Goal: Task Accomplishment & Management: Manage account settings

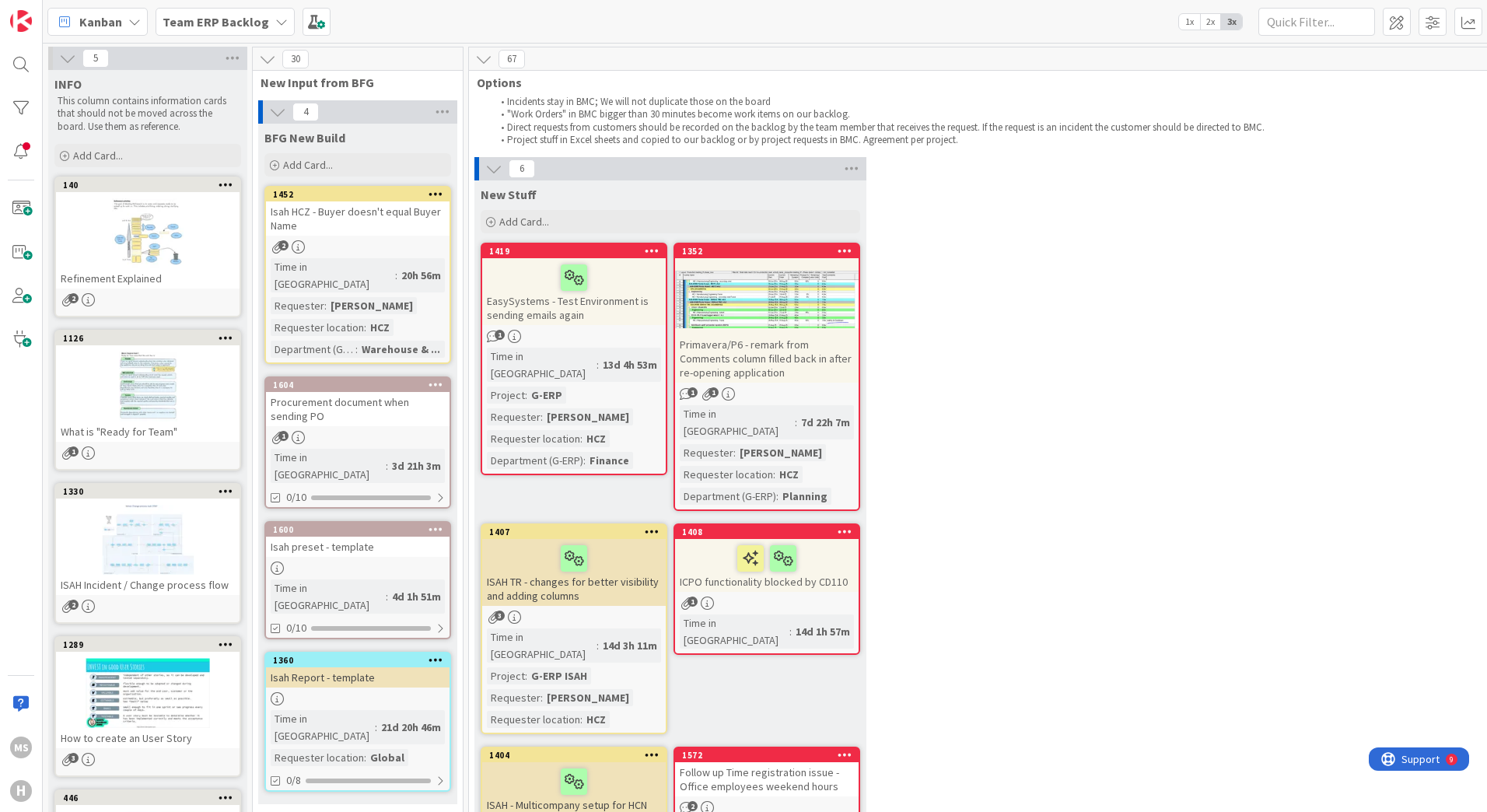
click at [138, 18] on icon at bounding box center [135, 22] width 12 height 12
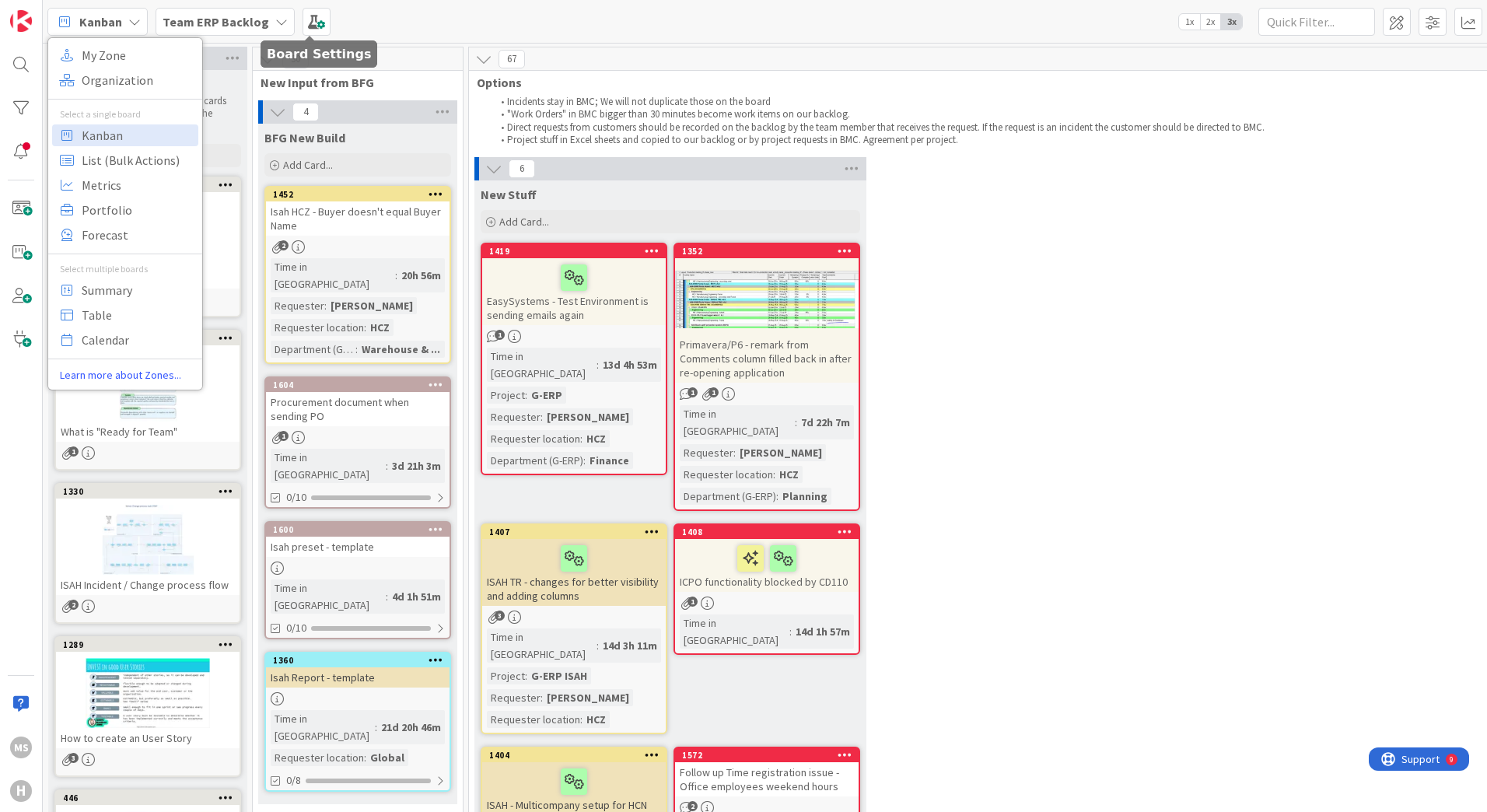
click at [310, 20] on span at bounding box center [316, 22] width 28 height 28
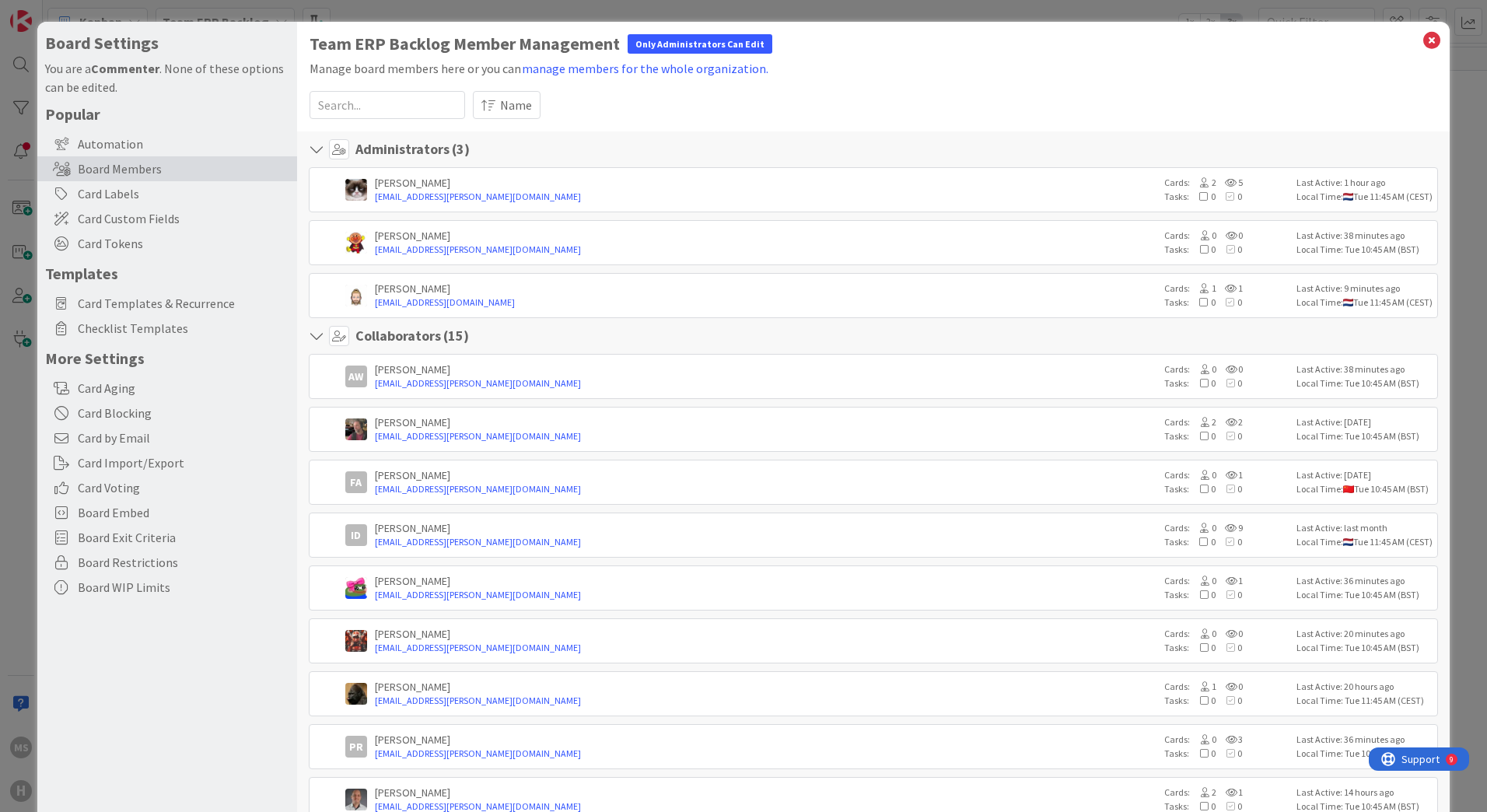
click at [109, 219] on span "Card Custom Fields" at bounding box center [184, 218] width 212 height 18
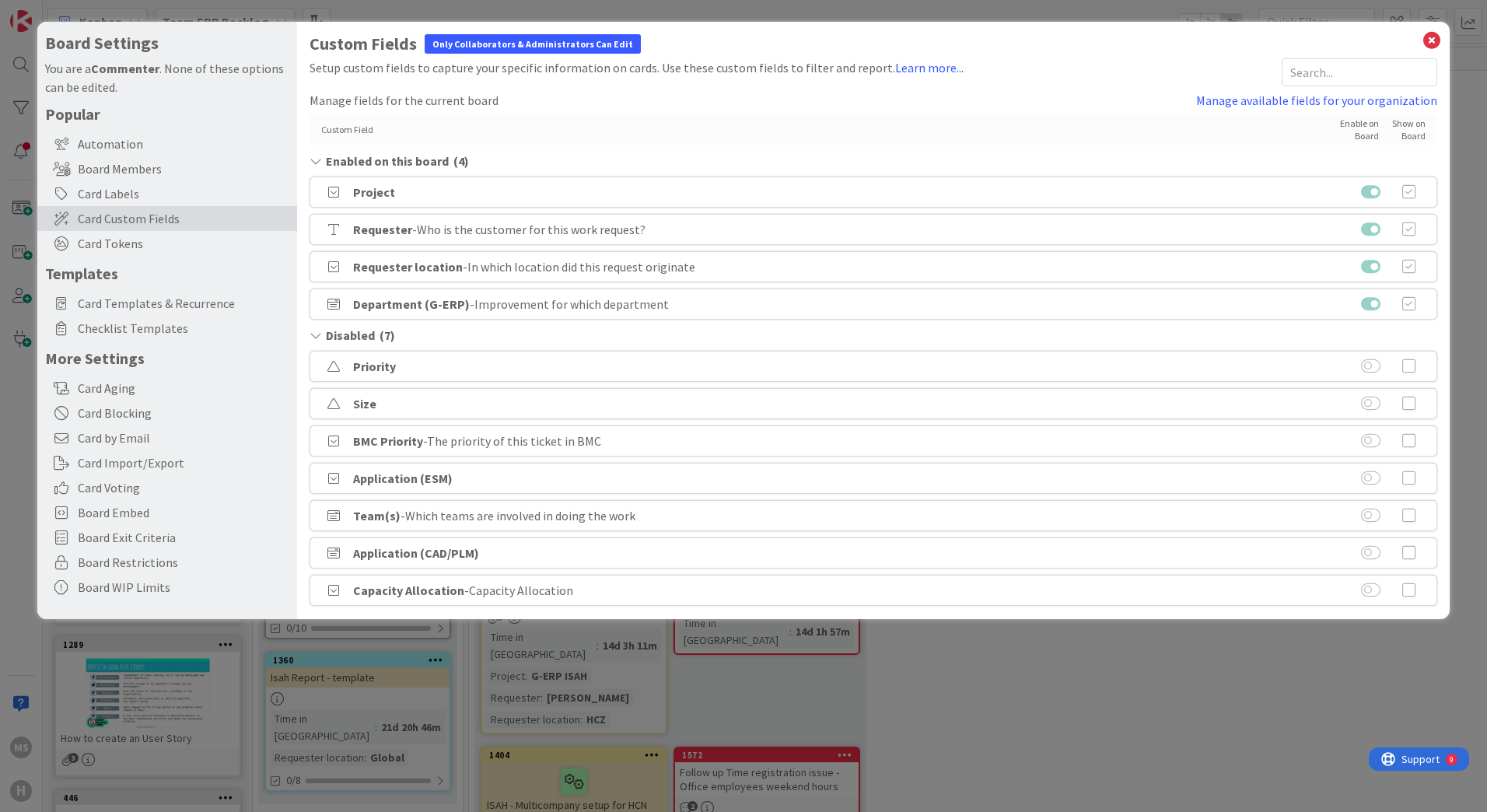
click at [533, 115] on div "Custom Field Enable on Board Show on Board" at bounding box center [873, 130] width 1128 height 31
click at [1244, 100] on link "Manage available fields for your organization" at bounding box center [1317, 100] width 241 height 18
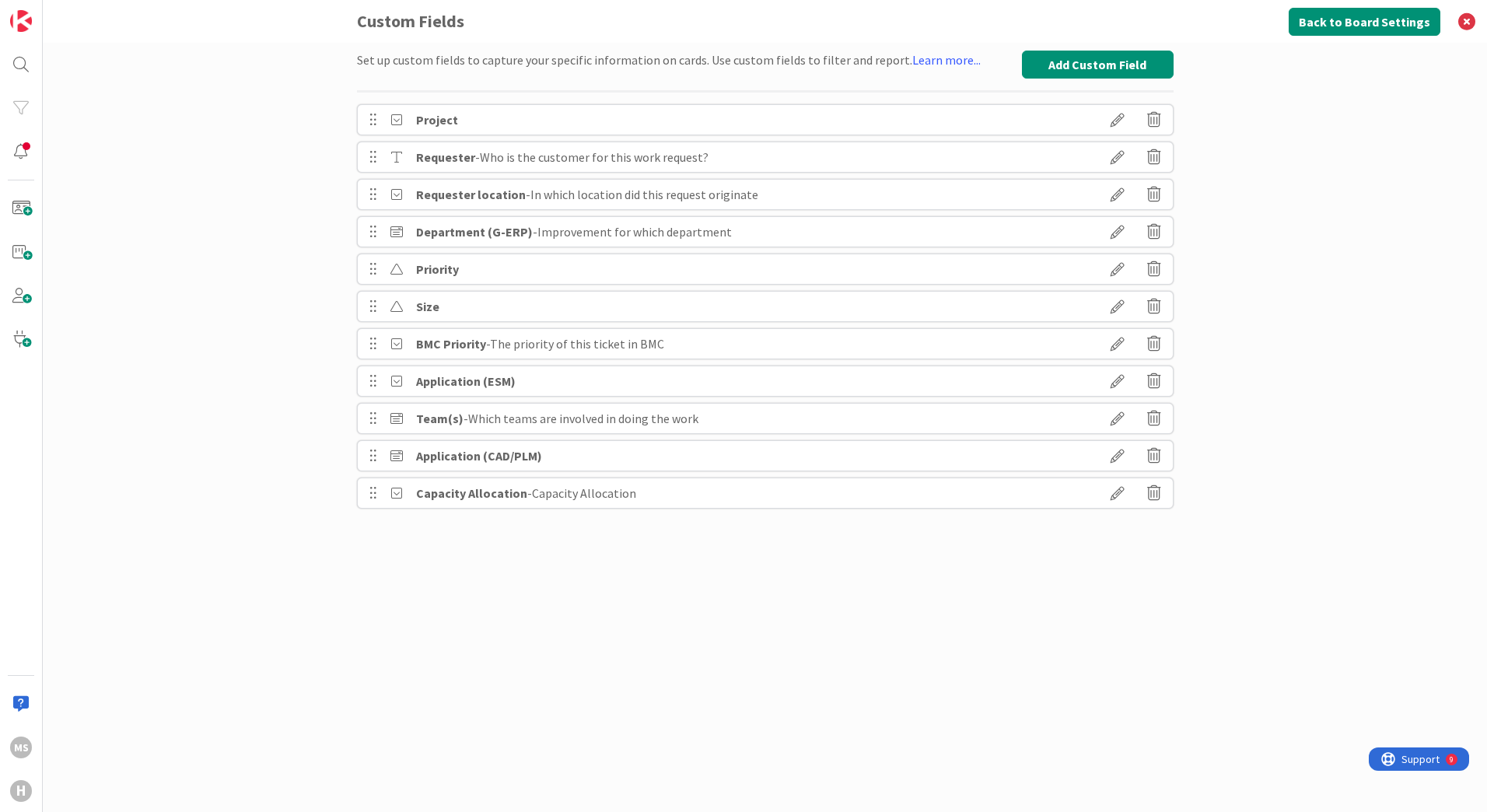
click at [1113, 116] on icon at bounding box center [1118, 120] width 43 height 26
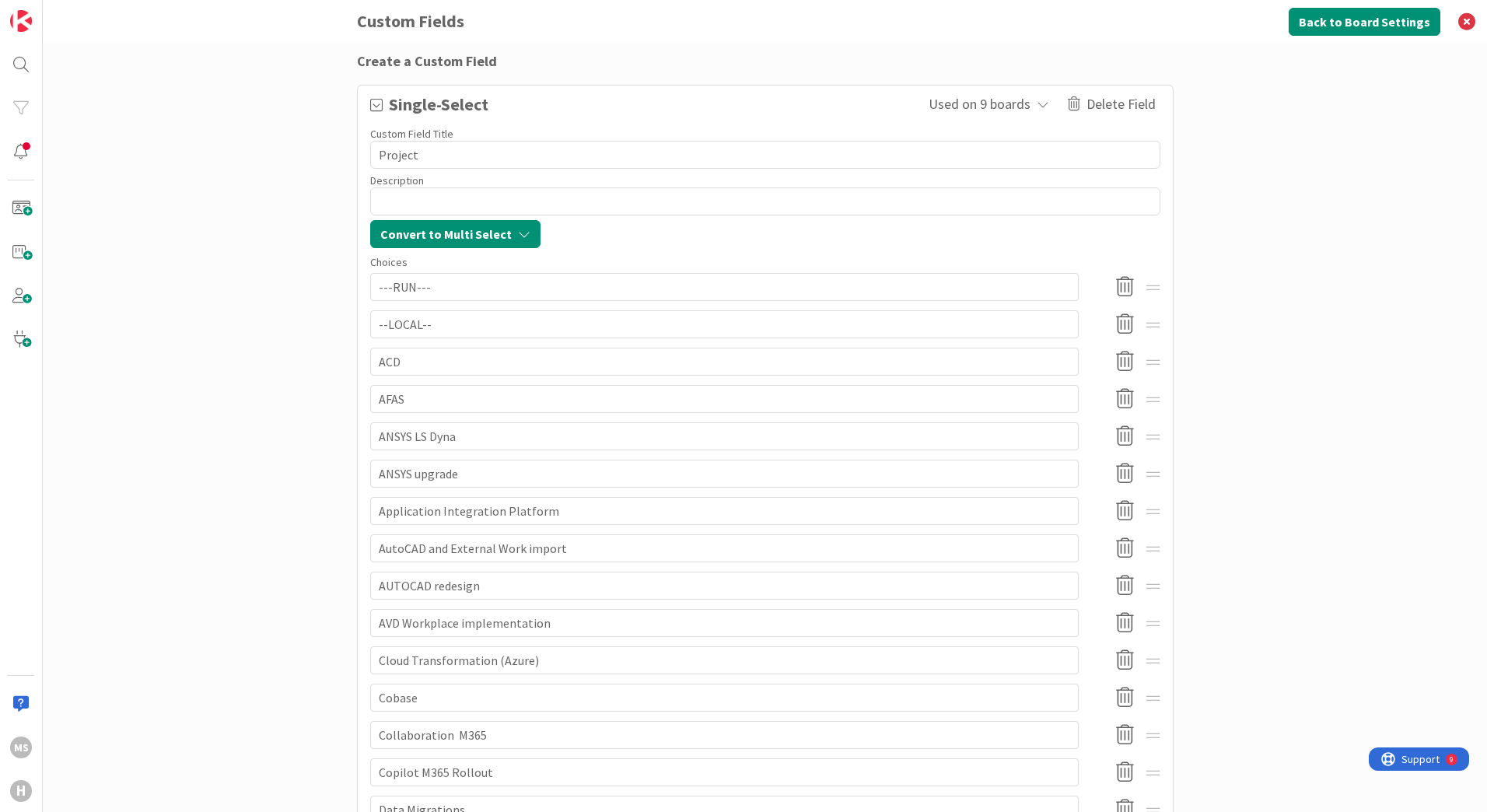
scroll to position [78, 0]
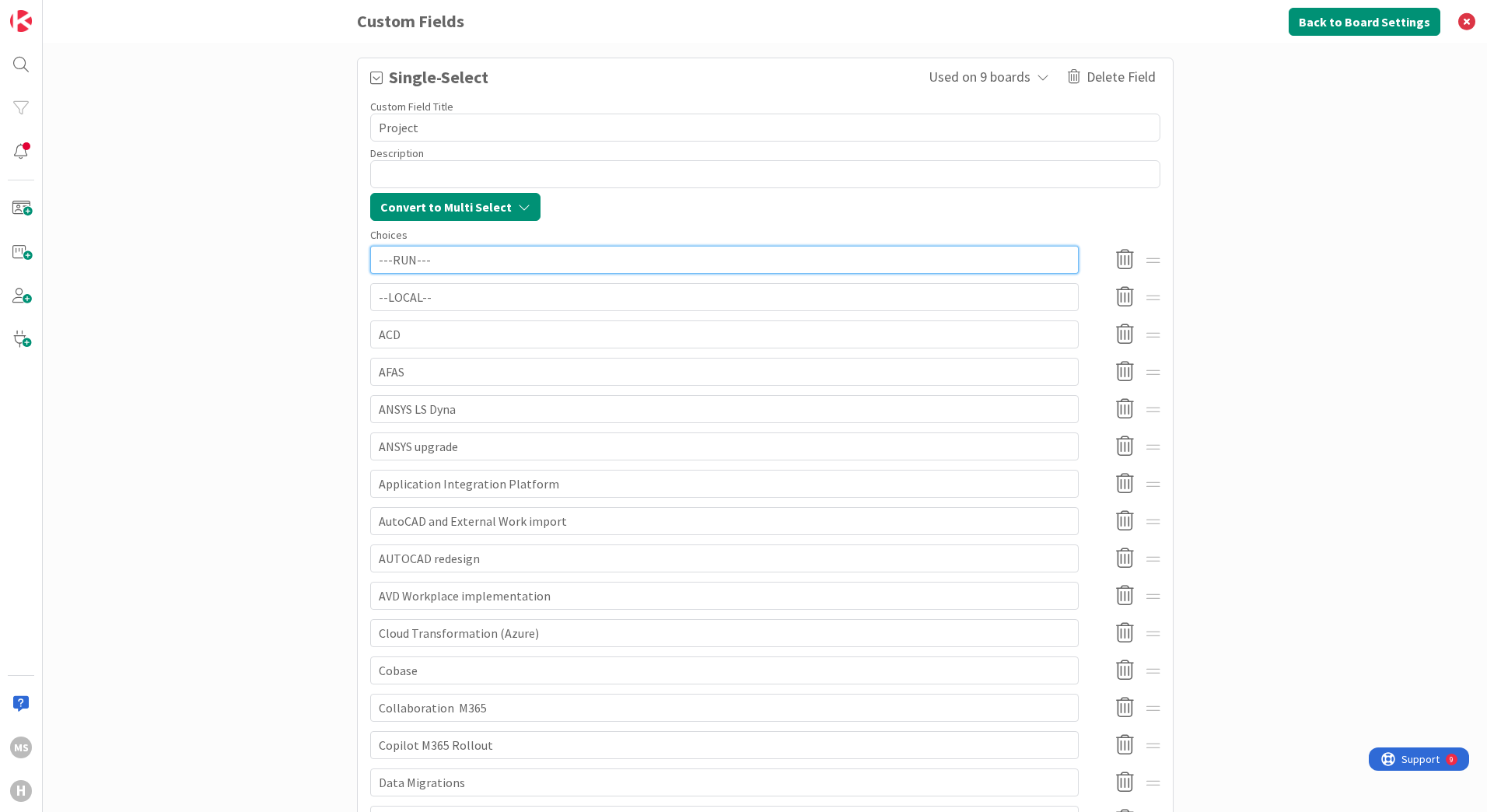
click at [372, 259] on input "---RUN---" at bounding box center [724, 260] width 709 height 28
type textarea "x"
type input "--RUN---"
type textarea "x"
type input "-RUN---"
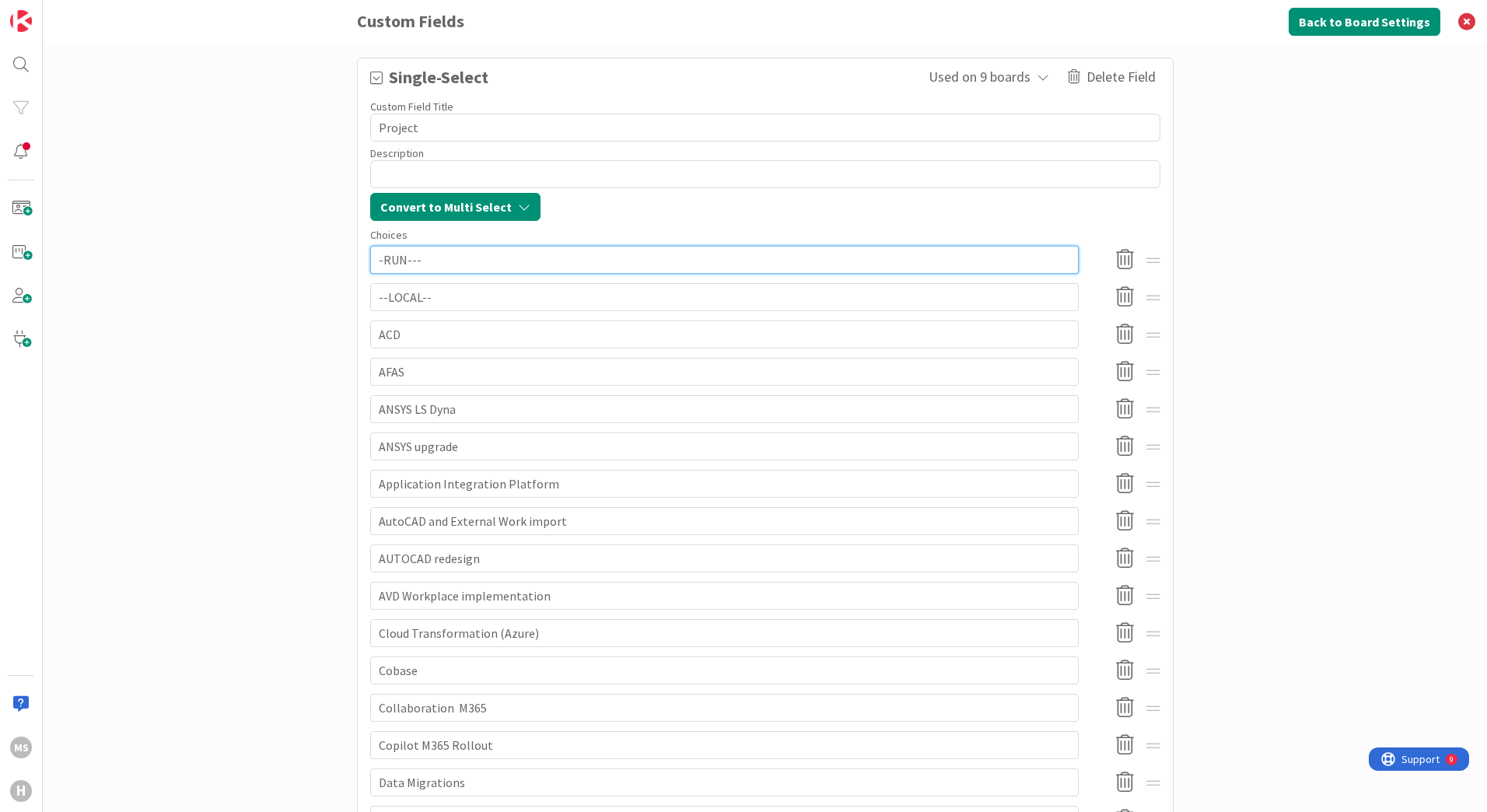
type textarea "x"
type input "-RUN--"
type textarea "x"
type input "-RUN-"
click at [436, 294] on input "--LOCAL--" at bounding box center [724, 297] width 709 height 28
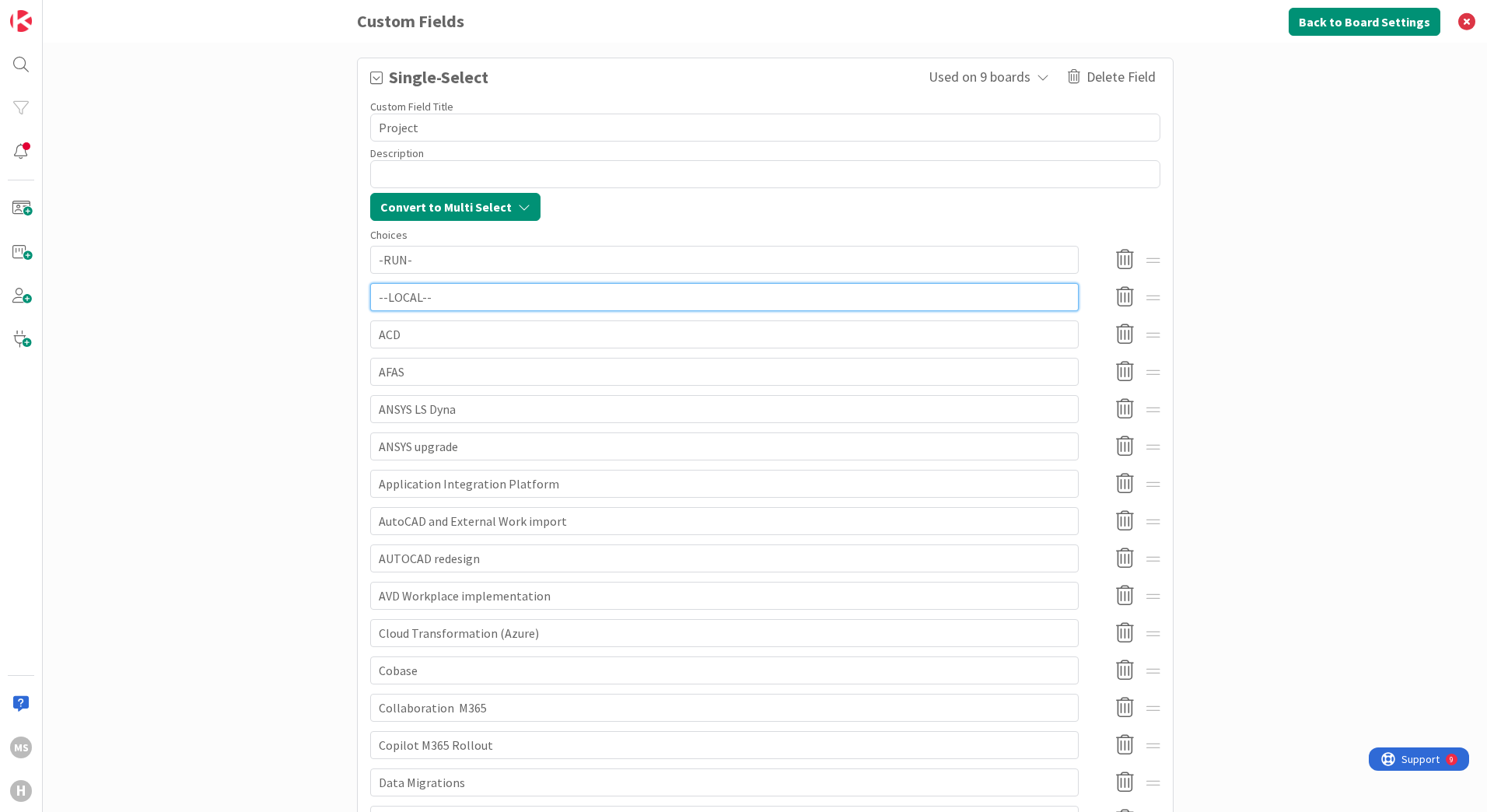
type textarea "x"
type input "-LOCAL--"
type textarea "x"
type input "-LOCAL-"
click at [400, 339] on input "ACD" at bounding box center [724, 334] width 709 height 28
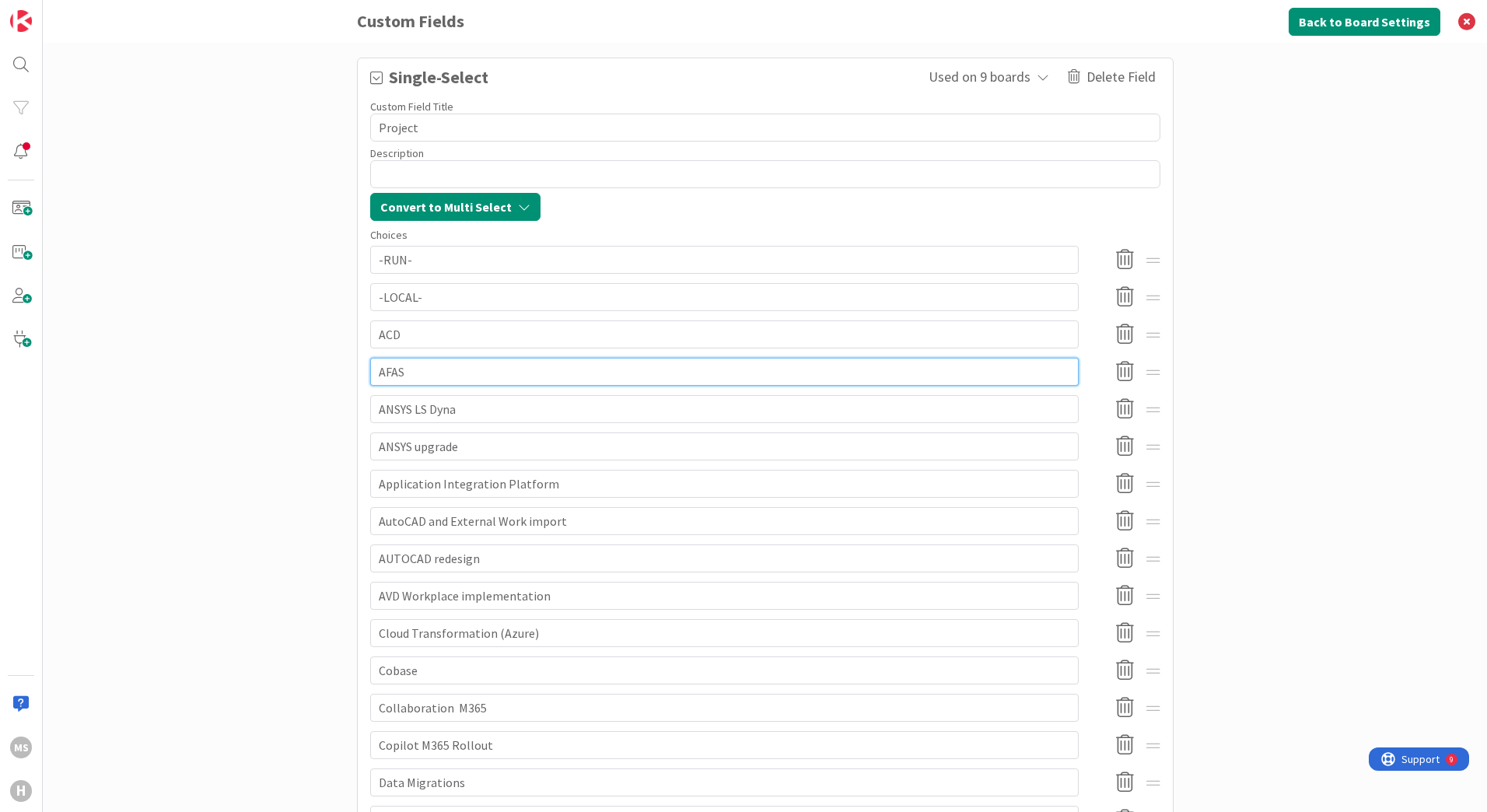
click at [397, 371] on input "AFAS" at bounding box center [724, 372] width 709 height 28
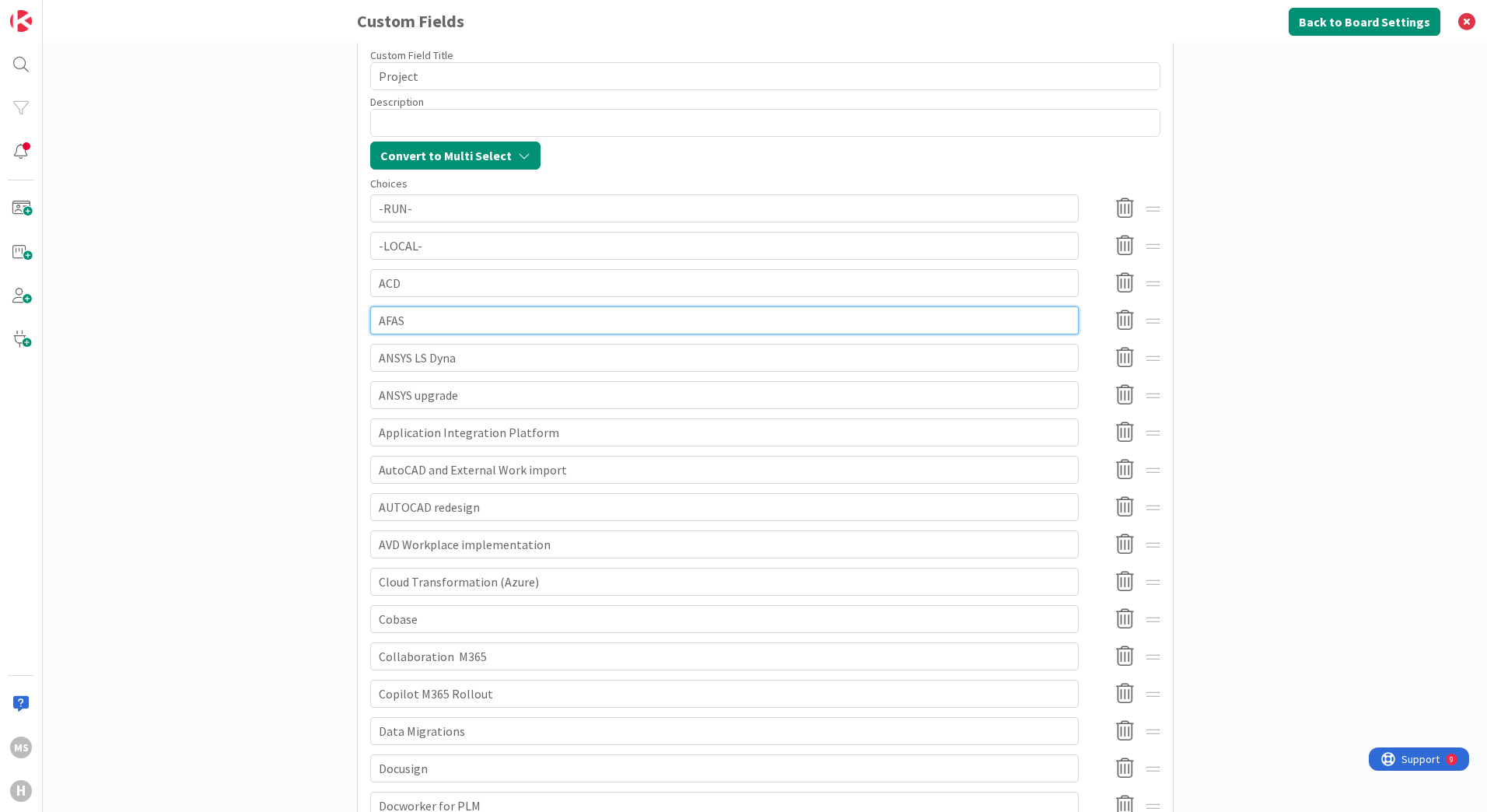
scroll to position [155, 0]
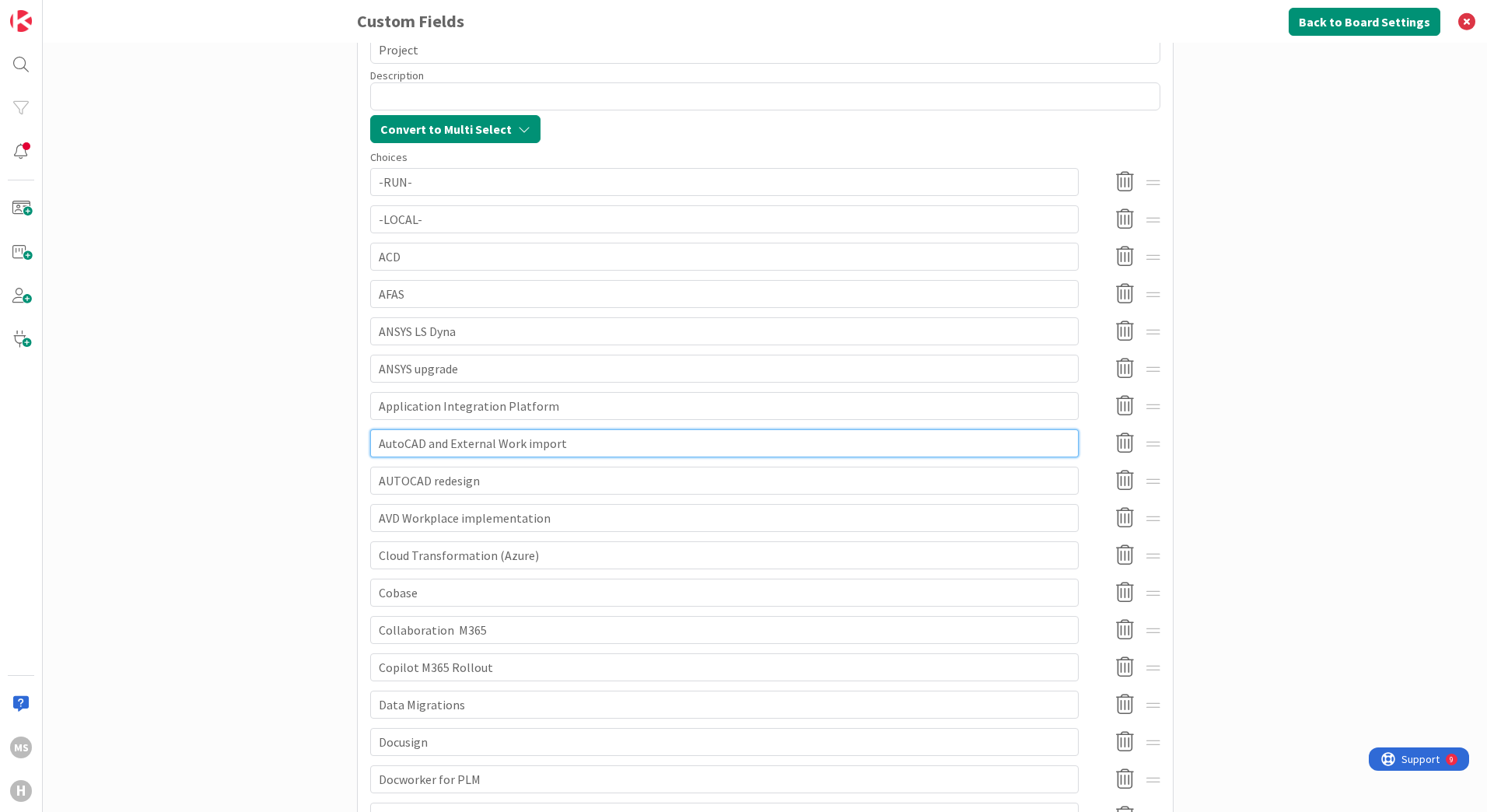
drag, startPoint x: 370, startPoint y: 445, endPoint x: 439, endPoint y: 482, distance: 78.3
click at [371, 445] on input "AutoCAD and External Work import" at bounding box center [724, 443] width 709 height 28
drag, startPoint x: 387, startPoint y: 451, endPoint x: 422, endPoint y: 459, distance: 35.9
click at [396, 453] on input "AutoCAD and External Work import" at bounding box center [724, 443] width 709 height 28
click at [395, 443] on input "AutoCAD and External Work import" at bounding box center [724, 443] width 709 height 28
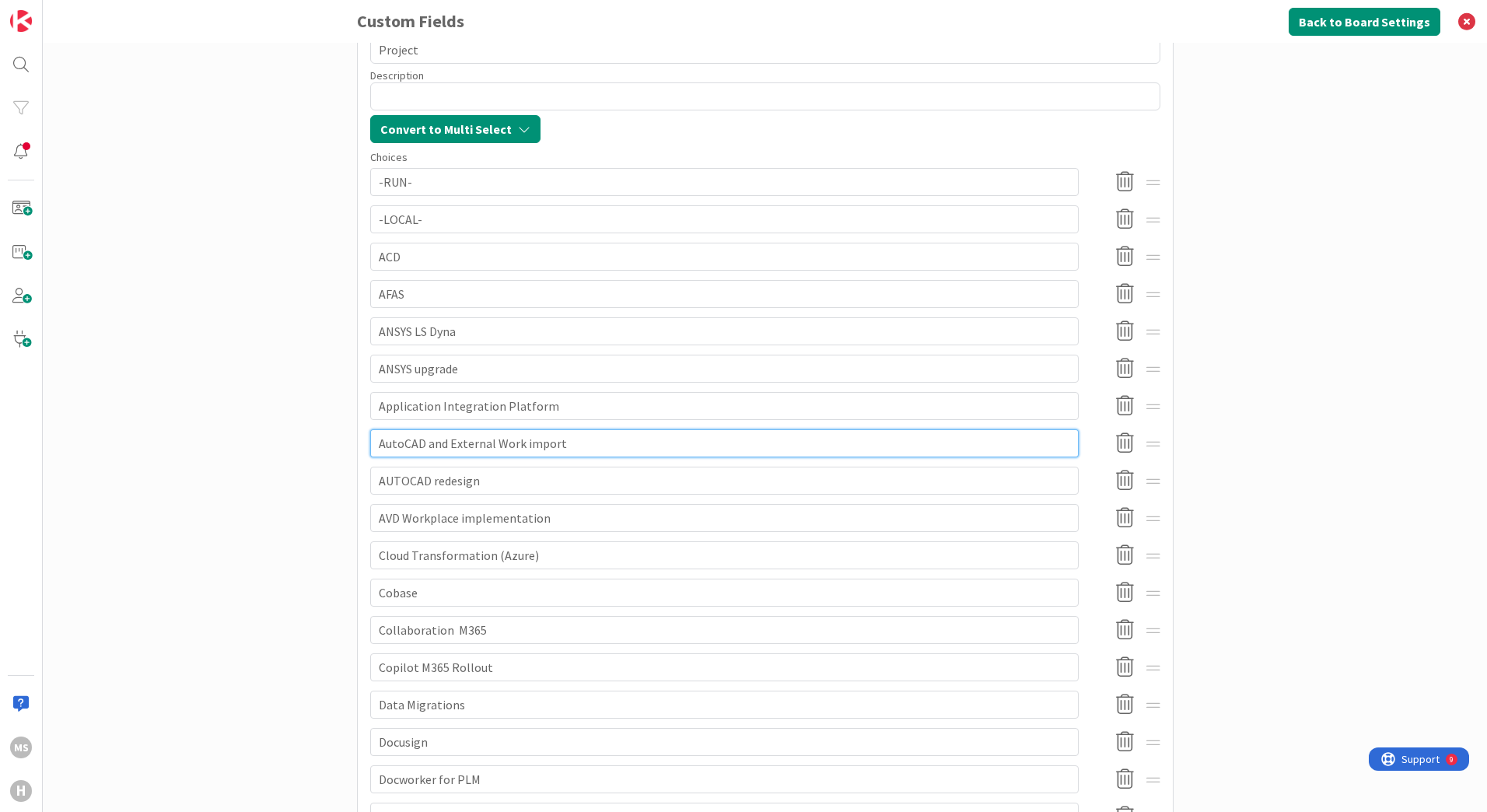
type textarea "x"
type input "AutCAD and External Work import"
type textarea "x"
type input "AuCAD and External Work import"
type textarea "x"
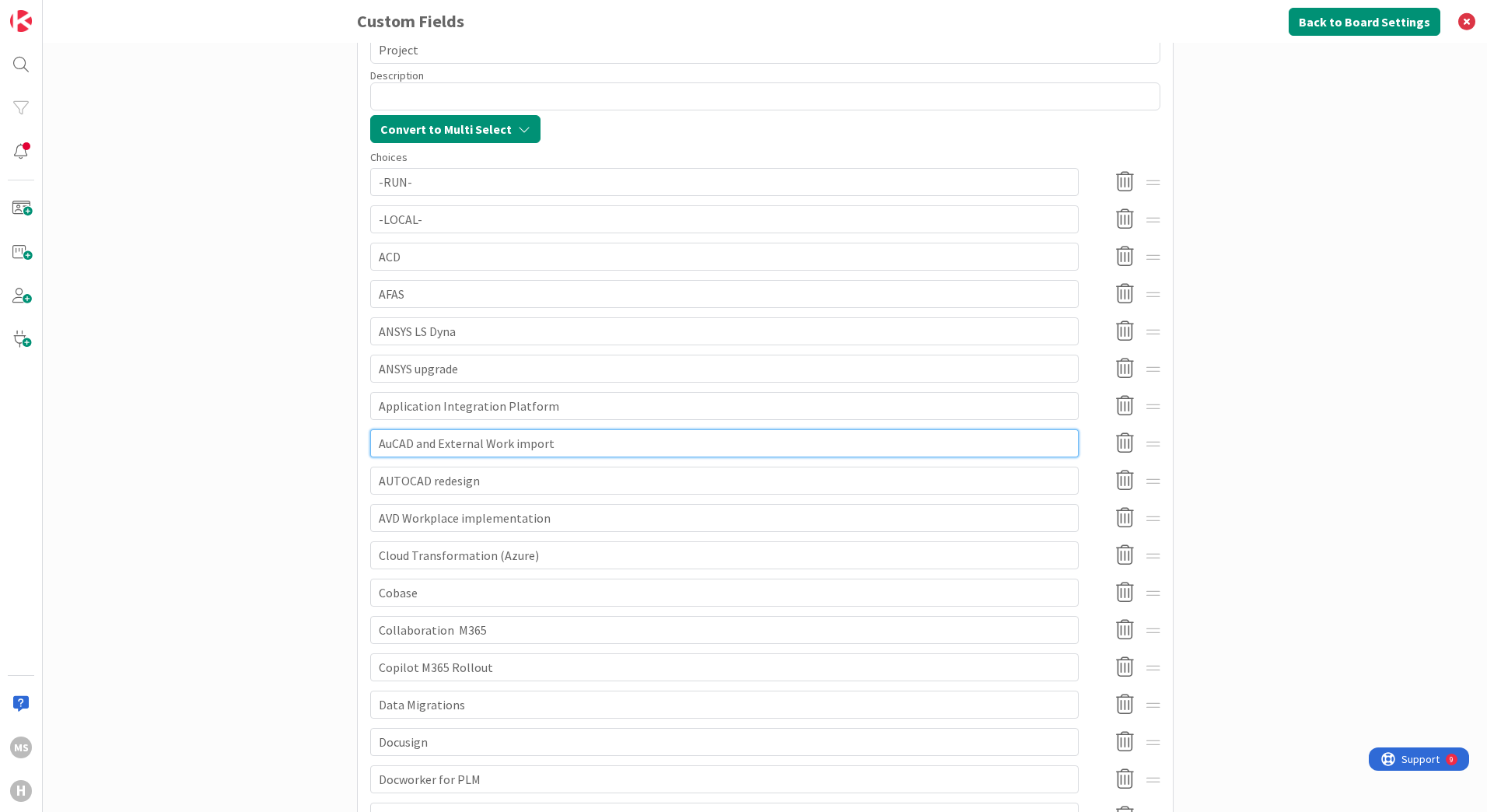
type input "ACAD and External Work import"
type textarea "x"
type input "AUCAD and External Work import"
type textarea "x"
type input "AUTCAD and External Work import"
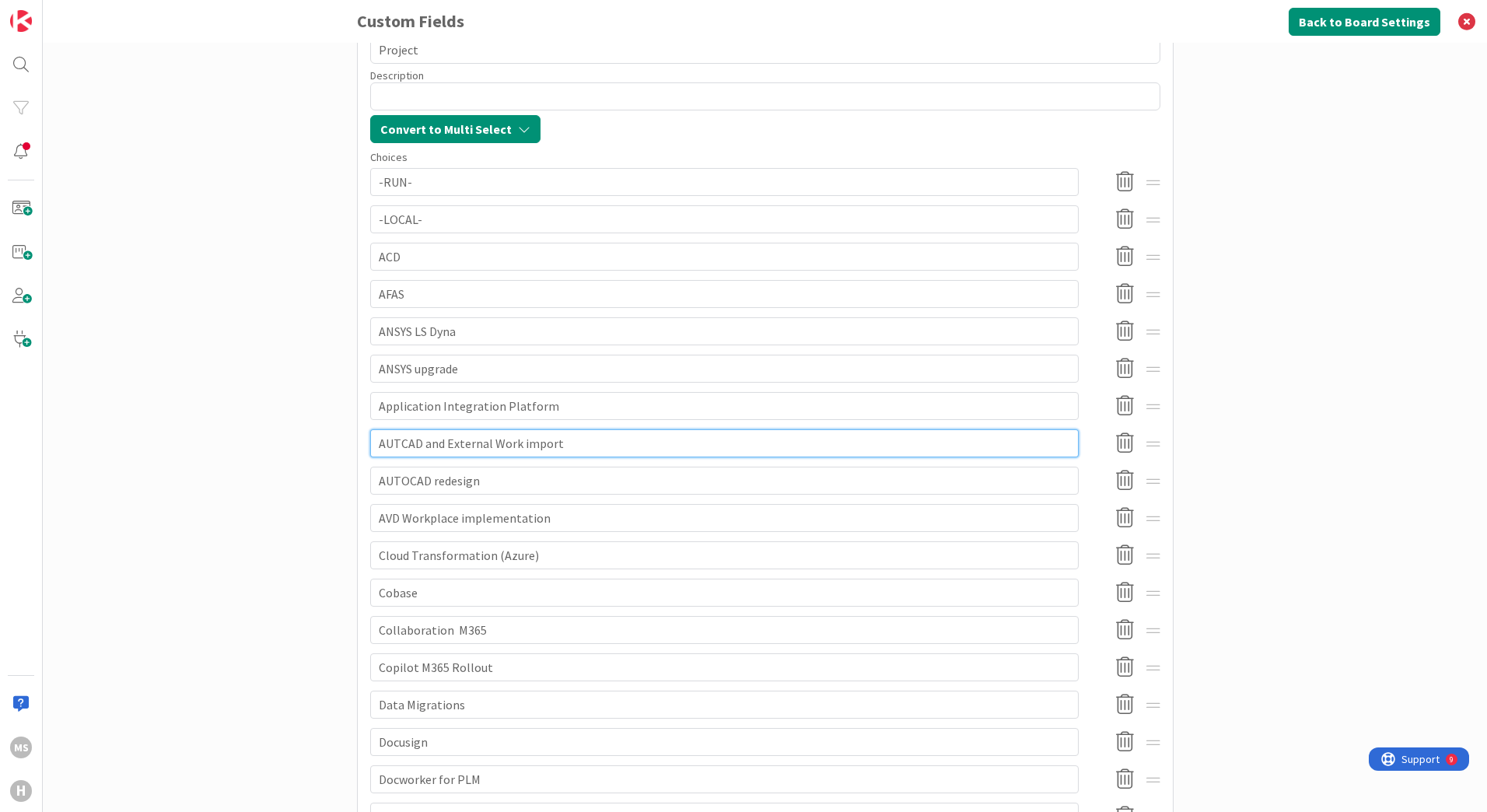
type textarea "x"
type input "AUTOCAD and External Work import"
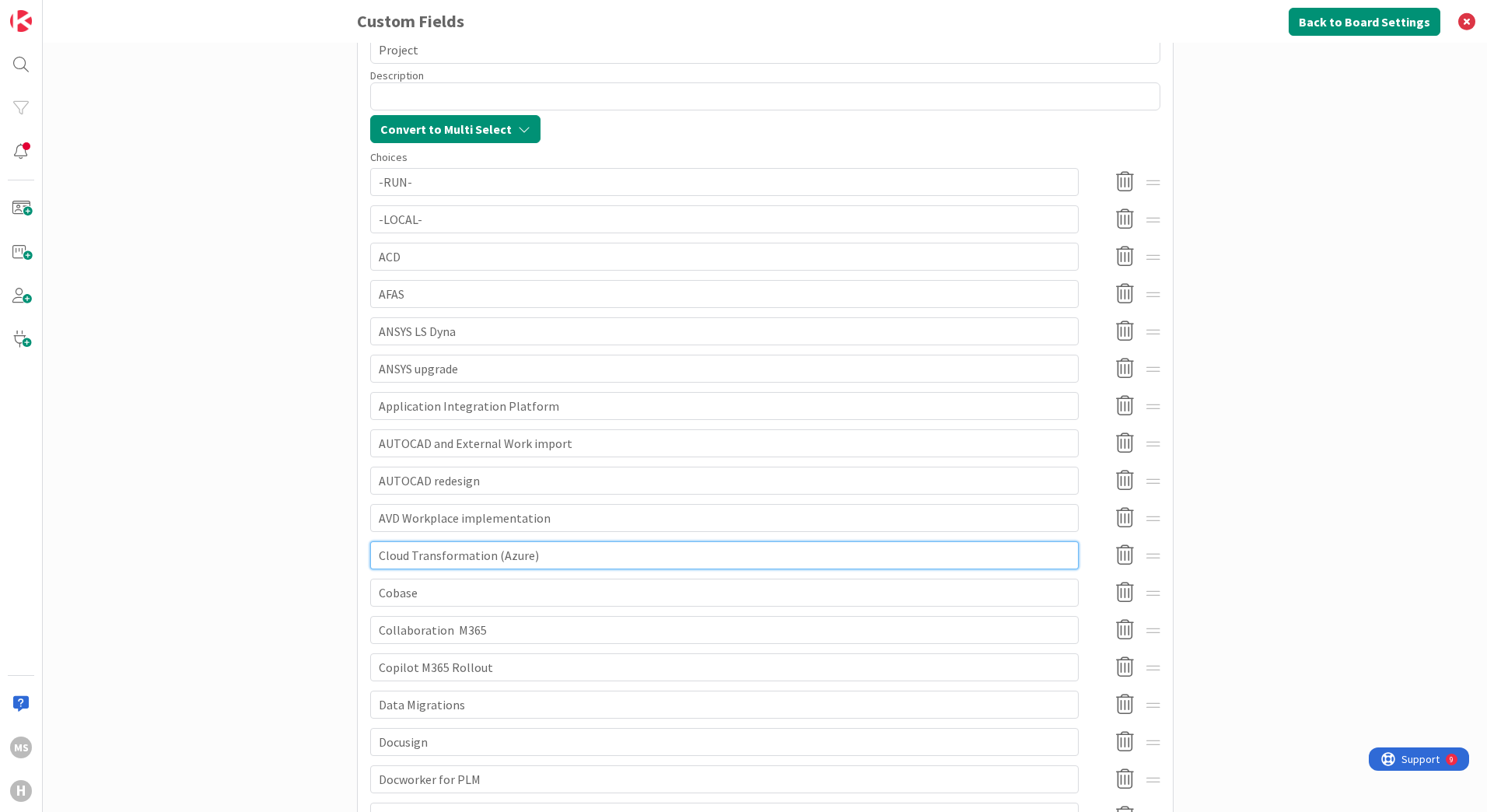
drag, startPoint x: 373, startPoint y: 554, endPoint x: 419, endPoint y: 580, distance: 52.8
click at [373, 555] on input "Cloud Transformation (Azure)" at bounding box center [724, 555] width 709 height 28
type textarea "x"
type input "ACloud Transformation (Azure)"
type textarea "x"
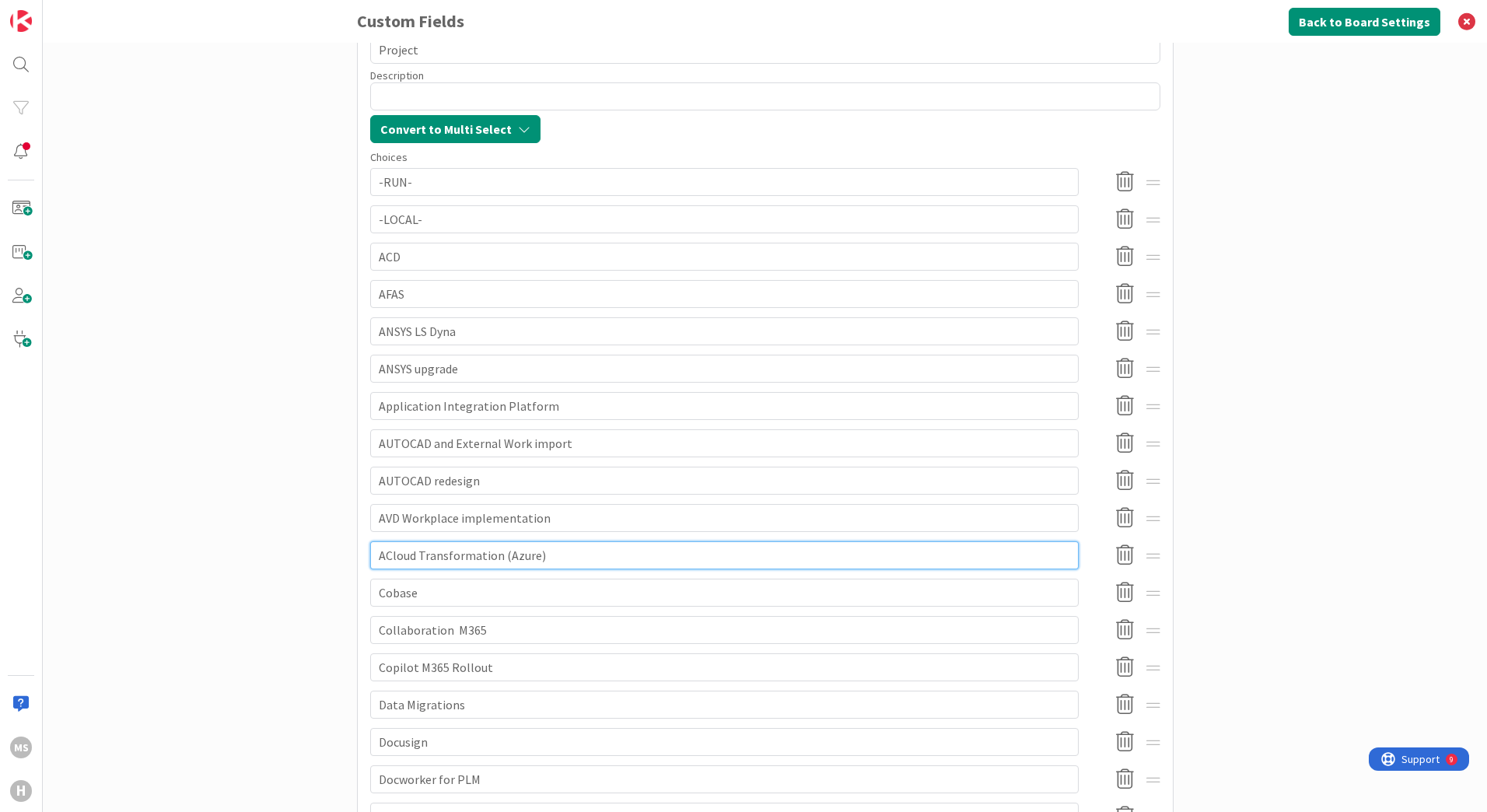
type input "AZCloud Transformation (Azure)"
type textarea "x"
type input "AZUCloud Transformation (Azure)"
type textarea "x"
type input "AZURCloud Transformation (Azure)"
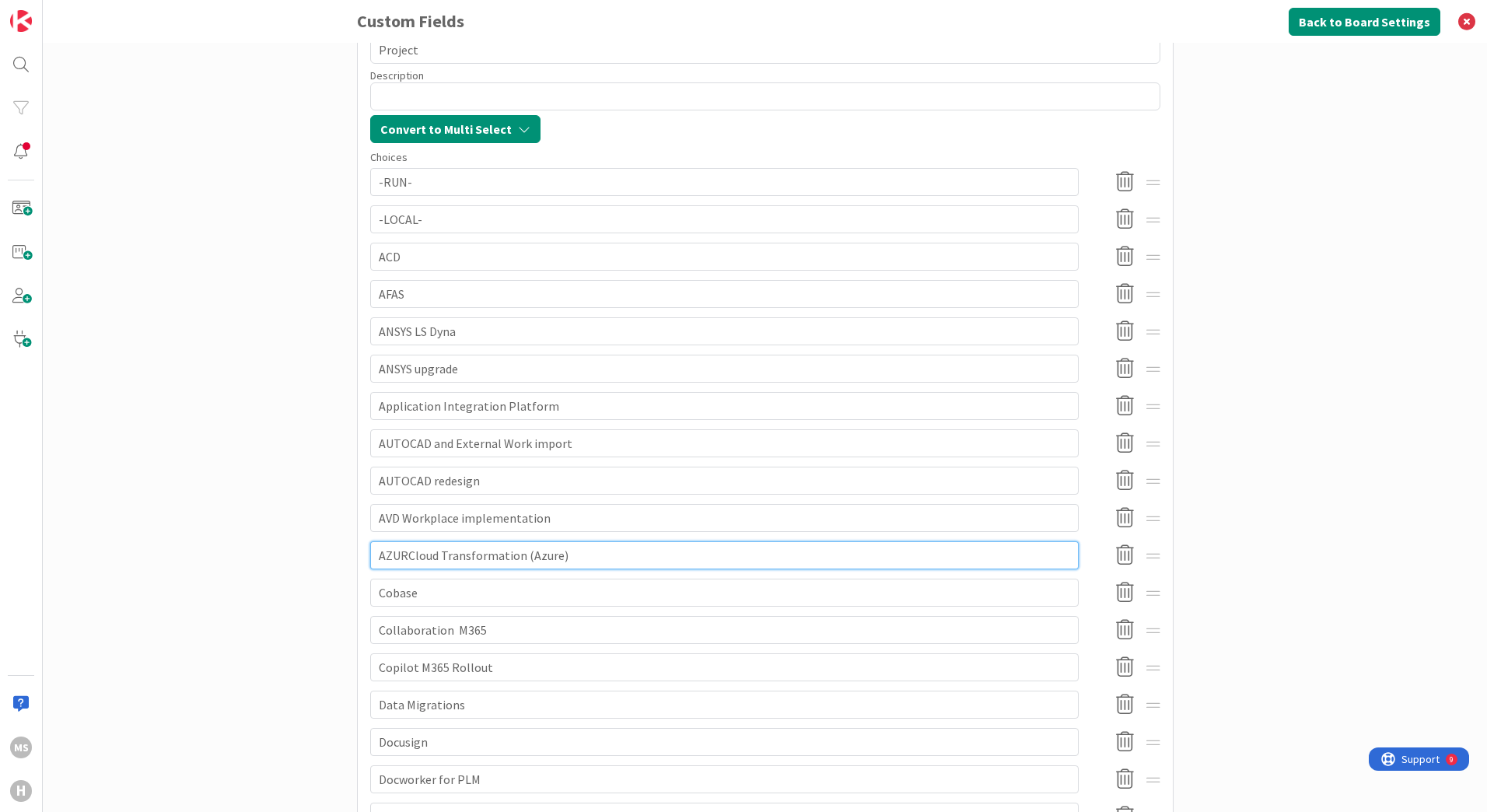
type textarea "x"
type input "AZURCloud Transformation(Azure)"
type textarea "x"
type input "AZURCloud TransformationAzure)"
type textarea "x"
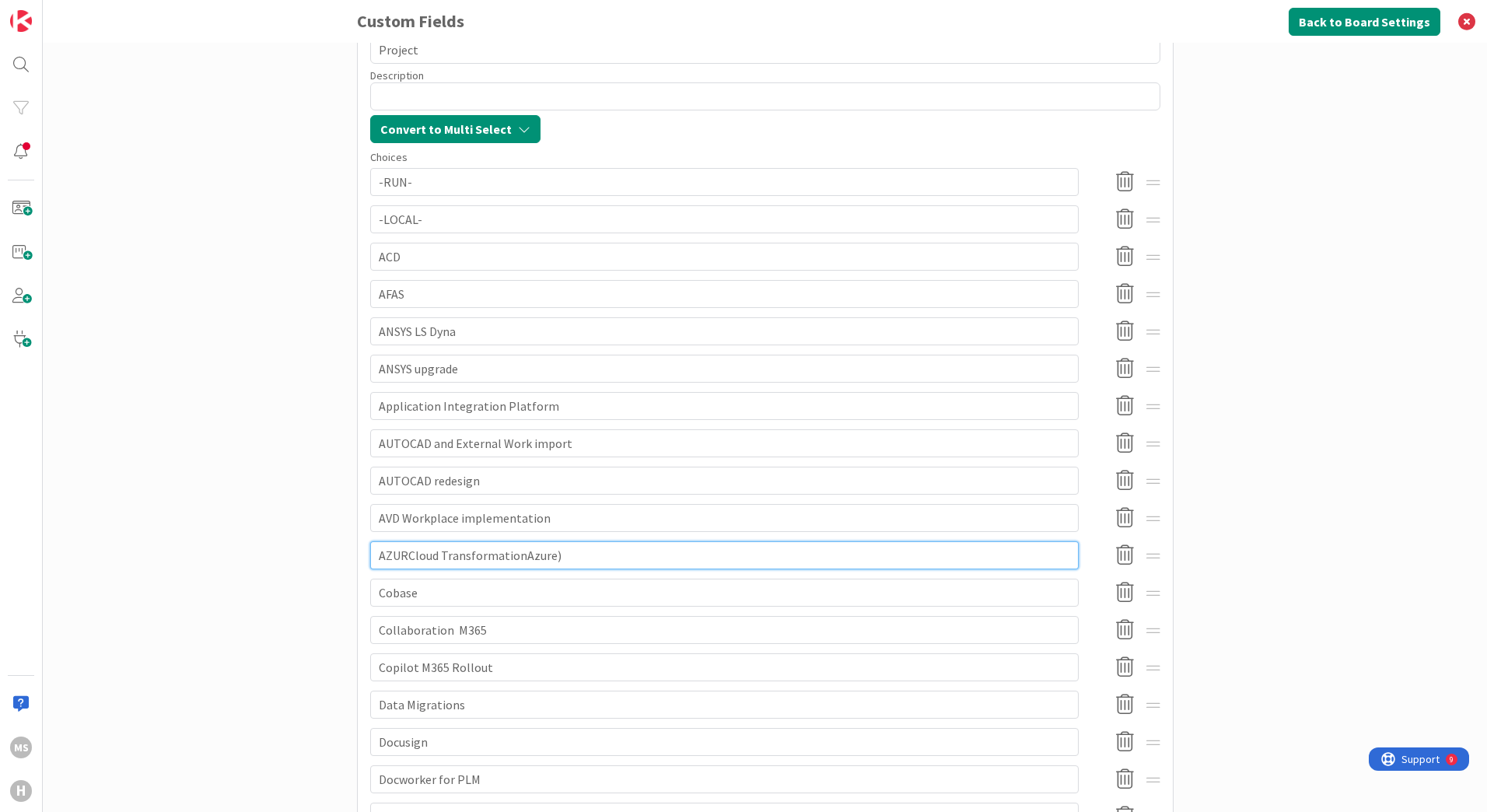
type input "AZURCloud Transformationzure)"
type textarea "x"
type input "AZURCloud Transformationre)"
type textarea "x"
type input "AZURCloud Transformation"
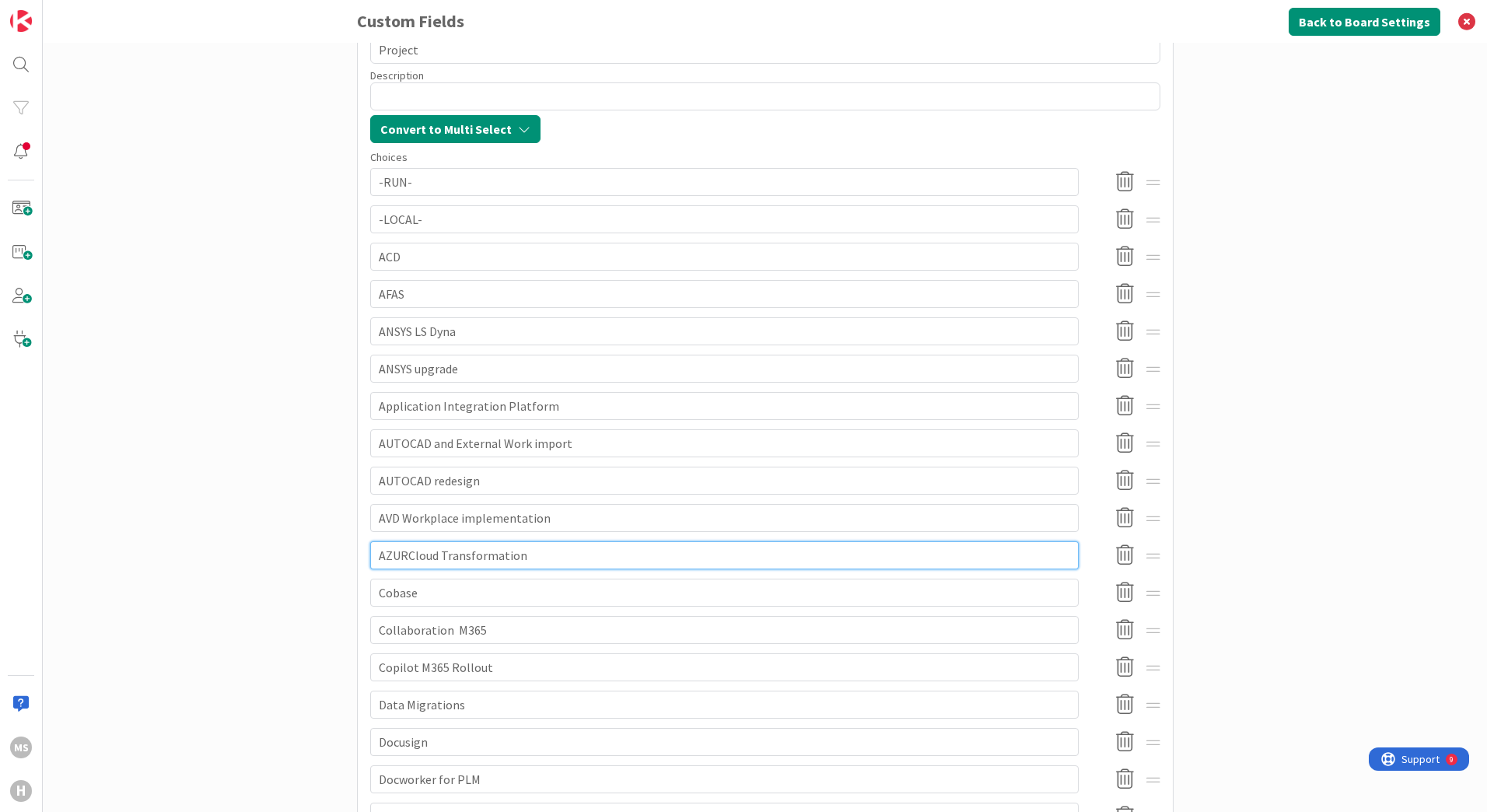
type textarea "x"
type input "AZURECloud Transformation"
type textarea "x"
type input "AZURE Cloud Transformation"
click at [371, 590] on input "Cobase" at bounding box center [724, 592] width 709 height 28
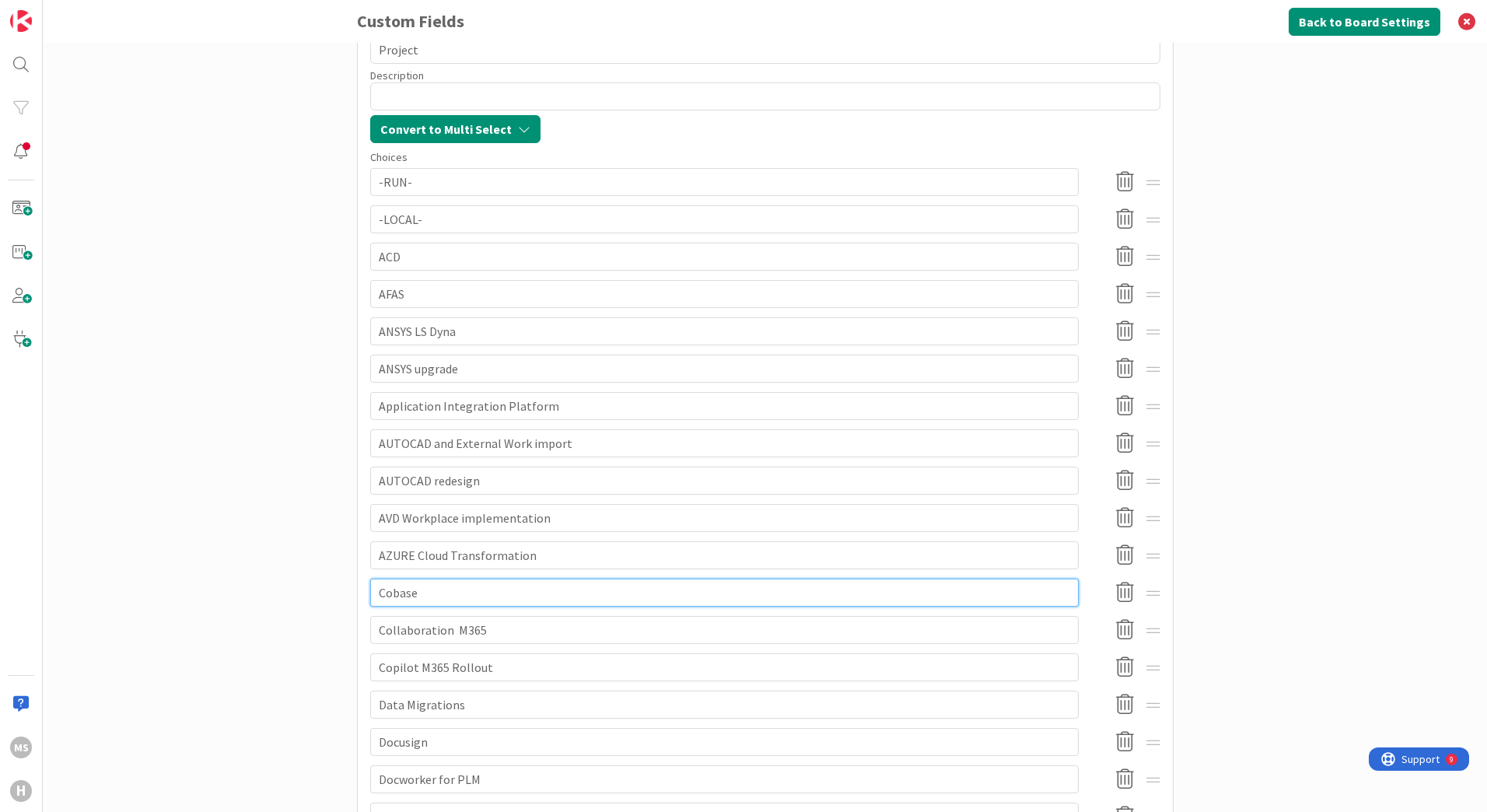
type textarea "x"
type input "GCobase"
type textarea "x"
type input "G-Cobase"
type textarea "x"
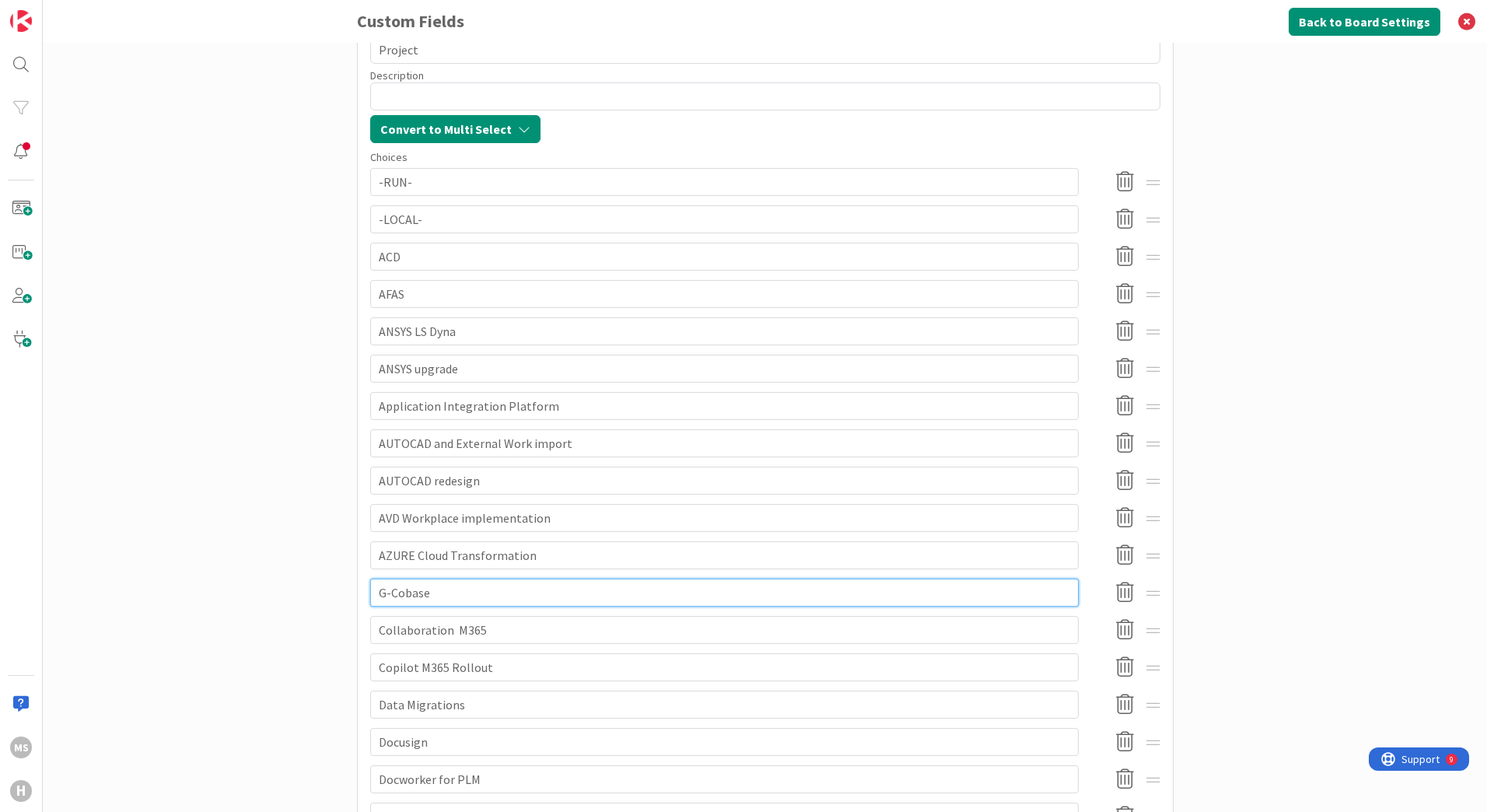
type input "G-ECobase"
type textarea "x"
type input "G-ERCobase"
type textarea "x"
type input "G-ERPCobase"
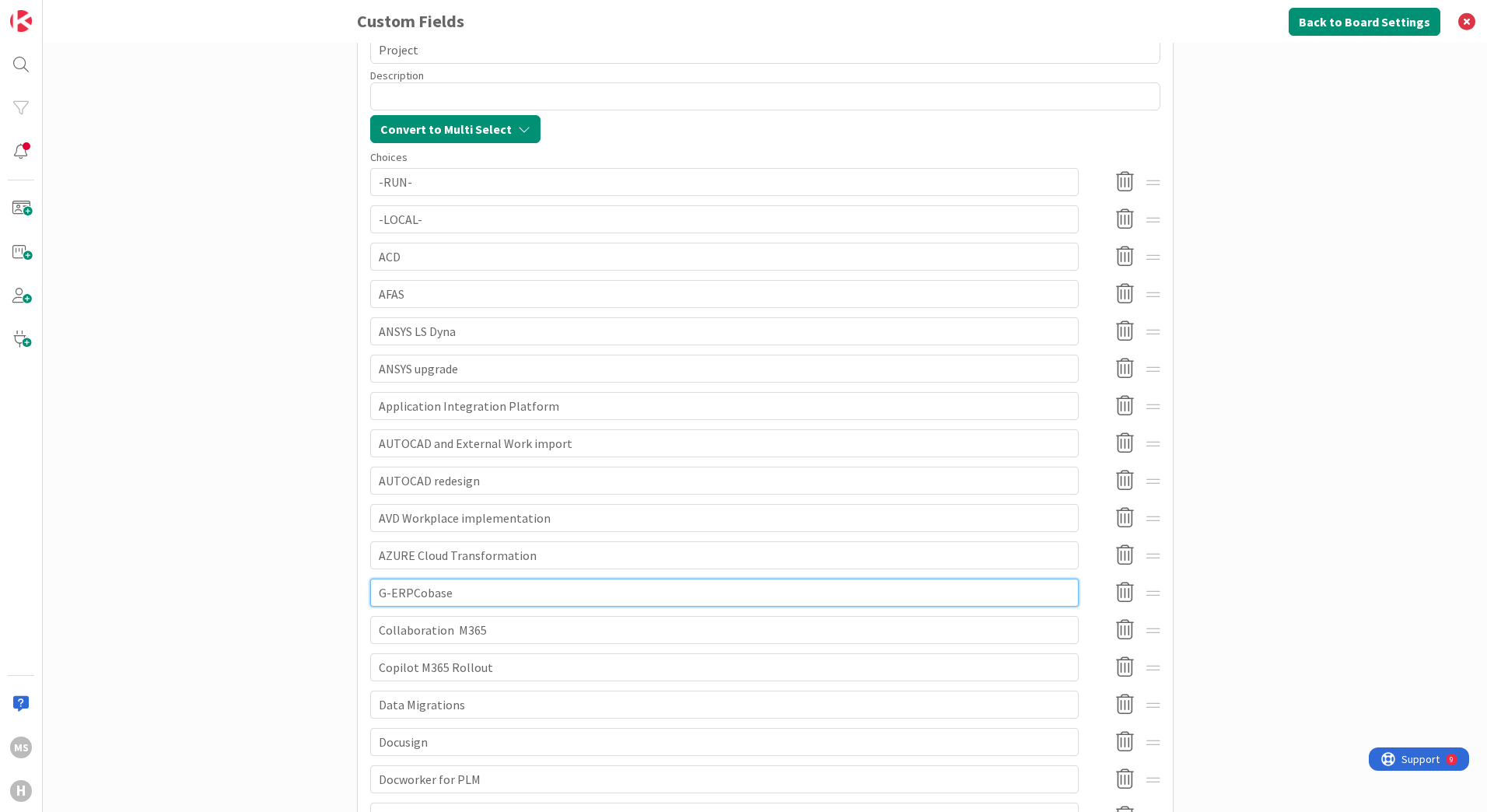
type textarea "x"
type input "G-ERP Cobase"
click at [373, 628] on input "Collaboration M365" at bounding box center [724, 630] width 709 height 28
type textarea "x"
type input "MCollaboration M365"
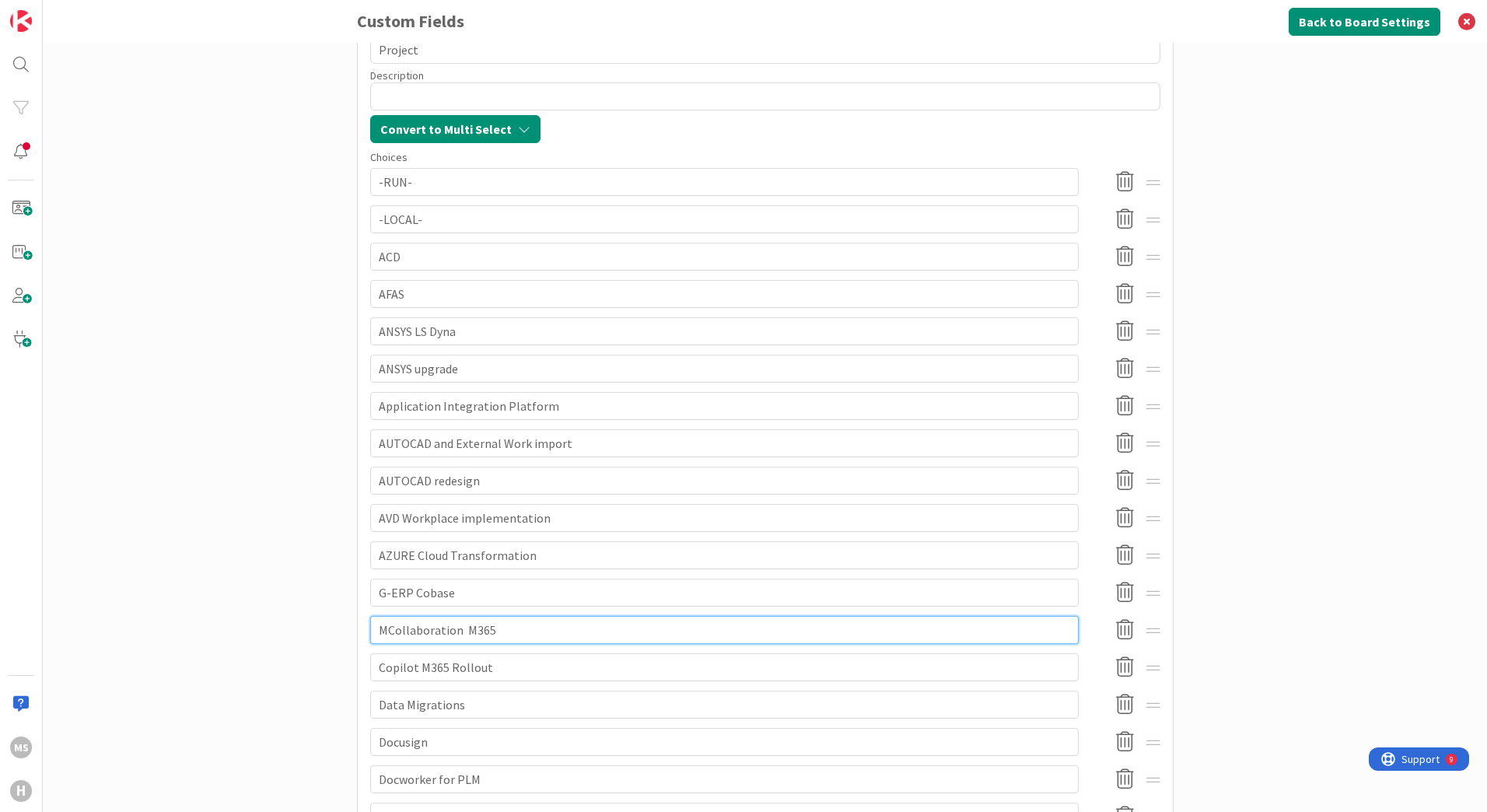
type textarea "x"
type input "M3Collaboration M365"
type textarea "x"
type input "M36Collaboration M365"
type textarea "x"
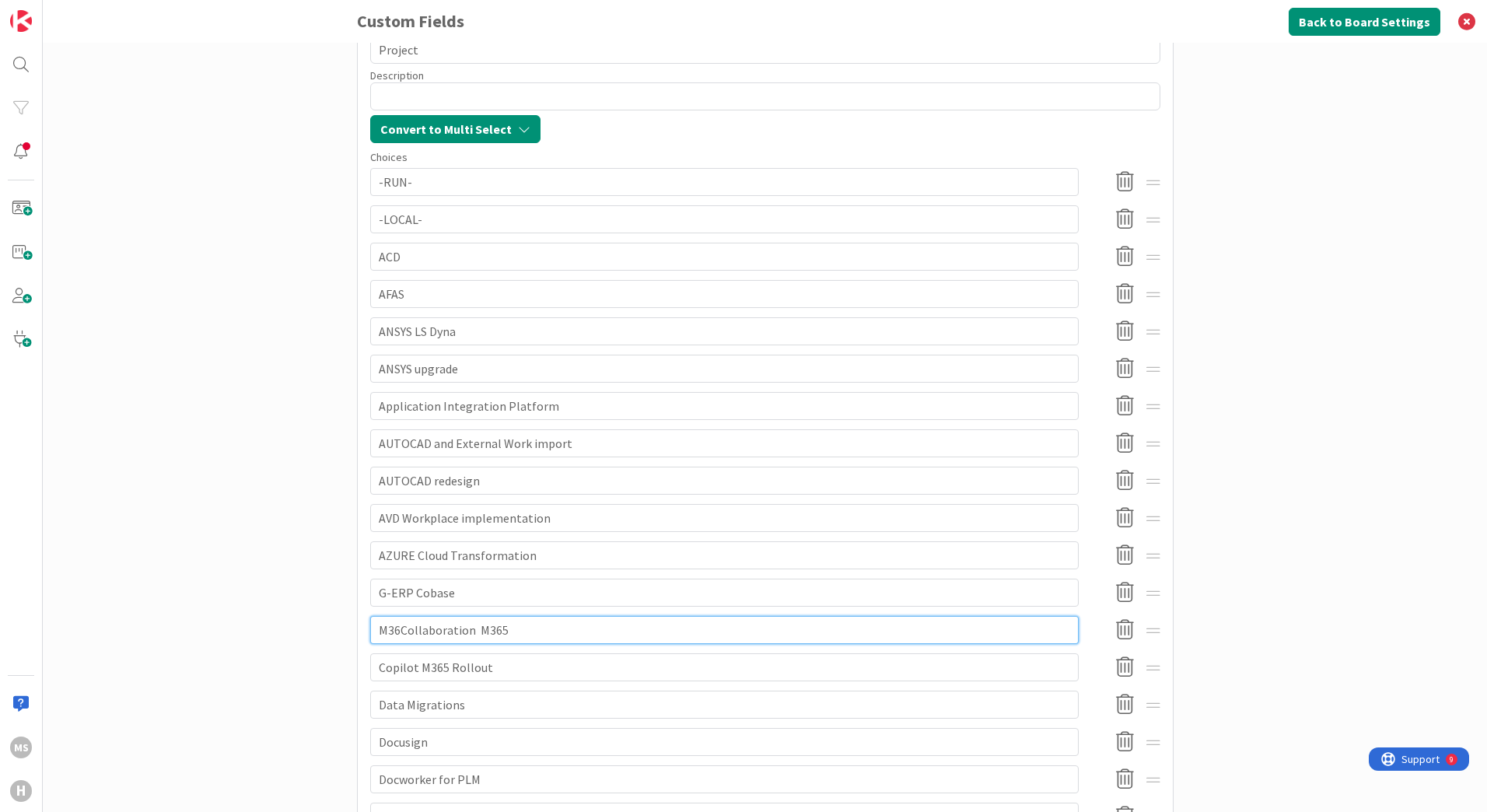
type input "M365Collaboration M365"
type textarea "x"
type input "M365 Collaboration M365"
type textarea "x"
type input "M365 Collaboration M365"
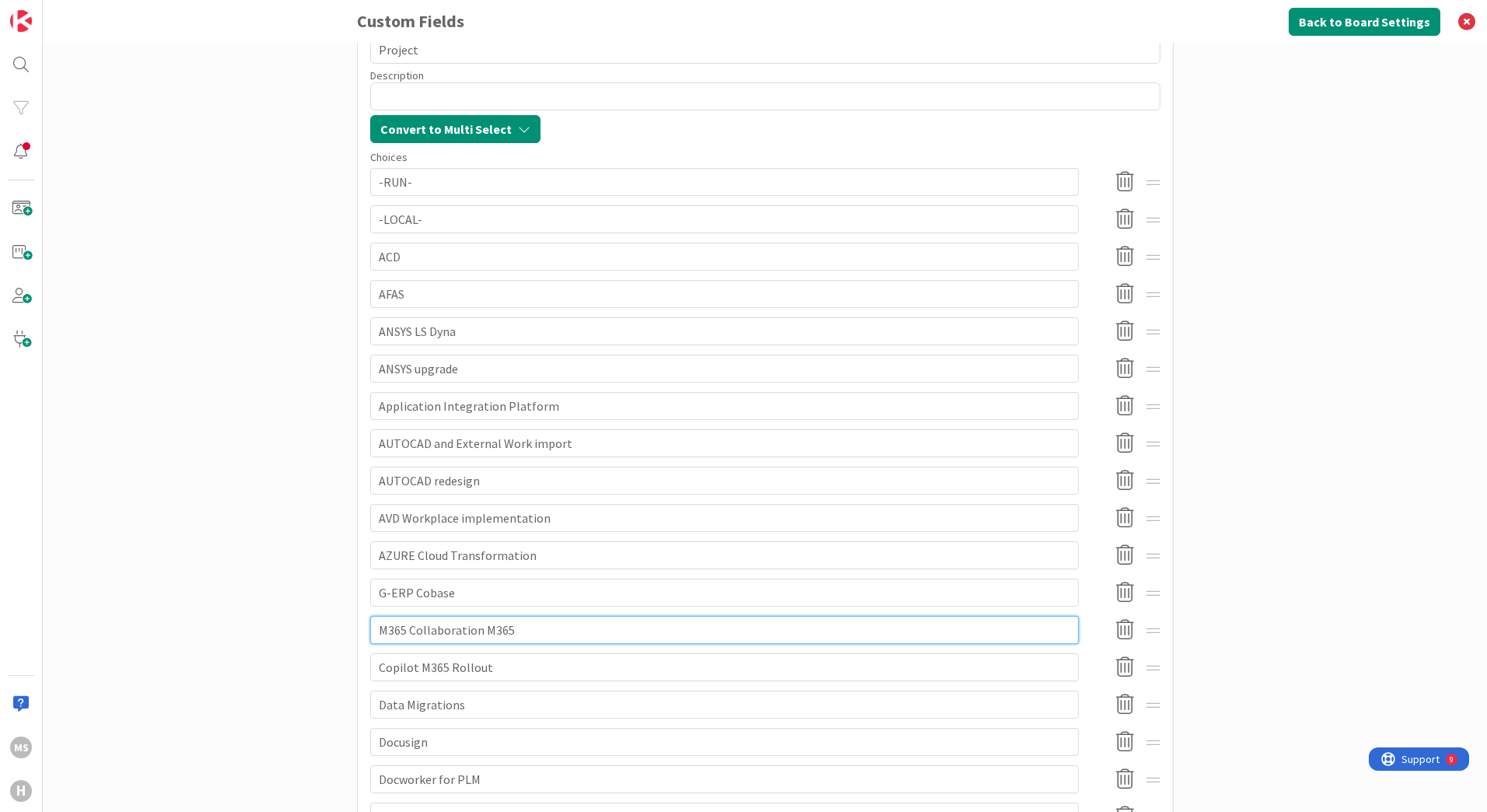
type textarea "x"
type input "M365 CollaborationM365"
type textarea "x"
type input "M365 Collaboration365"
type textarea "x"
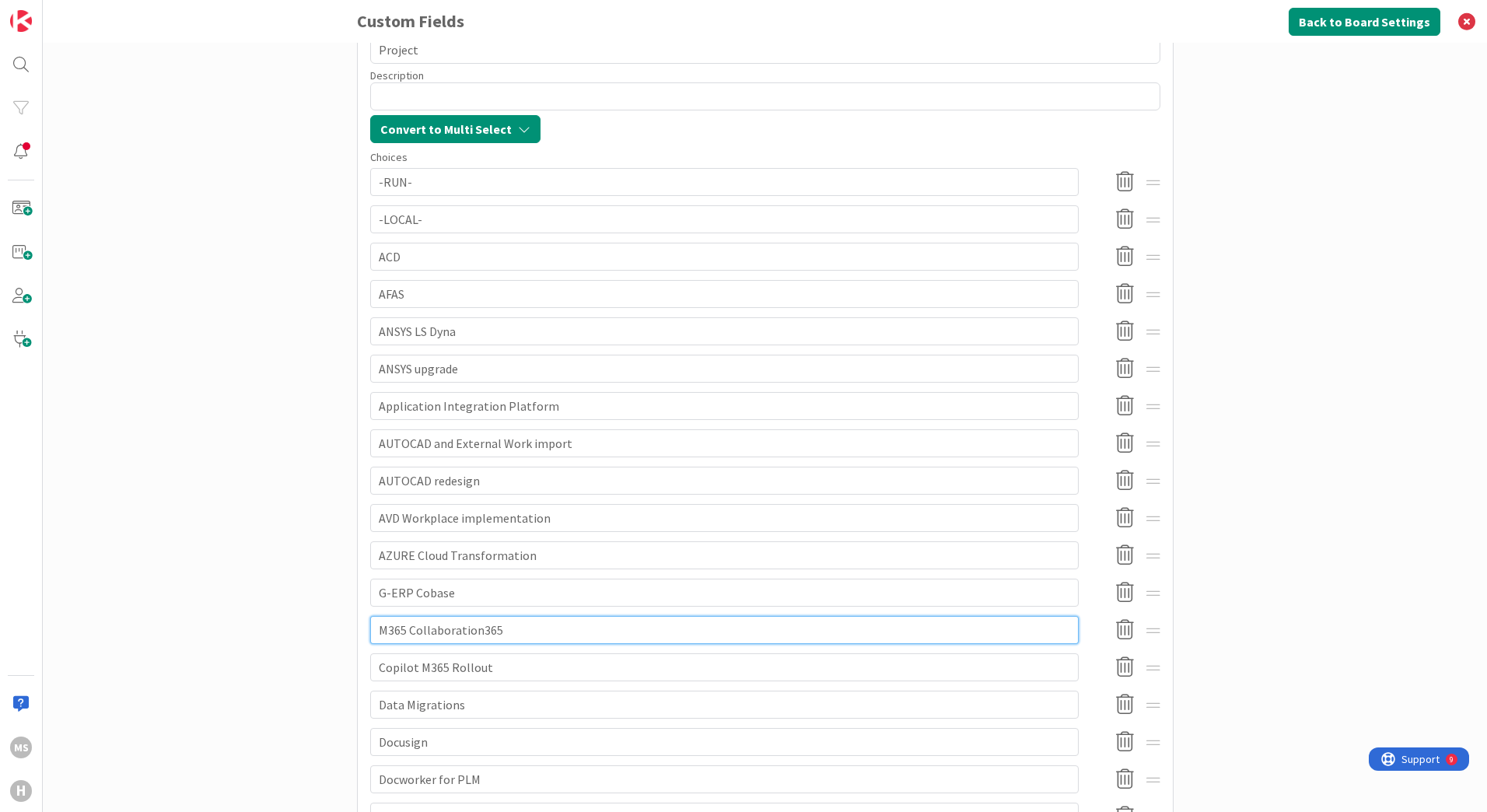
type input "M365 Collaboration65"
type textarea "x"
type input "M365 Collaboration5"
type textarea "x"
type input "M365 Collaboration"
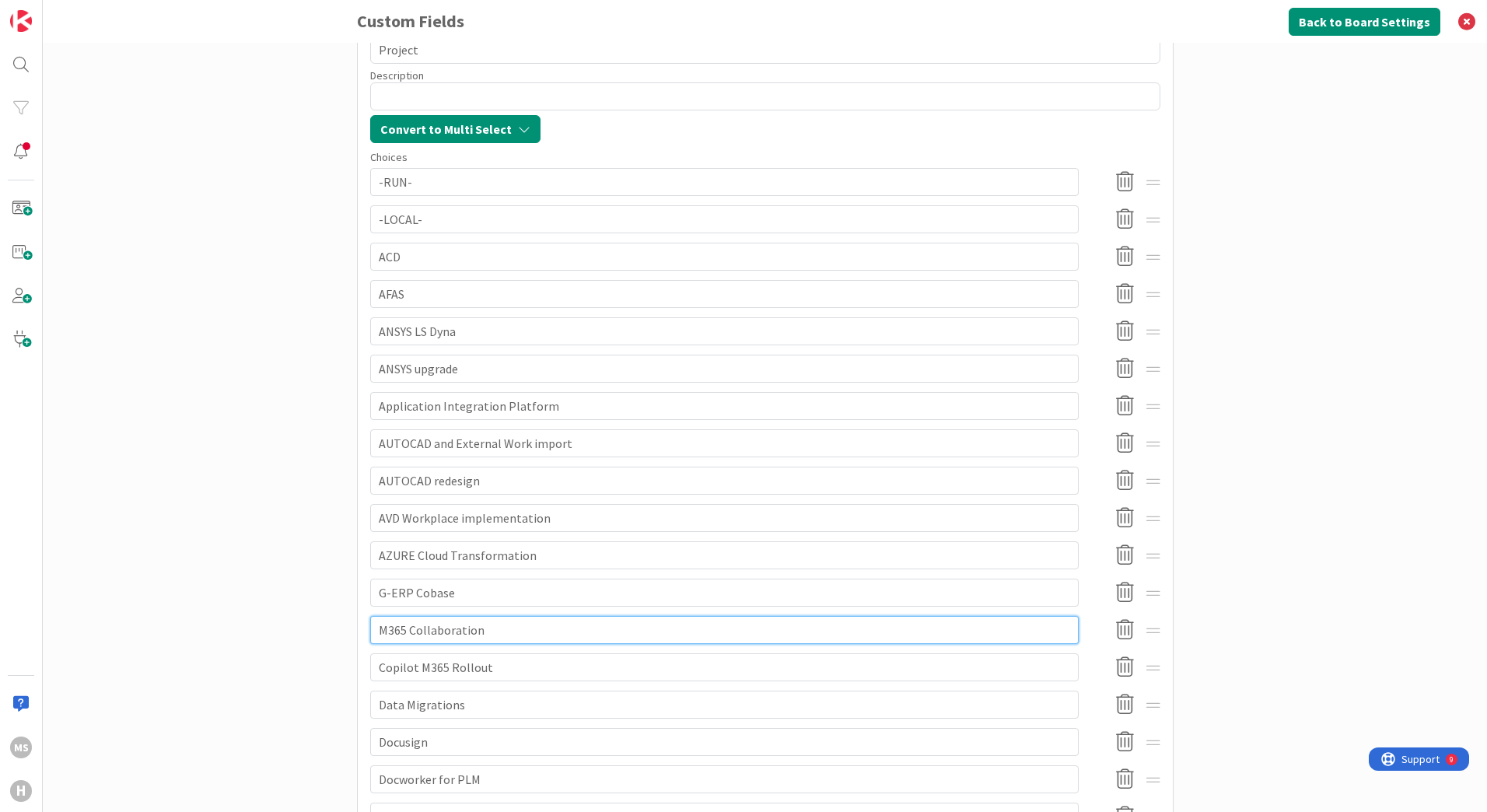
type textarea "x"
type input "M365Collaboration"
type textarea "x"
type input "M365 Collaboration"
type textarea "x"
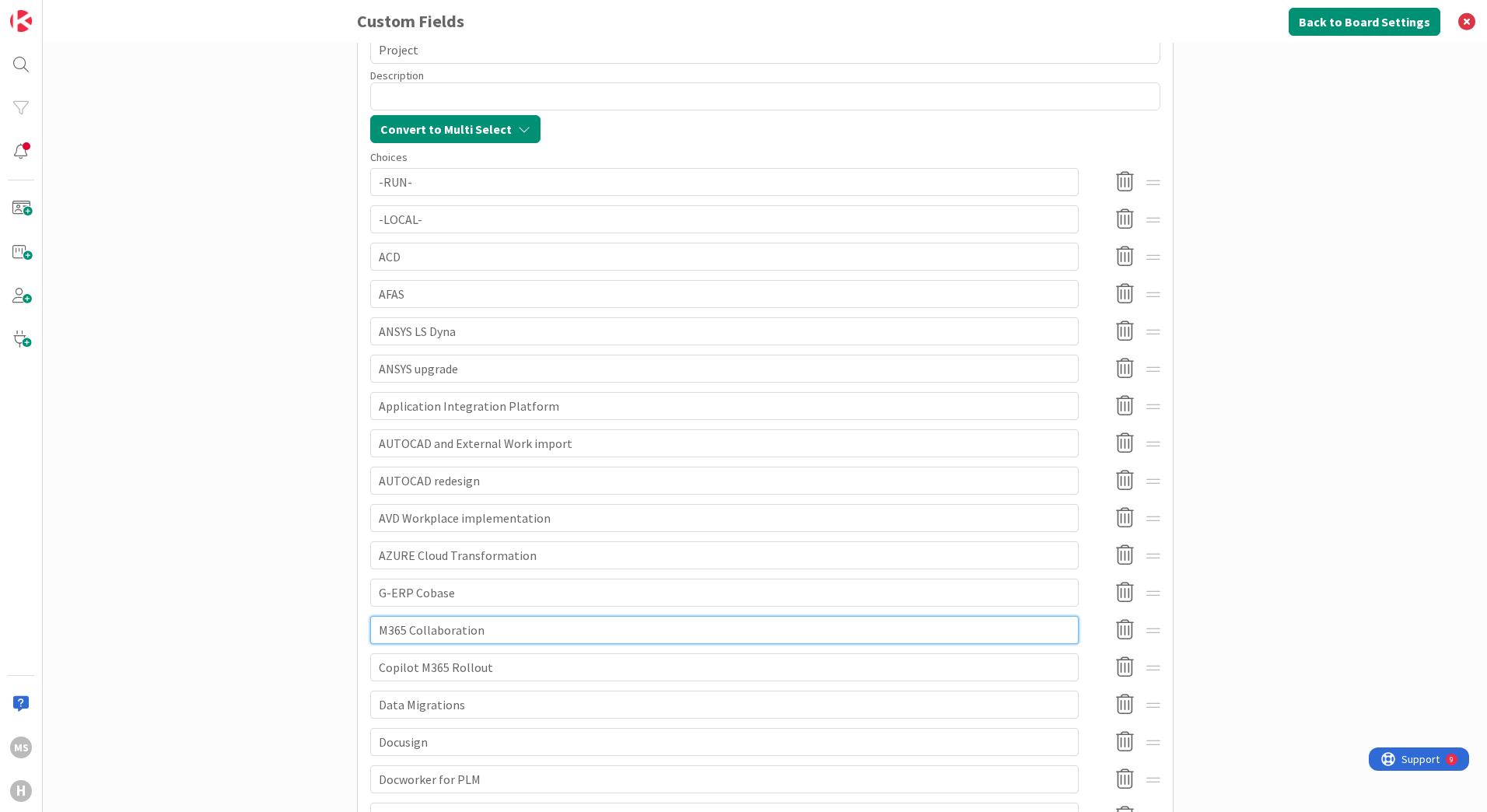
type input "M365 GCollaboration"
type textarea "x"
type input "M365 GlCollaboration"
type textarea "x"
type input "M365 GloCollaboration"
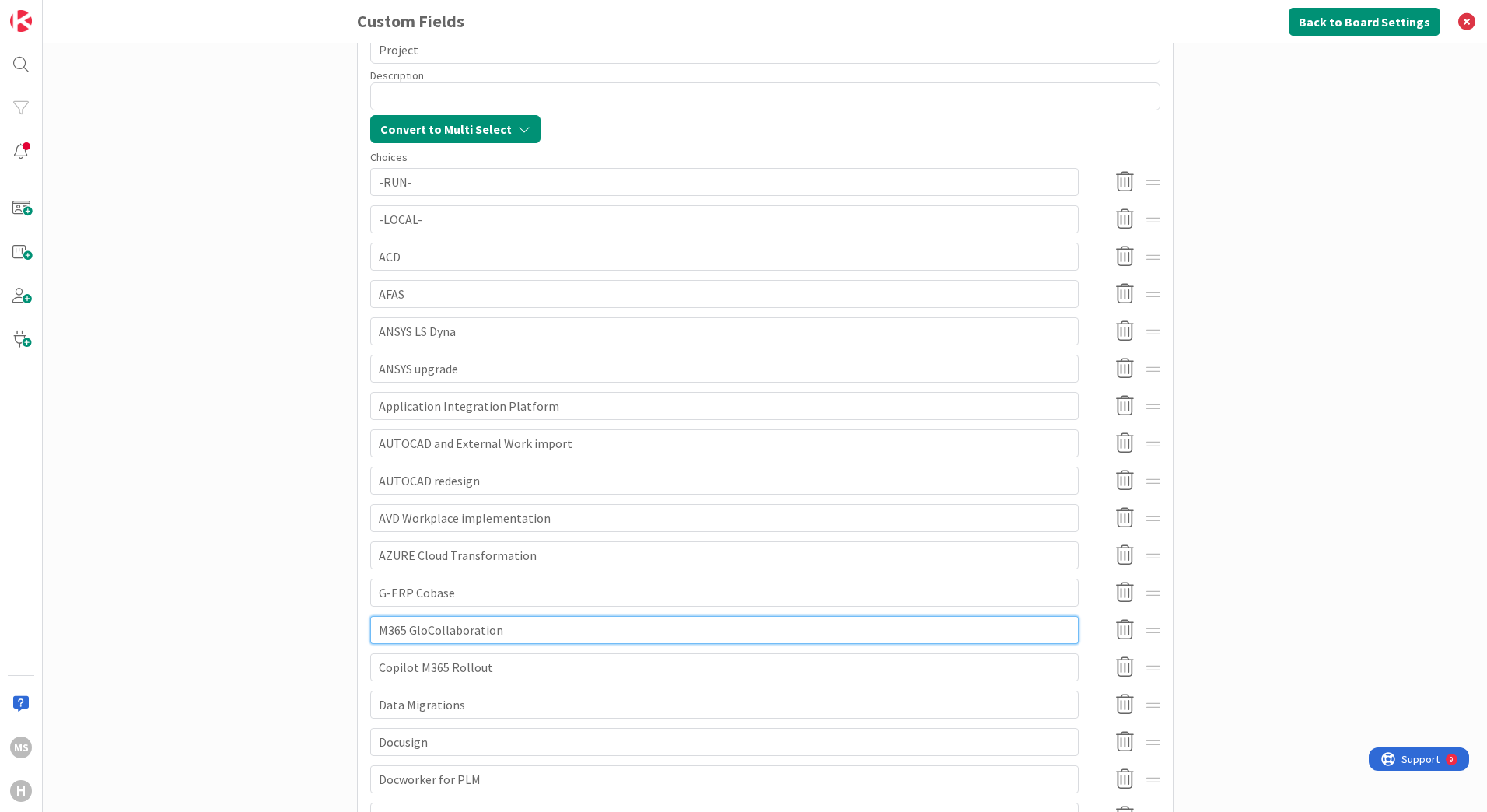
type textarea "x"
type input "M365 GlobCollaboration"
type textarea "x"
type input "M365 GlobaCollaboration"
type textarea "x"
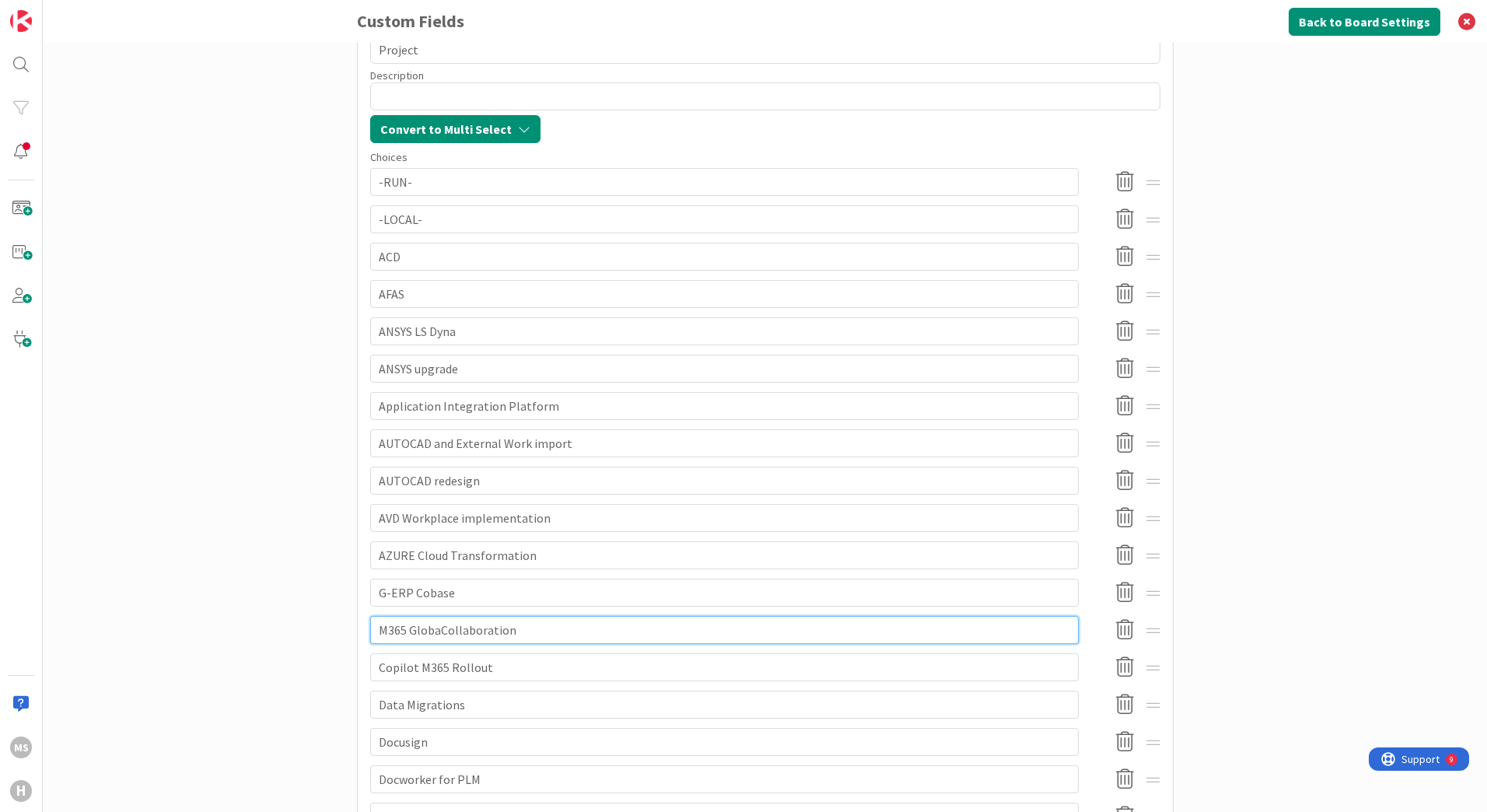
type input "M365 GlobalCollaboration"
type textarea "x"
type input "M365 Global Collaboration"
type textarea "x"
type input "M365 Global rCollaboration"
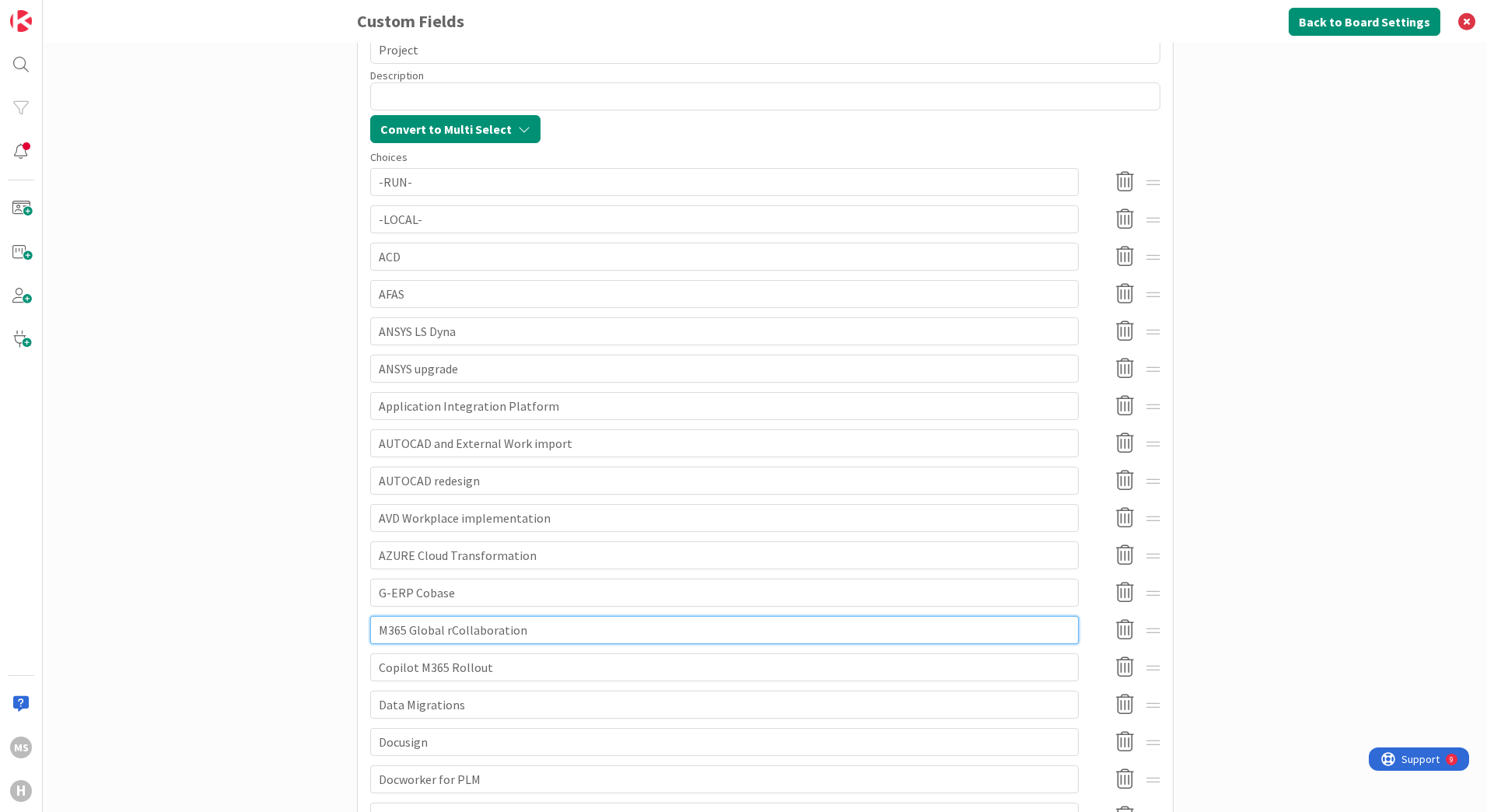
type textarea "x"
type input "M365 Global roCollaboration"
type textarea "x"
type input "M365 Global rolCollaboration"
type textarea "x"
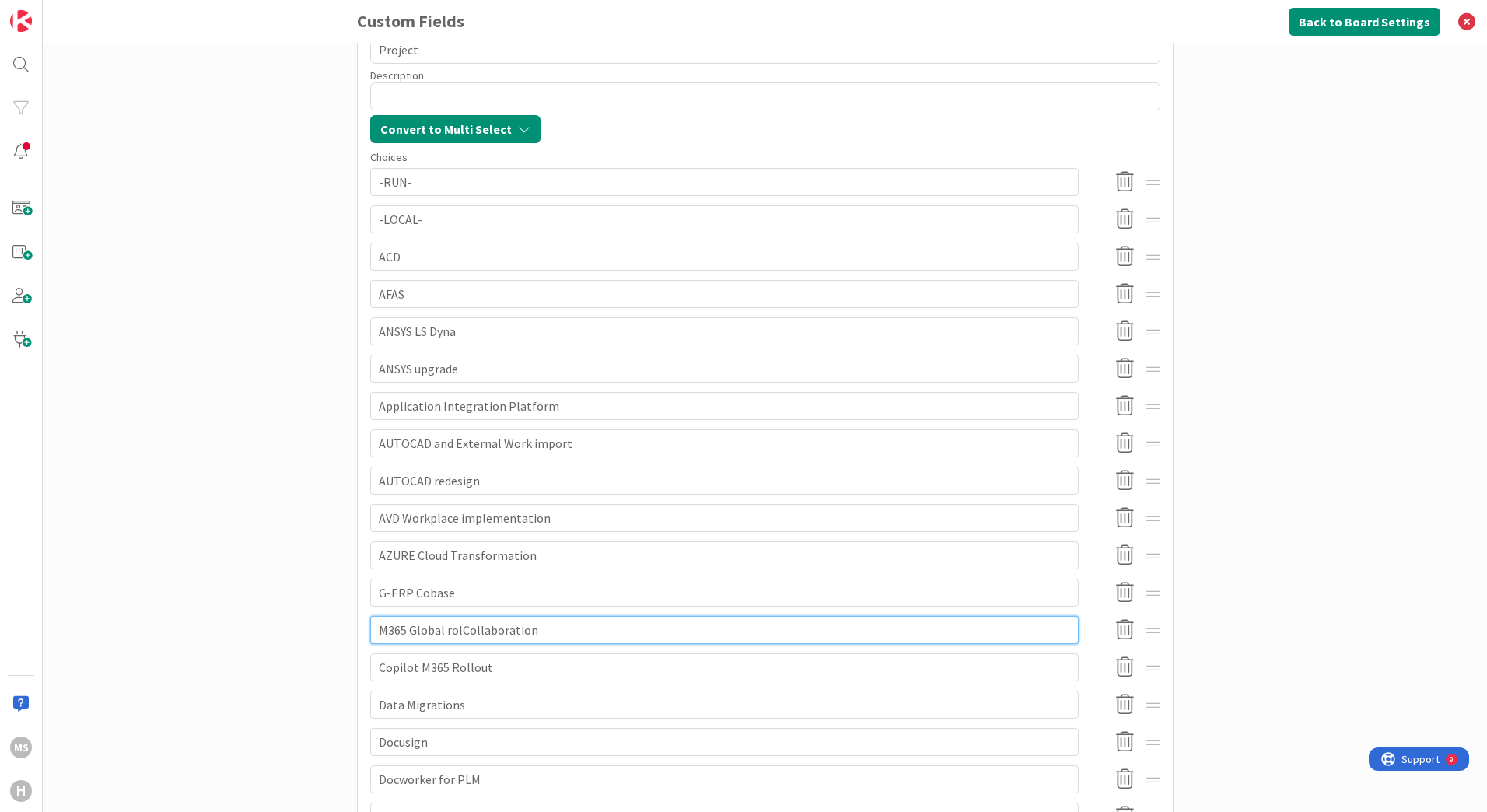
type input "M365 Global rollCollaboration"
type textarea "x"
type input "M365 Global rolloCollaboration"
type textarea "x"
type input "M365 Global rollouCollaboration"
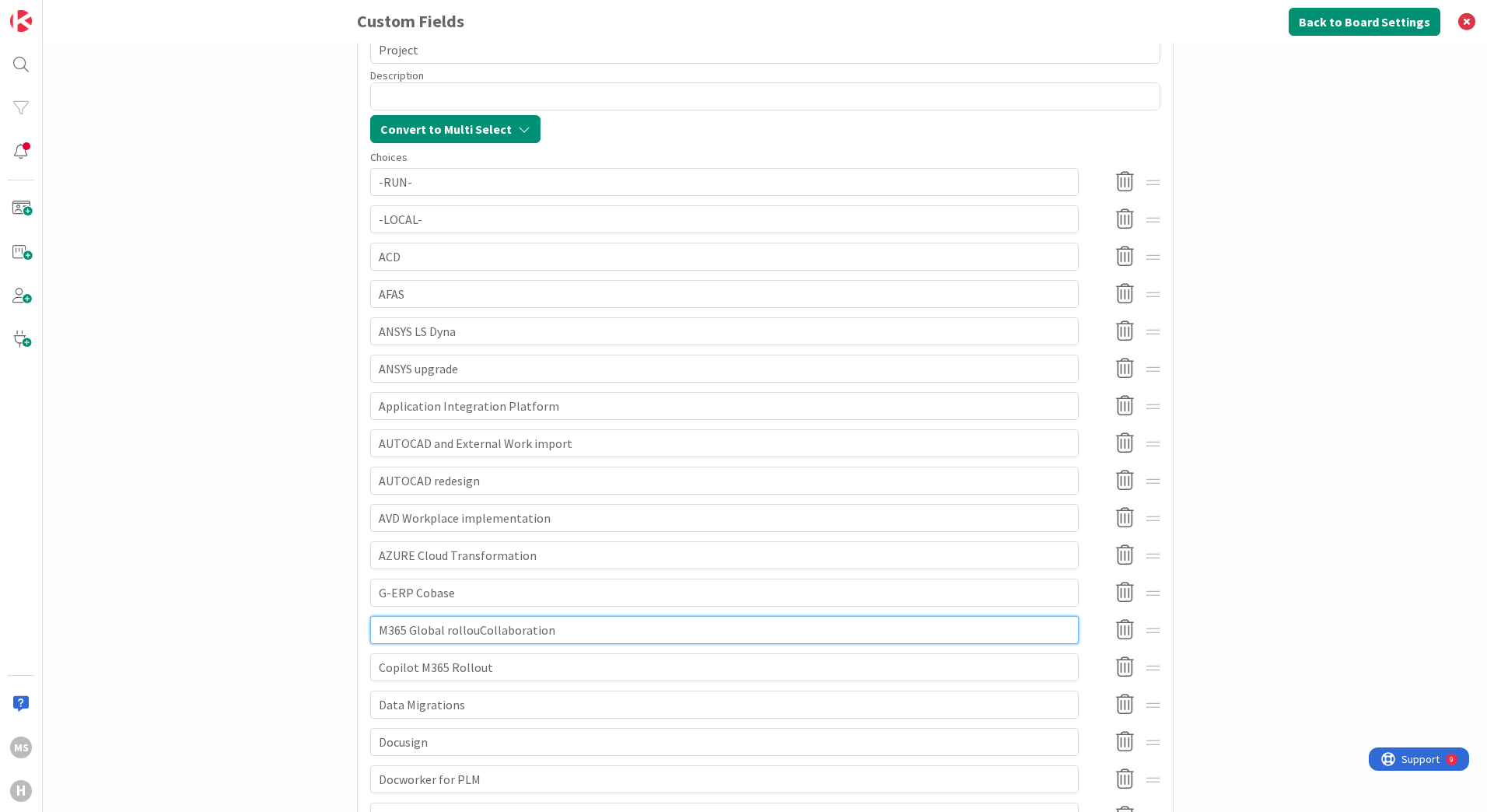
type textarea "x"
type input "M365 Global rolloutCollaboration"
type textarea "x"
type input "M365 Global rolloutollaboration"
type textarea "x"
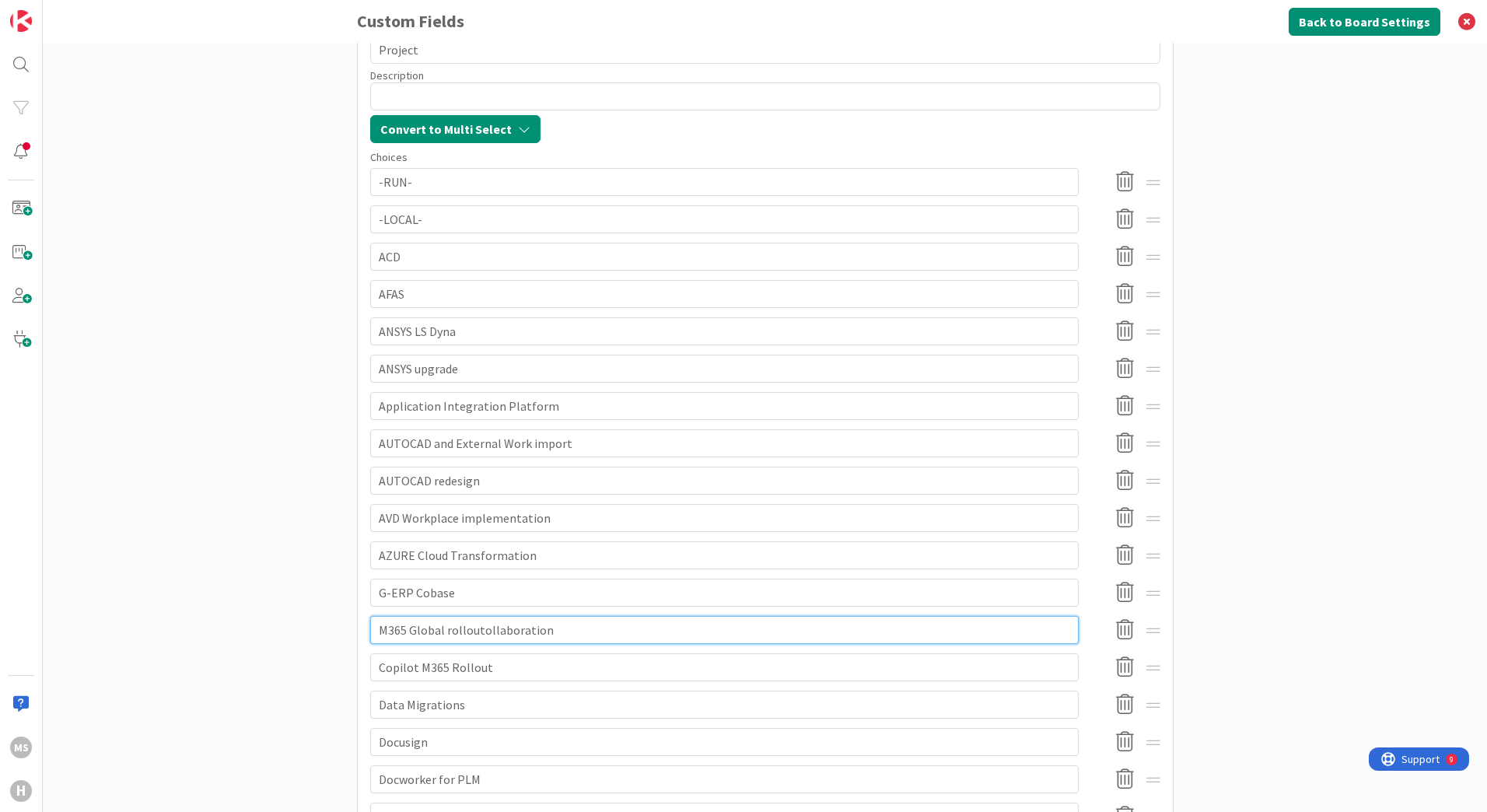
type input "M365 Global rolloutllaboration"
type textarea "x"
type input "M365 Global rolloutlaboration"
type textarea "x"
type input "M365 Global rolloutaboration"
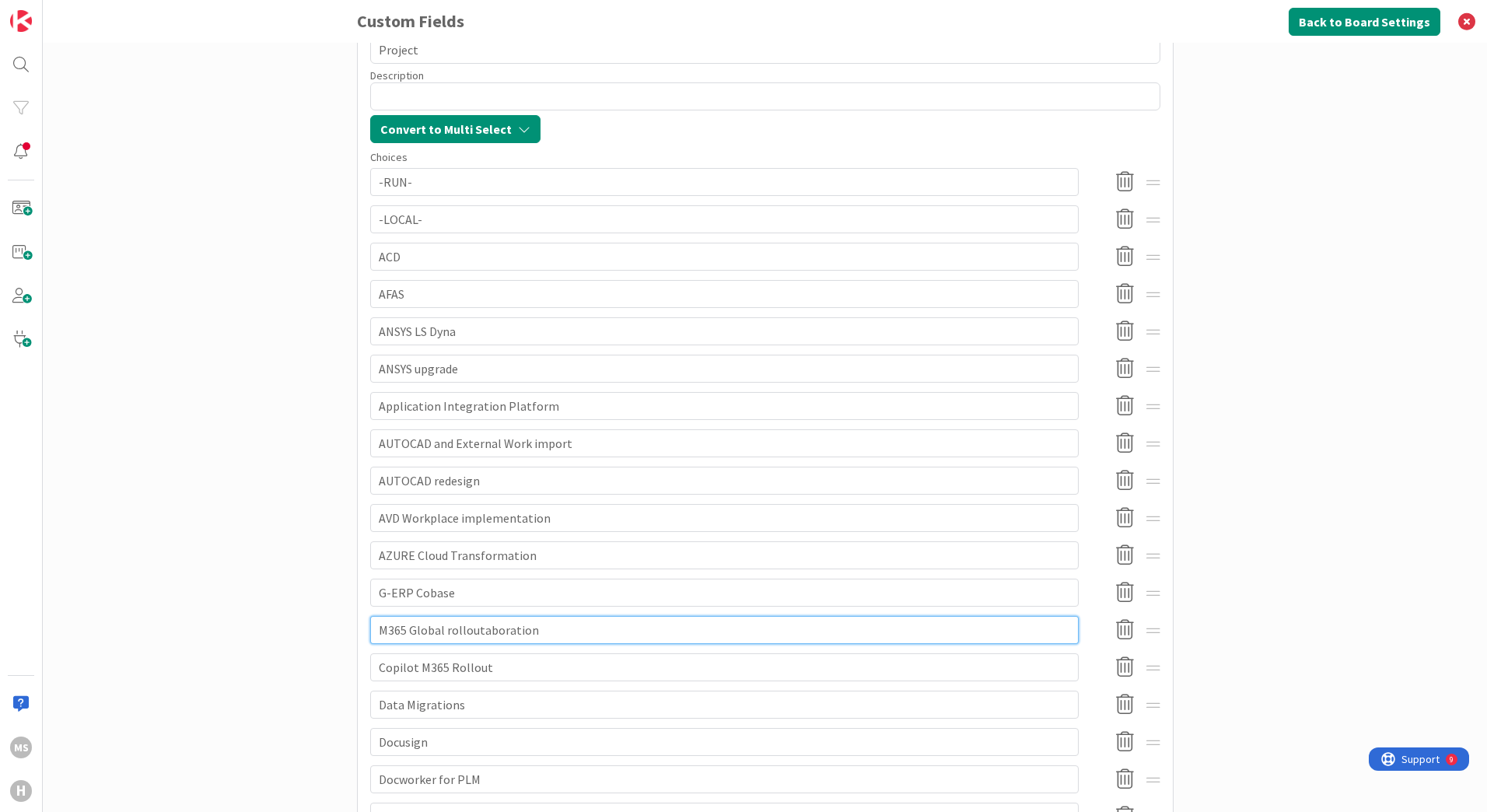
type textarea "x"
type input "M365 Global rolloutboration"
type textarea "x"
type input "M365 Global rolloutration"
type textarea "x"
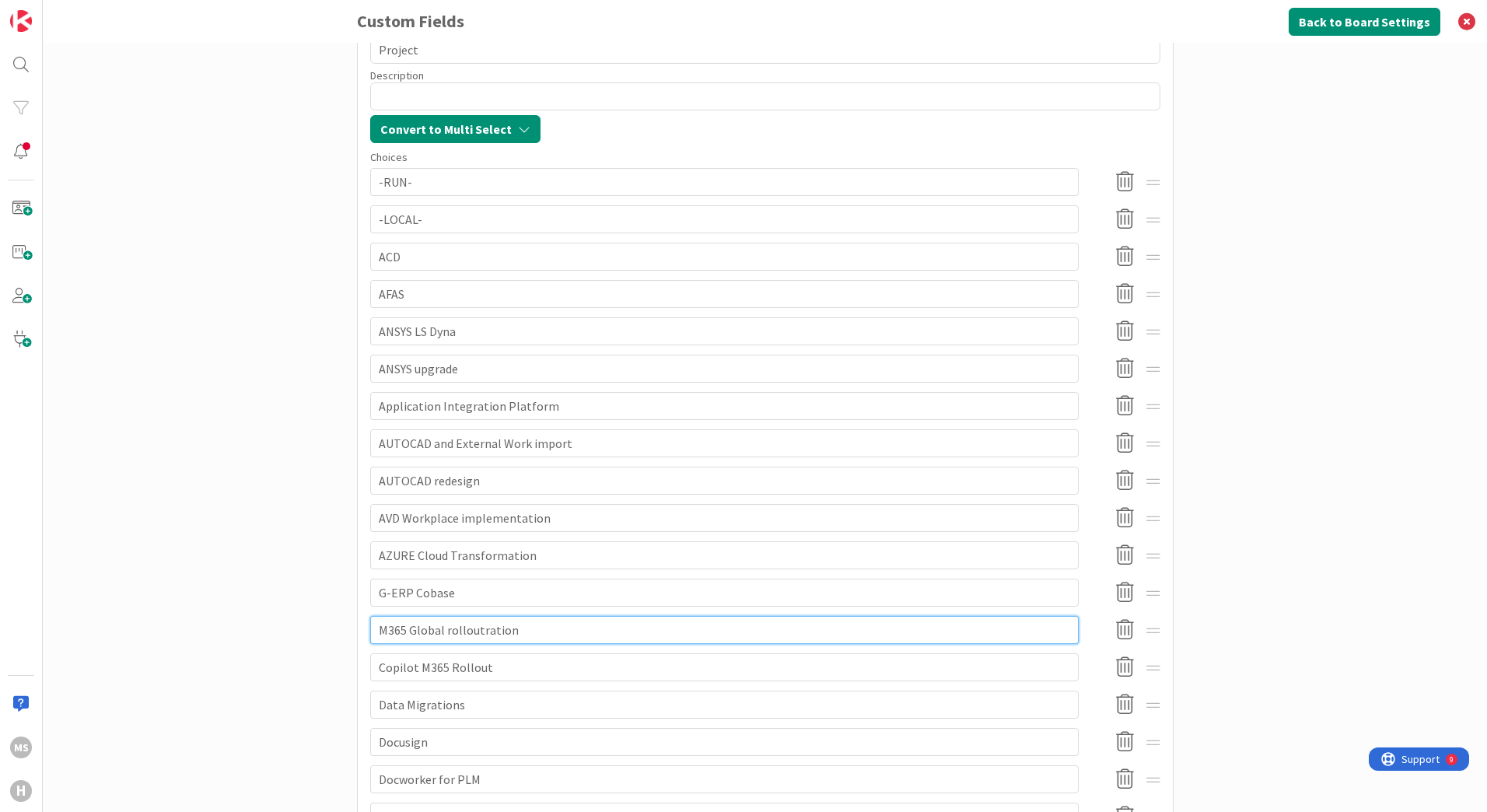
type input "M365 Global rolloutation"
type textarea "x"
type input "M365 Global rollouttion"
type textarea "x"
type input "M365 Global rolloution"
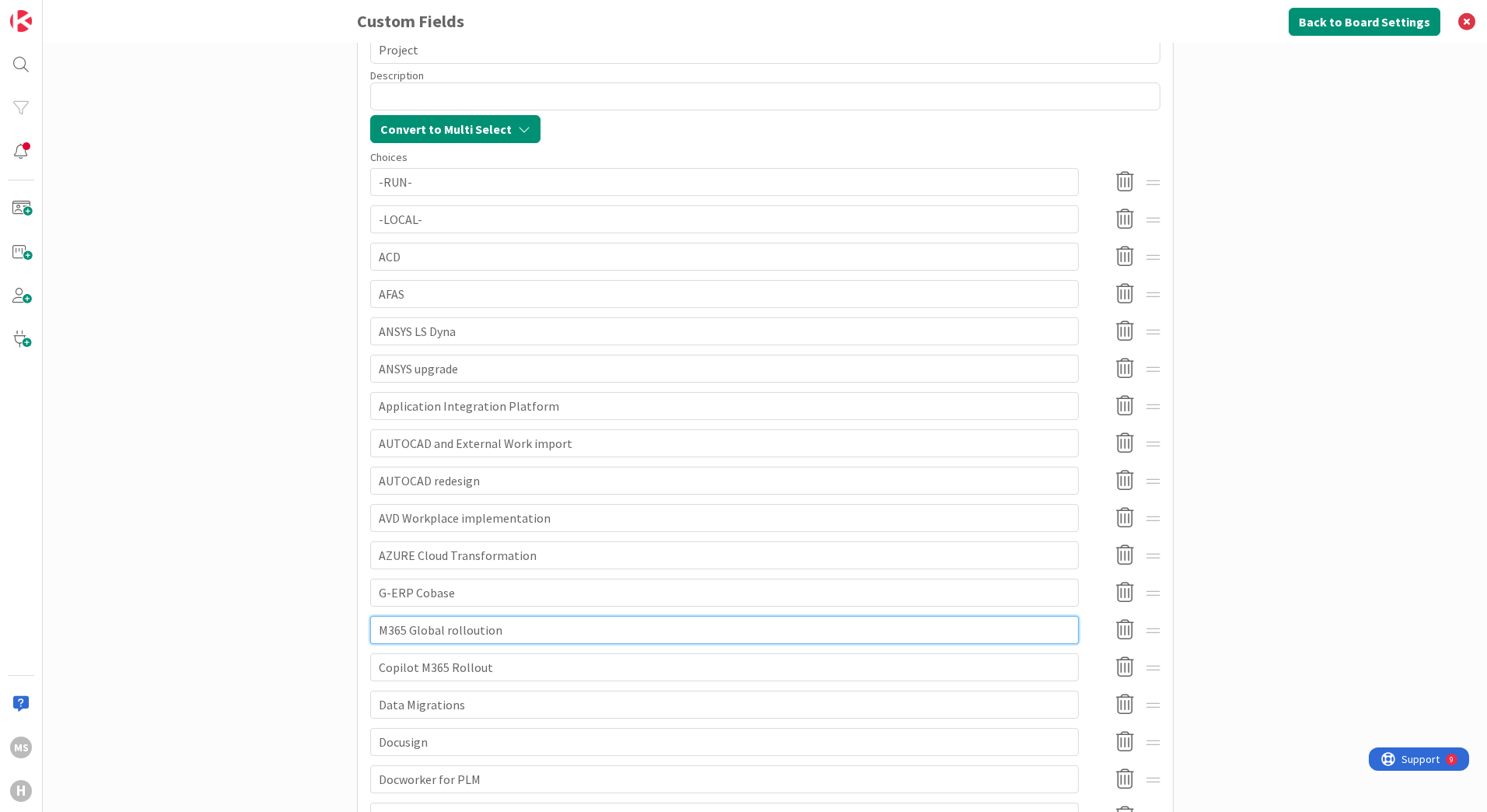
type textarea "x"
type input "M365 Global rollouton"
type textarea "x"
type input "M365 Global rollout"
type textarea "x"
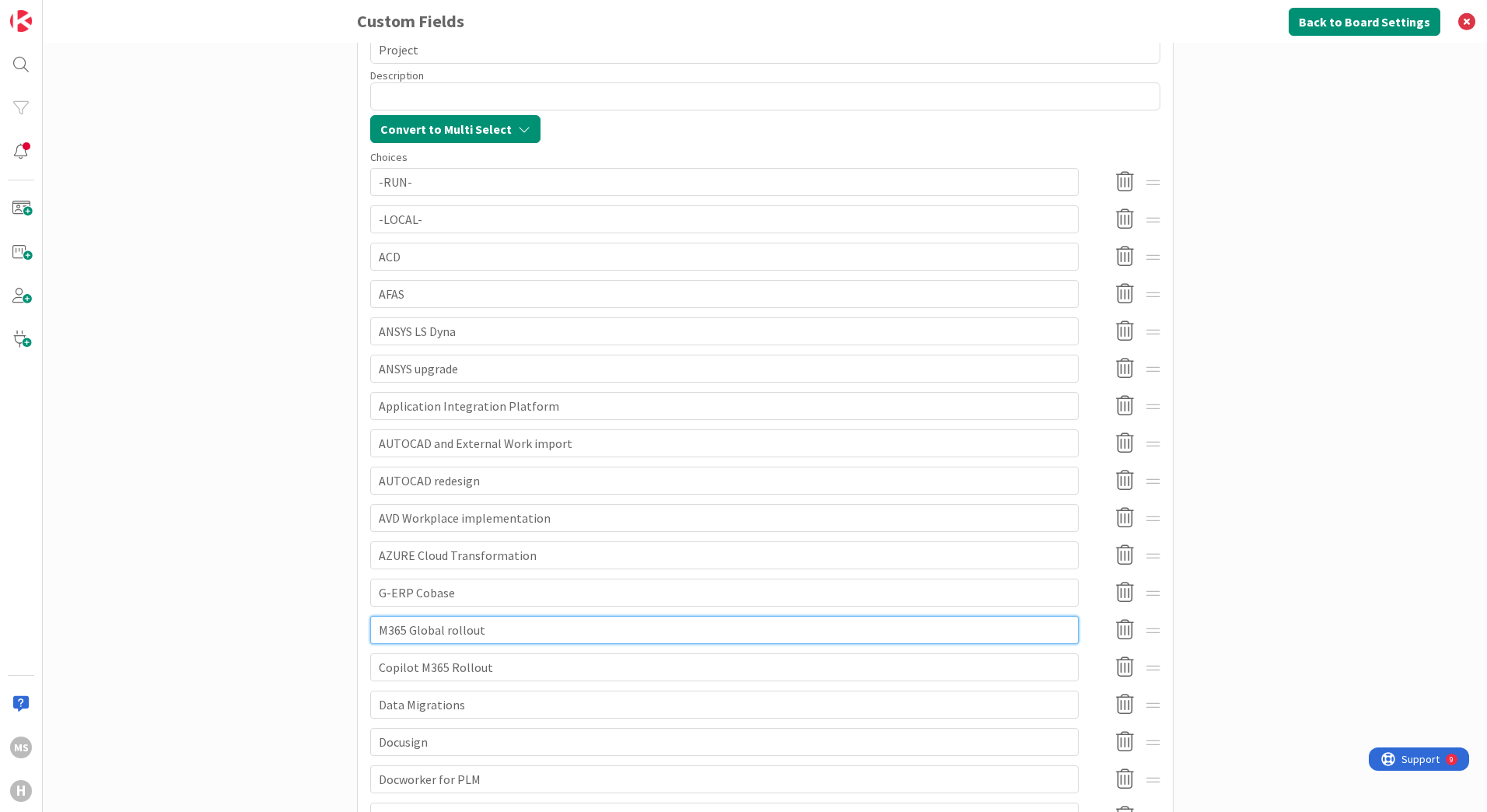
type input "M365 Global rollout"
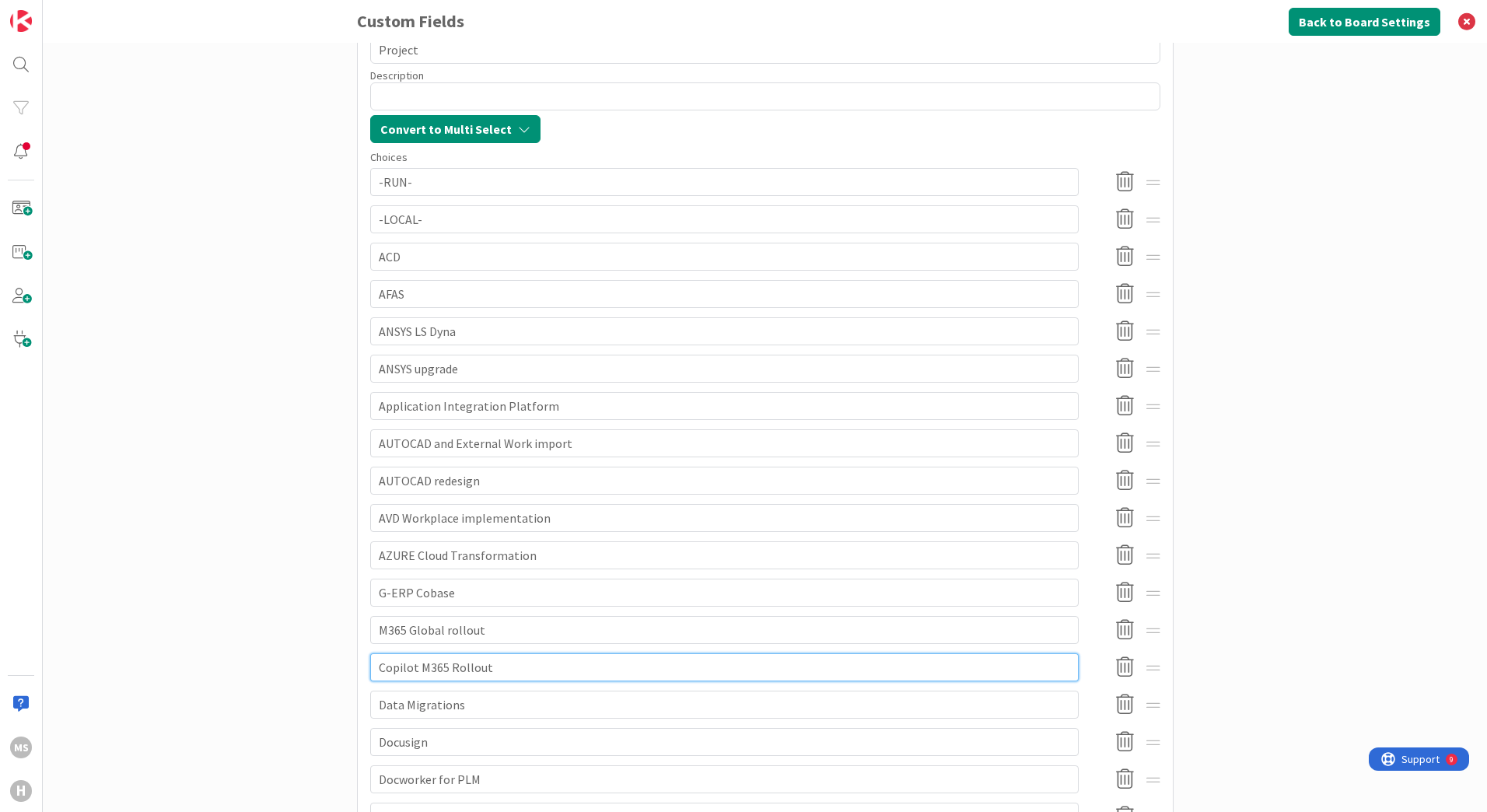
drag, startPoint x: 370, startPoint y: 667, endPoint x: 393, endPoint y: 677, distance: 25.1
click at [373, 669] on input "Copilot M365 Rollout" at bounding box center [724, 667] width 709 height 28
type input "opilot M365 Rollout"
type textarea "x"
type input "pilot M365 Rollout"
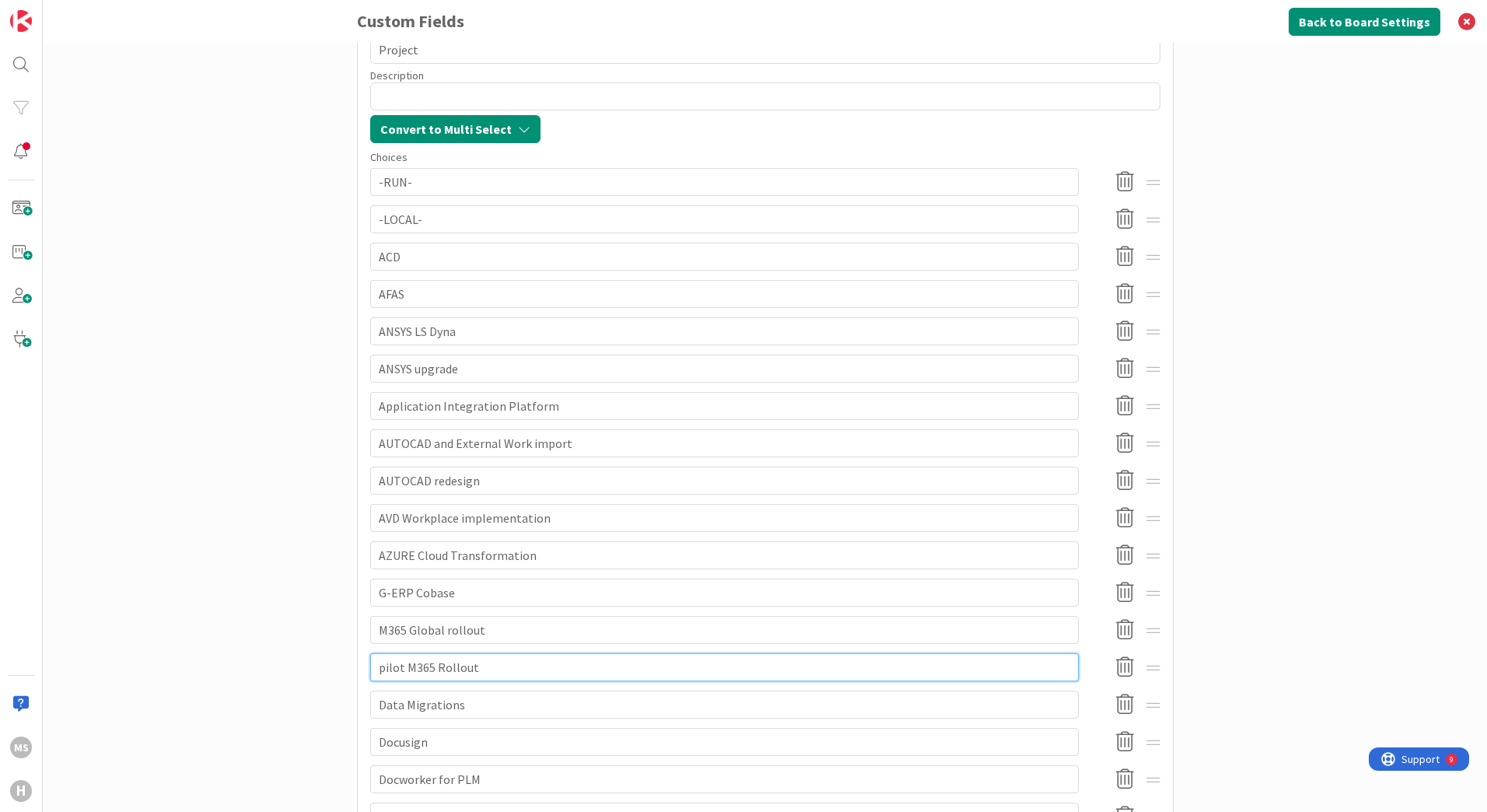
type textarea "x"
type input "ilot M365 Rollout"
type textarea "x"
type input "lot M365 Rollout"
type textarea "x"
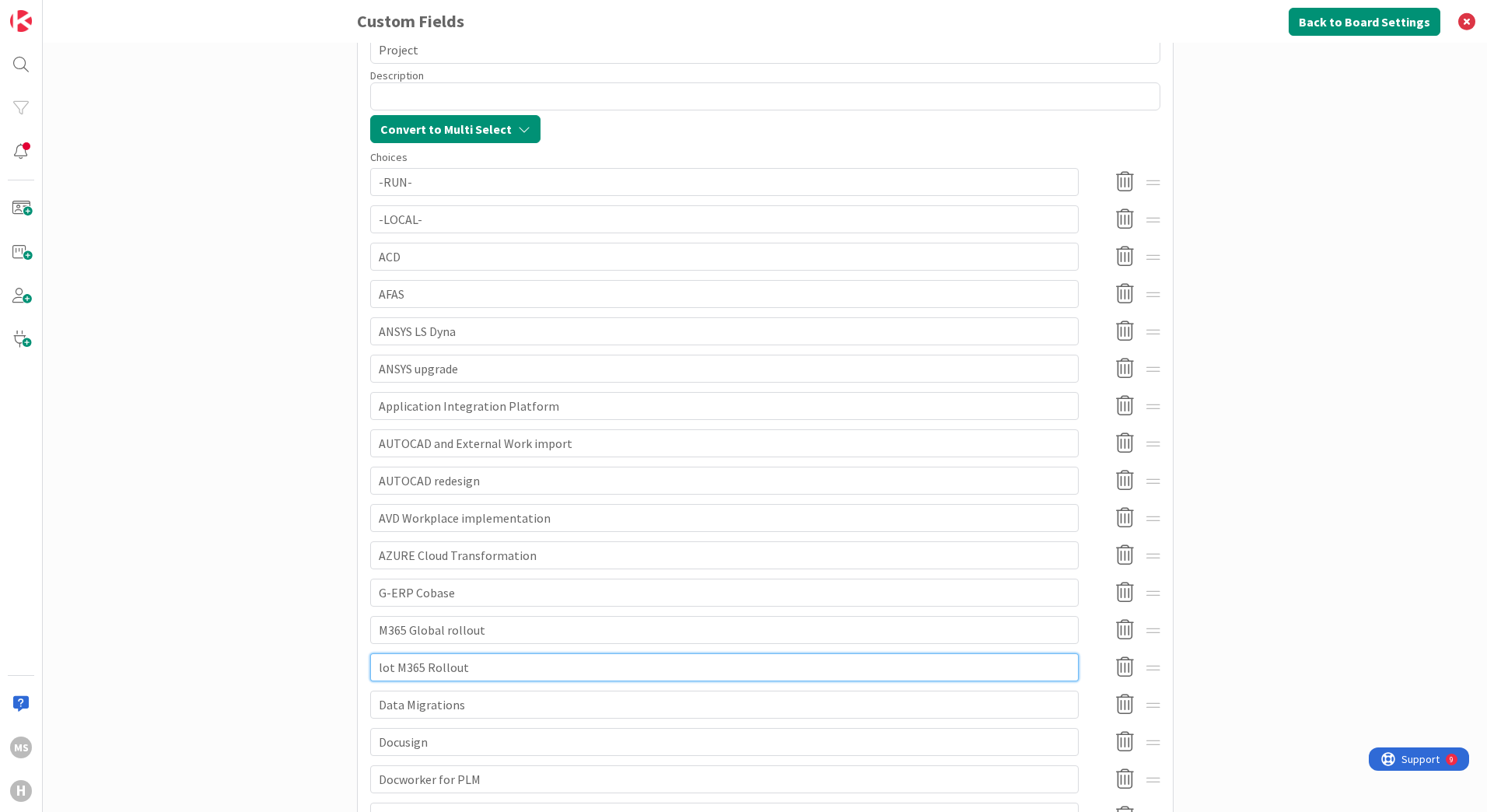
type input "ot M365 Rollout"
type textarea "x"
type input "M365 Rollout"
type textarea "x"
type input "M365 Rollout"
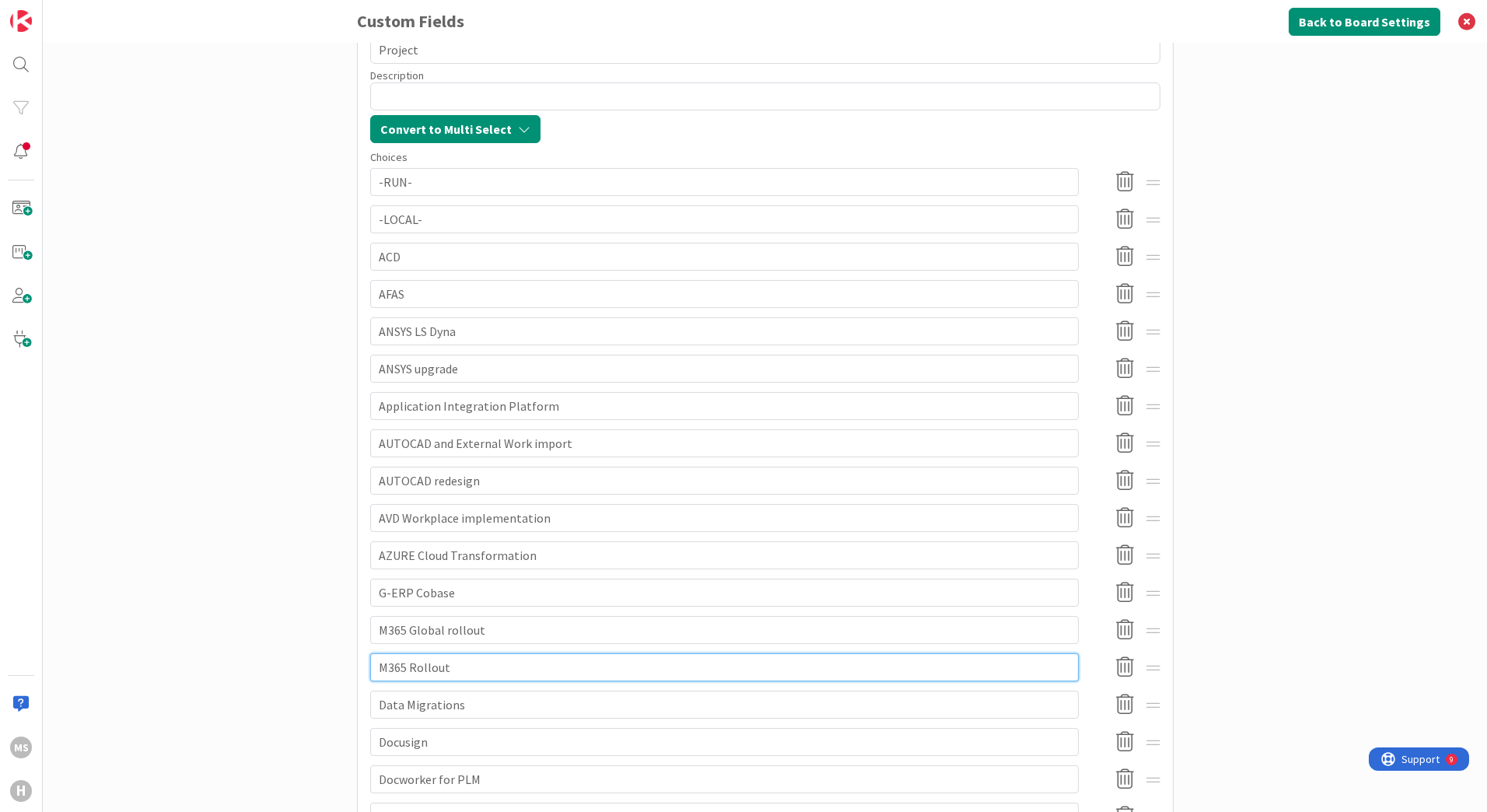
type textarea "x"
type input "M365 CRollout"
type textarea "x"
type input "M365 CoRollout"
type textarea "x"
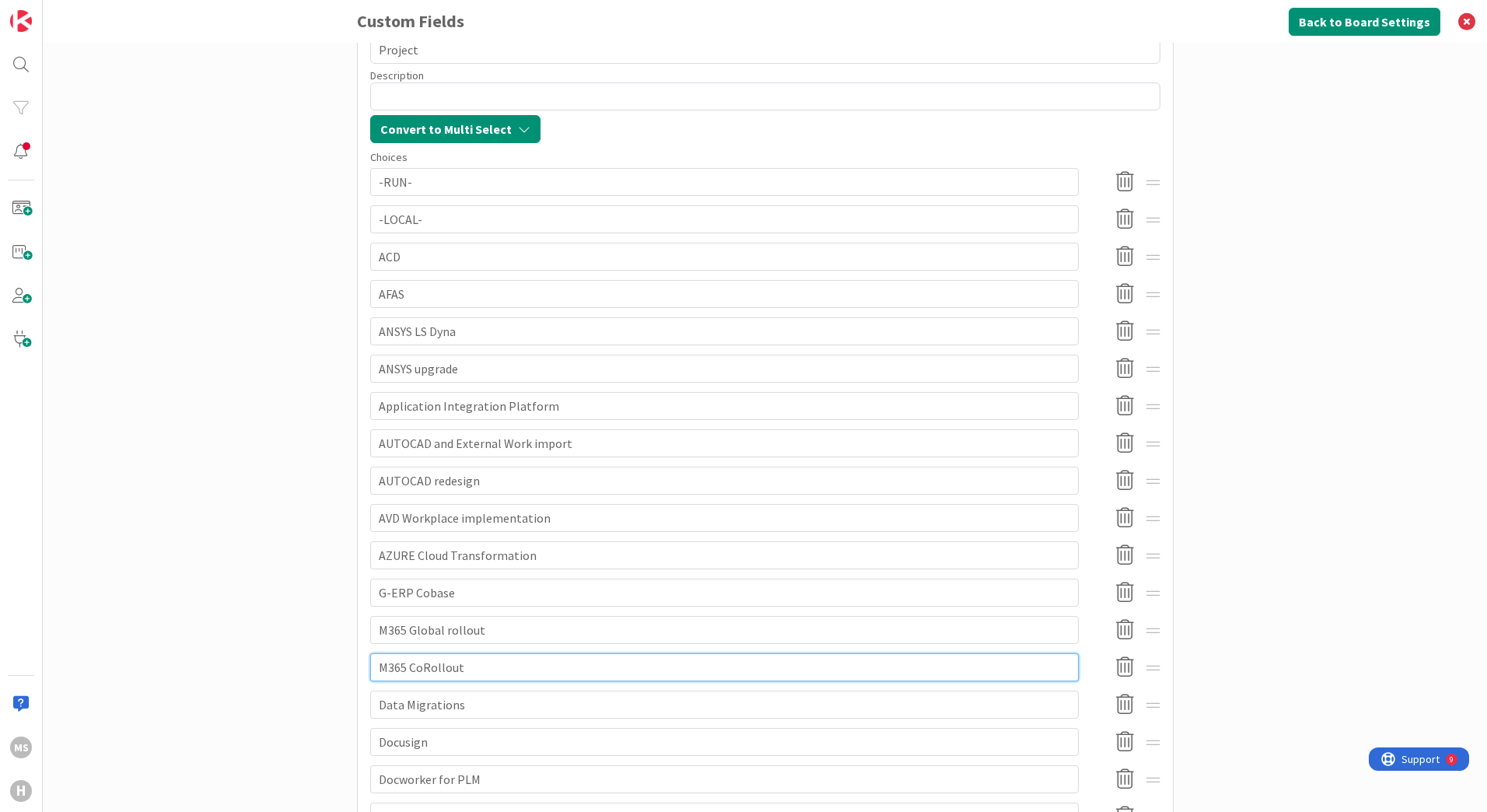
type input "M365 Co-Rollout"
type textarea "x"
type input "M365 Co-PRollout"
type textarea "x"
type input "M365 Co-PiRollout"
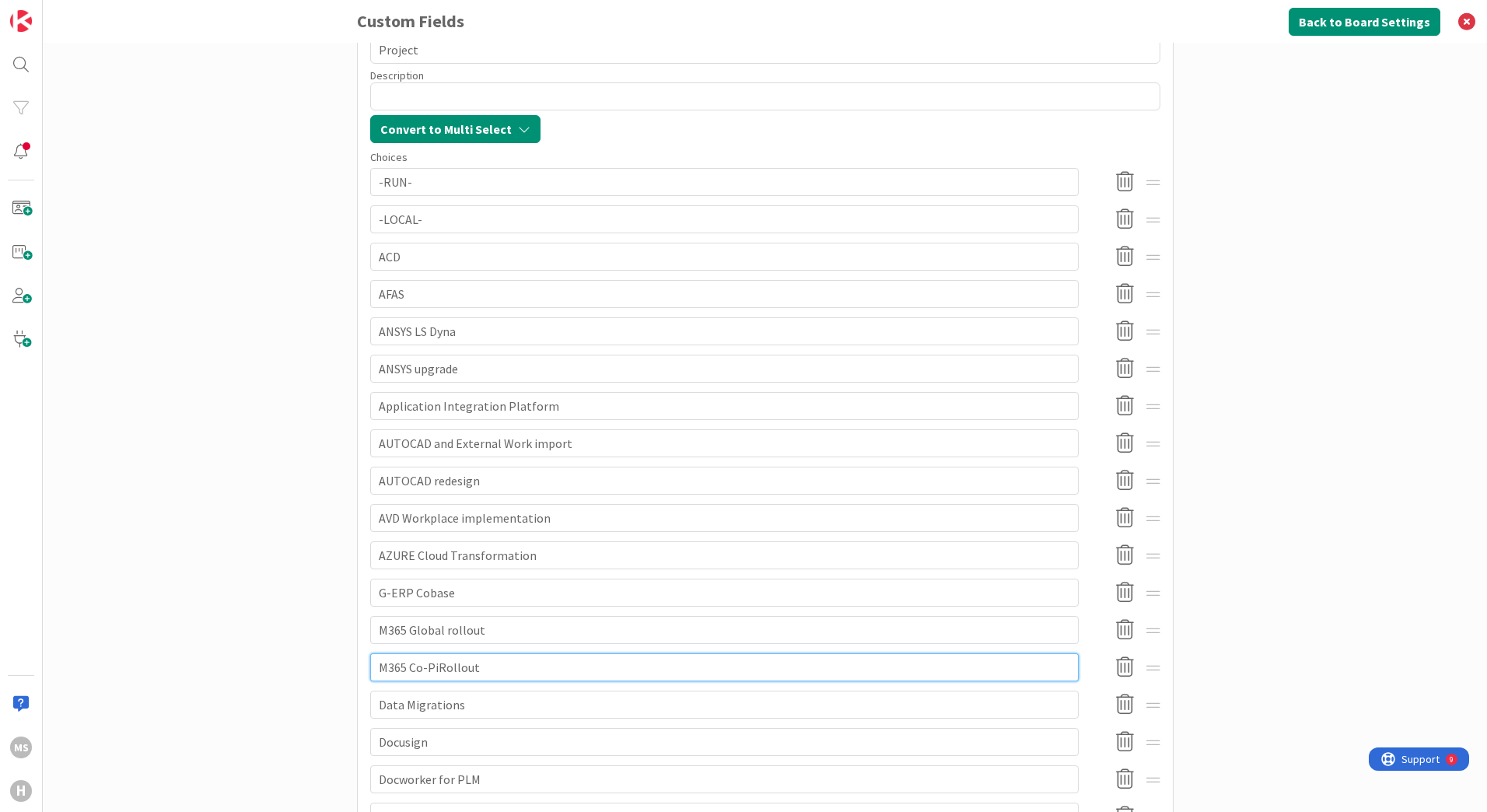
type textarea "x"
type input "M365 Co-PilRollout"
type textarea "x"
type input "M365 Co-PiloRollout"
type textarea "x"
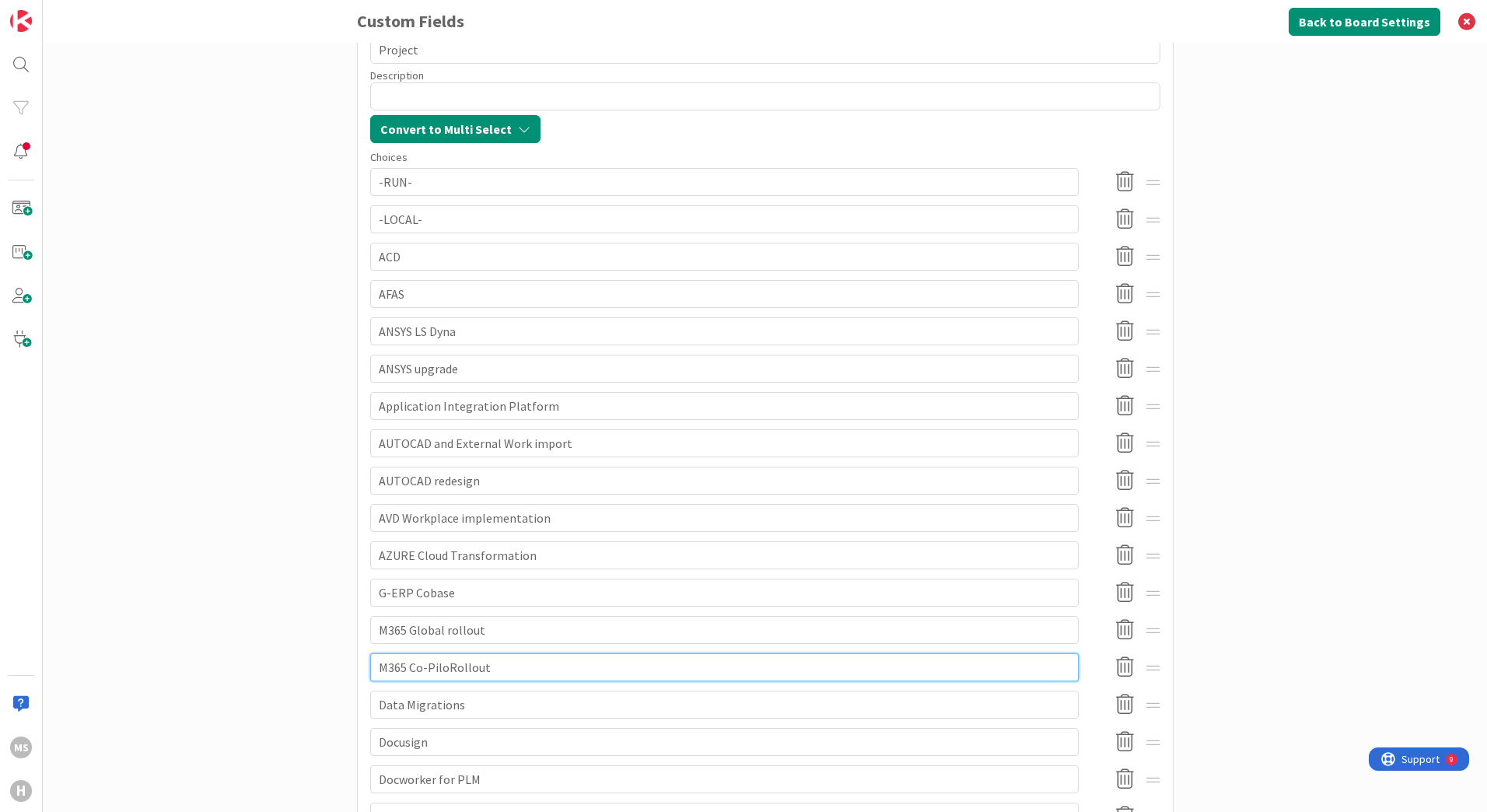
type input "M365 Co-PilotRollout"
type textarea "x"
type input "M365 Co-Pilot Rollout"
type textarea "x"
type input "M365 Co-Pilot ollout"
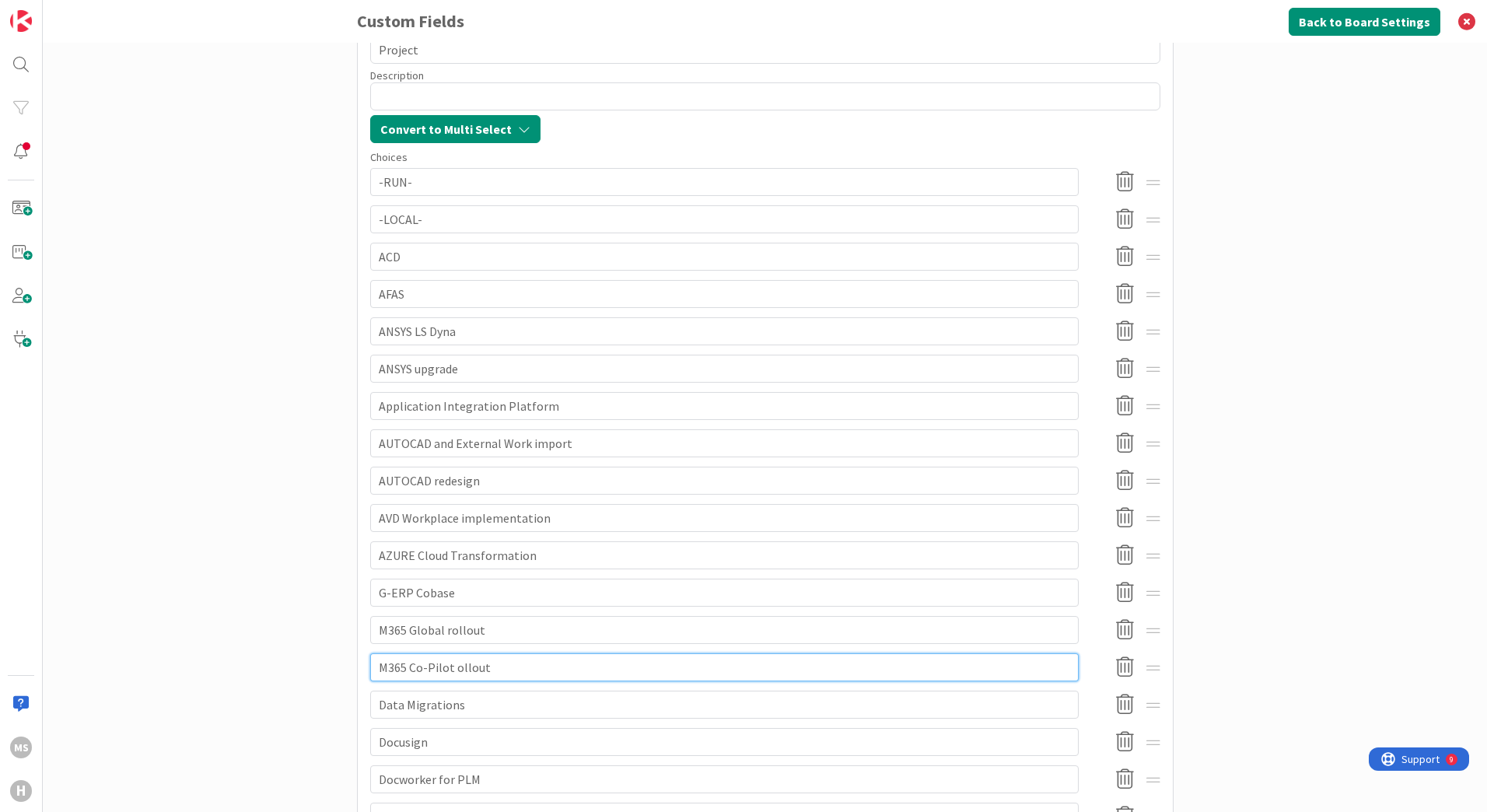
type textarea "x"
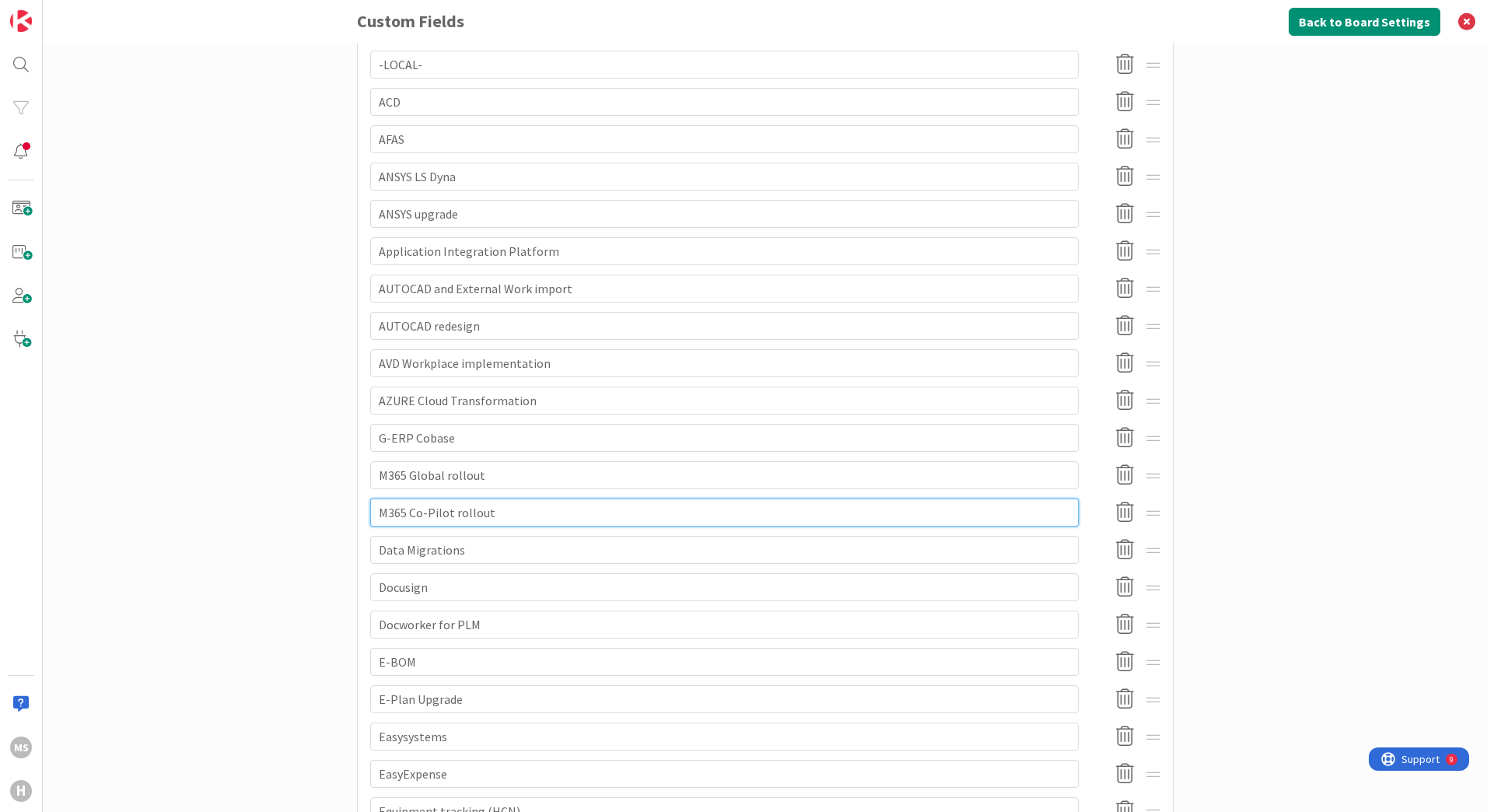
scroll to position [311, 0]
type input "M365 Co-Pilot rollout"
click at [374, 547] on input "Data Migrations" at bounding box center [724, 549] width 709 height 28
type textarea "x"
type input "MData Migrations"
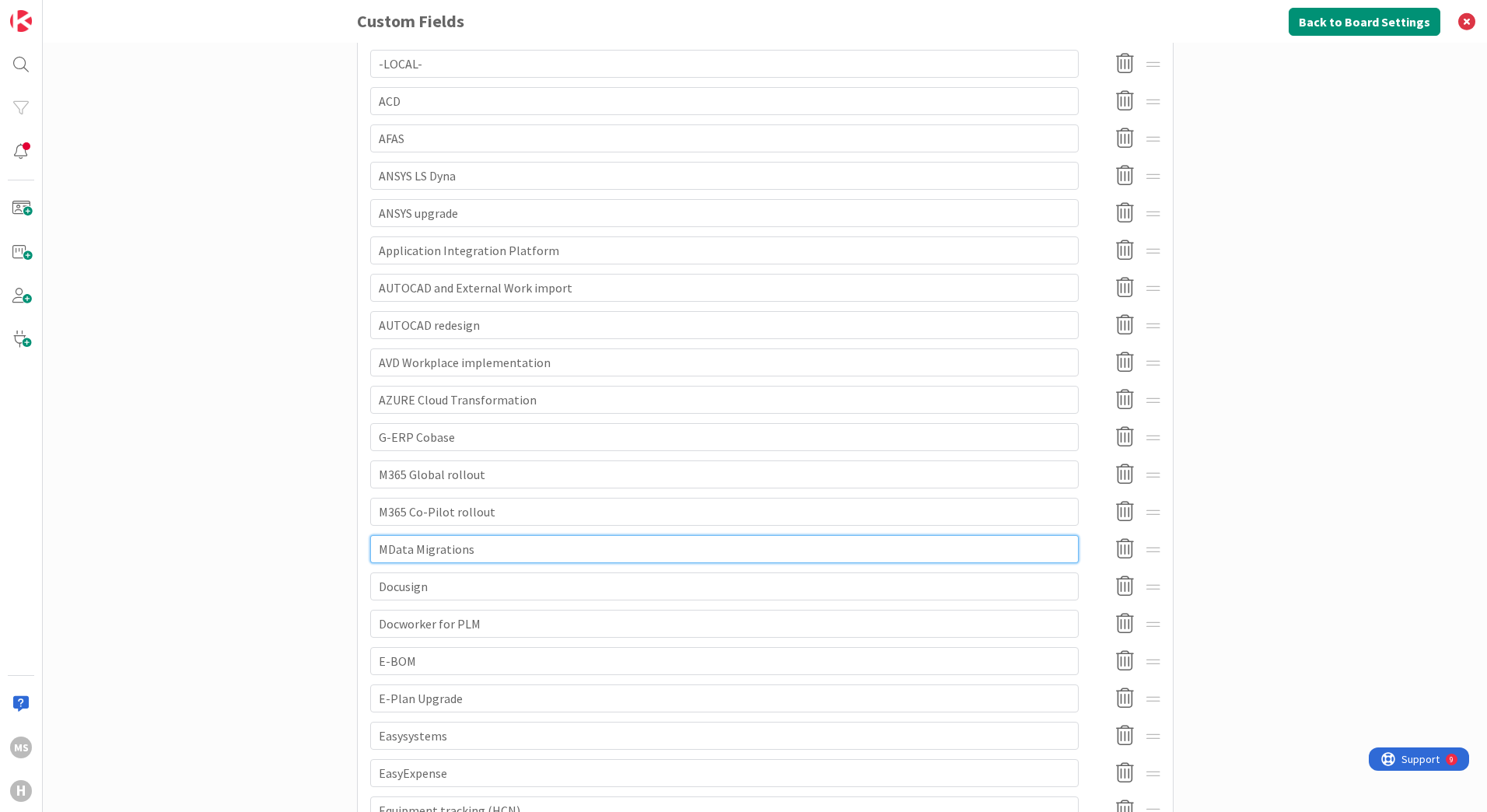
type textarea "x"
type input "M3Data Migrations"
type textarea "x"
type input "M365Data Migrations"
type textarea "x"
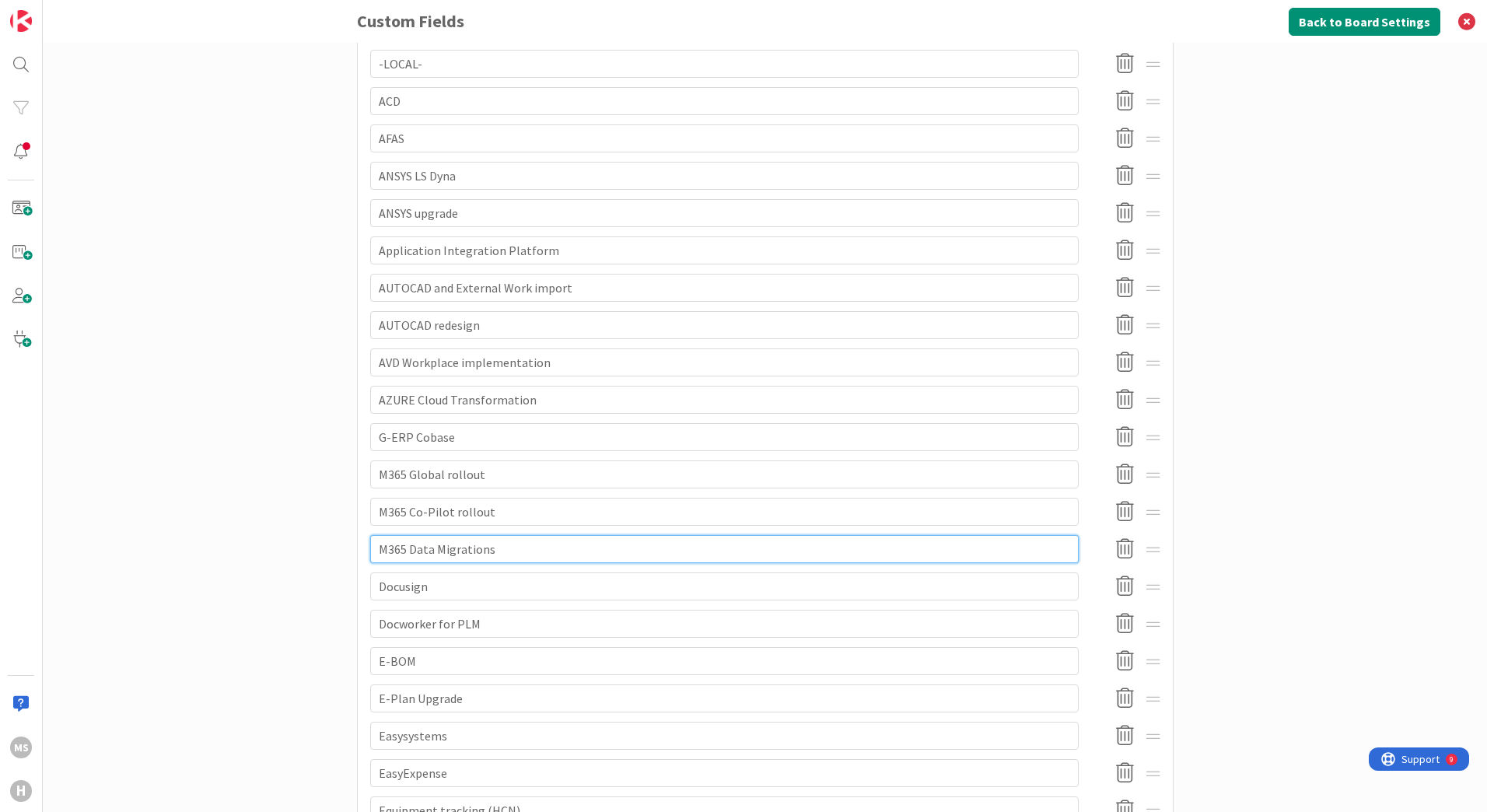
type input "M365 Data Migrations"
click at [373, 621] on input "Docworker for PLM" at bounding box center [724, 624] width 709 height 28
type textarea "x"
type input "PDocworker for PLM"
type textarea "x"
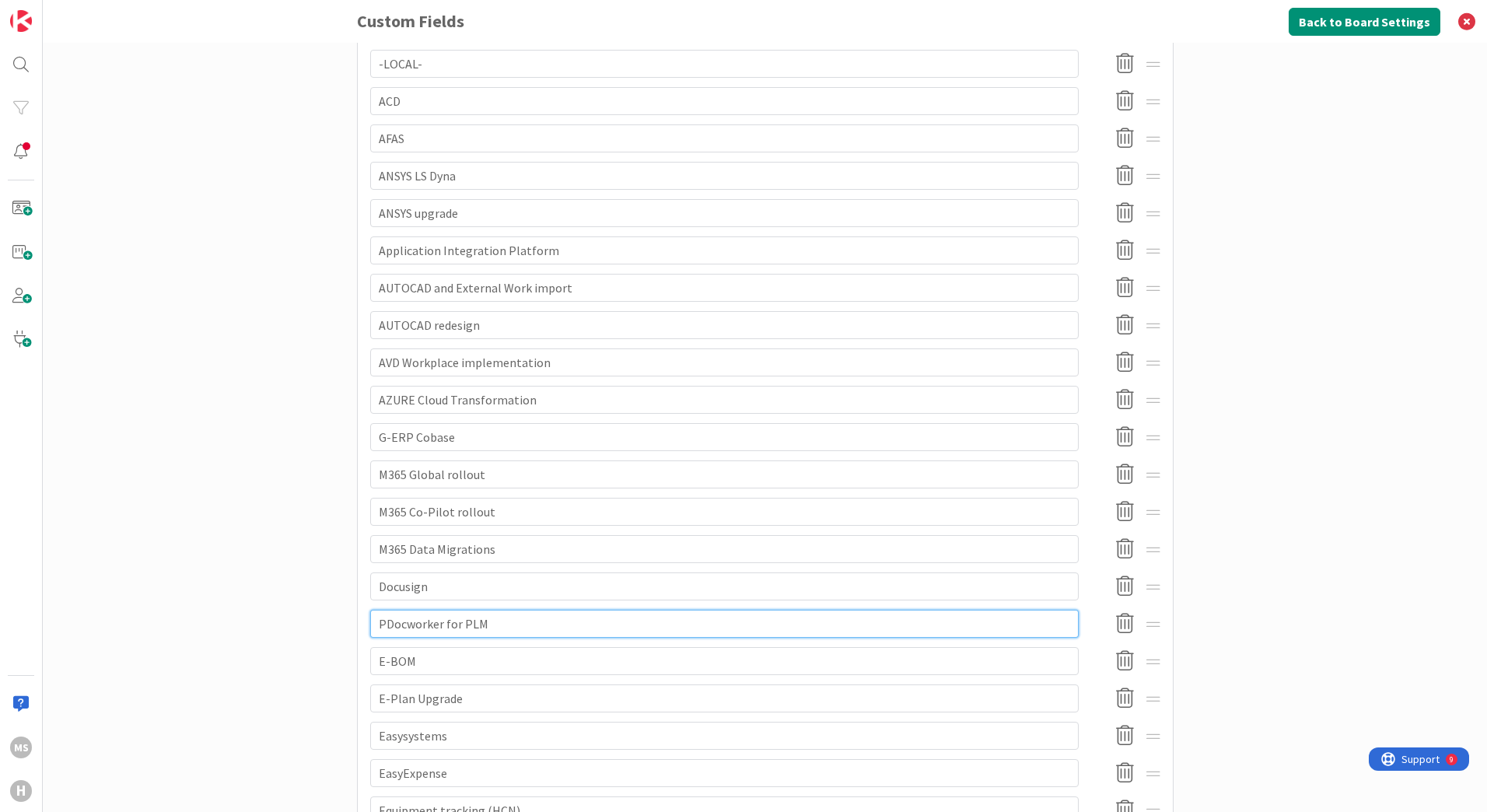
type input "PLDocworker for PLM"
type textarea "x"
type input "PLMDocworker for PLM"
type textarea "x"
type input "PLM Docworker for PLM"
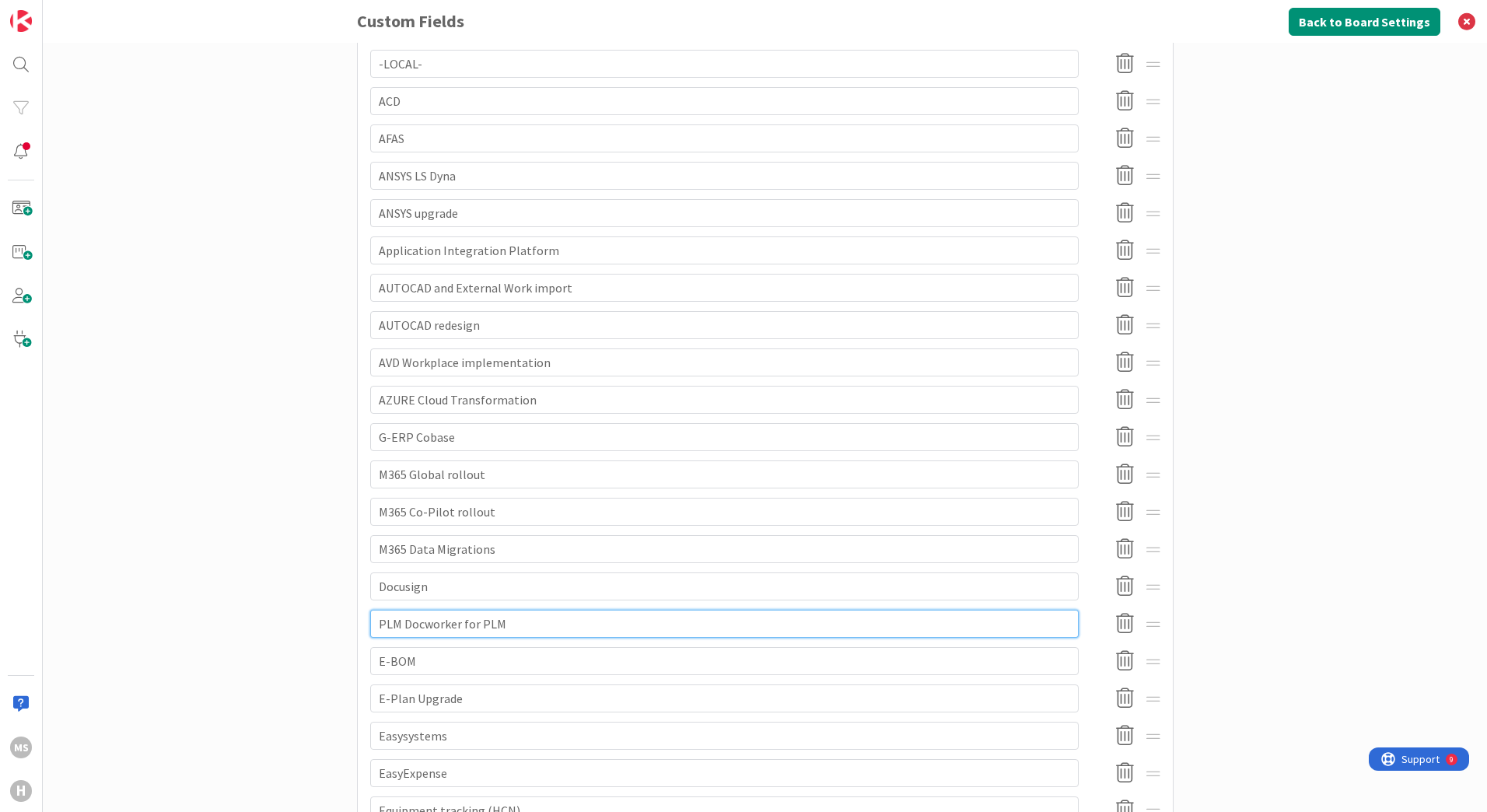
type textarea "x"
type input "PLM Docworkerfor PLM"
type textarea "x"
type input "PLM Docworkeror PLM"
type textarea "x"
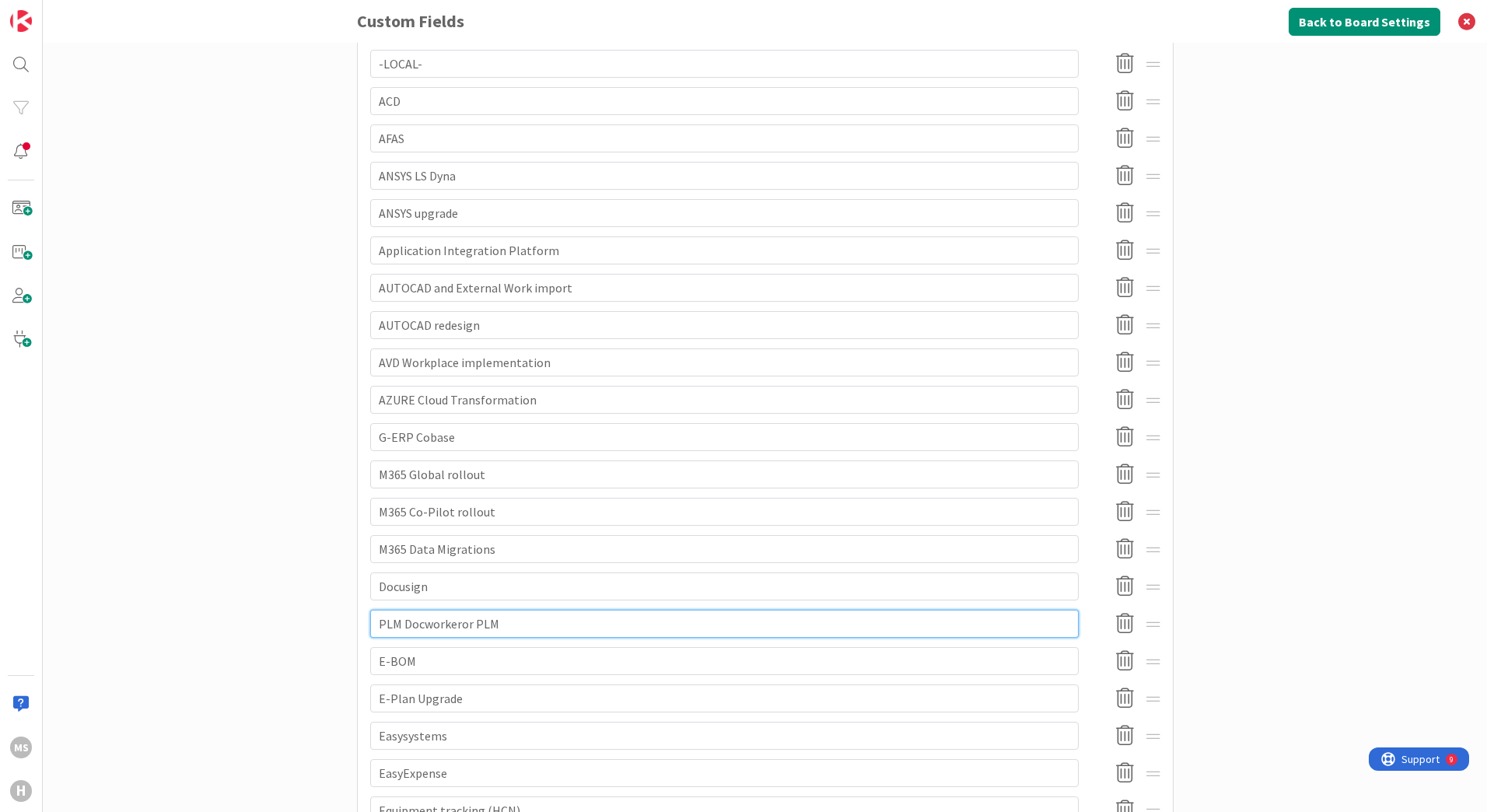
type input "PLM Docworkerr PLM"
type textarea "x"
type input "PLM Docworker PLM"
type textarea "x"
type input "PLM DocworkerPLM"
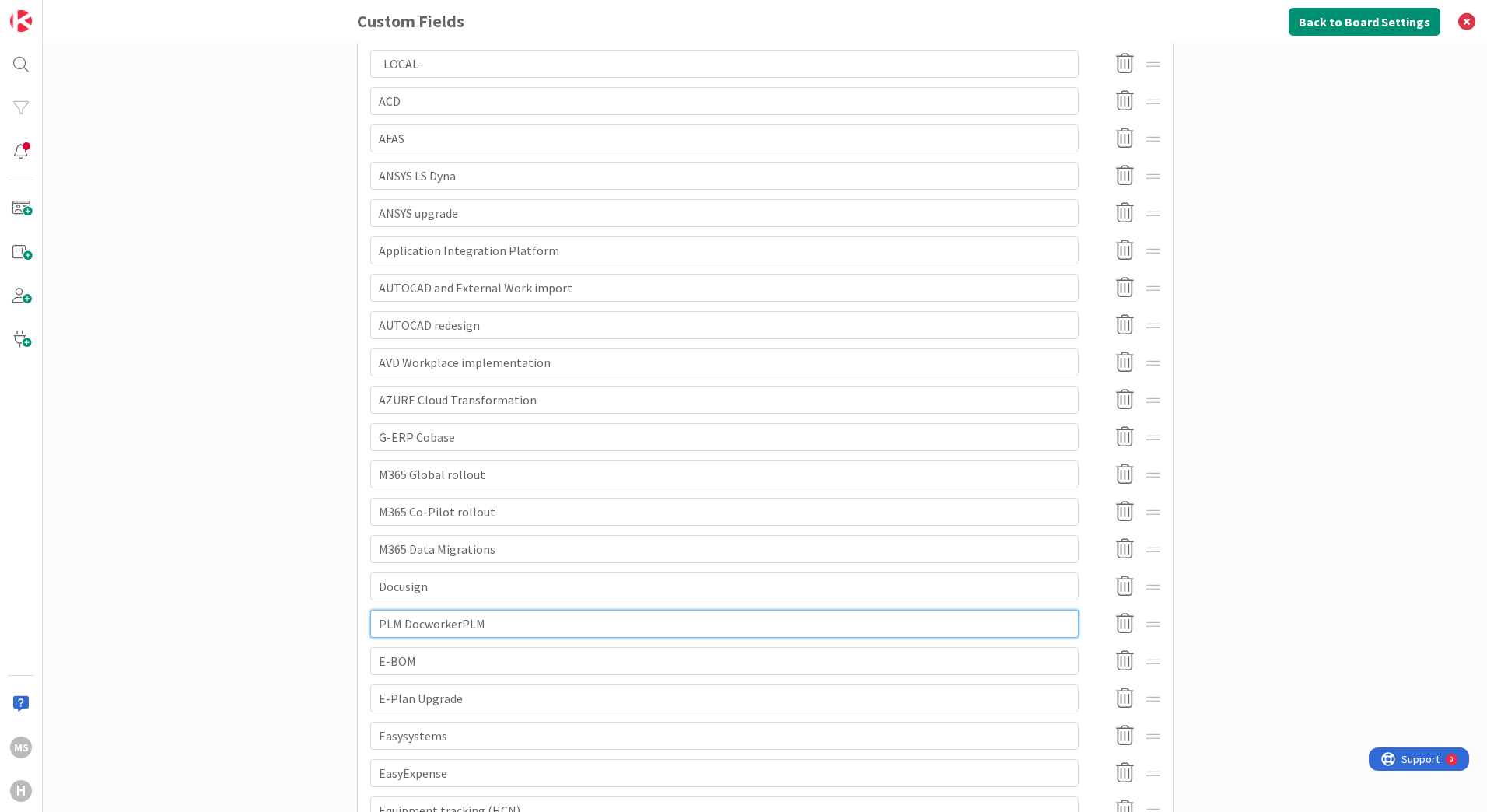
type textarea "x"
type input "PLM DocworkerLM"
type textarea "x"
click at [370, 622] on input "PLM Doc worker" at bounding box center [724, 624] width 709 height 28
click at [418, 657] on input "E-BOM" at bounding box center [724, 661] width 709 height 28
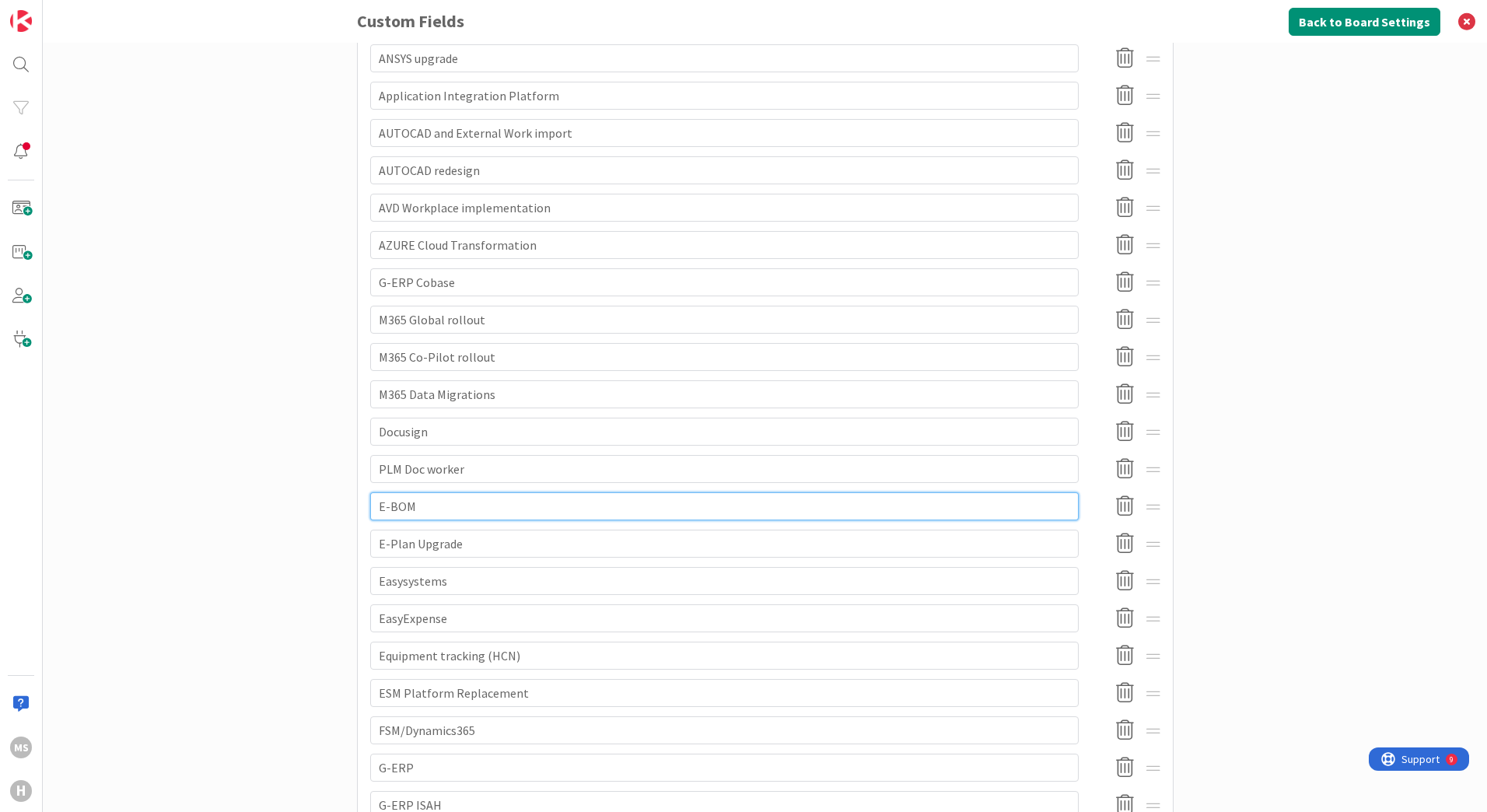
scroll to position [466, 0]
click at [373, 579] on input "Easysystems" at bounding box center [724, 580] width 709 height 28
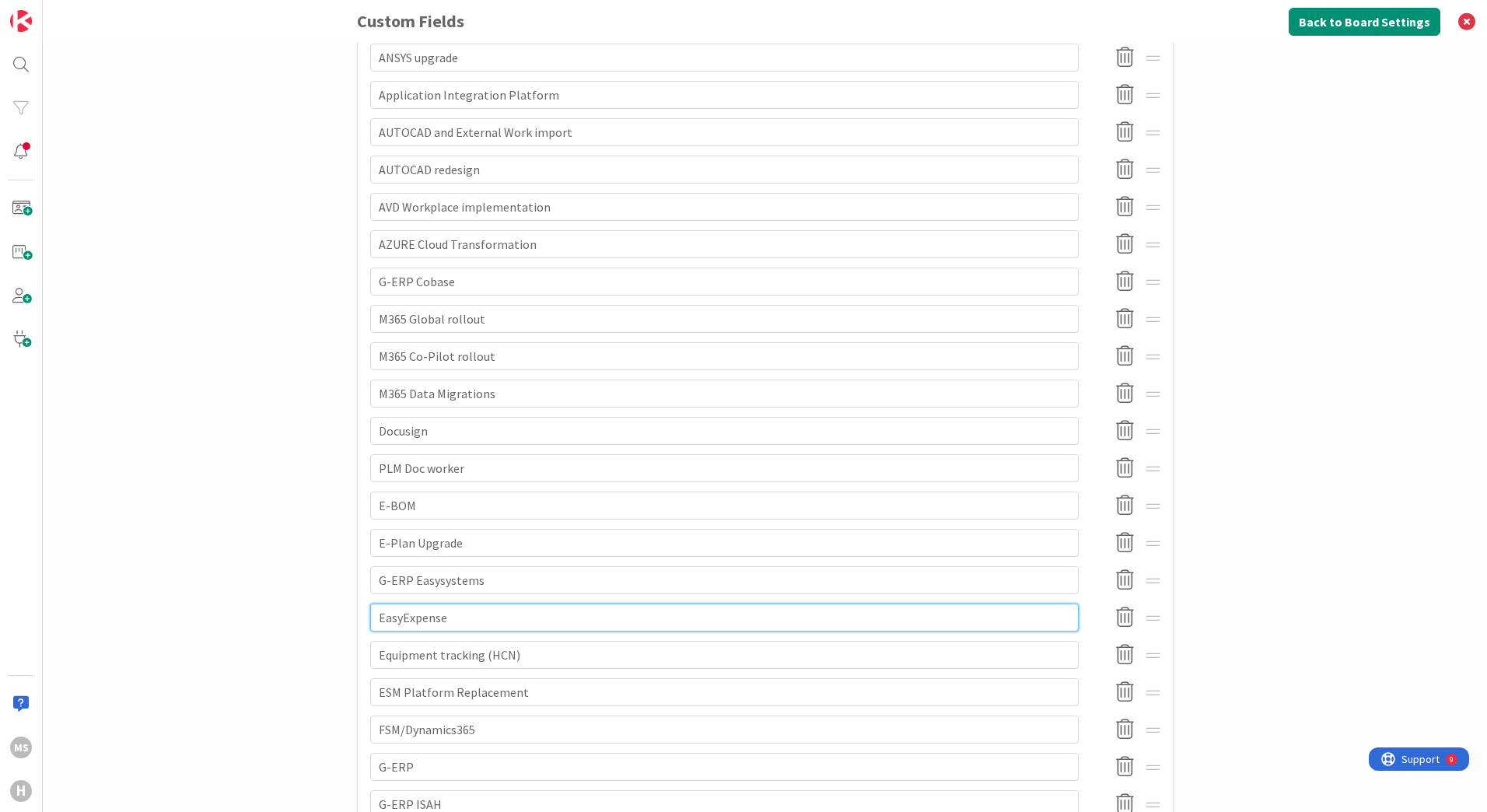
click at [373, 617] on input "EasyExpense" at bounding box center [724, 617] width 709 height 28
click at [373, 654] on input "Equipment tracking (HCN)" at bounding box center [724, 655] width 709 height 28
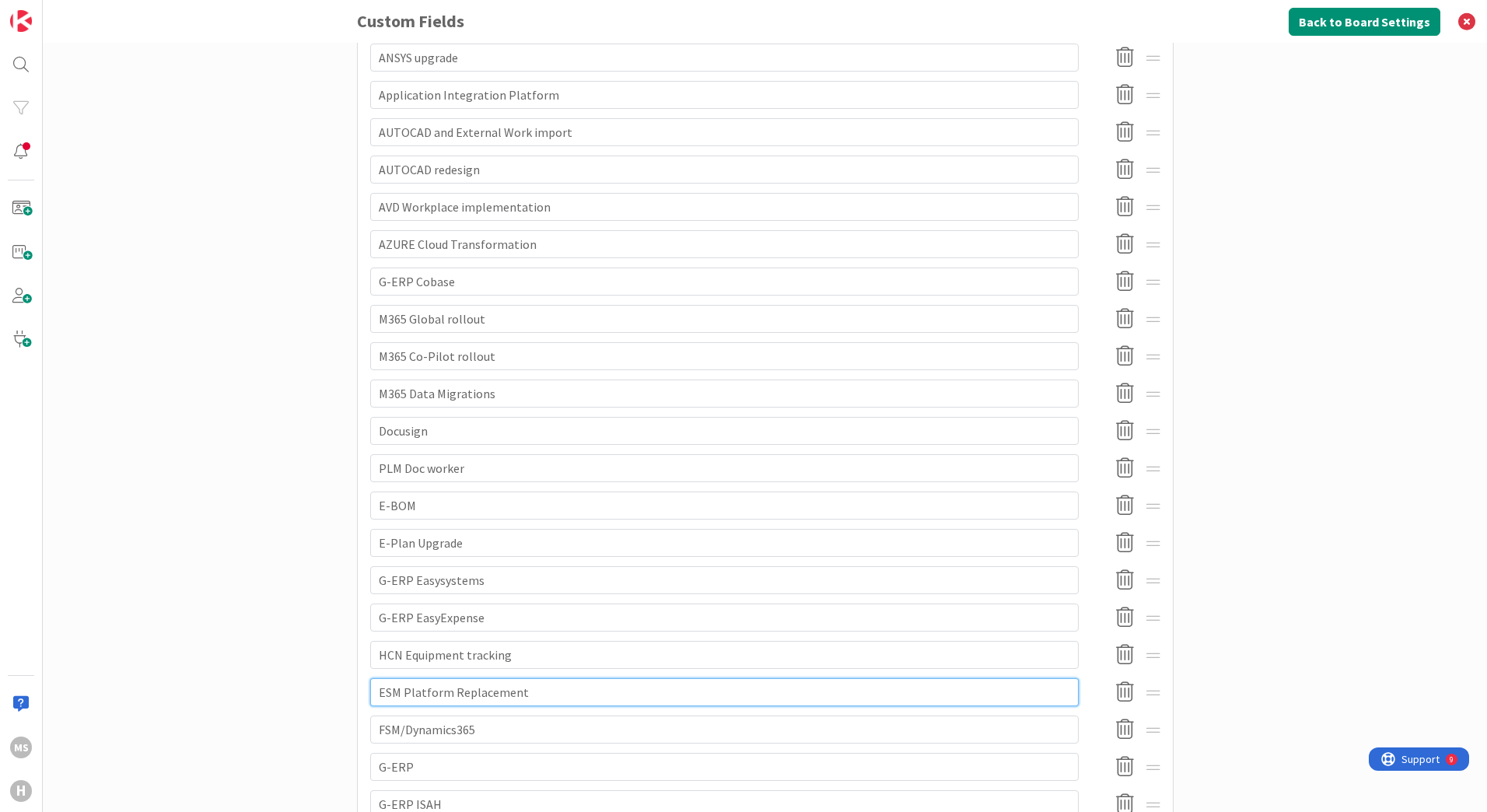
click at [376, 691] on input "ESM Platform Replacement" at bounding box center [724, 692] width 709 height 28
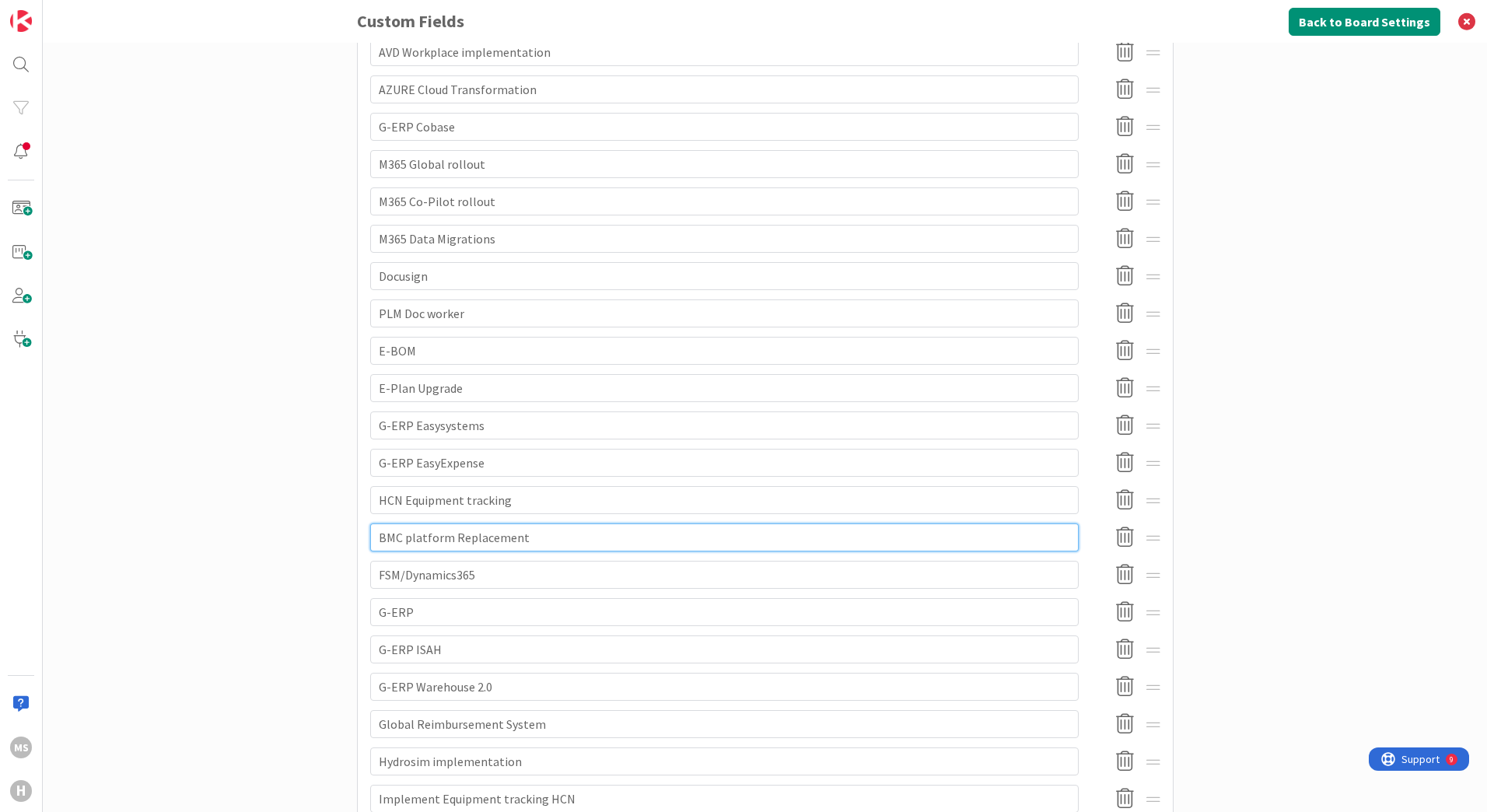
scroll to position [622, 0]
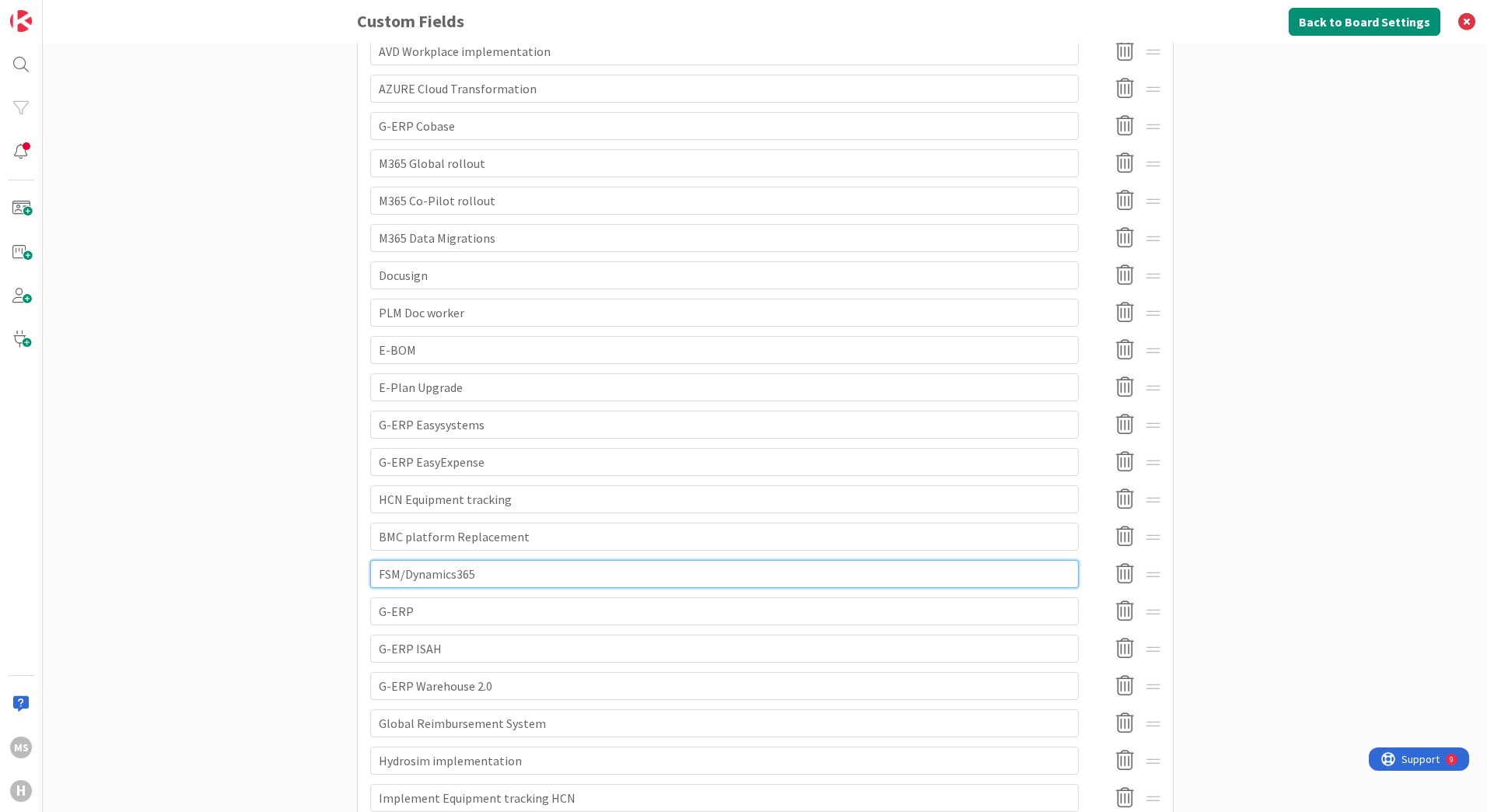
drag, startPoint x: 396, startPoint y: 577, endPoint x: 411, endPoint y: 594, distance: 22.7
click at [399, 582] on input "FSM/Dynamics365" at bounding box center [724, 574] width 709 height 28
click at [413, 614] on input "G-ERP" at bounding box center [724, 611] width 709 height 28
click at [1121, 610] on icon at bounding box center [1125, 611] width 30 height 33
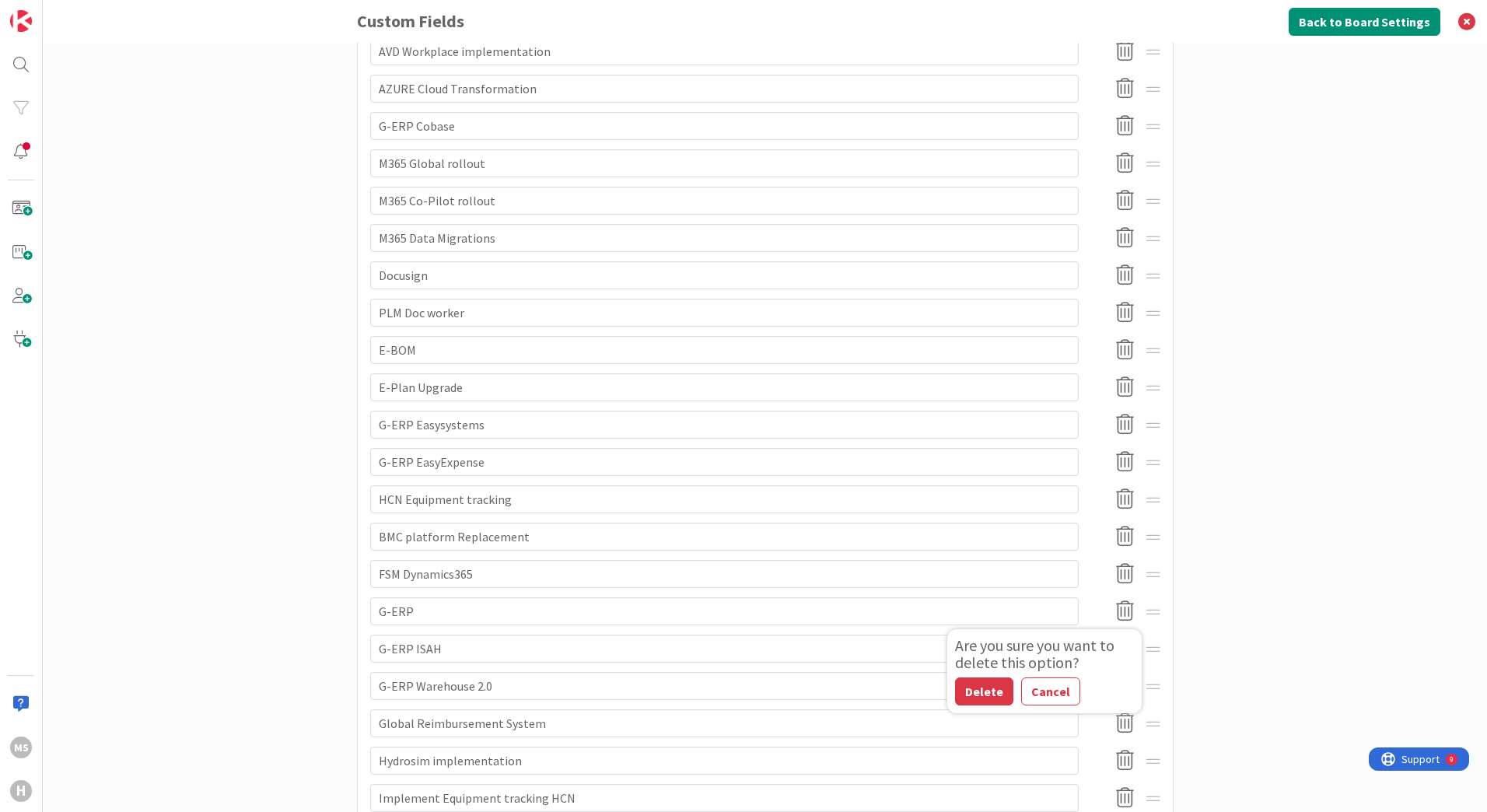
click at [983, 692] on button "Delete" at bounding box center [984, 691] width 58 height 28
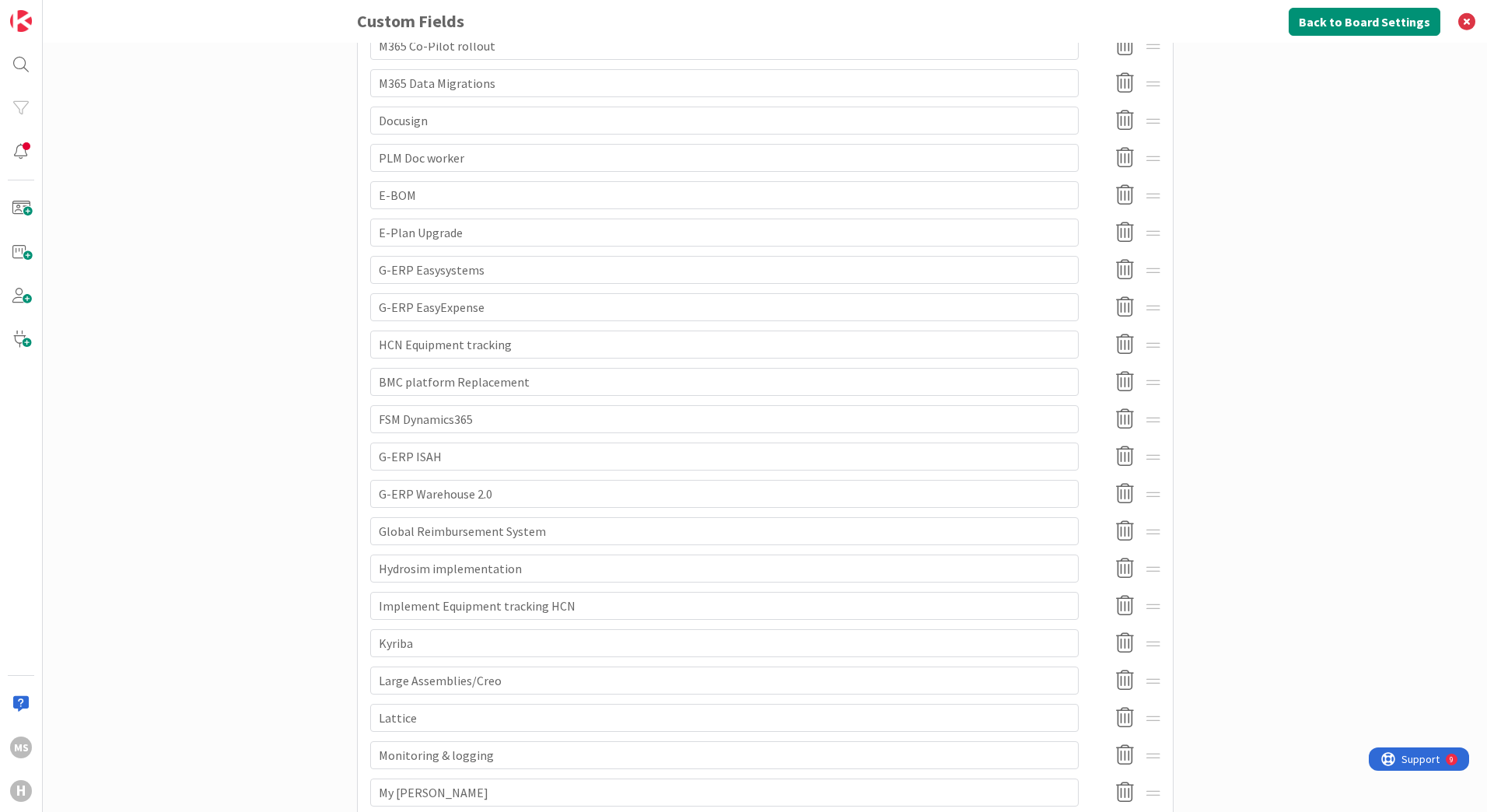
scroll to position [778, 0]
click at [370, 530] on input "Global Reimbursement System" at bounding box center [724, 531] width 709 height 28
click at [598, 560] on input "Hydrosim implementation" at bounding box center [724, 568] width 709 height 28
click at [402, 529] on input "G-ERPGlobal Reimbursement System" at bounding box center [724, 531] width 709 height 28
click at [521, 531] on input "G-ERPGlobal Reimbursement System" at bounding box center [724, 531] width 709 height 28
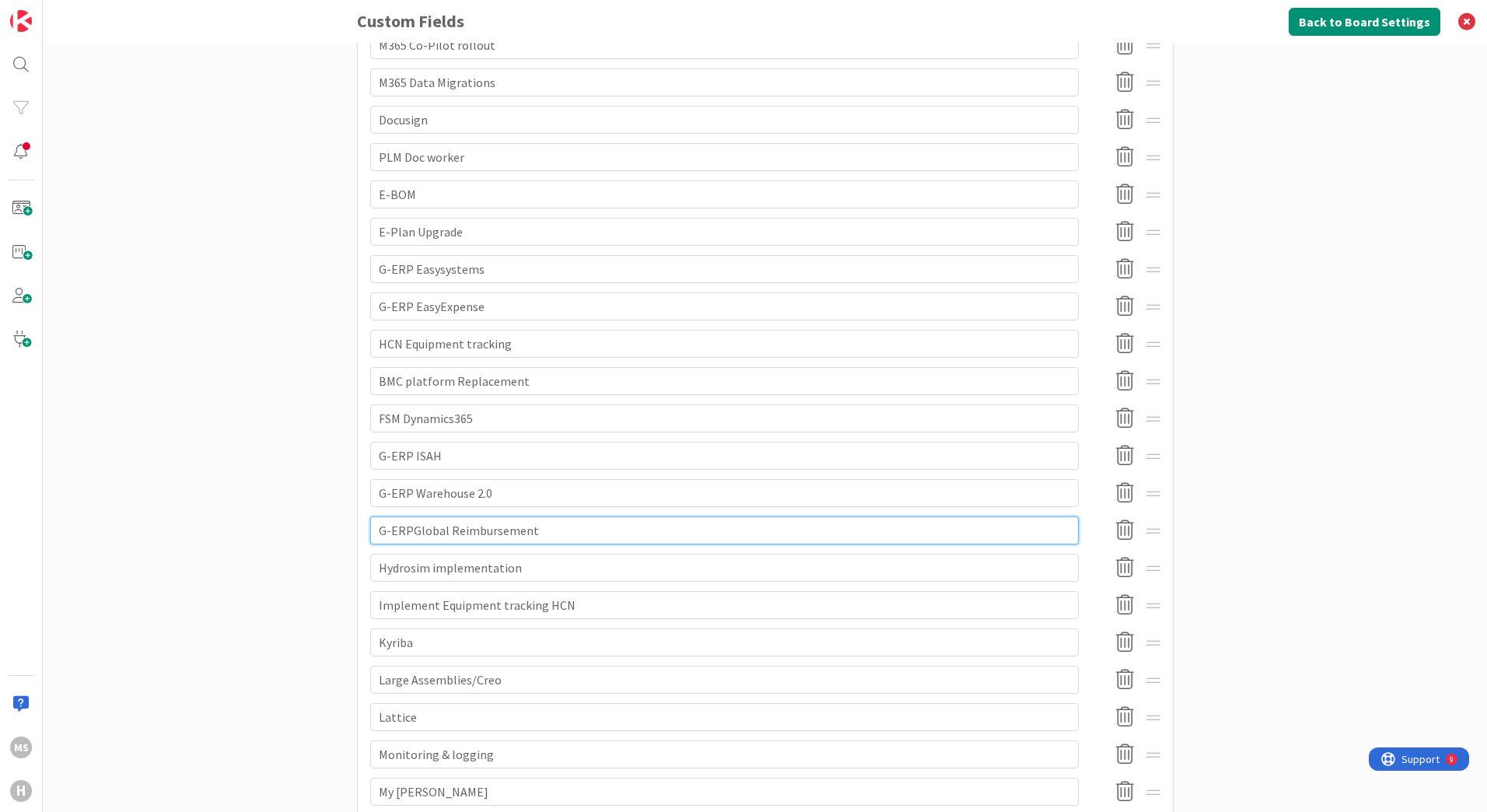
click at [406, 529] on input "G-ERPGlobal Reimbursement" at bounding box center [724, 531] width 709 height 28
click at [1117, 606] on icon at bounding box center [1125, 605] width 30 height 33
click at [968, 682] on button "Delete" at bounding box center [984, 685] width 58 height 28
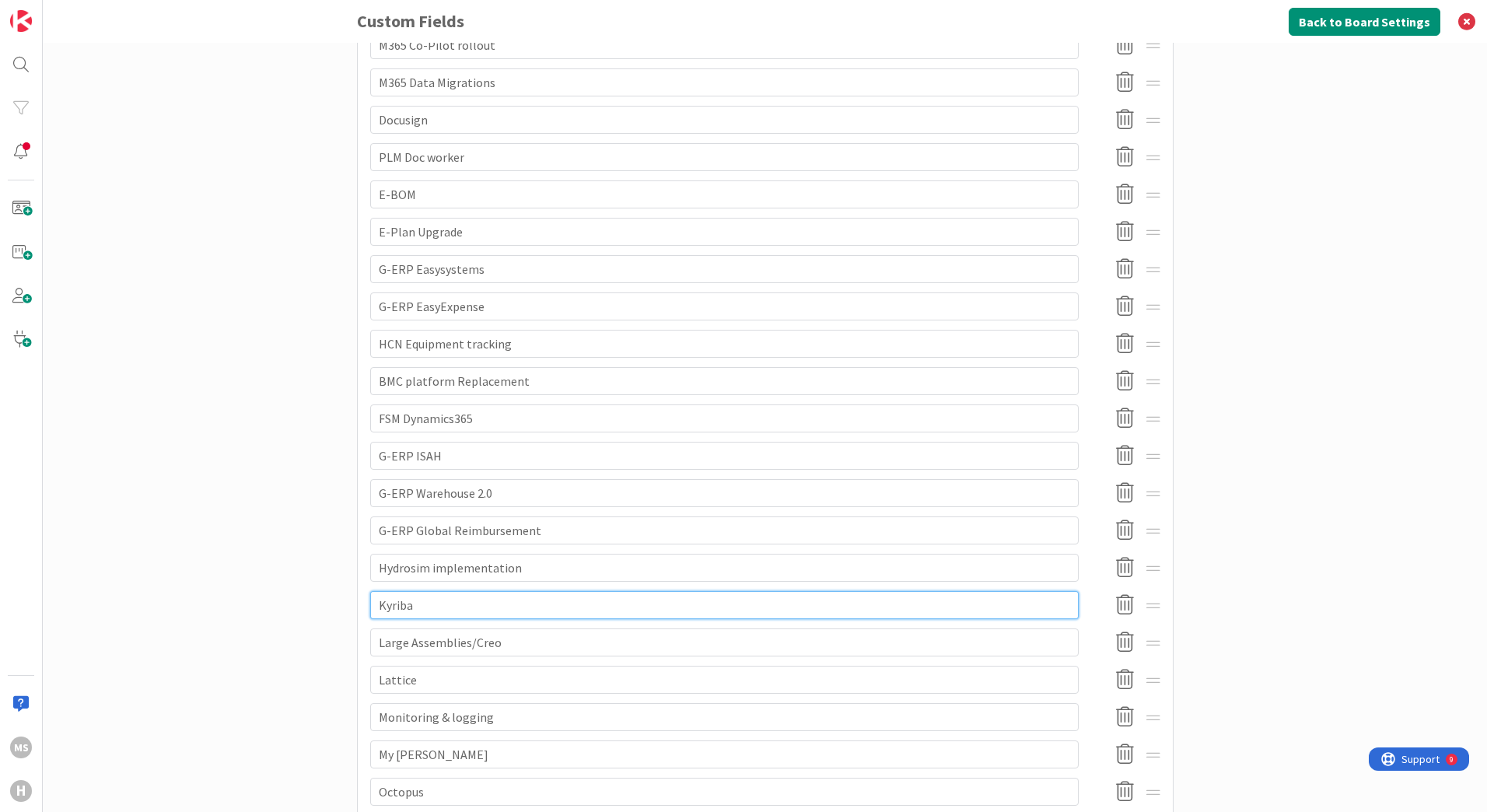
click at [373, 604] on input "Kyriba" at bounding box center [724, 605] width 709 height 28
click at [373, 643] on input "Large Assemblies/Creo" at bounding box center [724, 643] width 709 height 28
click at [374, 714] on input "Monitoring & logging" at bounding box center [724, 717] width 709 height 28
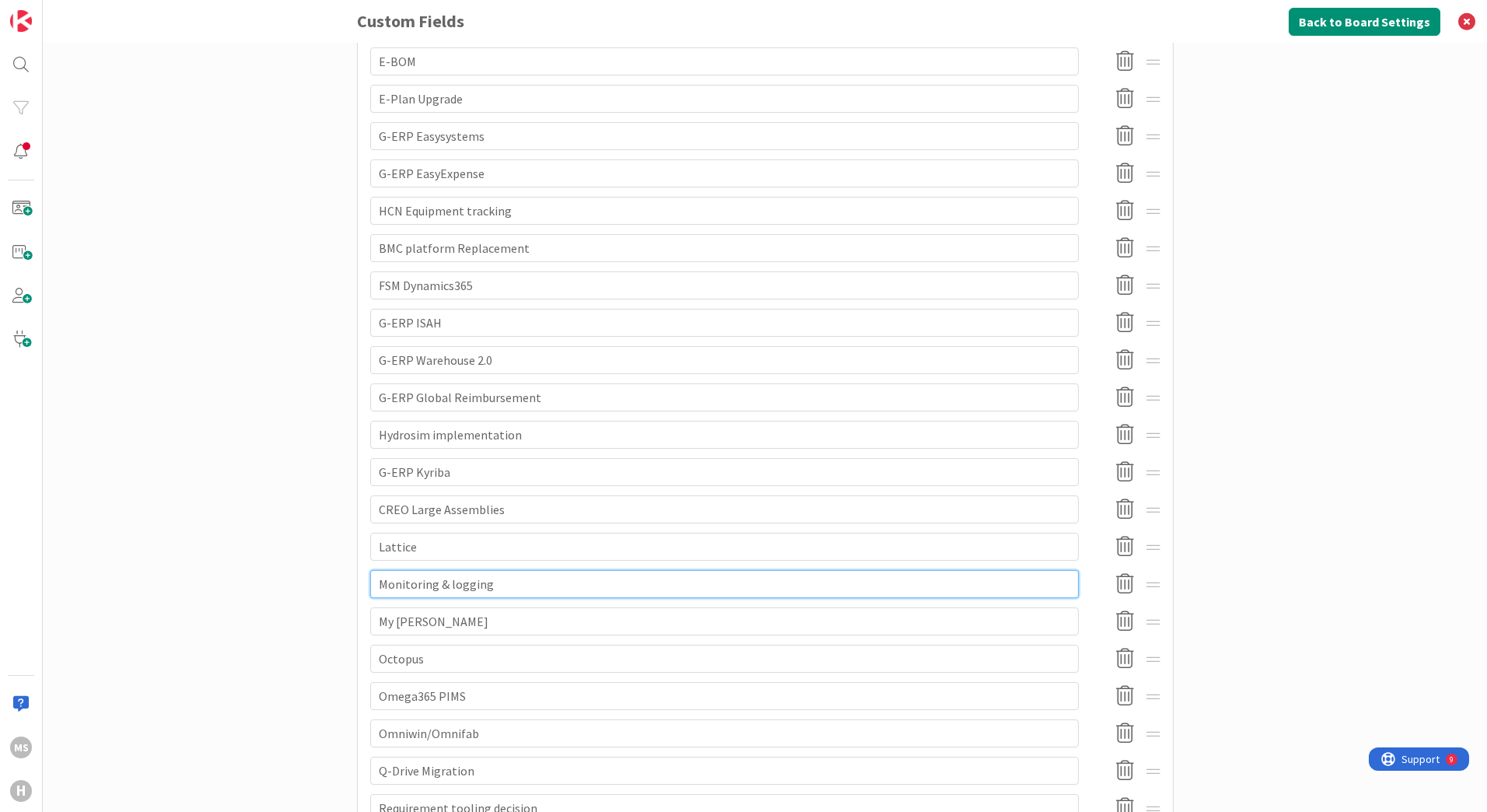
scroll to position [934, 0]
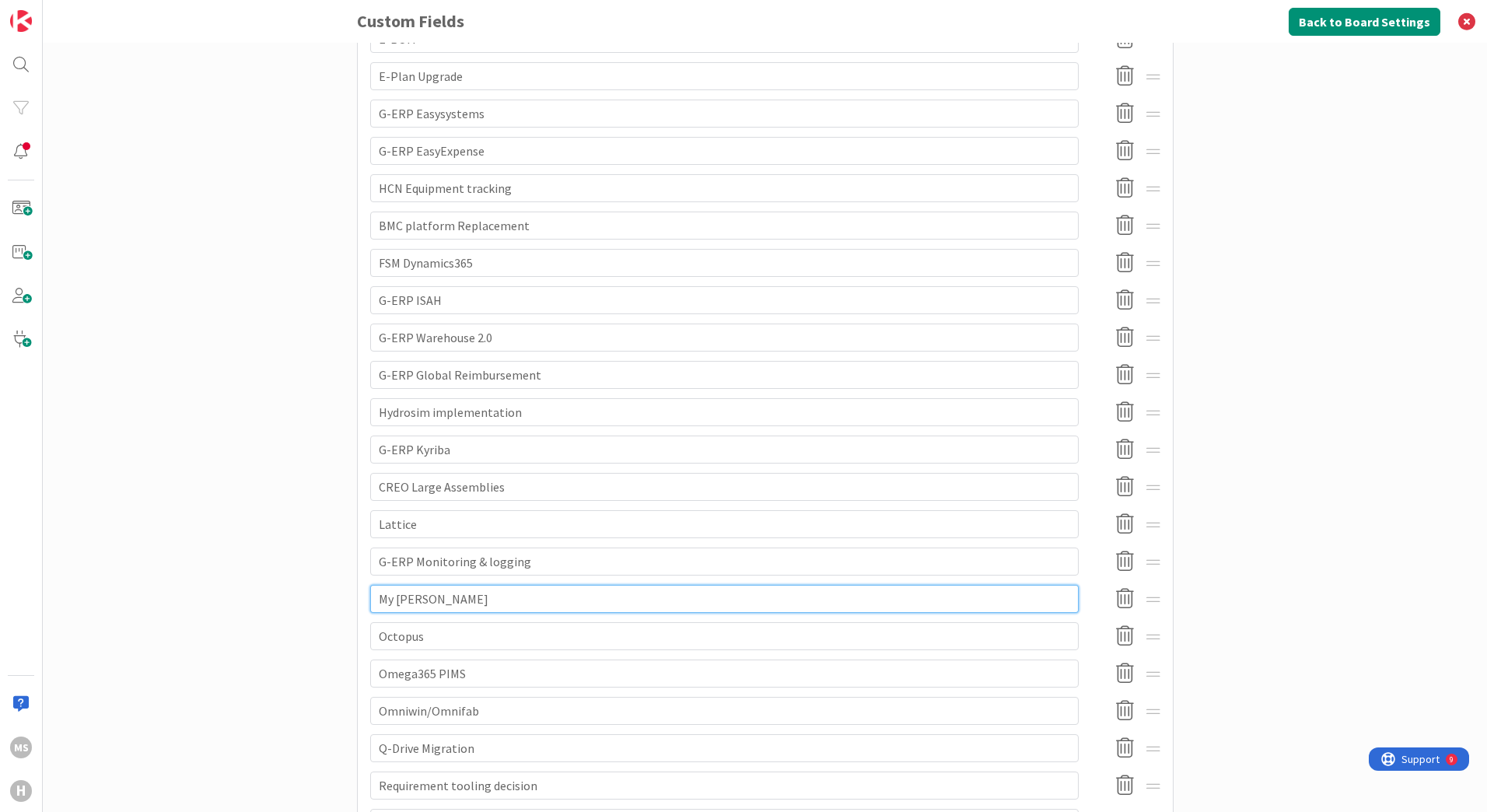
click at [373, 599] on input "My [PERSON_NAME]" at bounding box center [724, 598] width 709 height 28
click at [440, 603] on input "My [PERSON_NAME]" at bounding box center [724, 598] width 709 height 28
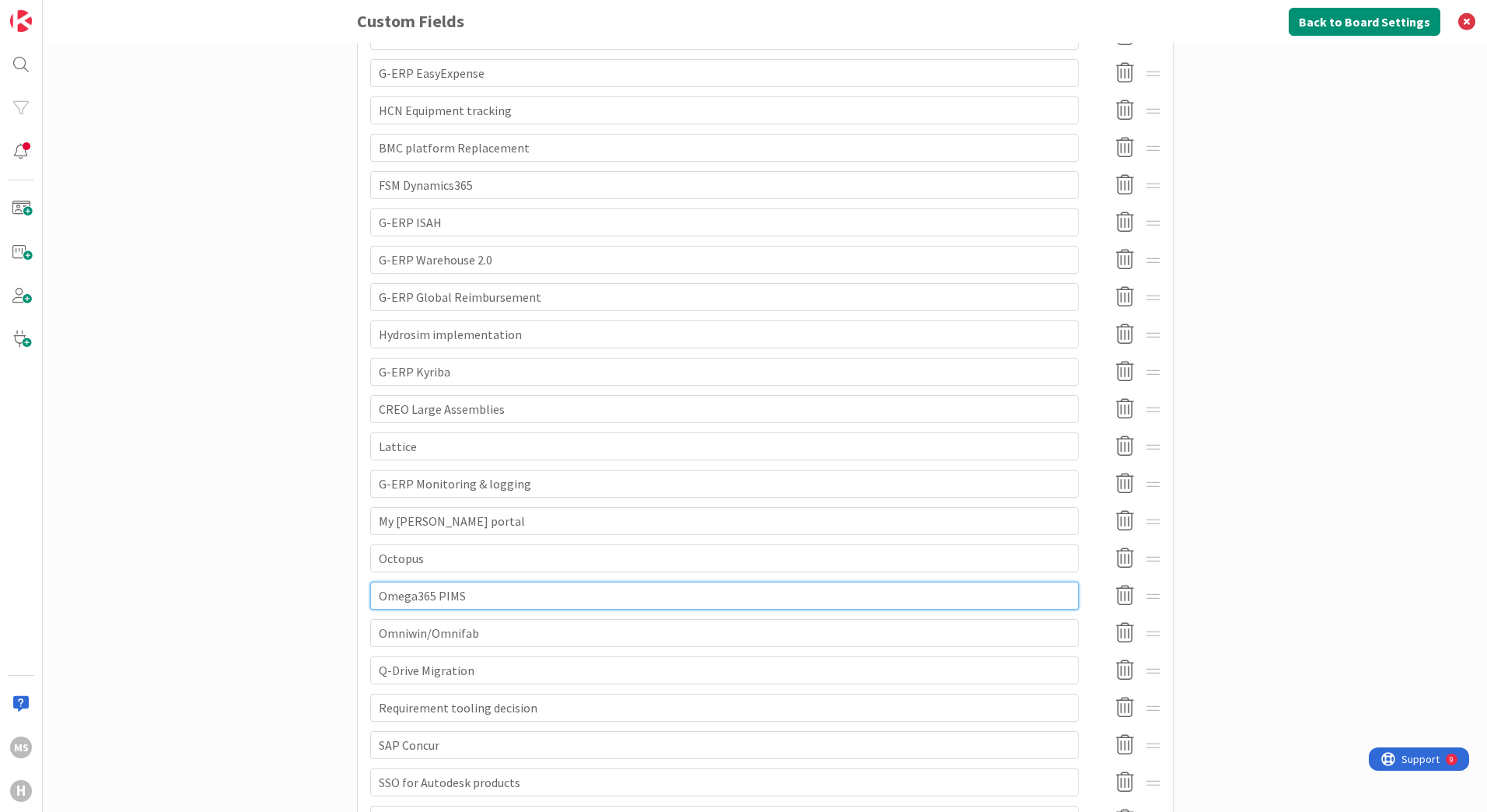
click at [426, 594] on input "Omega365 PIMS" at bounding box center [724, 596] width 709 height 28
click at [371, 630] on input "Omniwin/Omnifab" at bounding box center [724, 633] width 709 height 28
click at [370, 670] on input "Q-Drive Migration" at bounding box center [724, 670] width 709 height 28
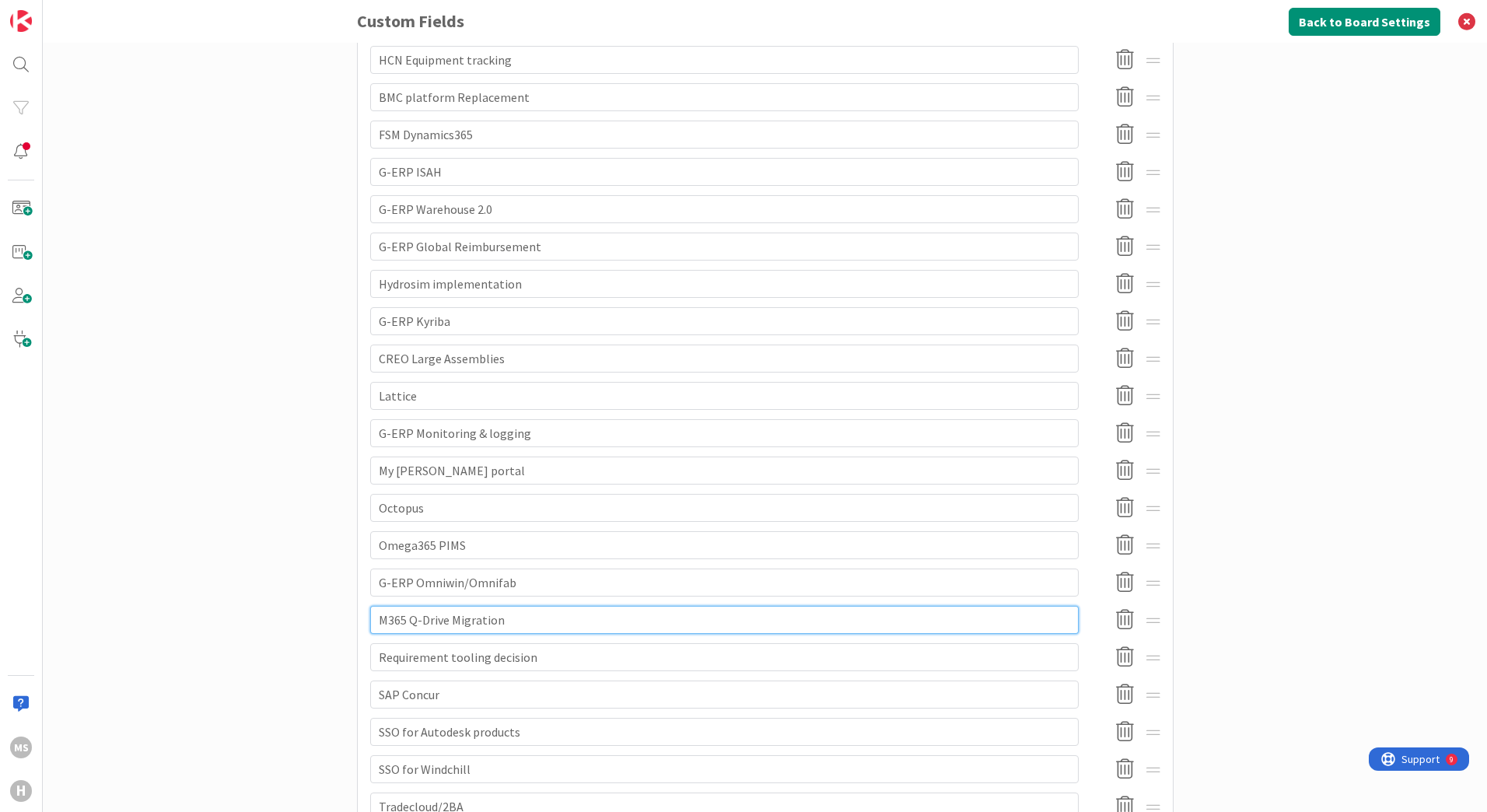
scroll to position [1089, 0]
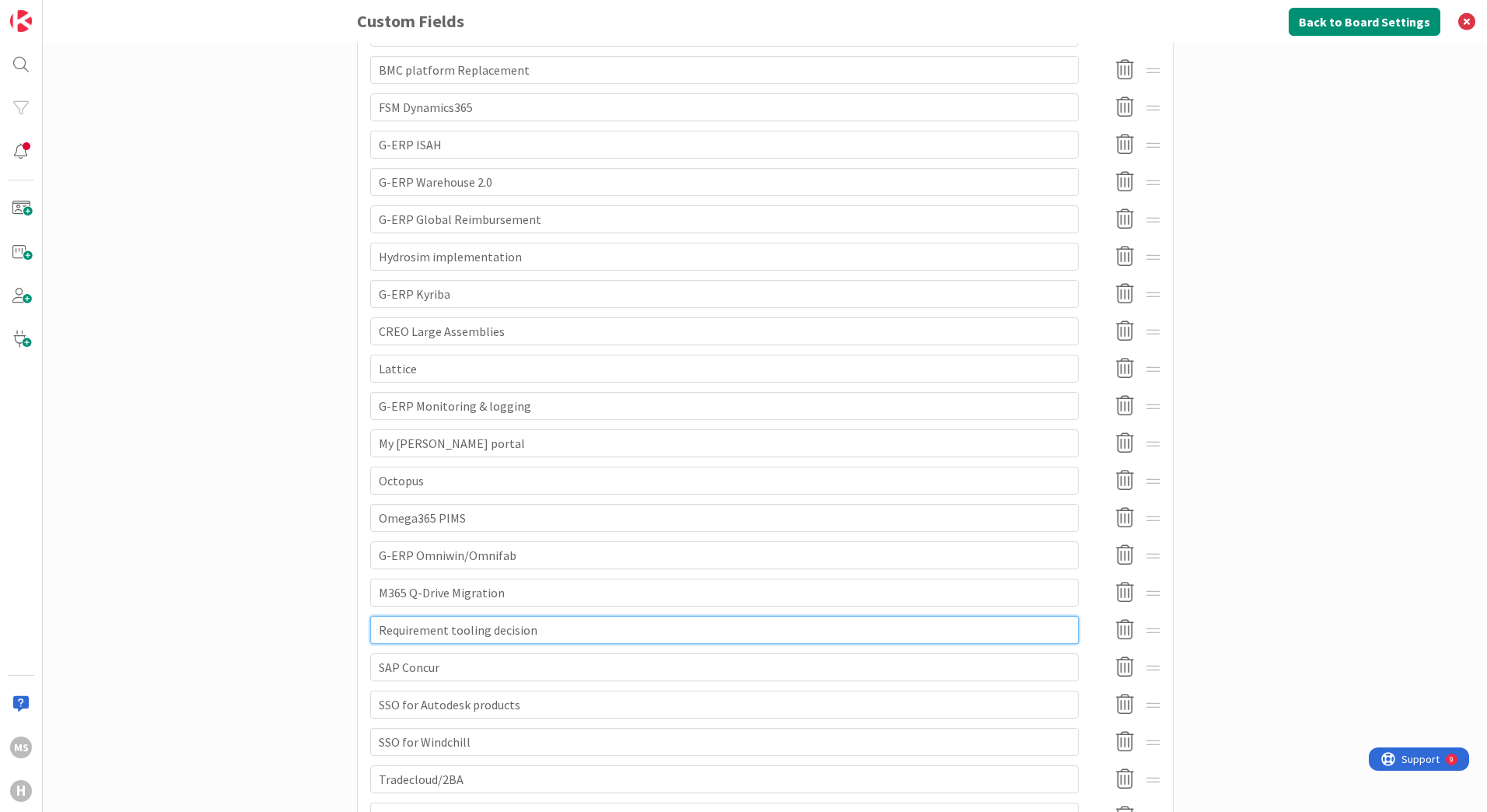
click at [371, 629] on input "Requirement tooling decision" at bounding box center [724, 630] width 709 height 28
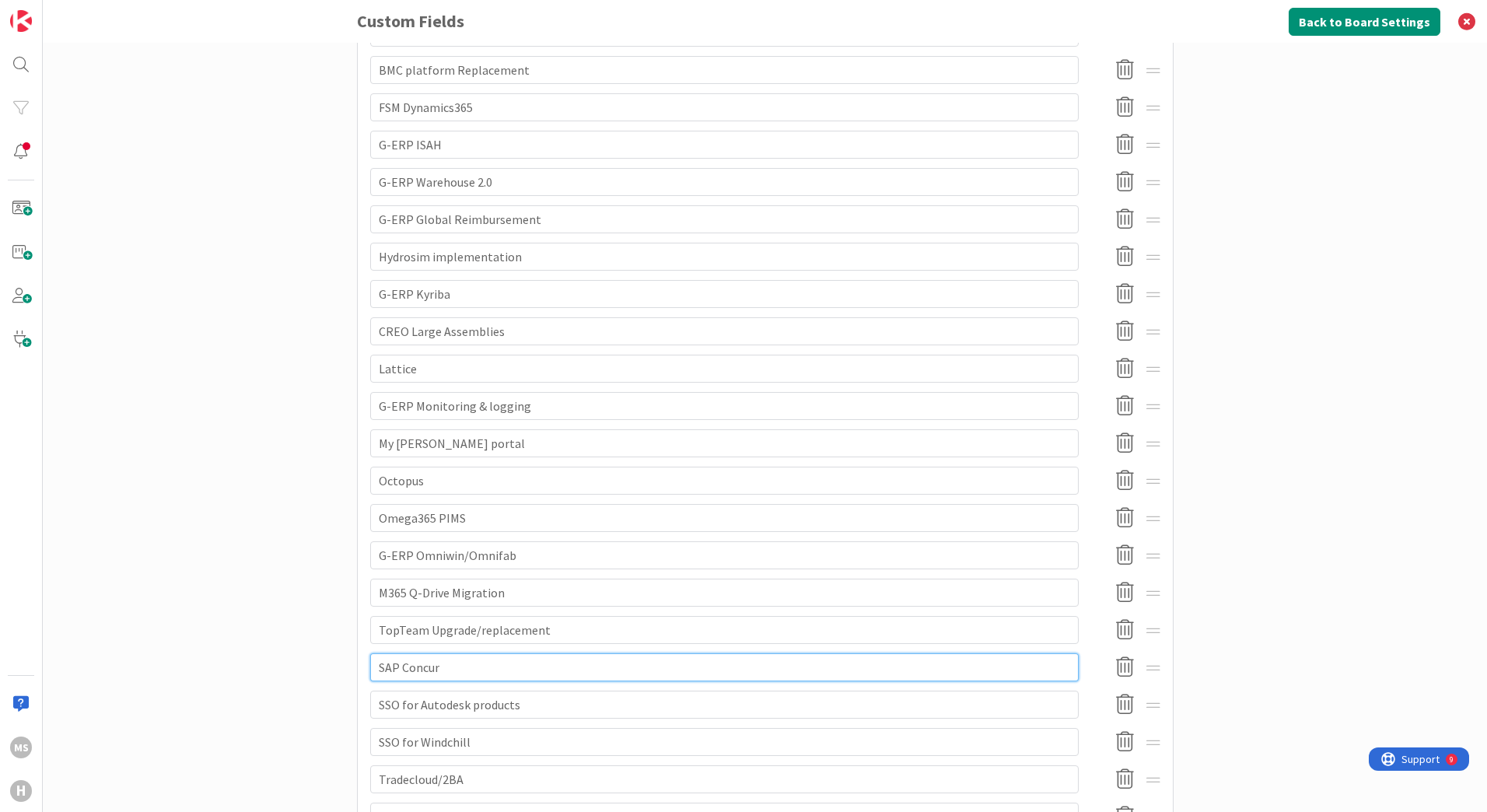
click at [438, 668] on input "SAP Concur" at bounding box center [724, 667] width 709 height 28
click at [370, 665] on input "SAP Concur" at bounding box center [724, 667] width 709 height 28
click at [372, 703] on input "SSO for Autodesk products" at bounding box center [724, 704] width 709 height 28
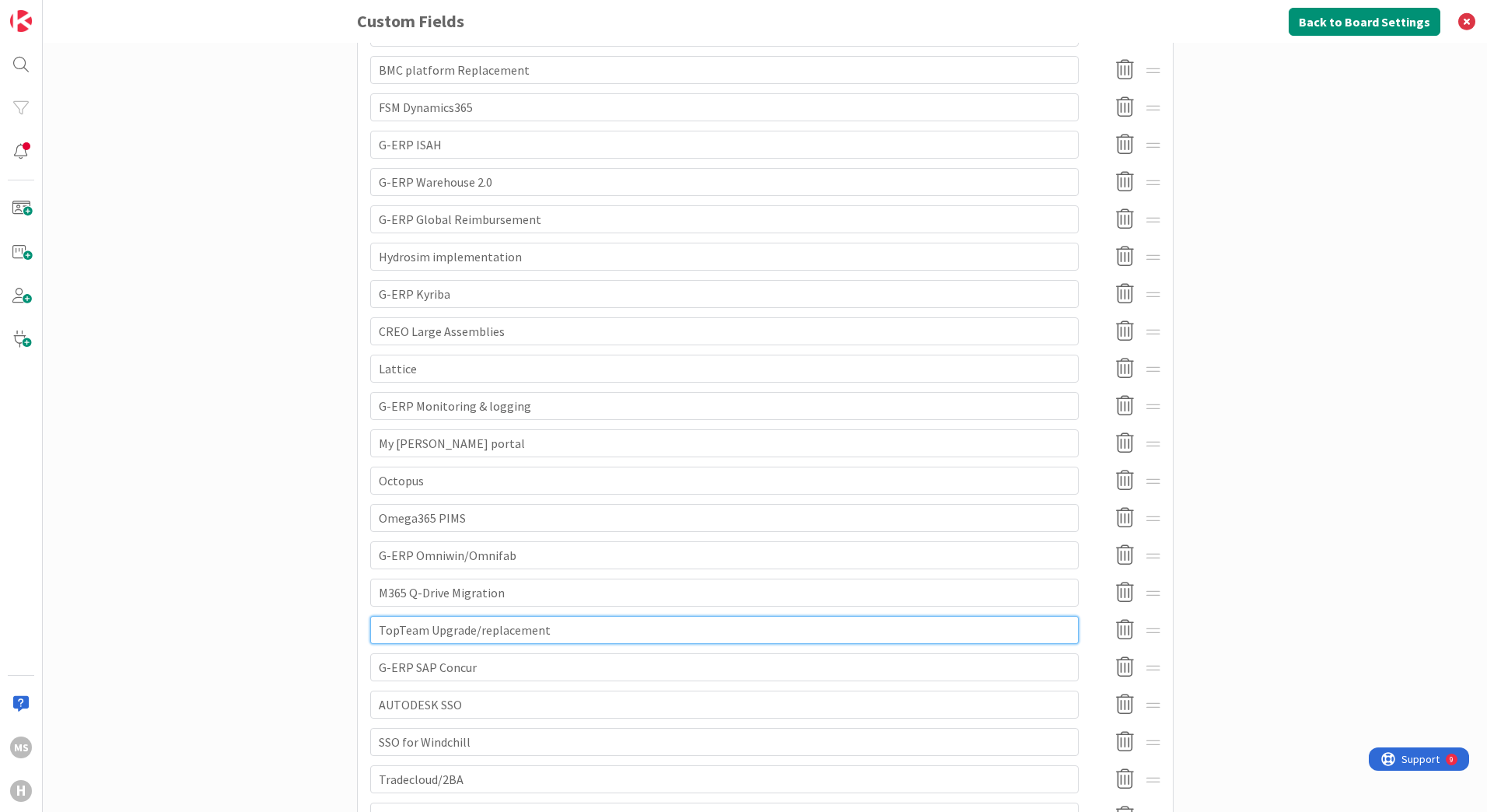
click at [375, 629] on input "TopTeam Upgrade/replacement" at bounding box center [724, 630] width 709 height 28
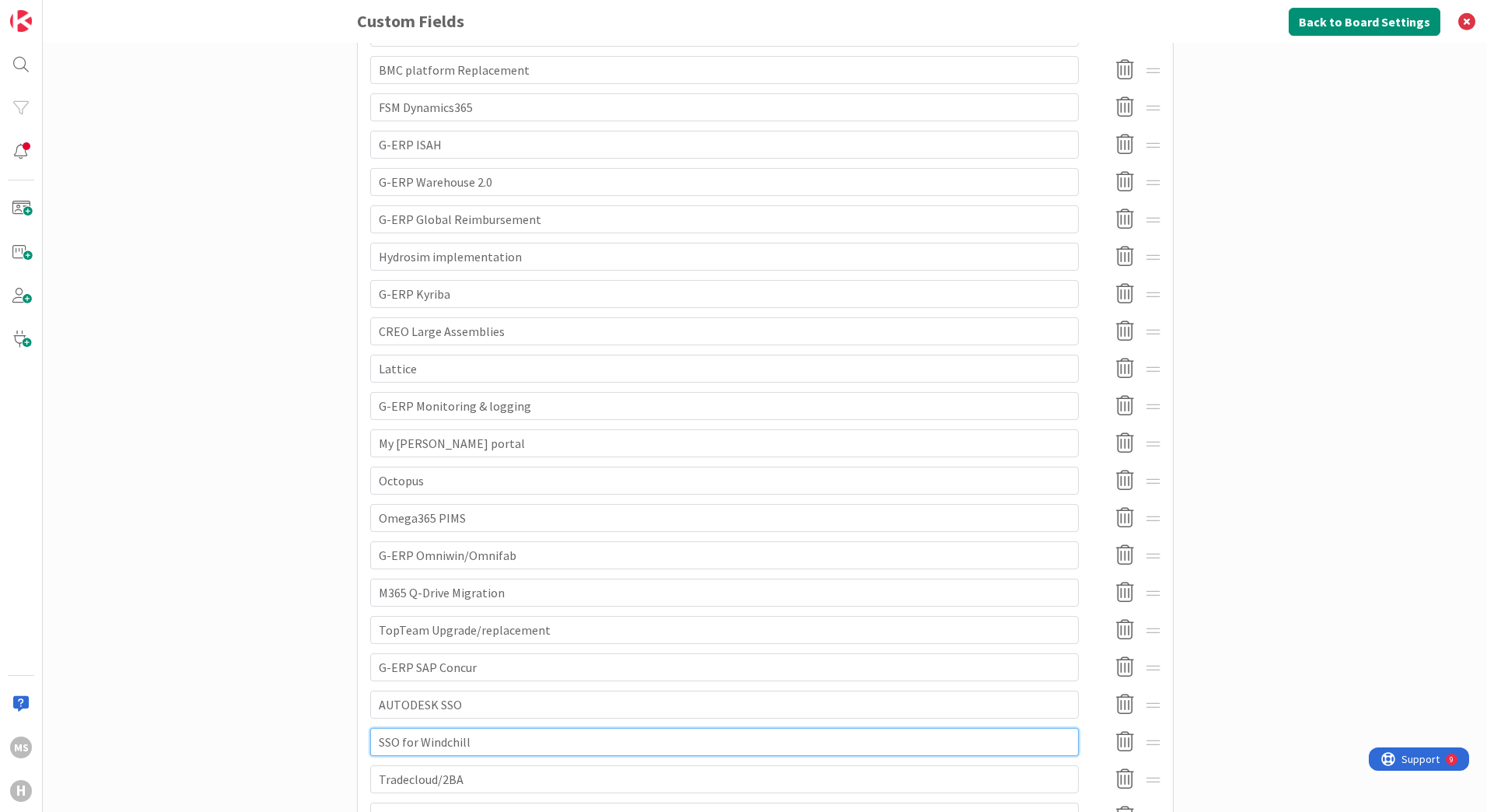
click at [373, 741] on input "SSO for Windchill" at bounding box center [724, 742] width 709 height 28
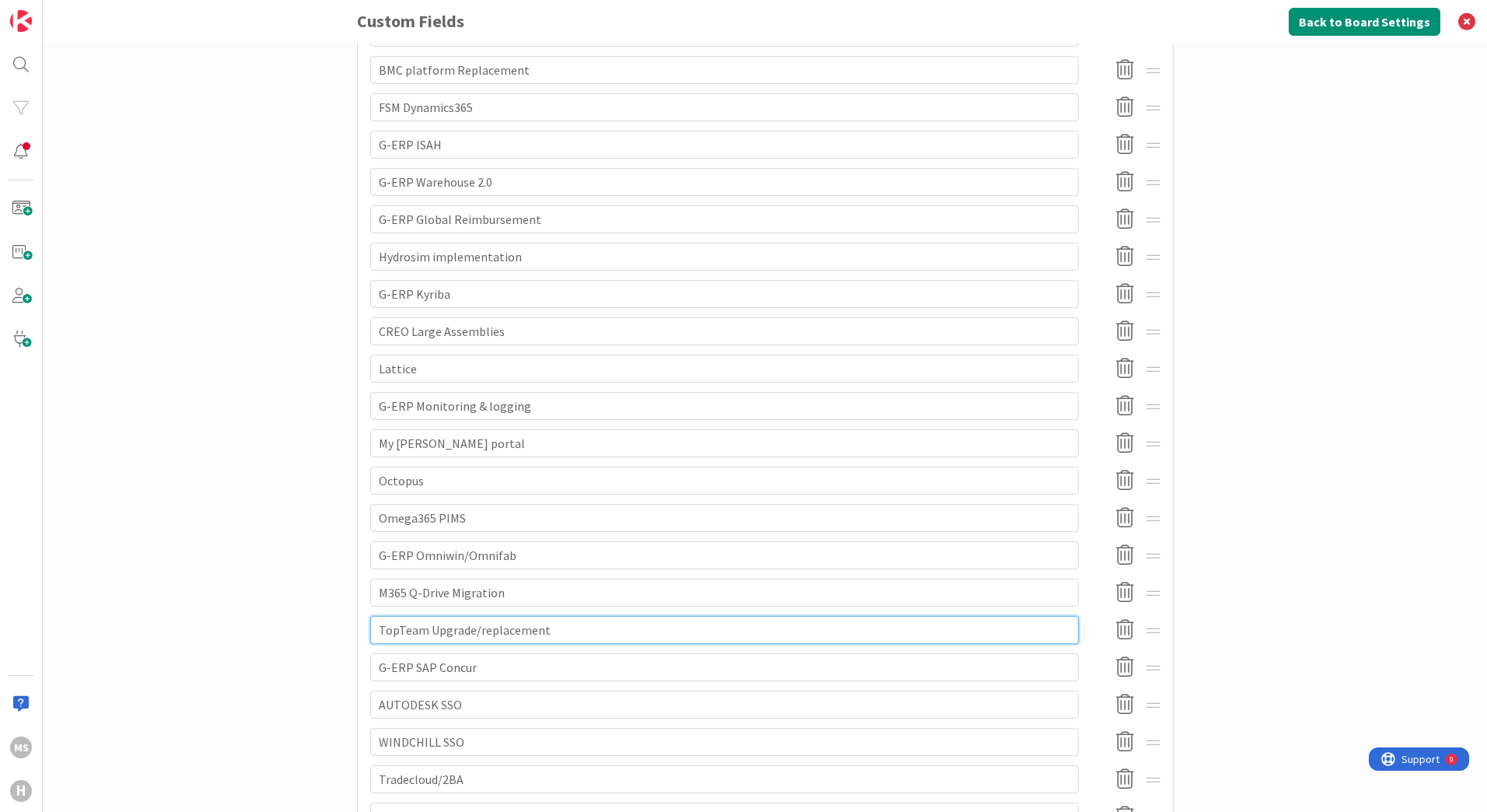
click at [373, 626] on input "TopTeam Upgrade/replacement" at bounding box center [724, 630] width 709 height 28
click at [371, 514] on input "Omega365 PIMS" at bounding box center [724, 518] width 709 height 28
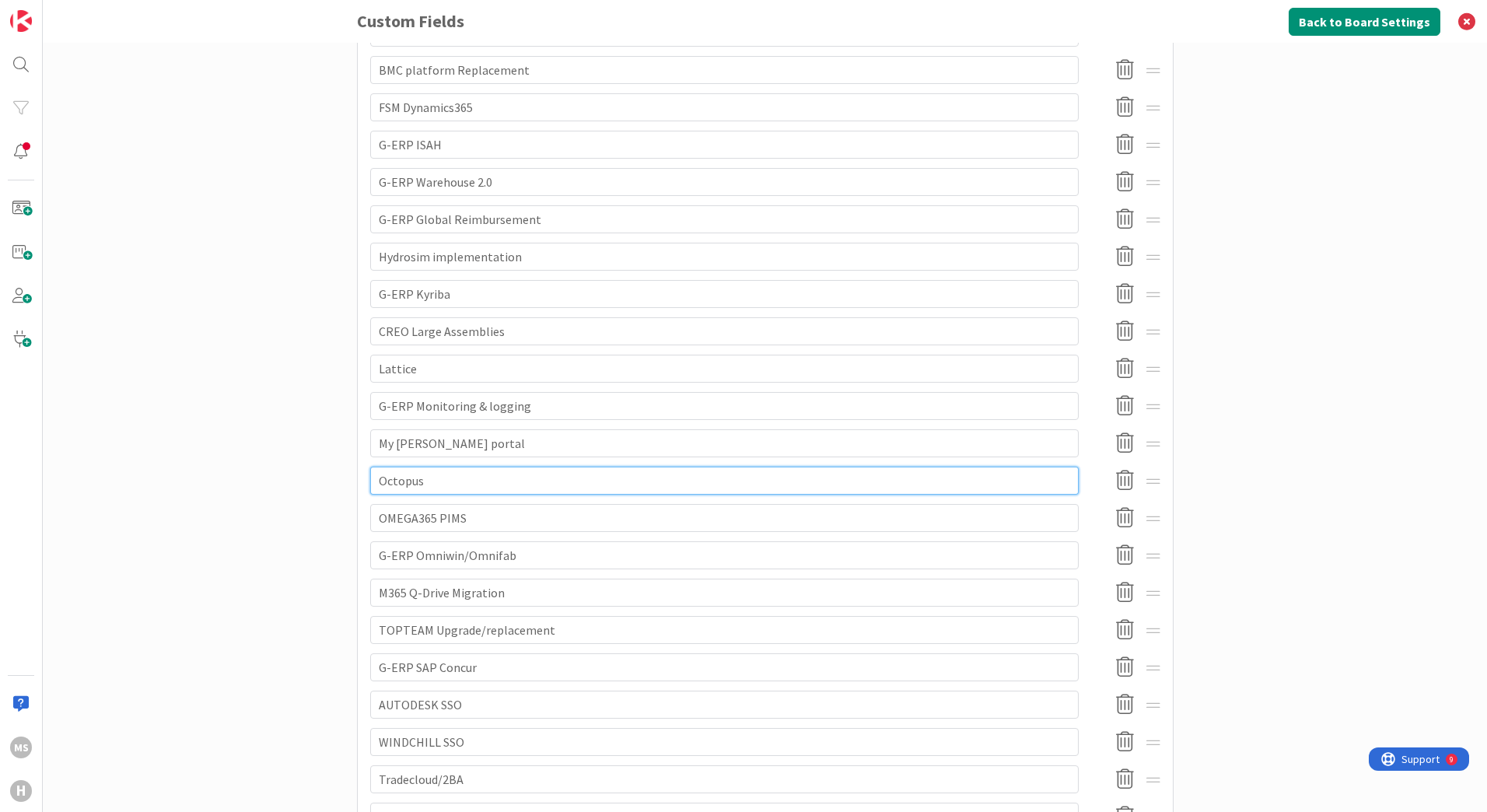
click at [373, 479] on input "Octopus" at bounding box center [724, 480] width 709 height 28
click at [415, 481] on input "Octopus dev platform+legacy deco" at bounding box center [724, 480] width 709 height 28
click at [421, 481] on input "Octopus dev platform+legacy deco" at bounding box center [724, 480] width 709 height 28
click at [485, 480] on input "Octopus dev platform+legacy deco" at bounding box center [724, 480] width 709 height 28
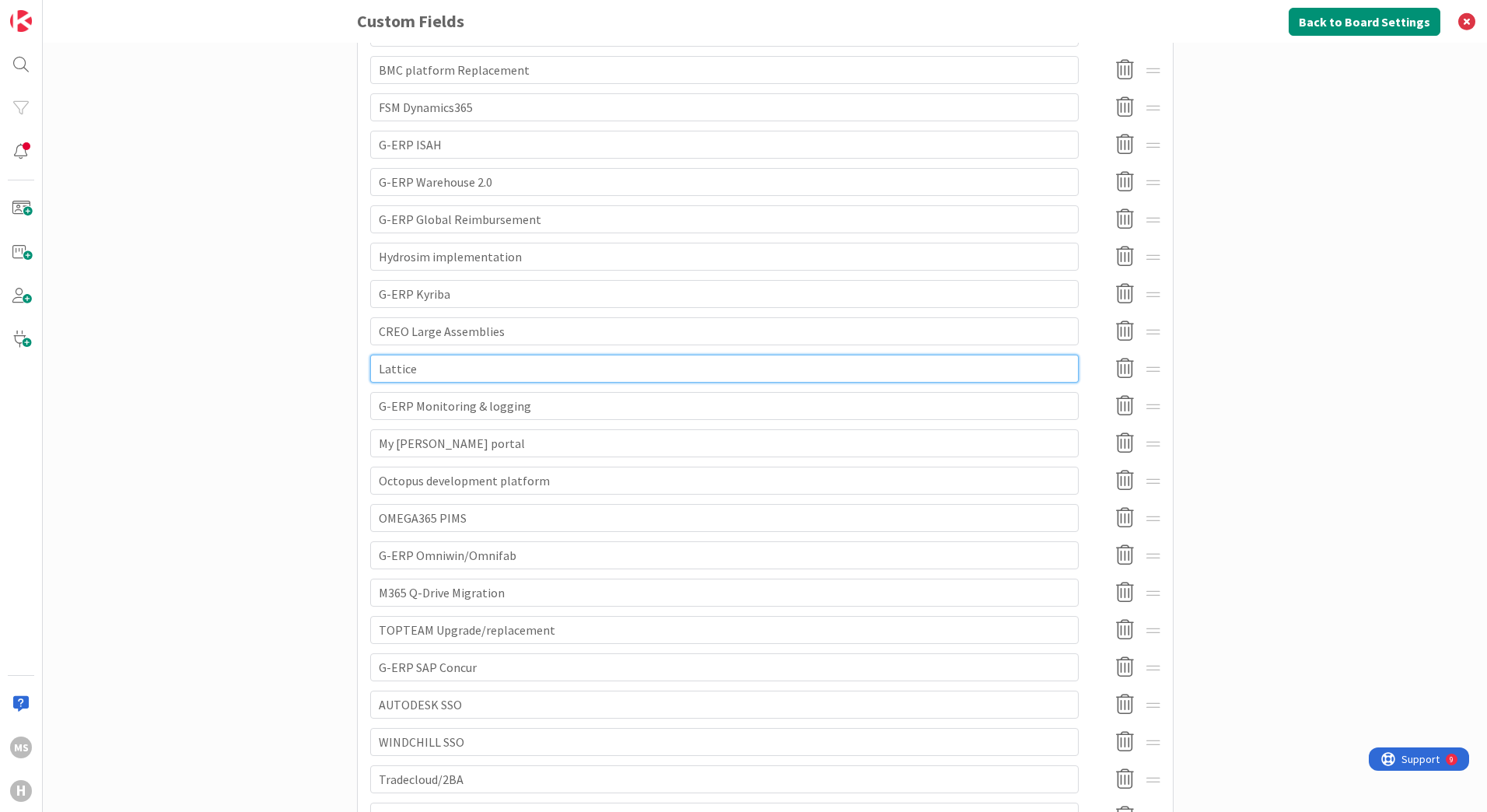
drag, startPoint x: 411, startPoint y: 371, endPoint x: 467, endPoint y: 395, distance: 60.9
click at [412, 373] on input "Lattice" at bounding box center [724, 368] width 709 height 28
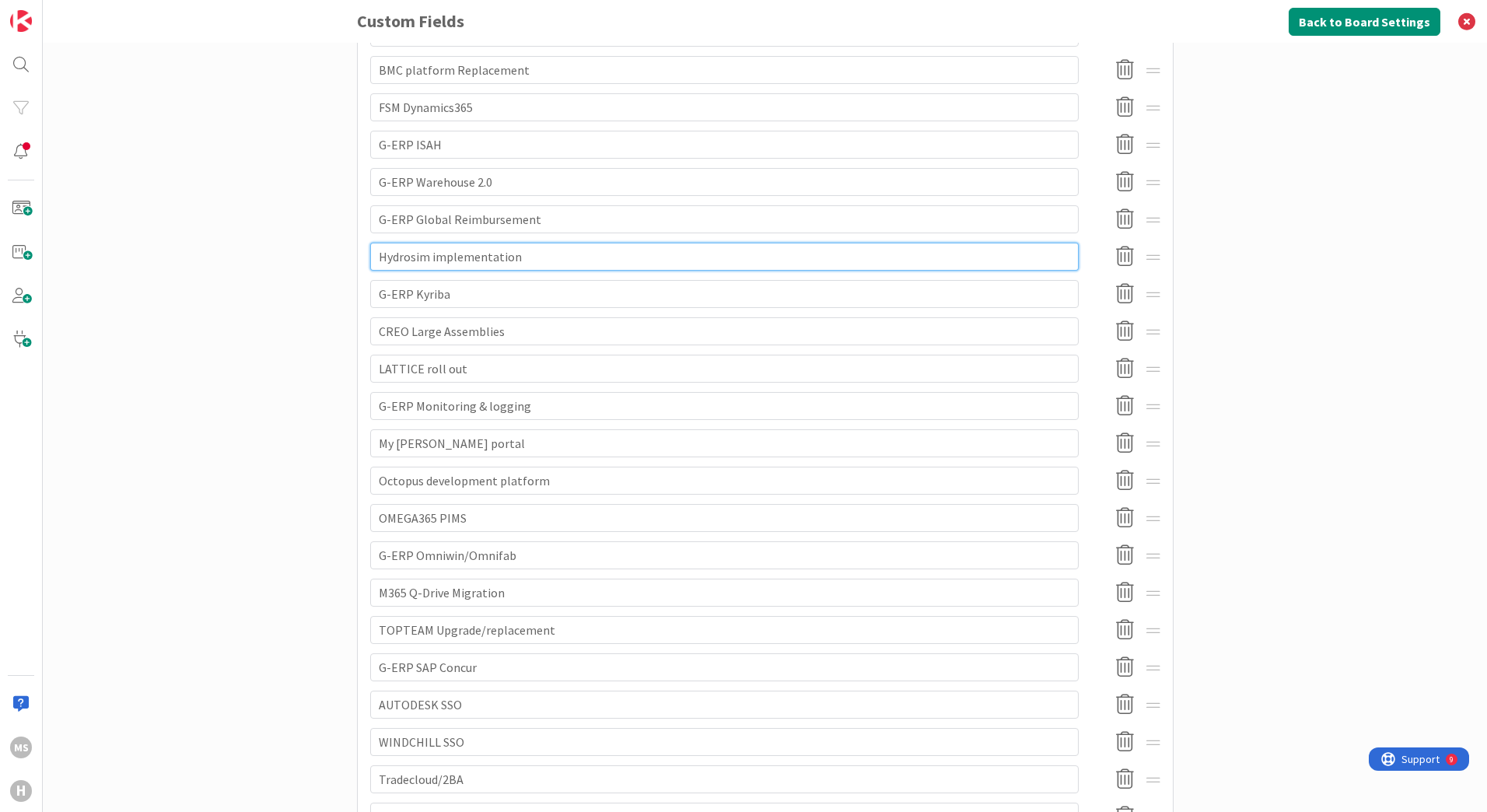
click at [371, 259] on input "Hydrosim implementation" at bounding box center [724, 256] width 709 height 28
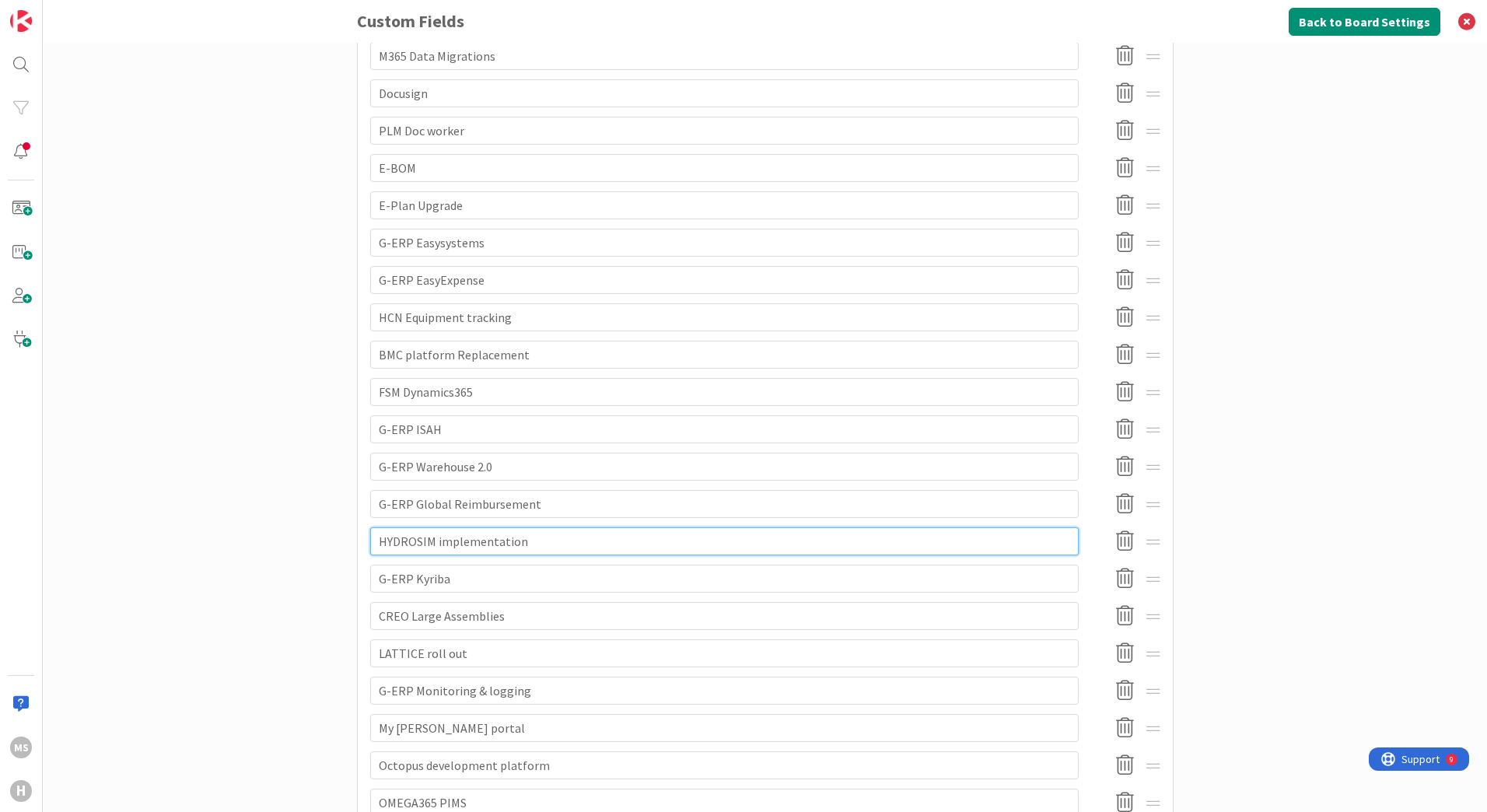
scroll to position [778, 0]
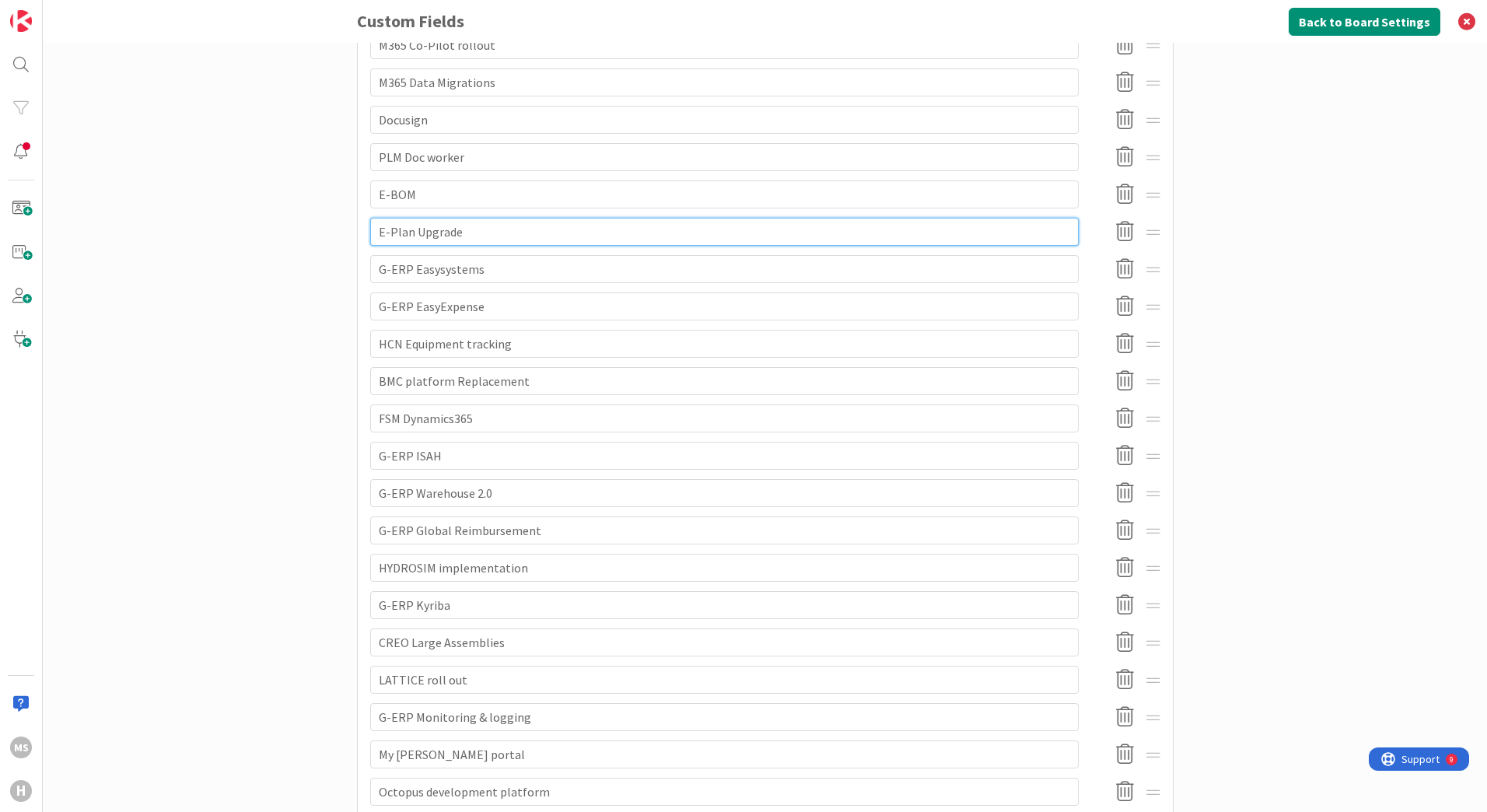
drag, startPoint x: 380, startPoint y: 228, endPoint x: 411, endPoint y: 254, distance: 40.5
click at [382, 230] on input "E-Plan Upgrade" at bounding box center [724, 232] width 709 height 28
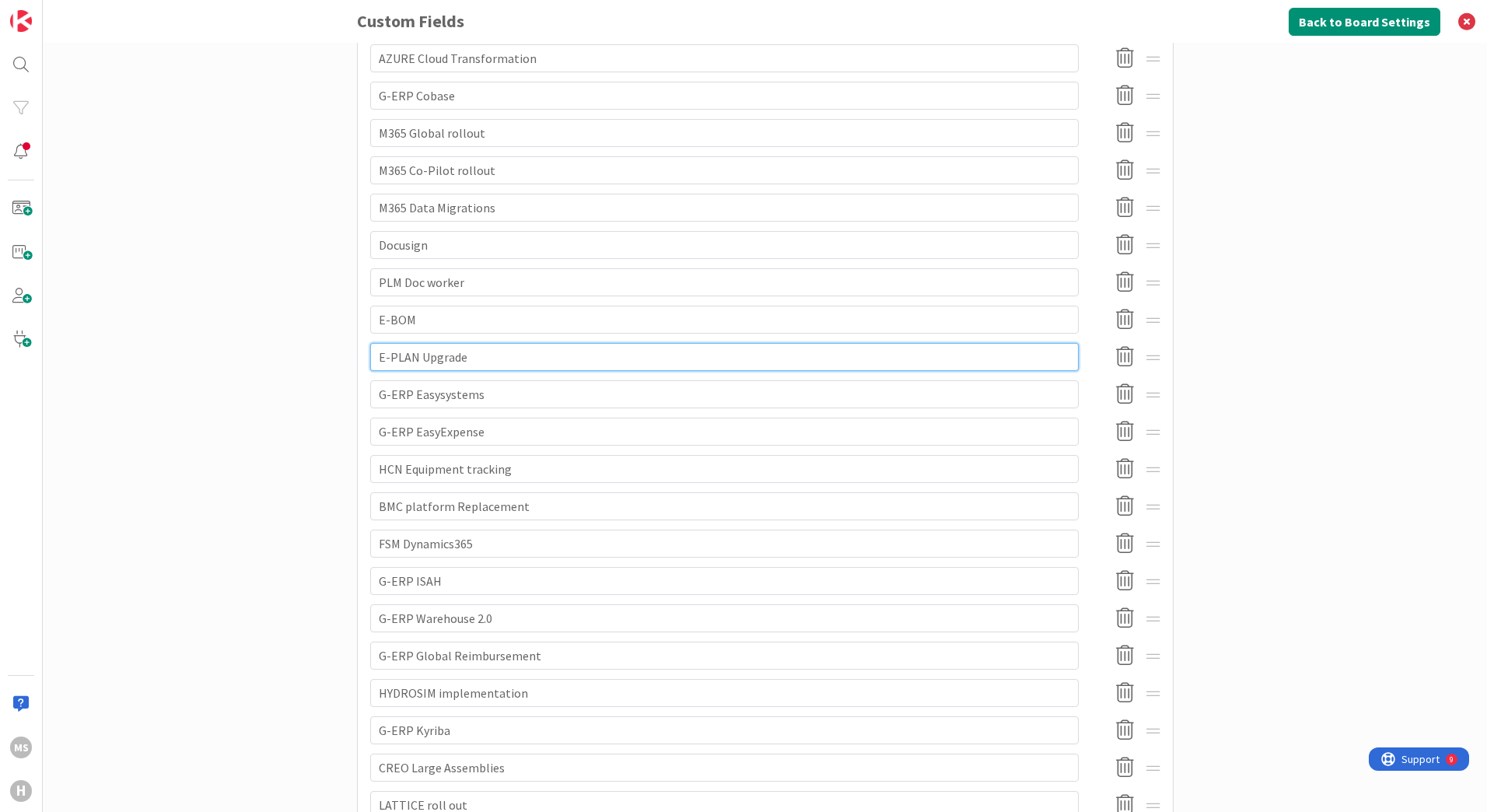
scroll to position [622, 0]
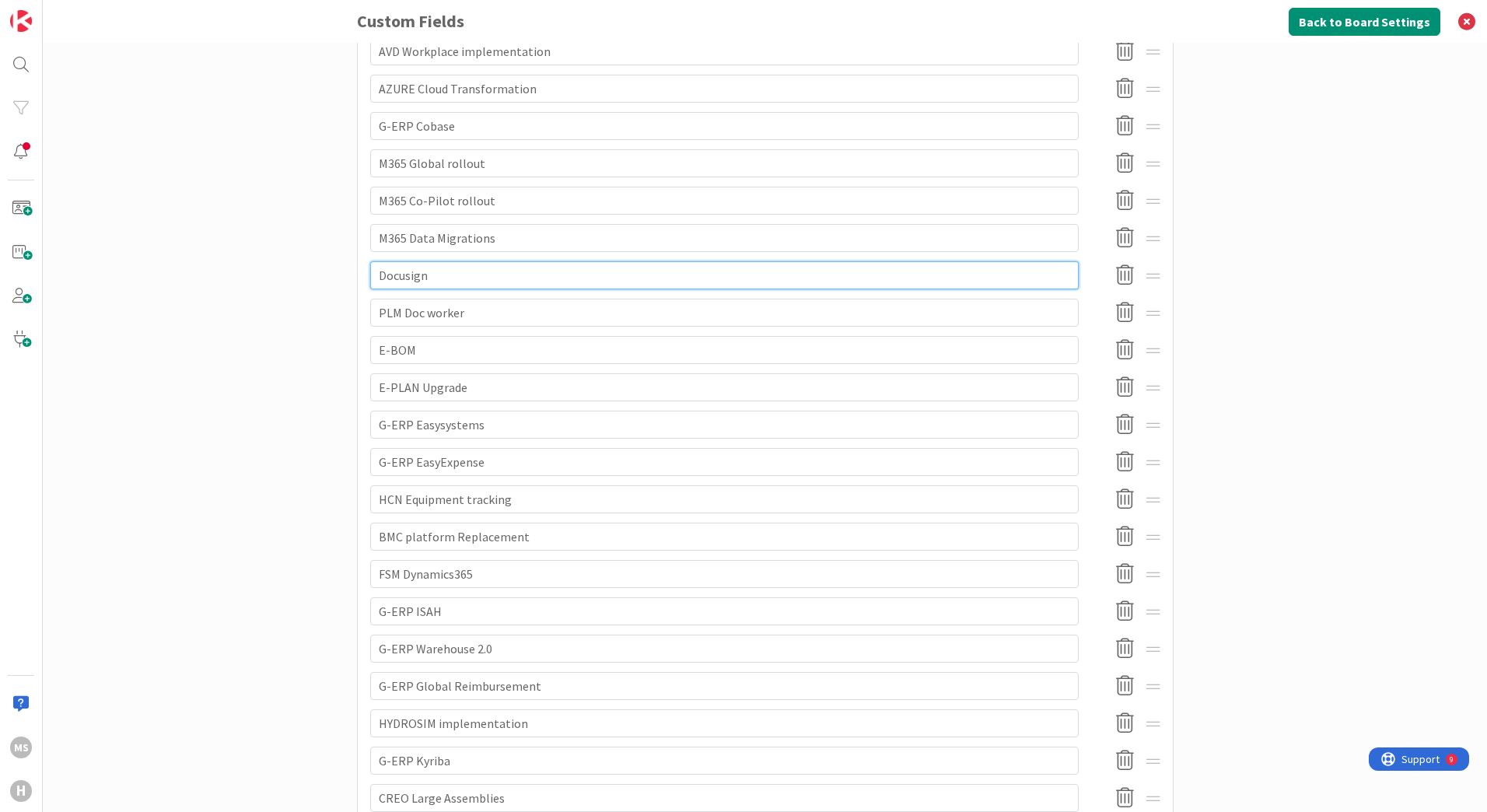
click at [370, 275] on input "Docusign" at bounding box center [724, 275] width 709 height 28
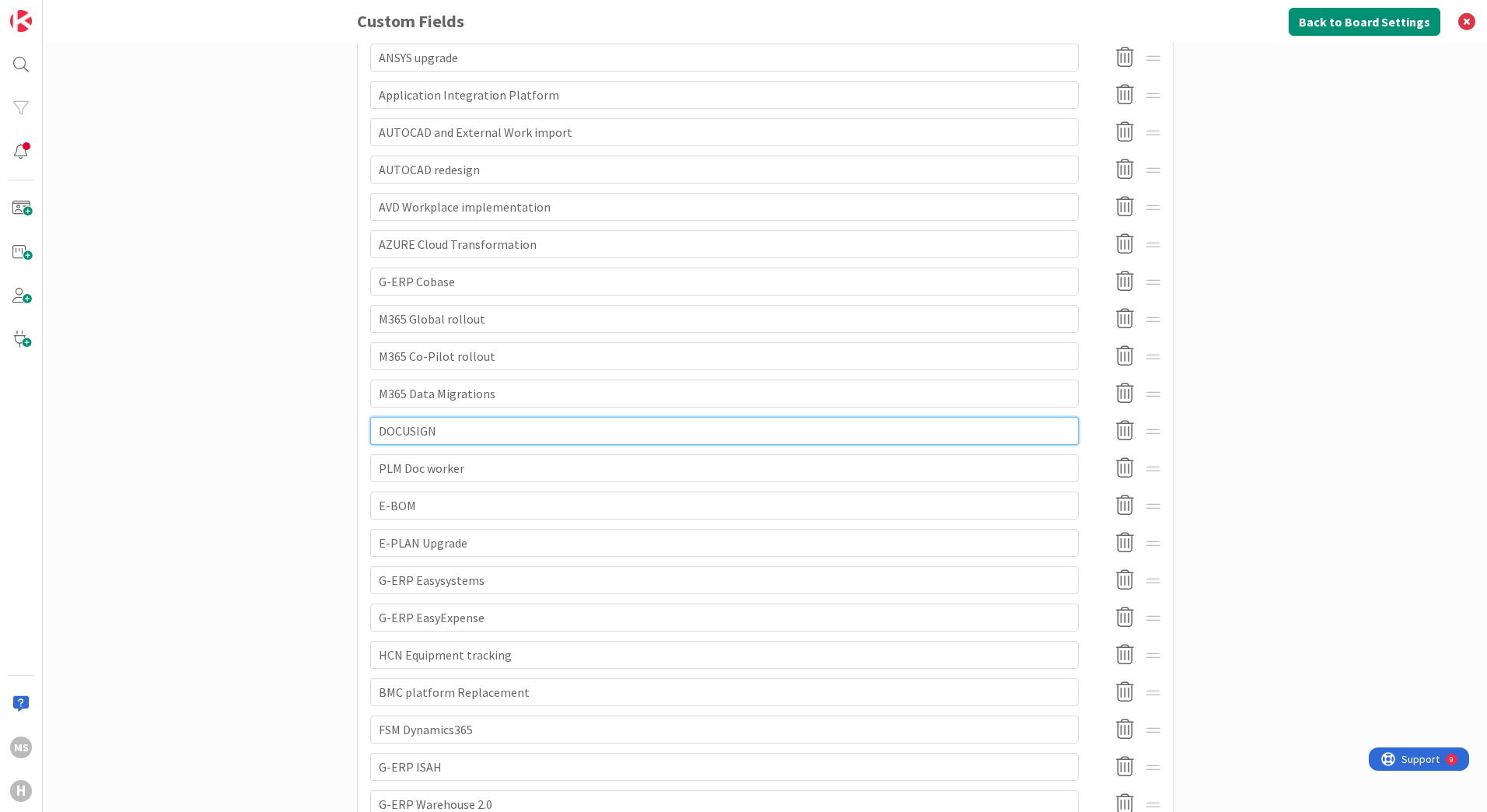
scroll to position [389, 0]
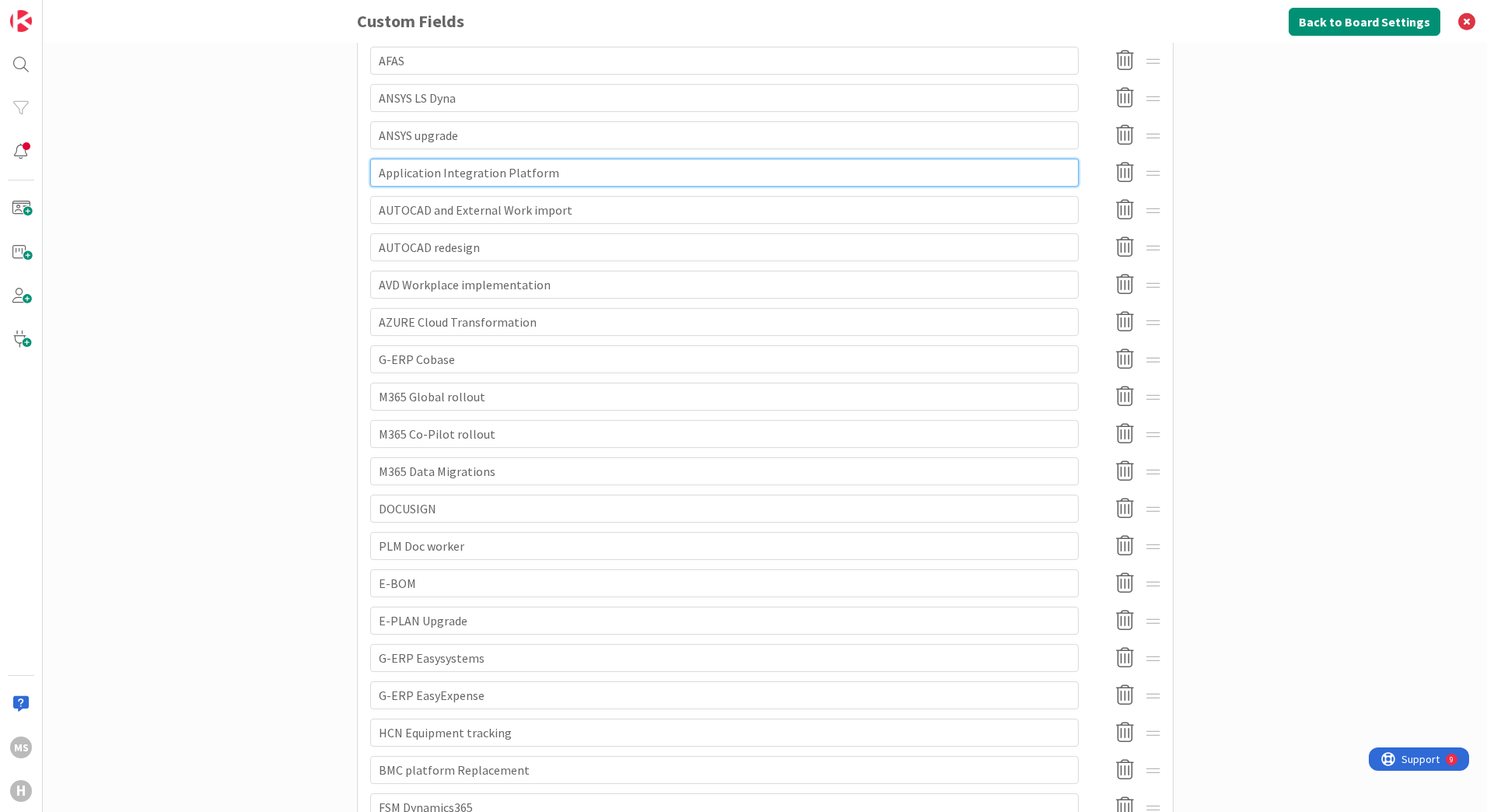
click at [375, 173] on input "Application Integration Platform" at bounding box center [724, 173] width 709 height 28
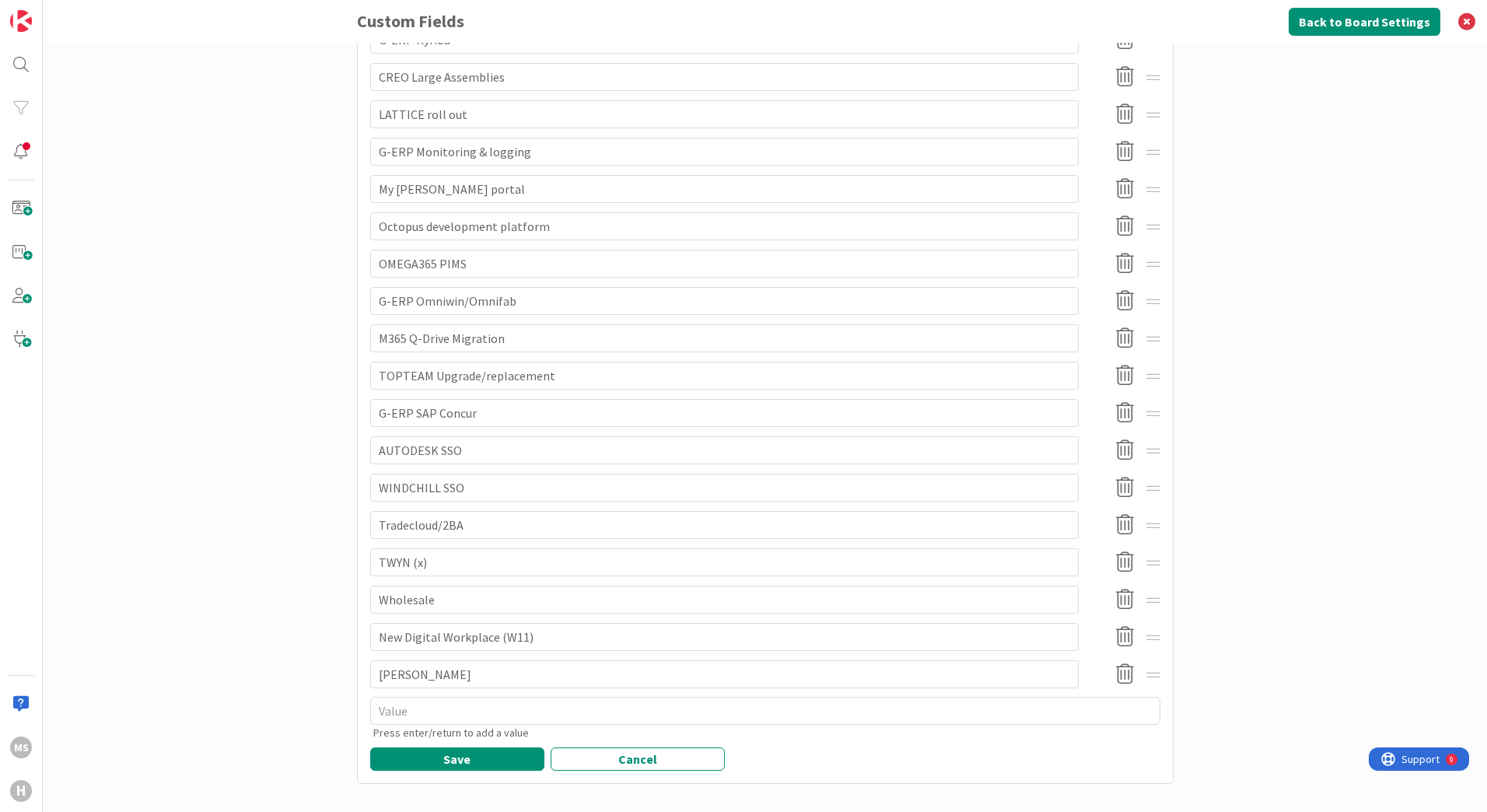
scroll to position [1354, 0]
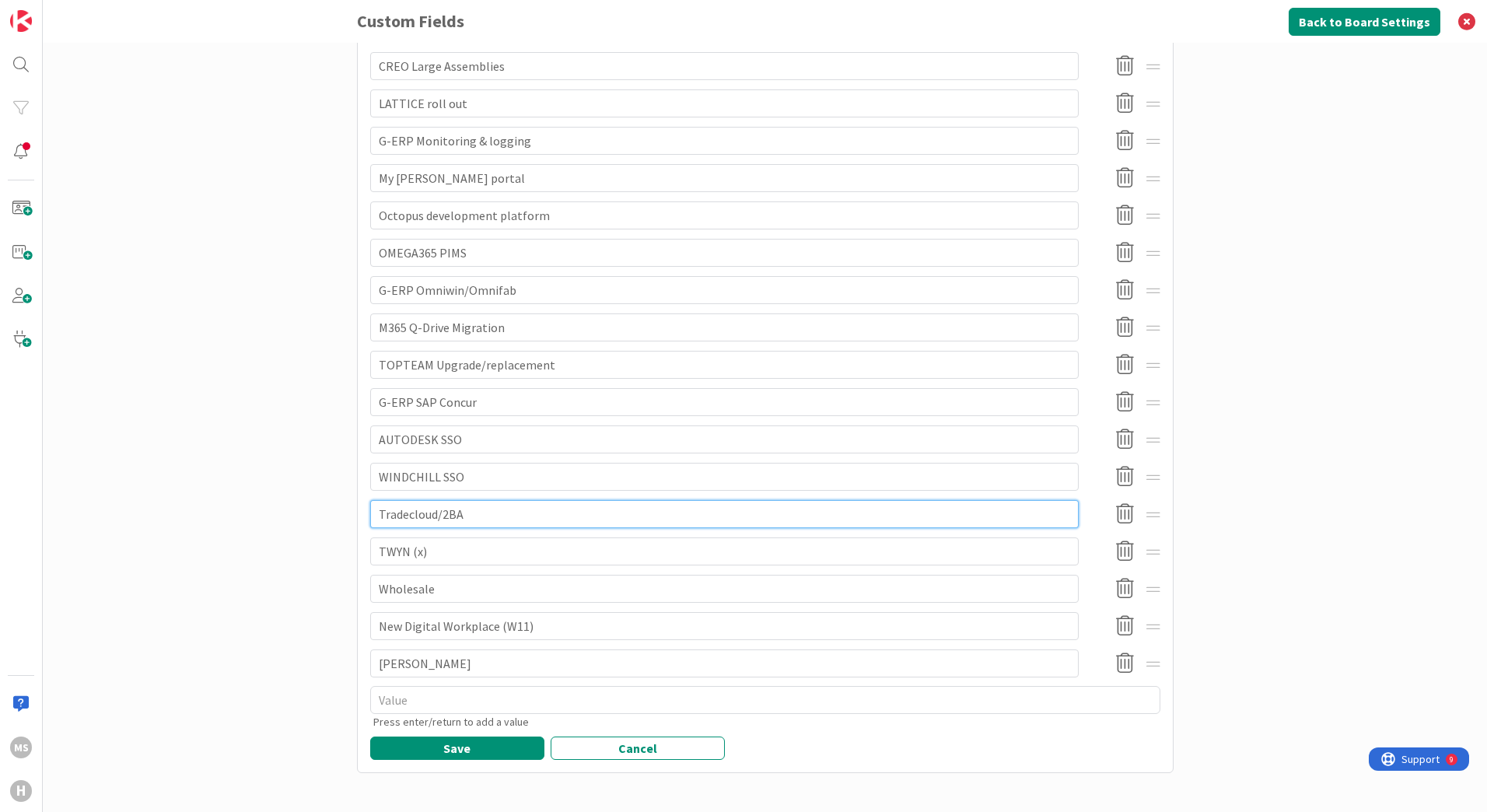
drag, startPoint x: 371, startPoint y: 512, endPoint x: 384, endPoint y: 532, distance: 23.9
click at [373, 516] on input "Tradecloud/2BA" at bounding box center [724, 514] width 709 height 28
click at [400, 553] on input "TWYN (x)" at bounding box center [724, 551] width 709 height 28
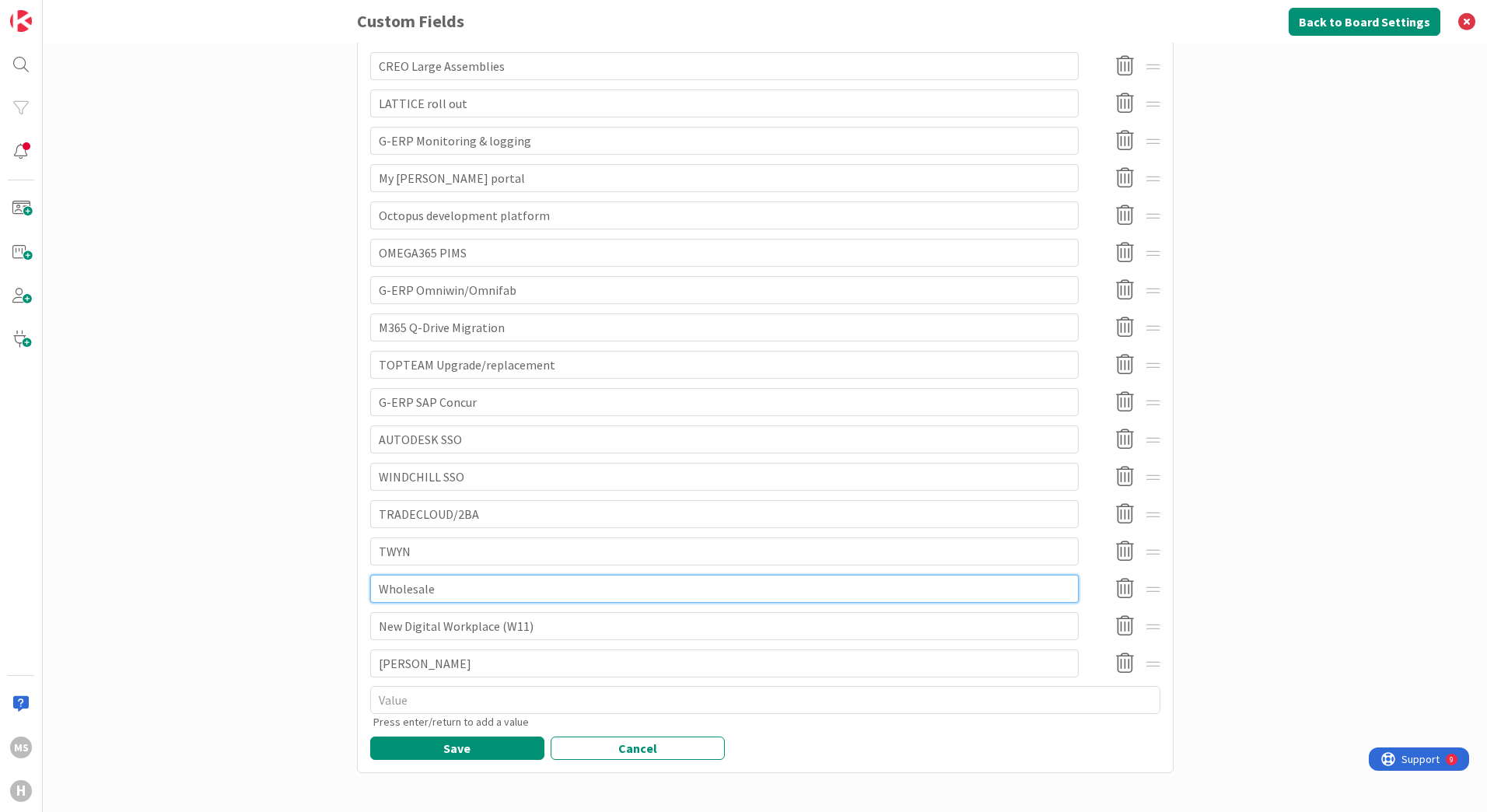
click at [373, 587] on input "Wholesale" at bounding box center [724, 589] width 709 height 28
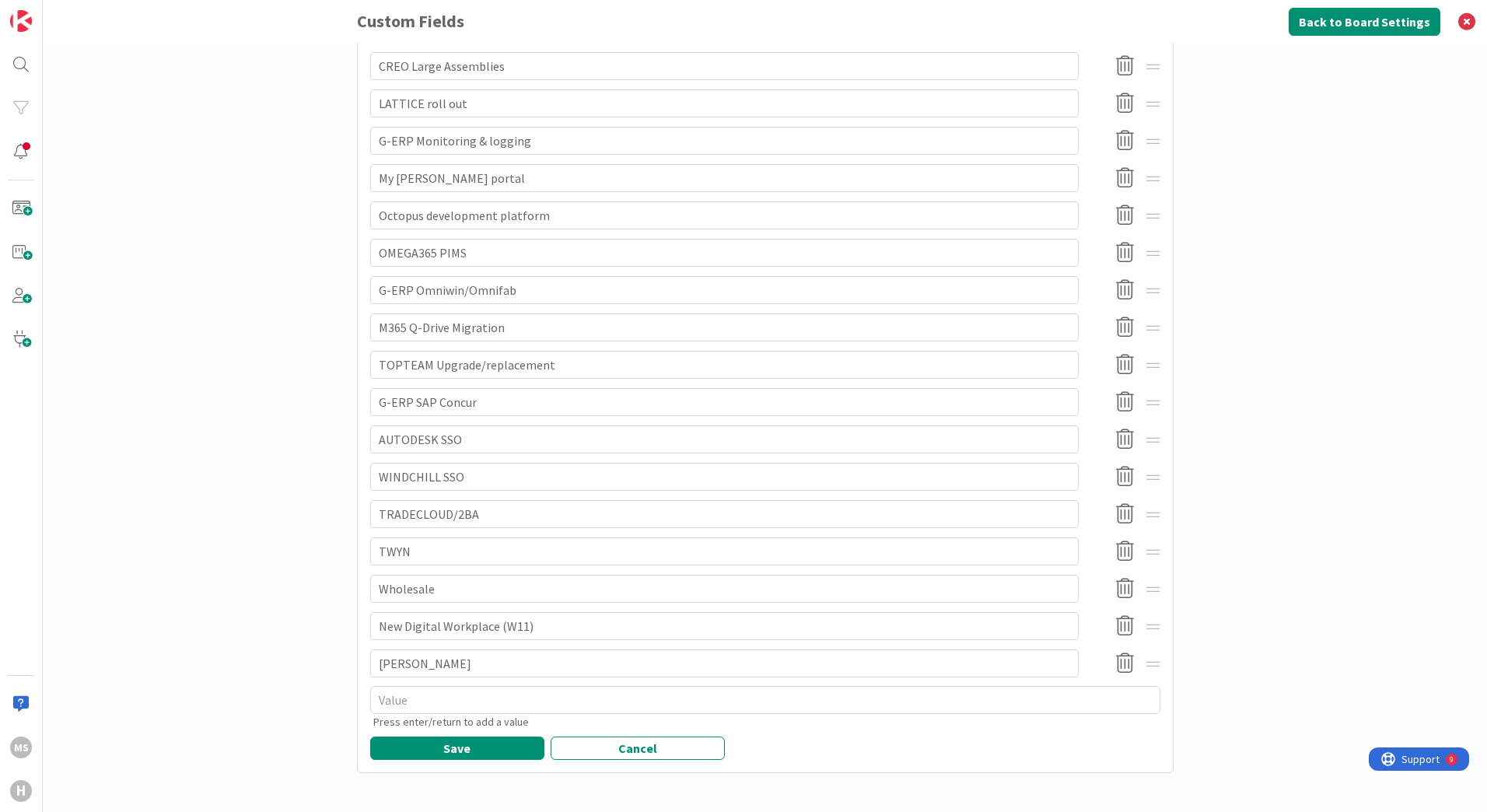
click at [1116, 584] on icon at bounding box center [1125, 589] width 30 height 33
click at [975, 674] on button "Delete" at bounding box center [984, 669] width 58 height 28
click at [371, 625] on input "New Digital Workplace (W11)" at bounding box center [724, 626] width 709 height 28
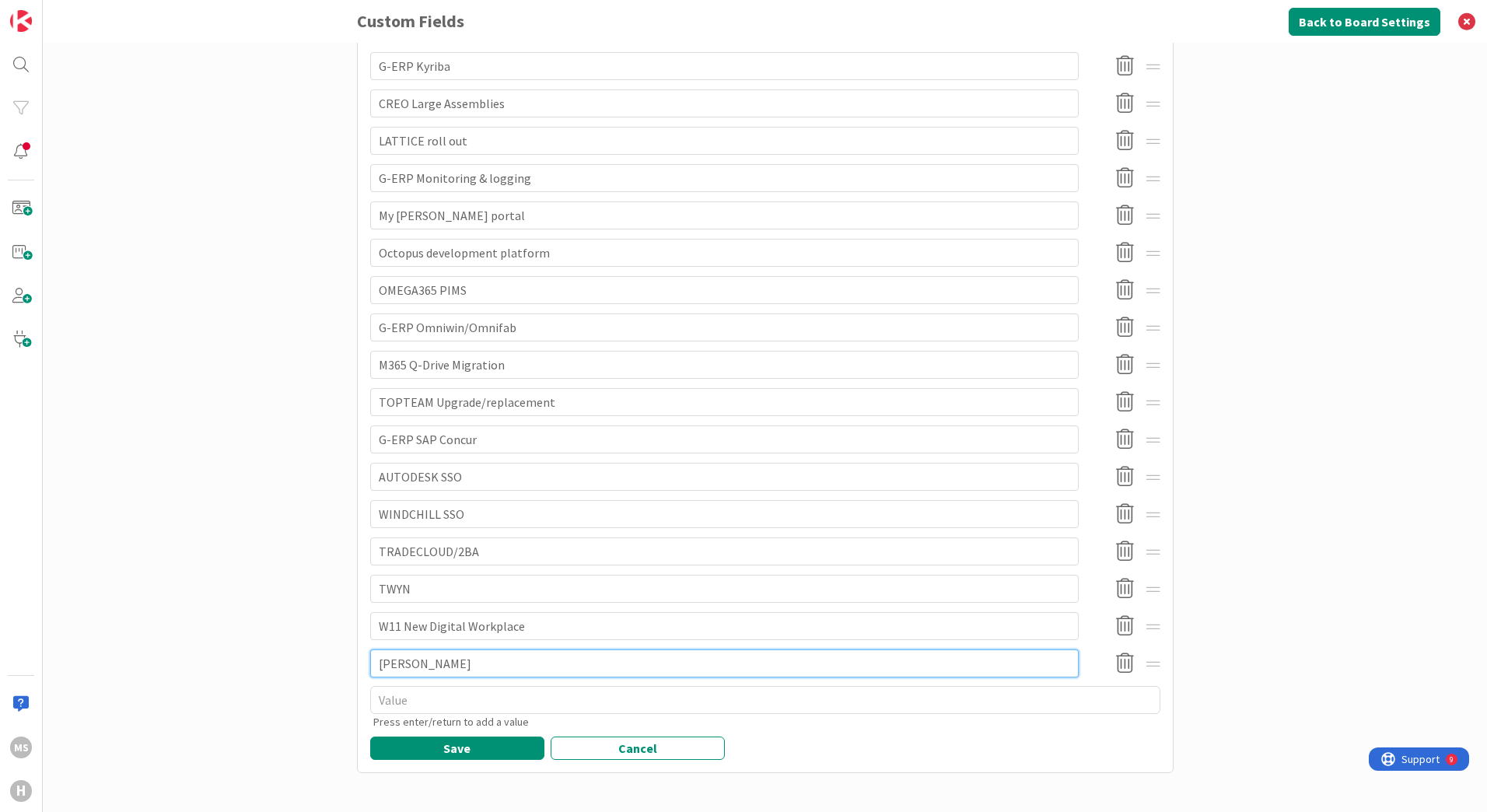
click at [373, 664] on input "[PERSON_NAME]" at bounding box center [724, 663] width 709 height 28
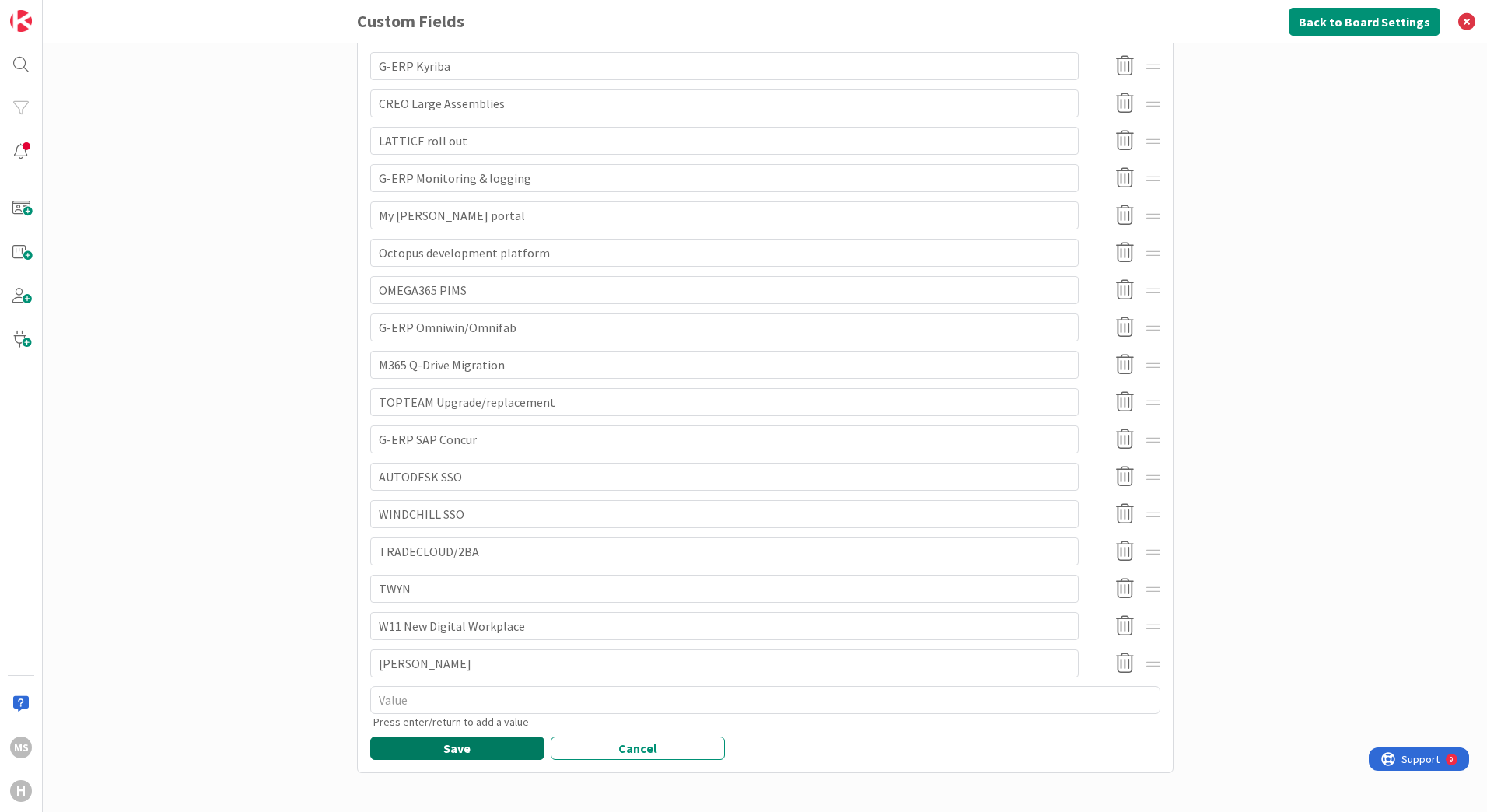
click at [443, 749] on button "Save" at bounding box center [457, 748] width 175 height 23
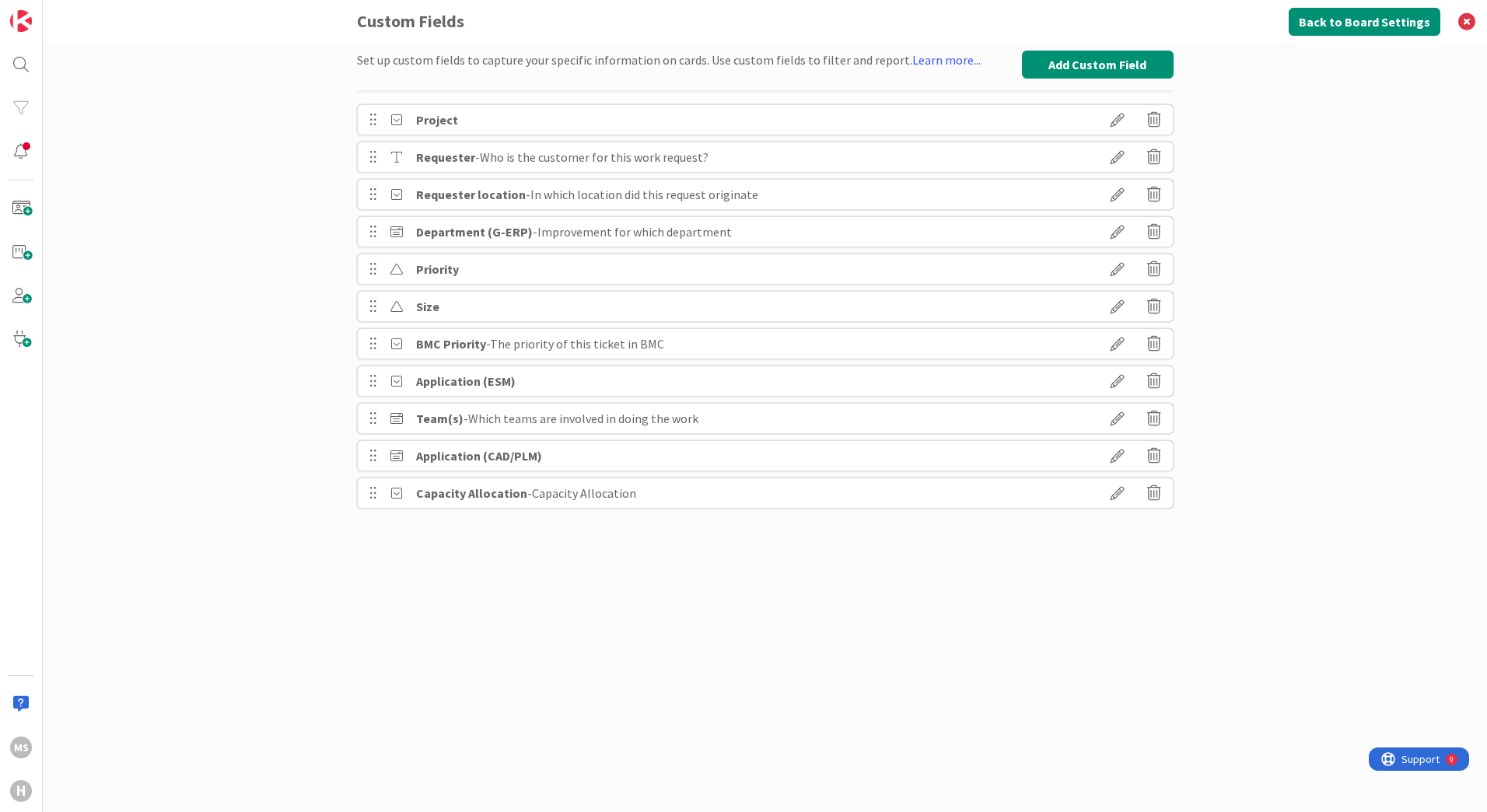
scroll to position [0, 0]
click at [1110, 152] on icon at bounding box center [1118, 157] width 43 height 26
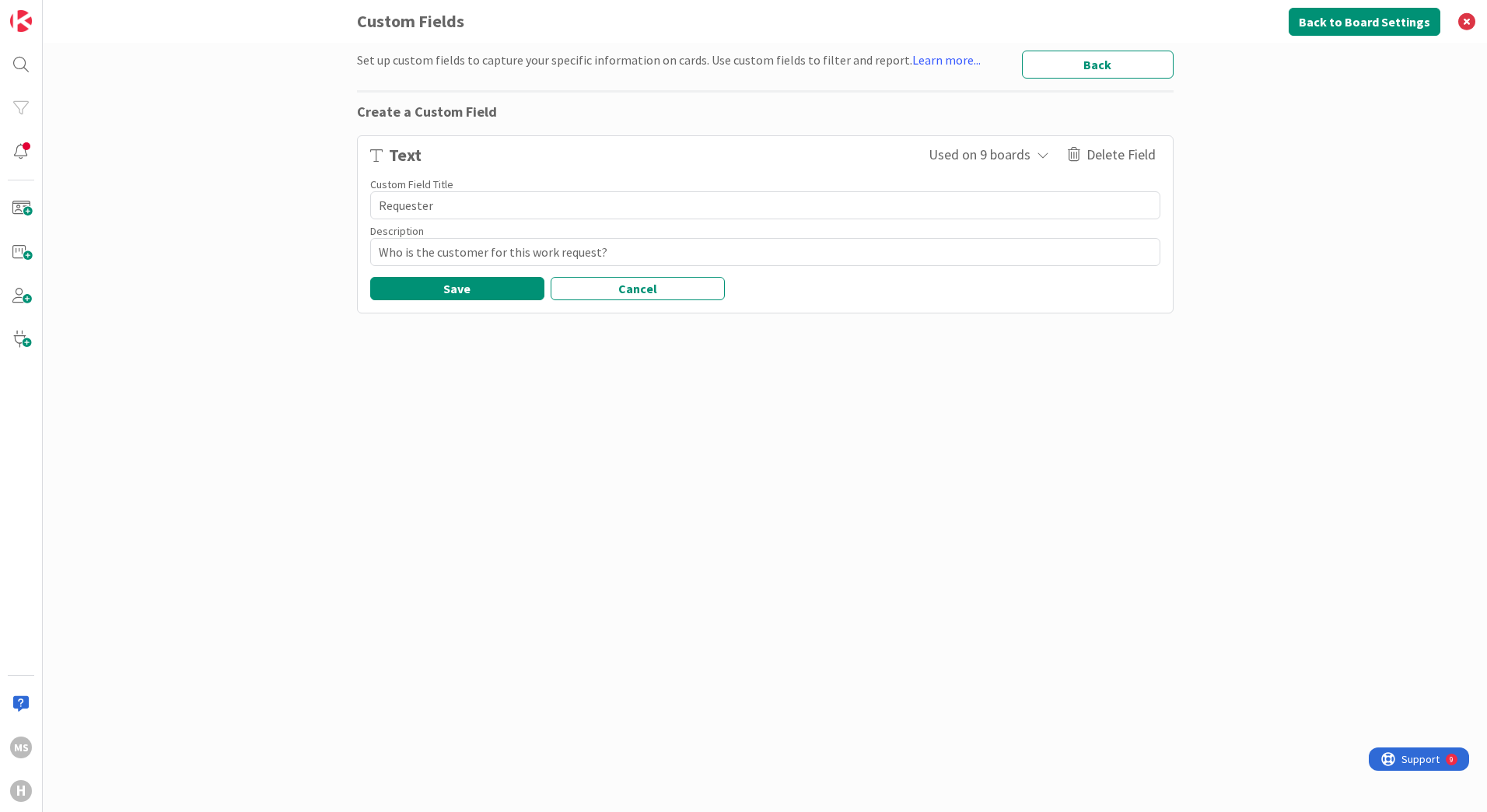
click at [1115, 67] on button "Back" at bounding box center [1098, 64] width 152 height 28
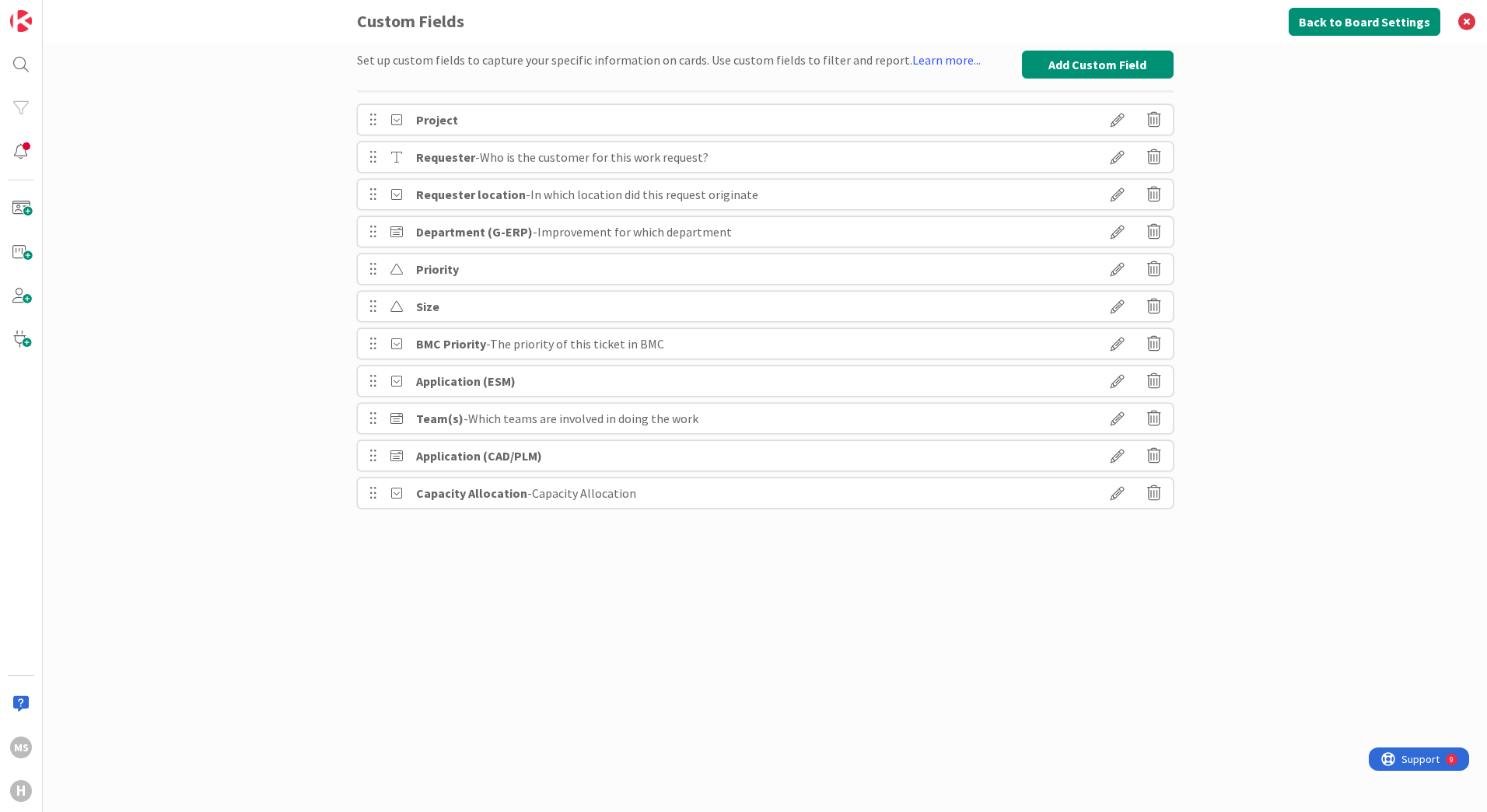
click at [1114, 195] on icon at bounding box center [1118, 195] width 43 height 26
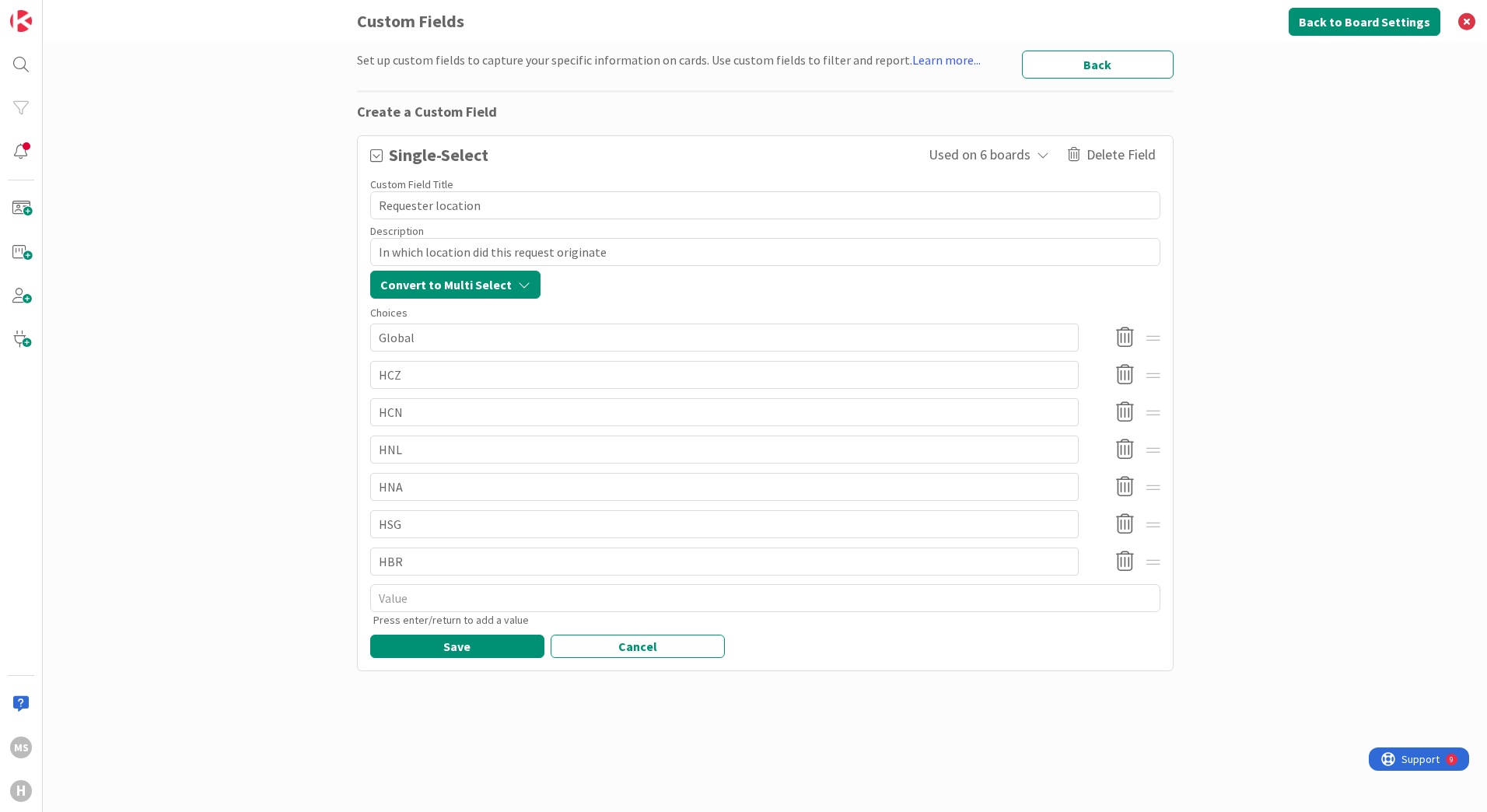
click at [1089, 63] on button "Back" at bounding box center [1098, 64] width 152 height 28
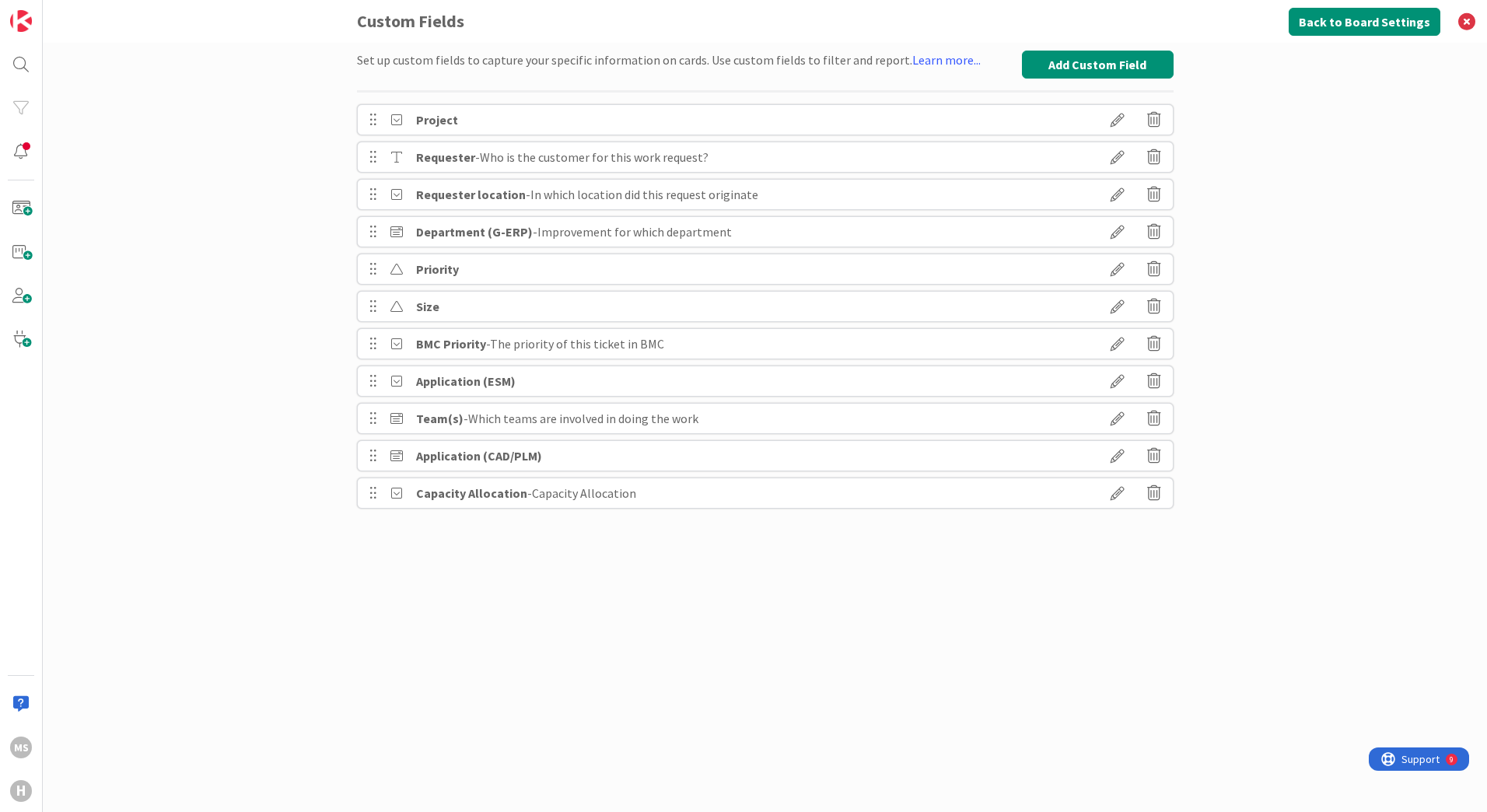
click at [1109, 228] on icon at bounding box center [1118, 232] width 43 height 26
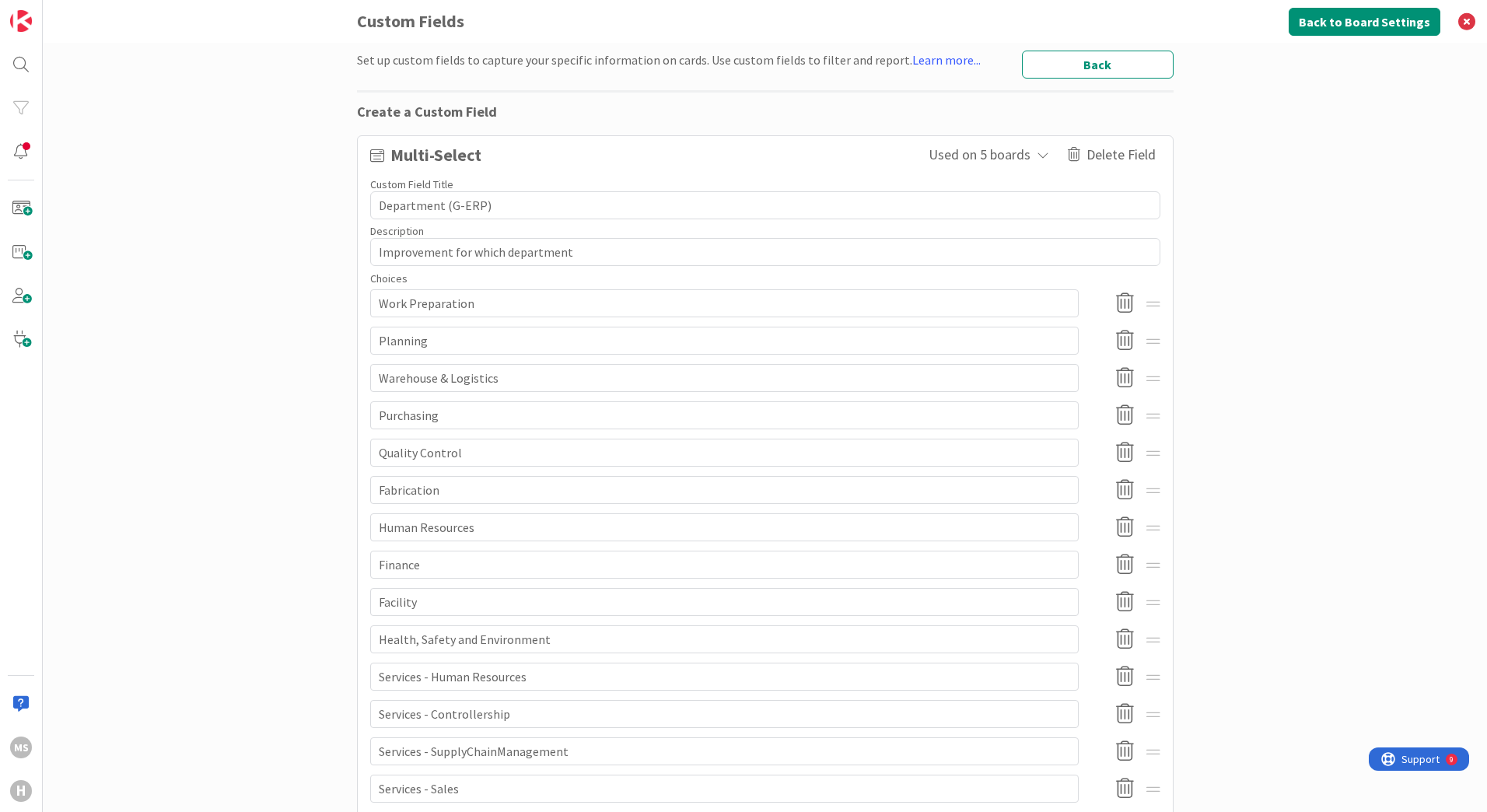
click at [1090, 67] on button "Back" at bounding box center [1098, 64] width 152 height 28
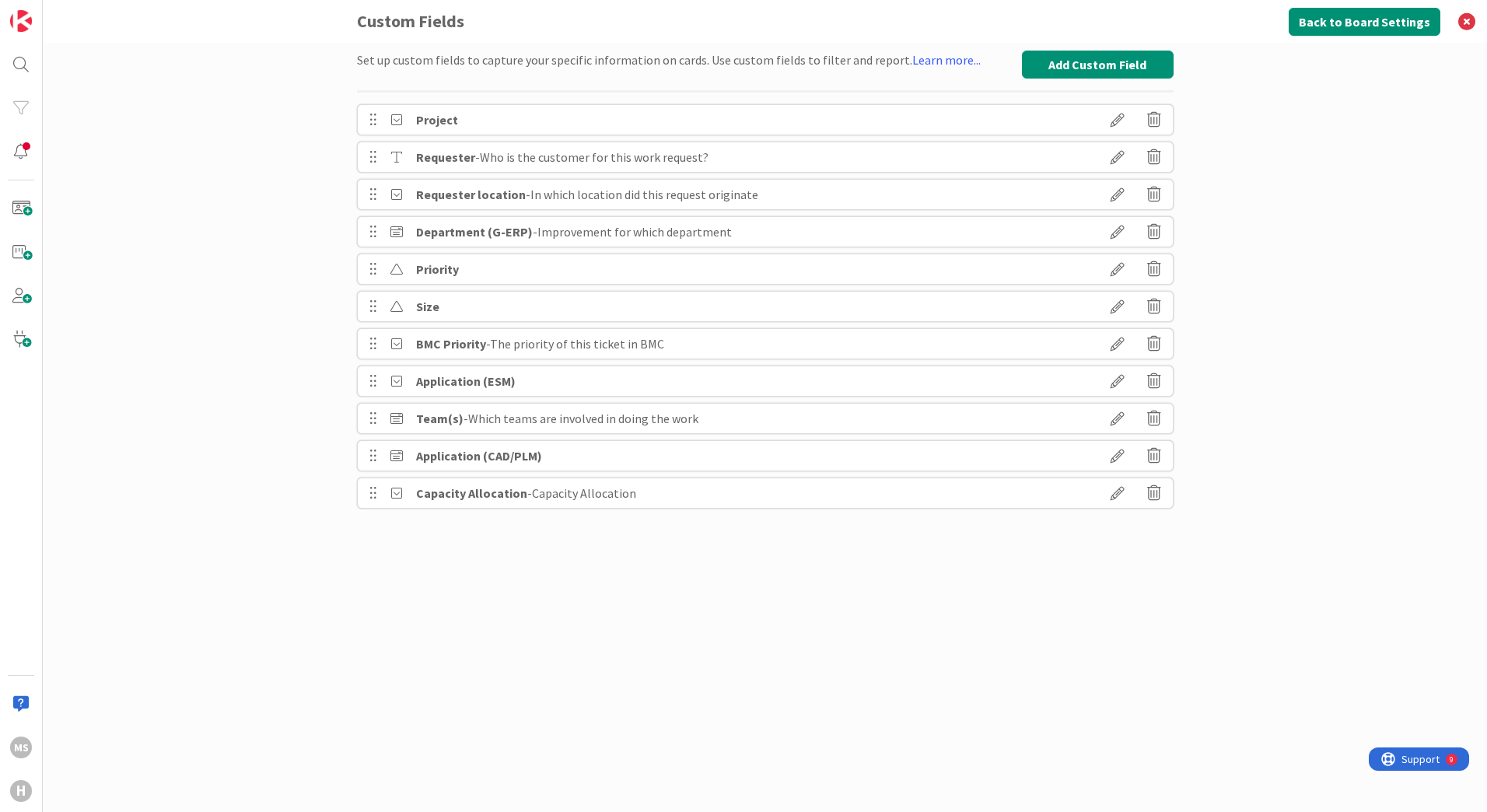
click at [1121, 266] on icon at bounding box center [1118, 269] width 43 height 26
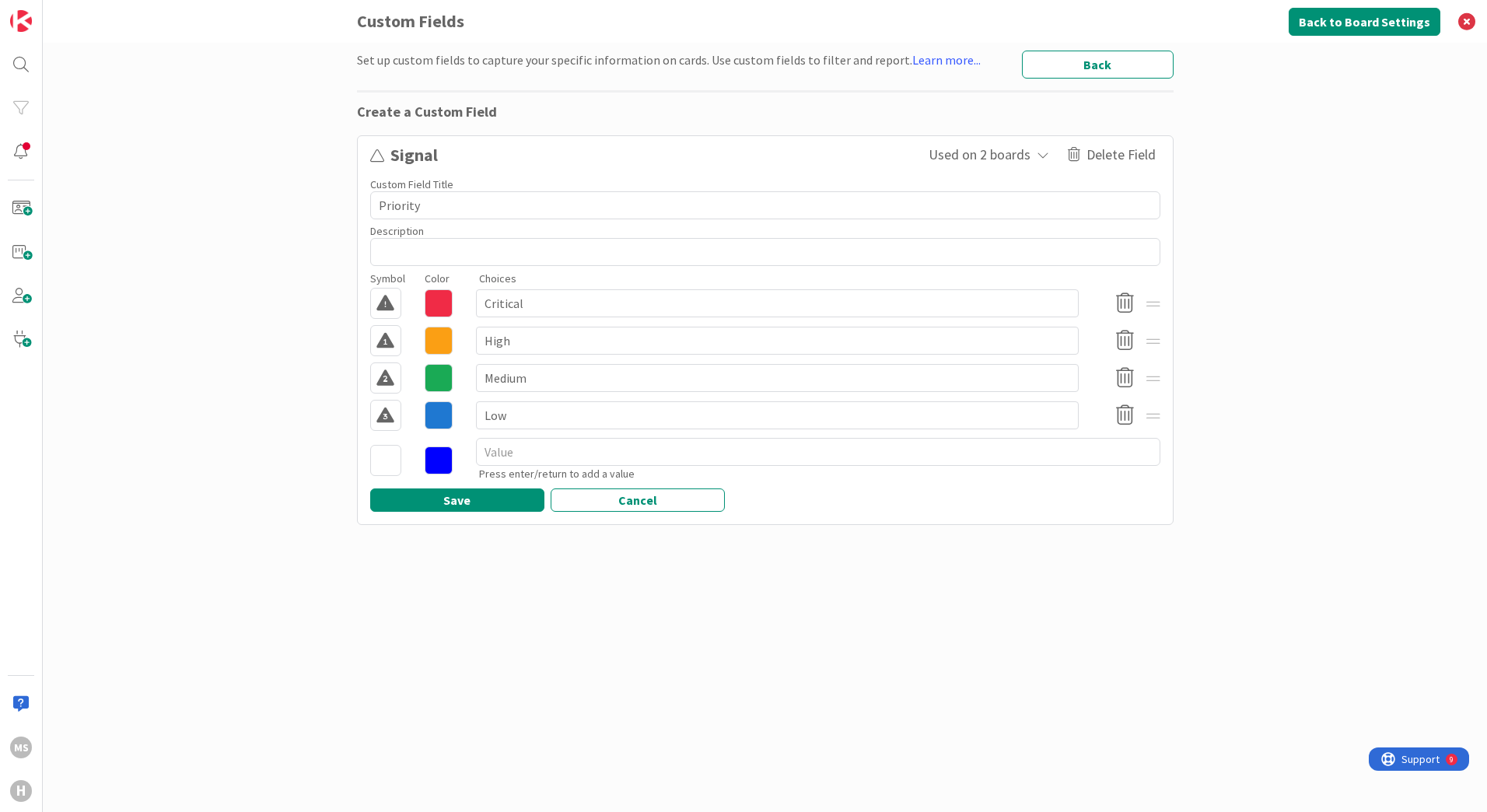
click at [1093, 63] on button "Back" at bounding box center [1098, 64] width 152 height 28
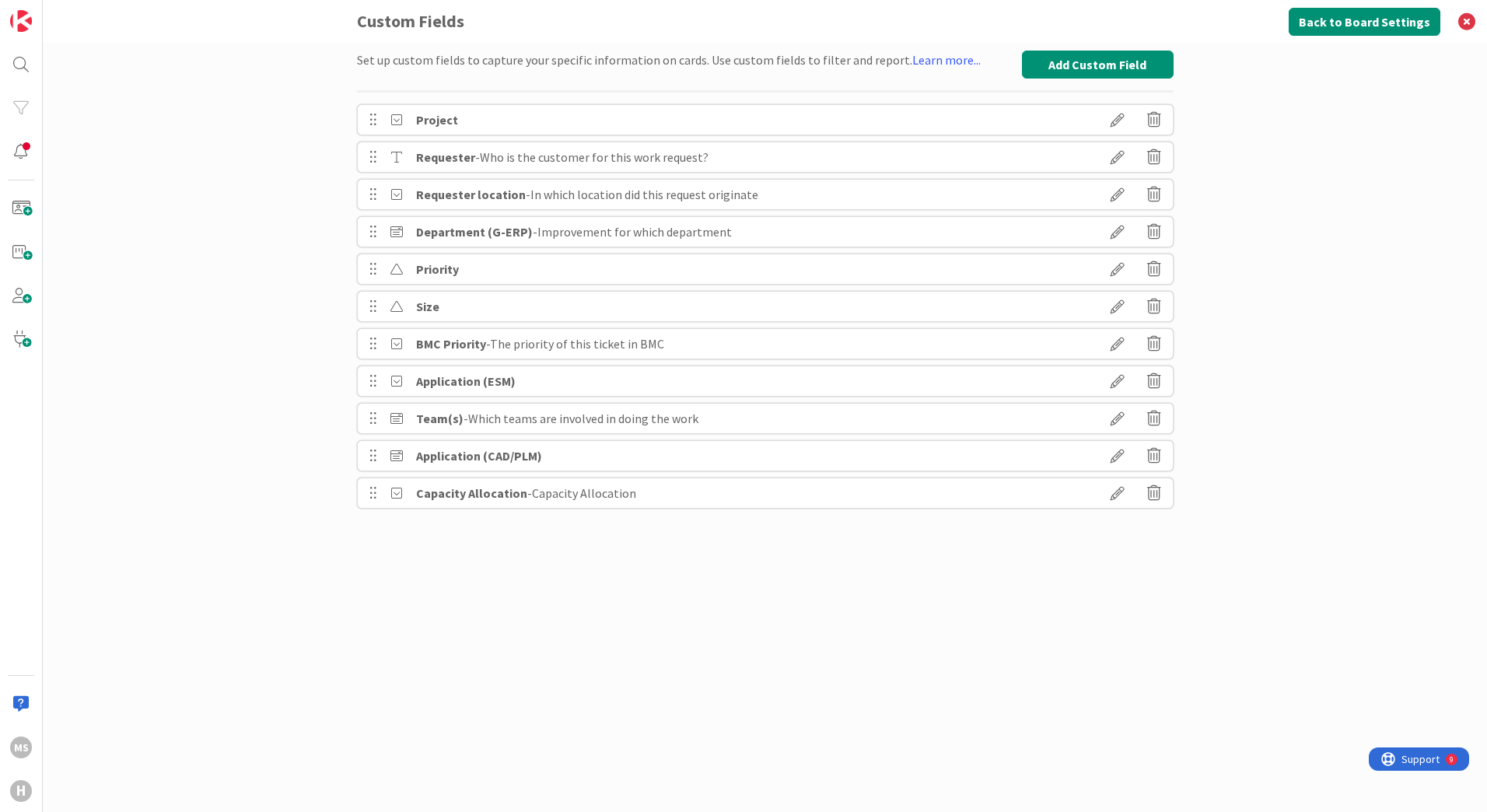
click at [1114, 304] on icon at bounding box center [1118, 307] width 43 height 26
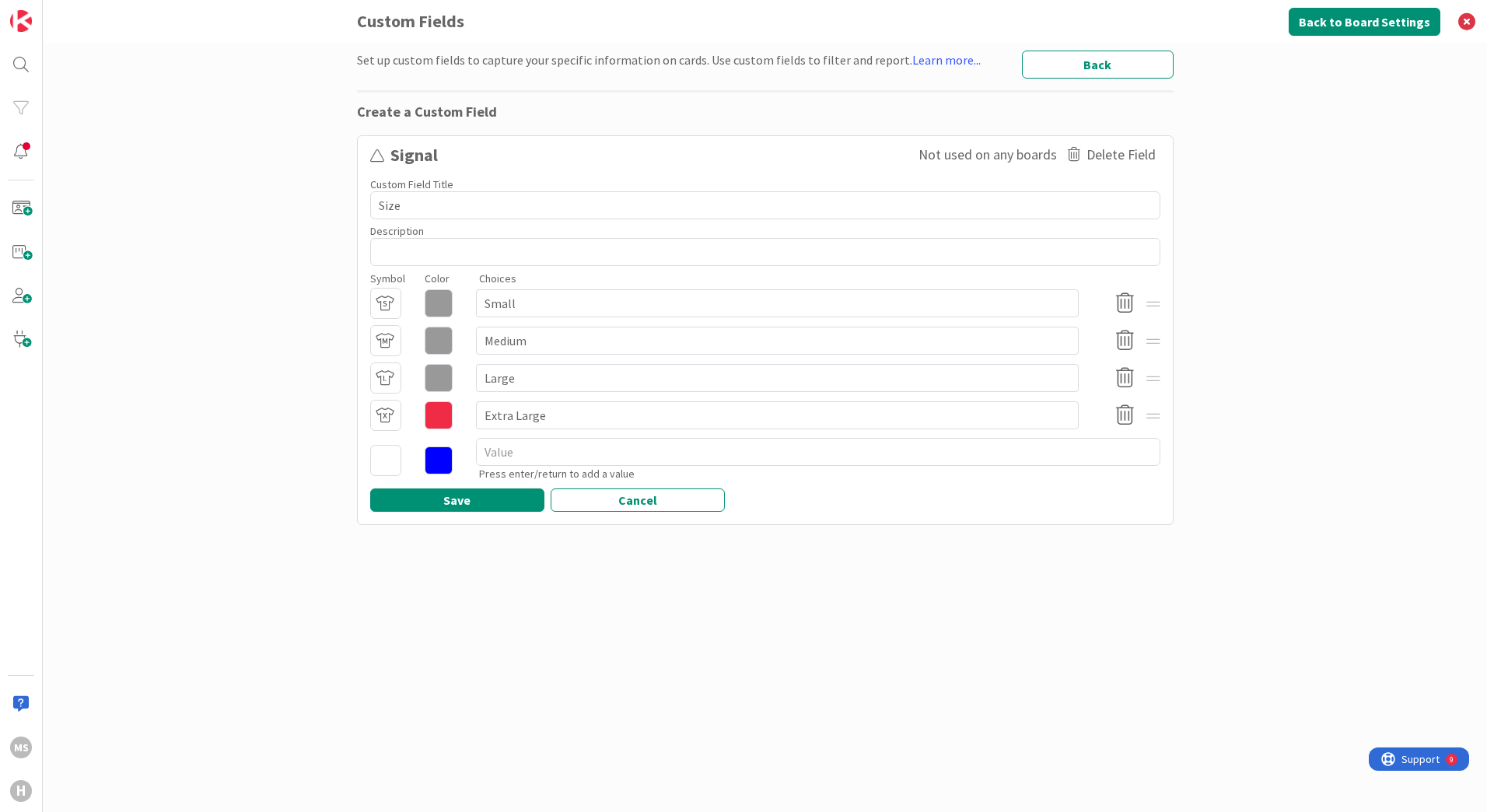
click at [1108, 57] on button "Back" at bounding box center [1098, 64] width 152 height 28
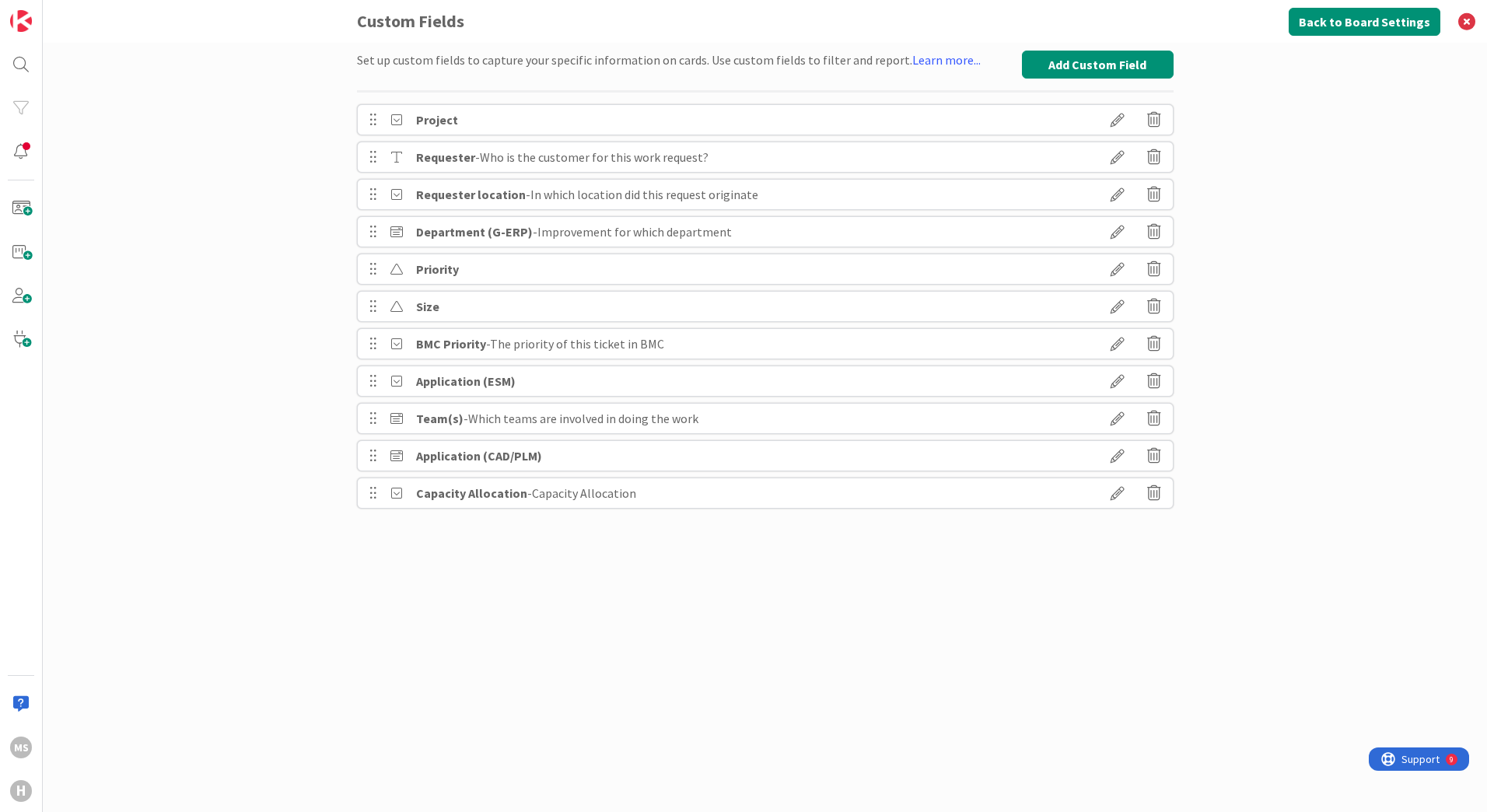
click at [1124, 416] on icon at bounding box center [1118, 419] width 43 height 26
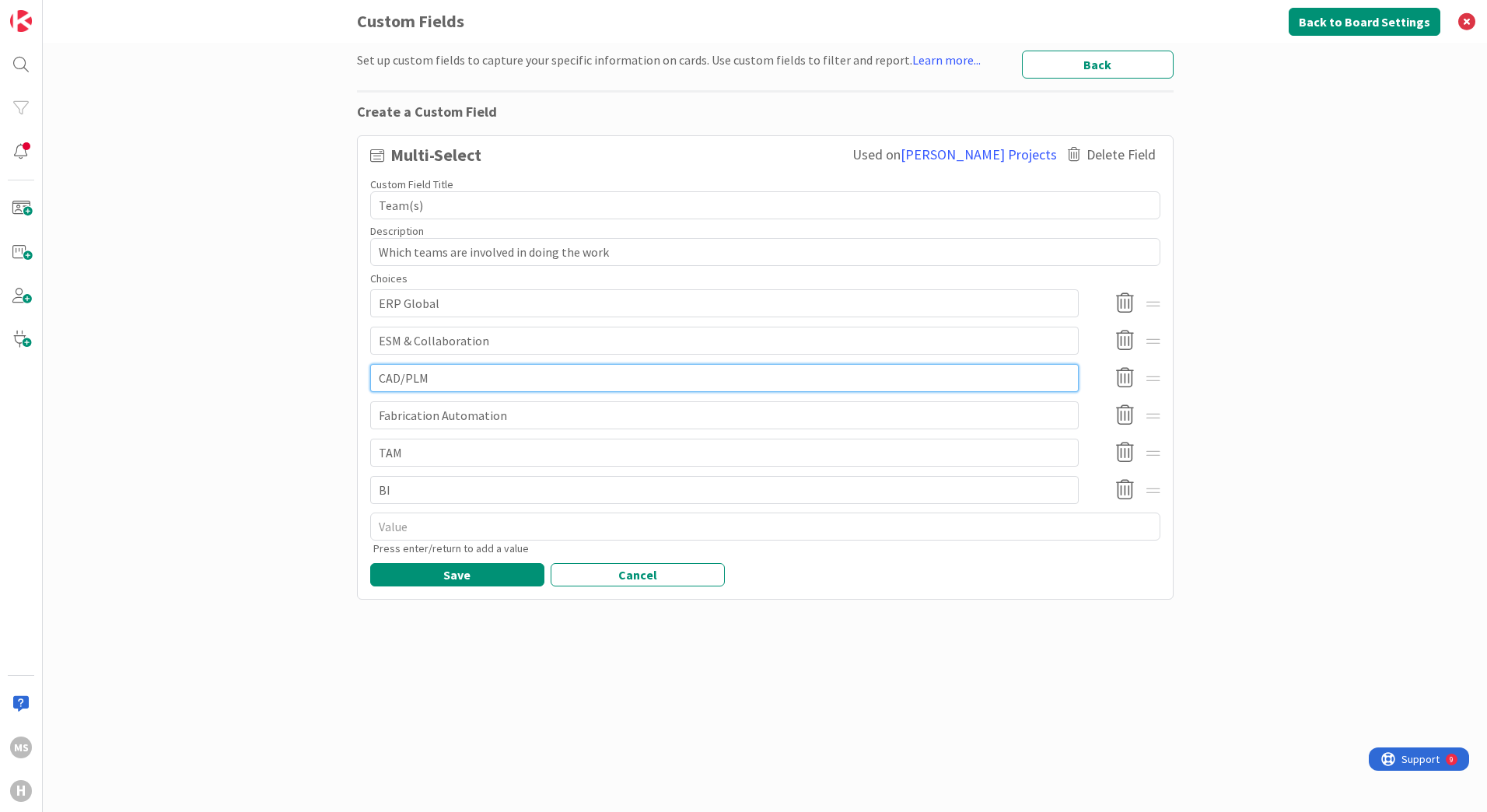
click at [401, 378] on input "CAD/PLM" at bounding box center [724, 378] width 709 height 28
click at [483, 574] on button "Save" at bounding box center [457, 574] width 175 height 23
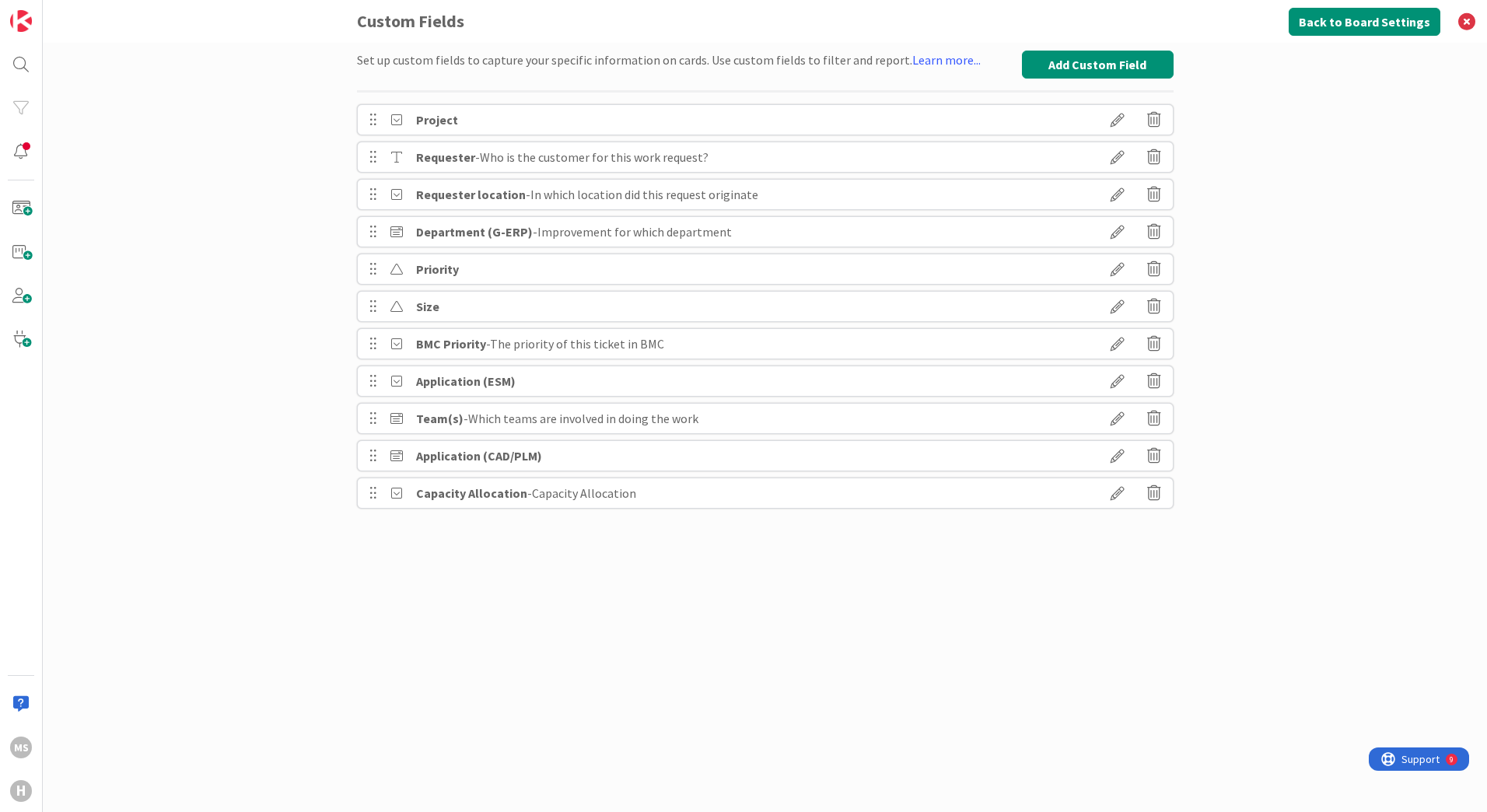
click at [1119, 413] on icon at bounding box center [1118, 419] width 43 height 26
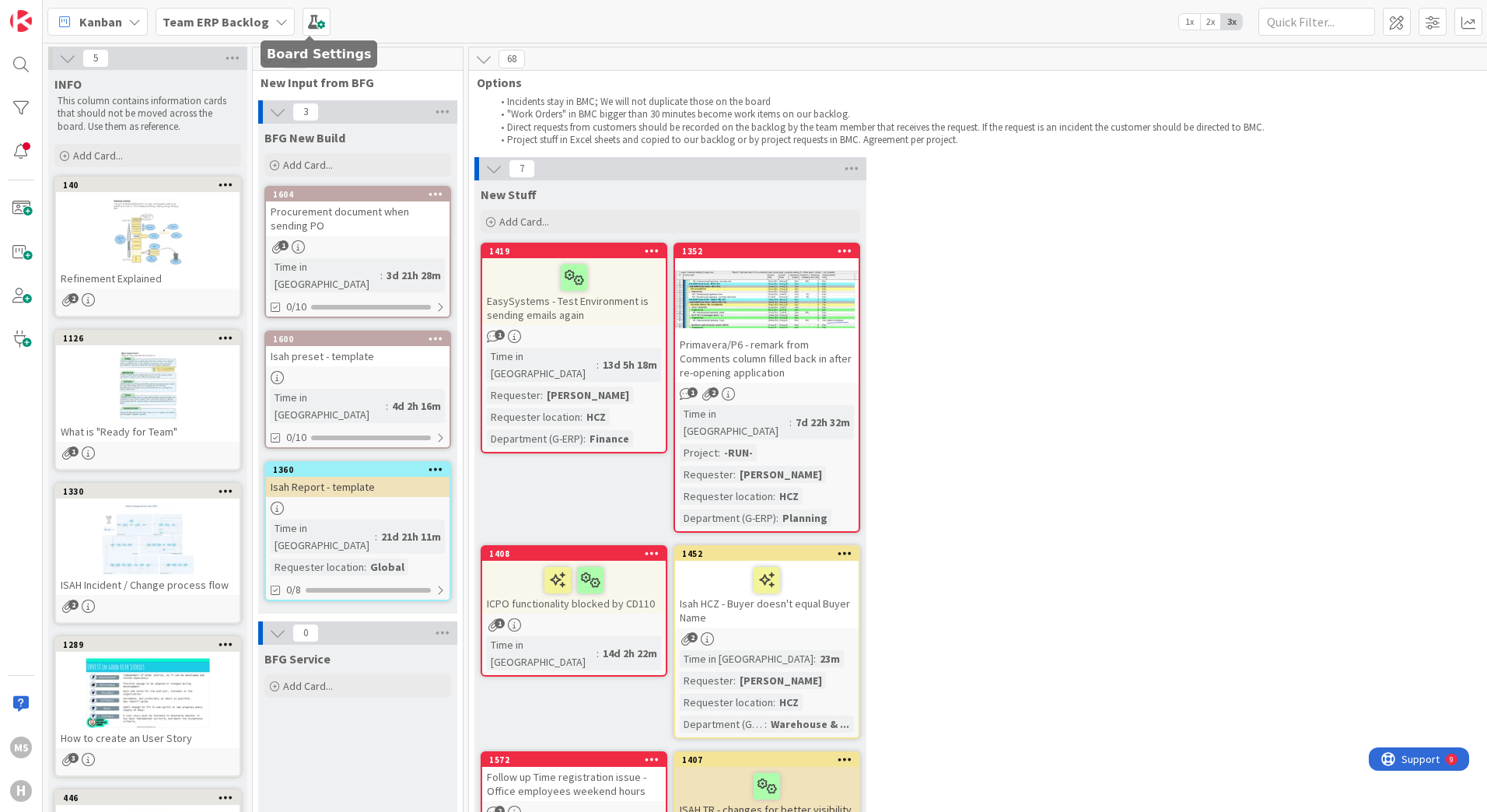
click at [316, 26] on span at bounding box center [316, 22] width 28 height 28
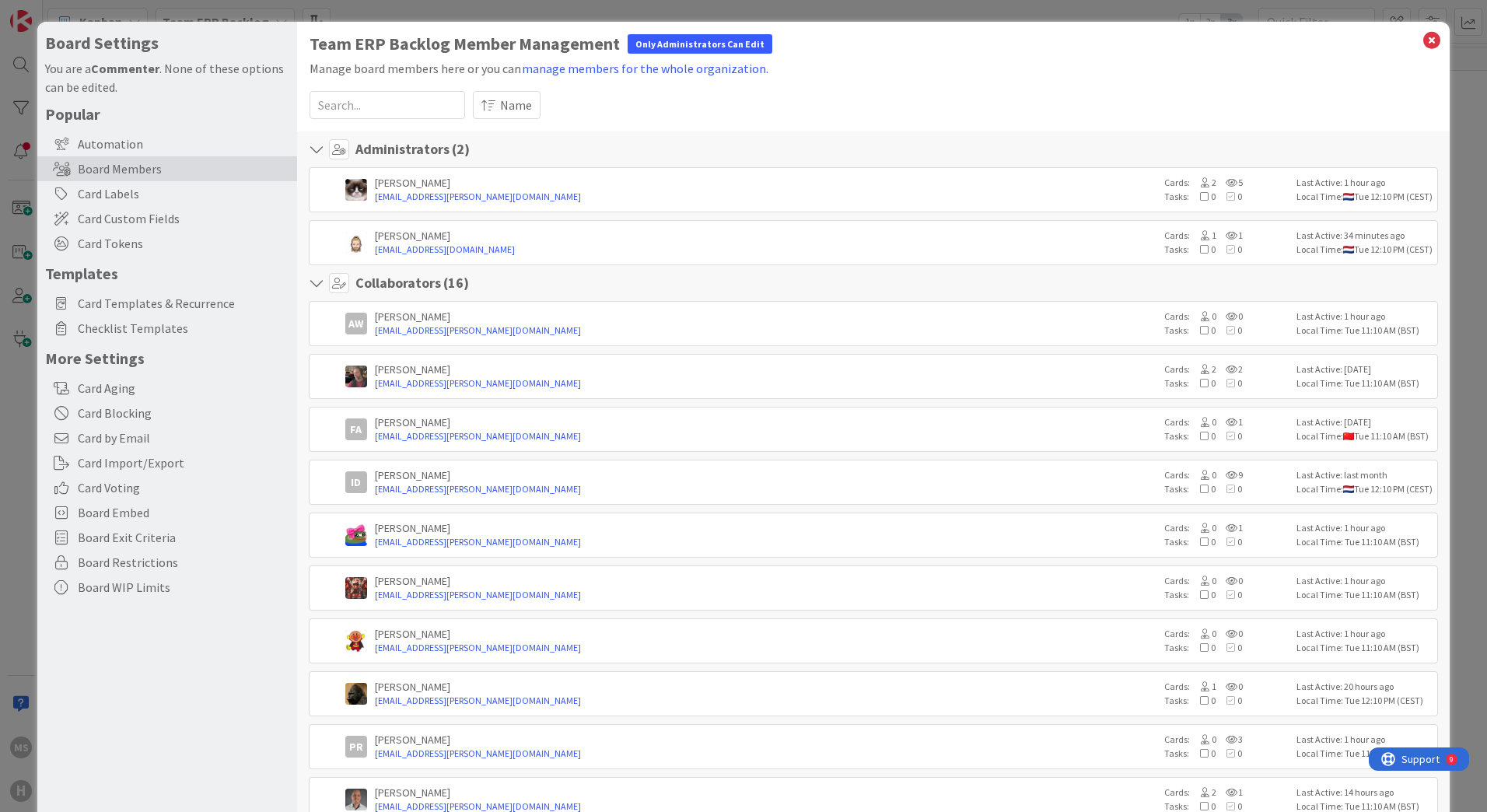
click at [96, 219] on span "Card Custom Fields" at bounding box center [184, 218] width 212 height 18
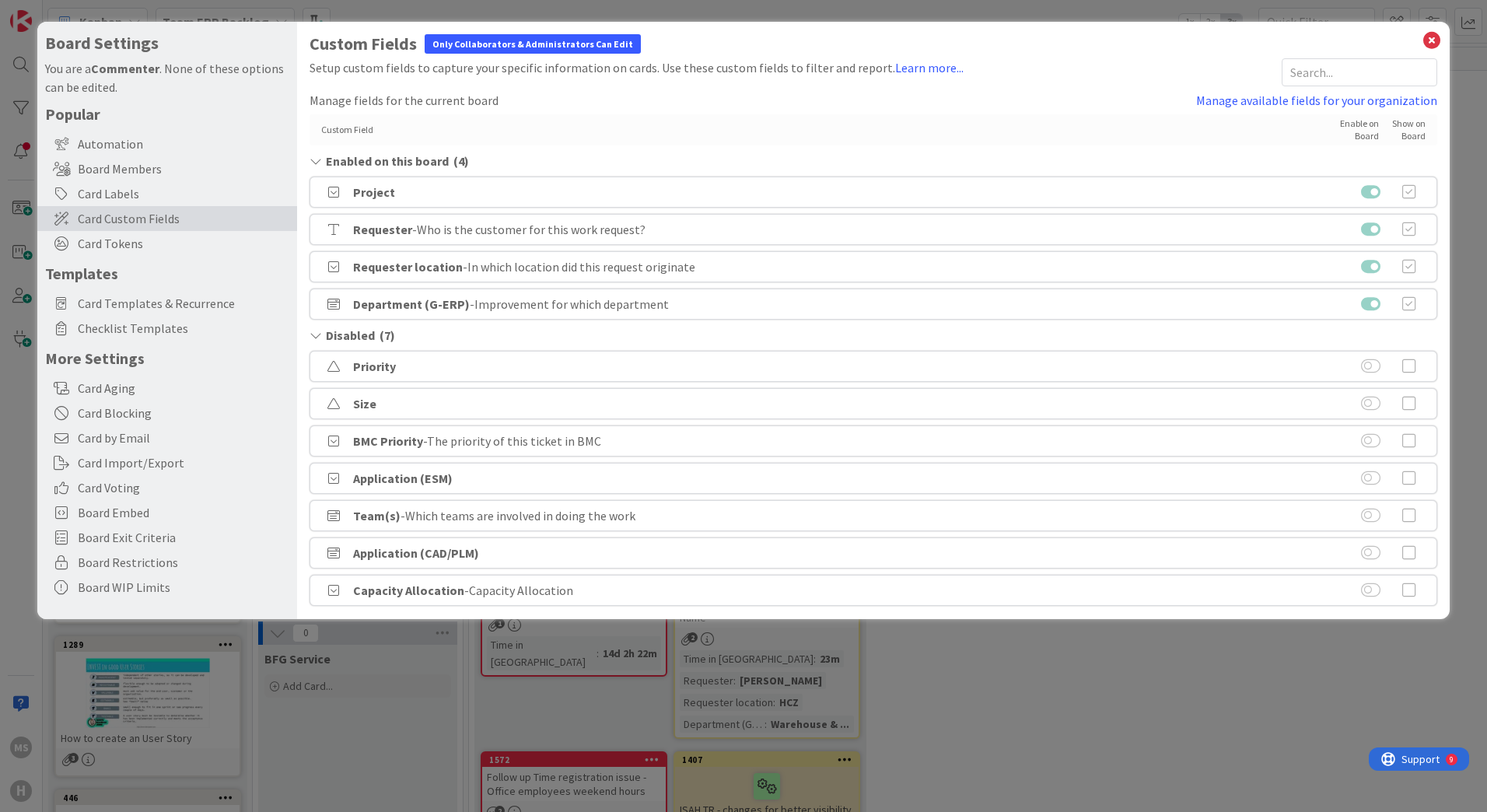
click at [1233, 96] on link "Manage available fields for your organization" at bounding box center [1317, 100] width 241 height 18
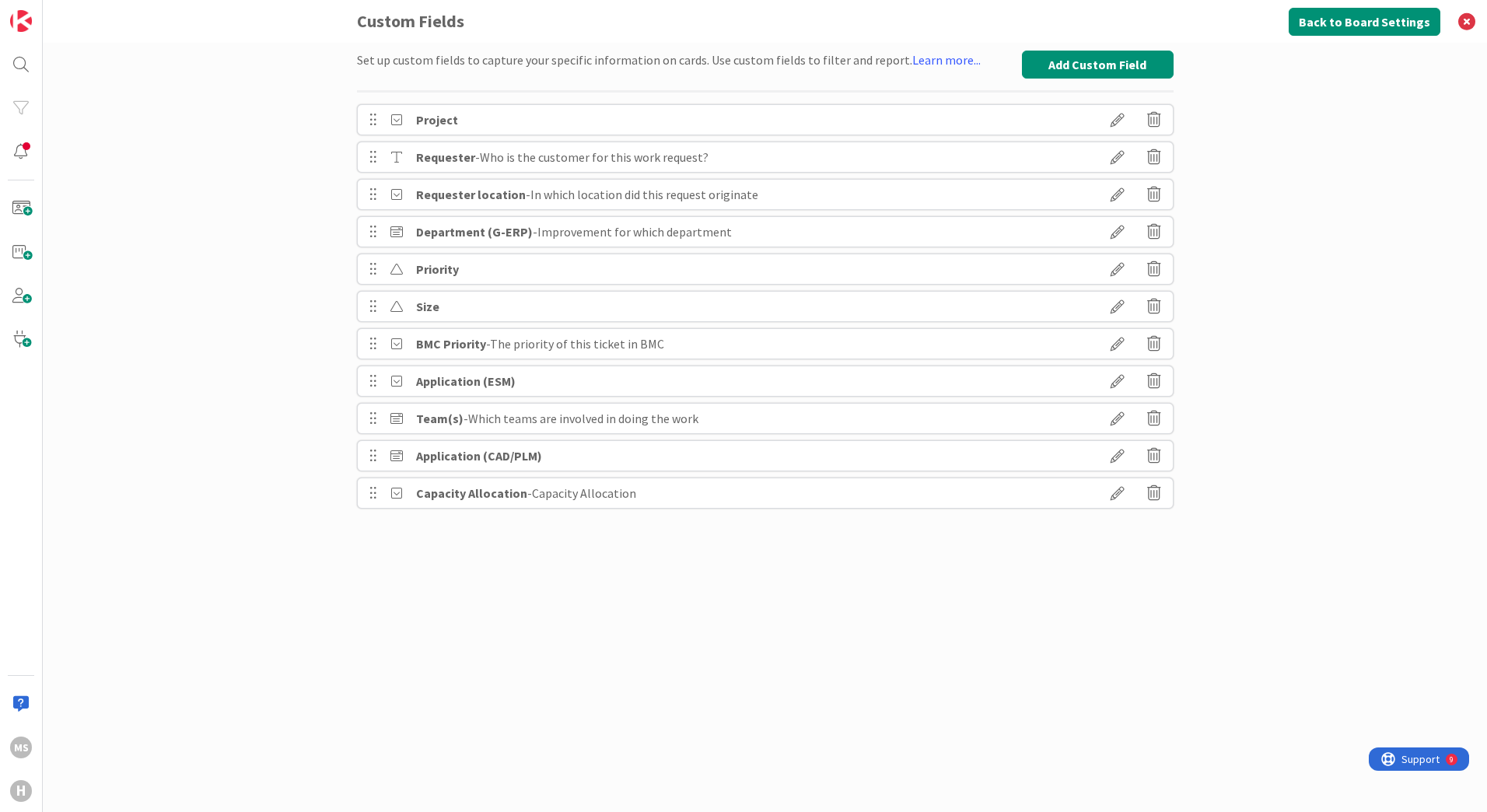
click at [1125, 489] on icon at bounding box center [1118, 493] width 43 height 26
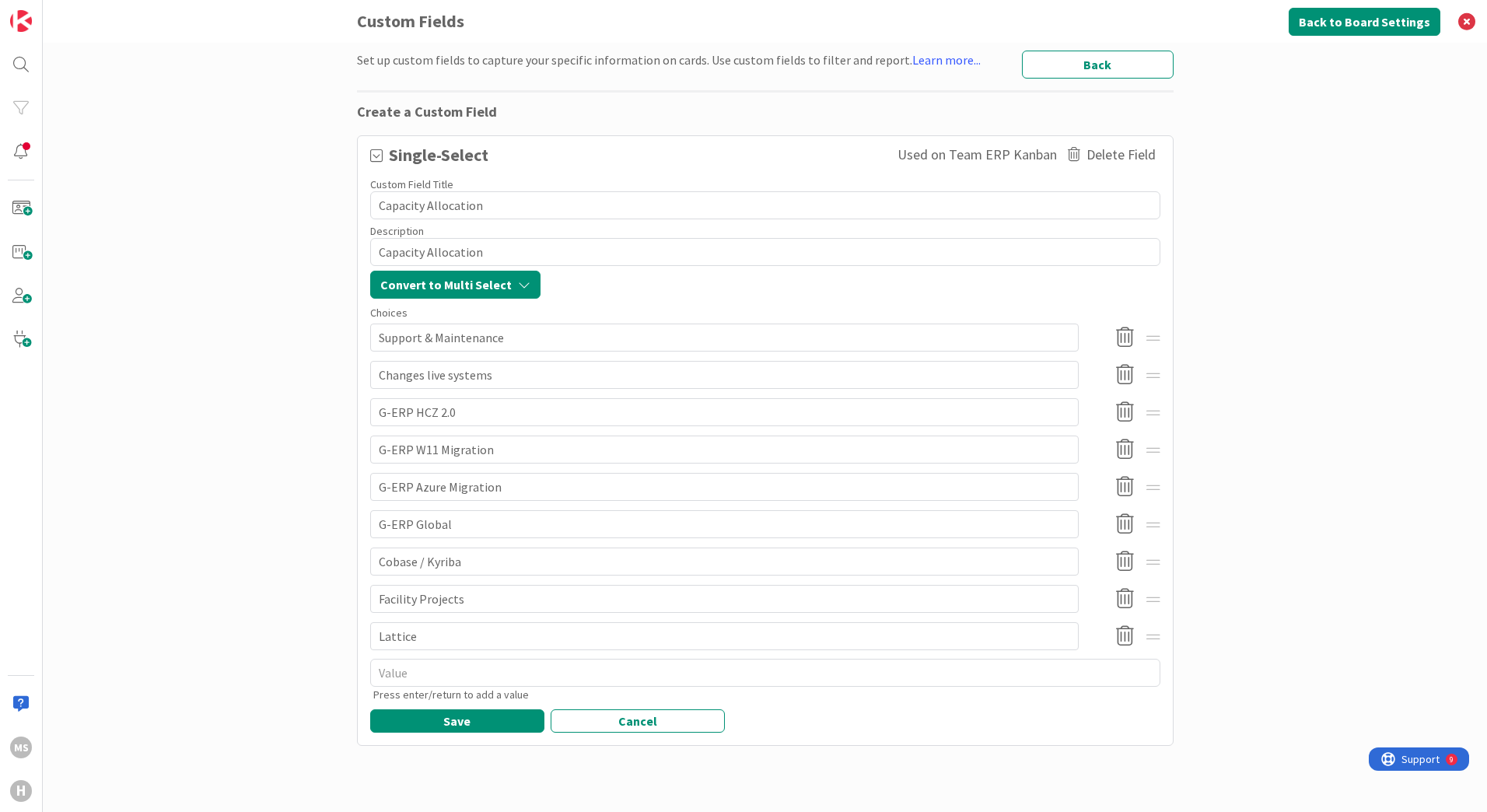
click at [1125, 340] on icon at bounding box center [1125, 338] width 30 height 33
click at [973, 419] on button "Delete" at bounding box center [984, 418] width 58 height 28
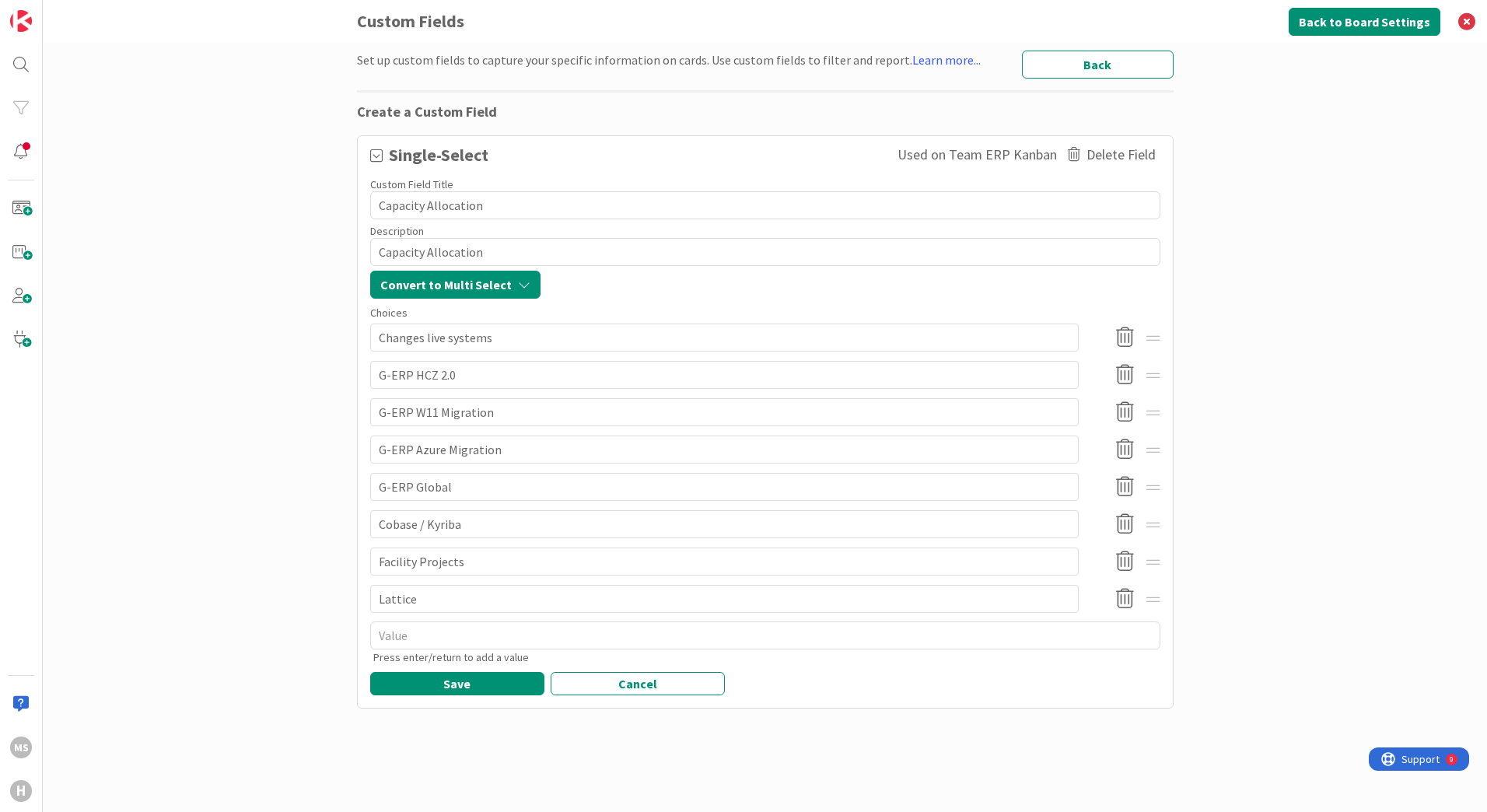
click at [1128, 334] on icon at bounding box center [1125, 338] width 30 height 33
click at [984, 419] on button "Delete" at bounding box center [984, 418] width 58 height 28
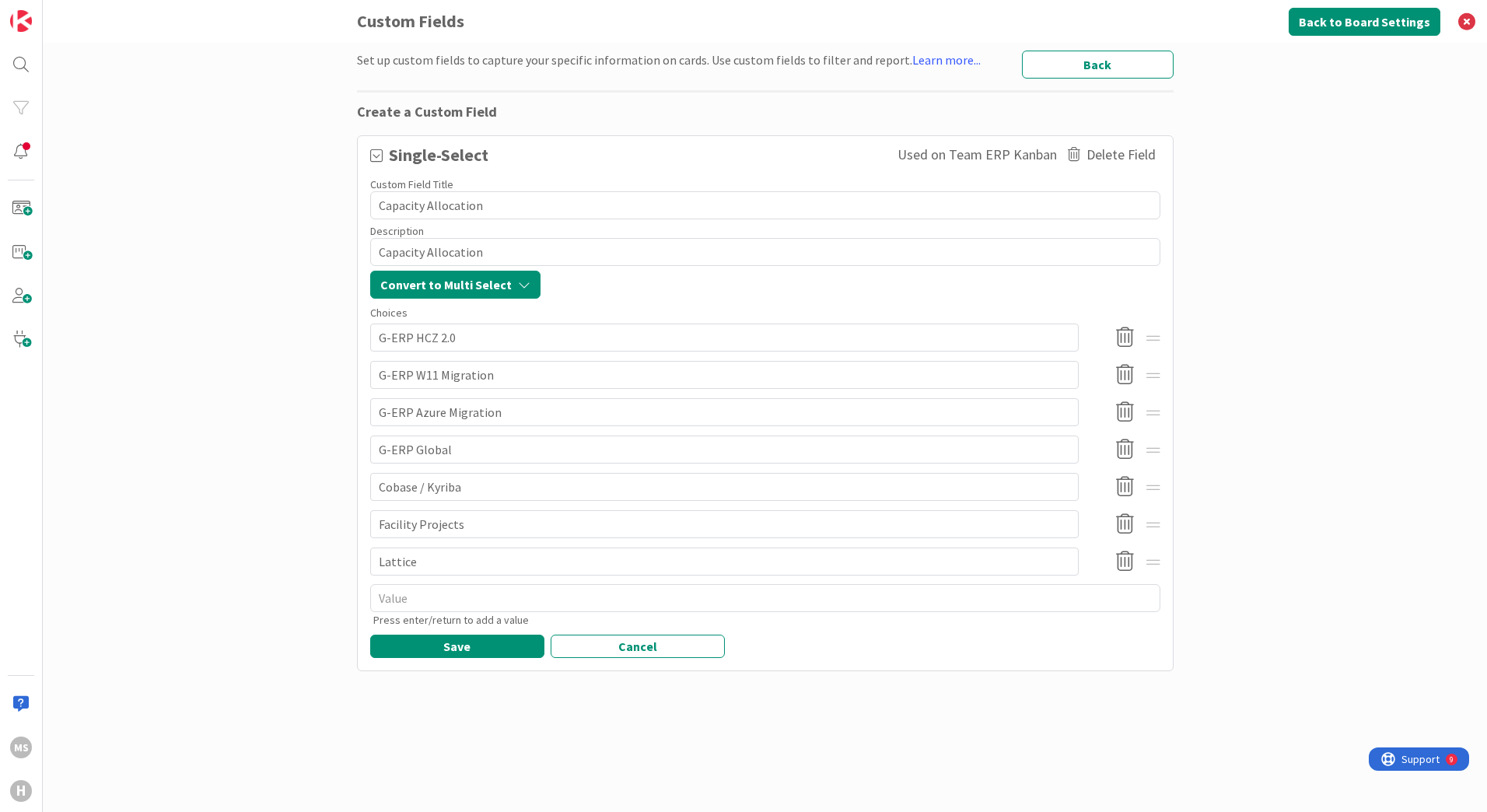
click at [1084, 67] on button "Back" at bounding box center [1098, 64] width 152 height 28
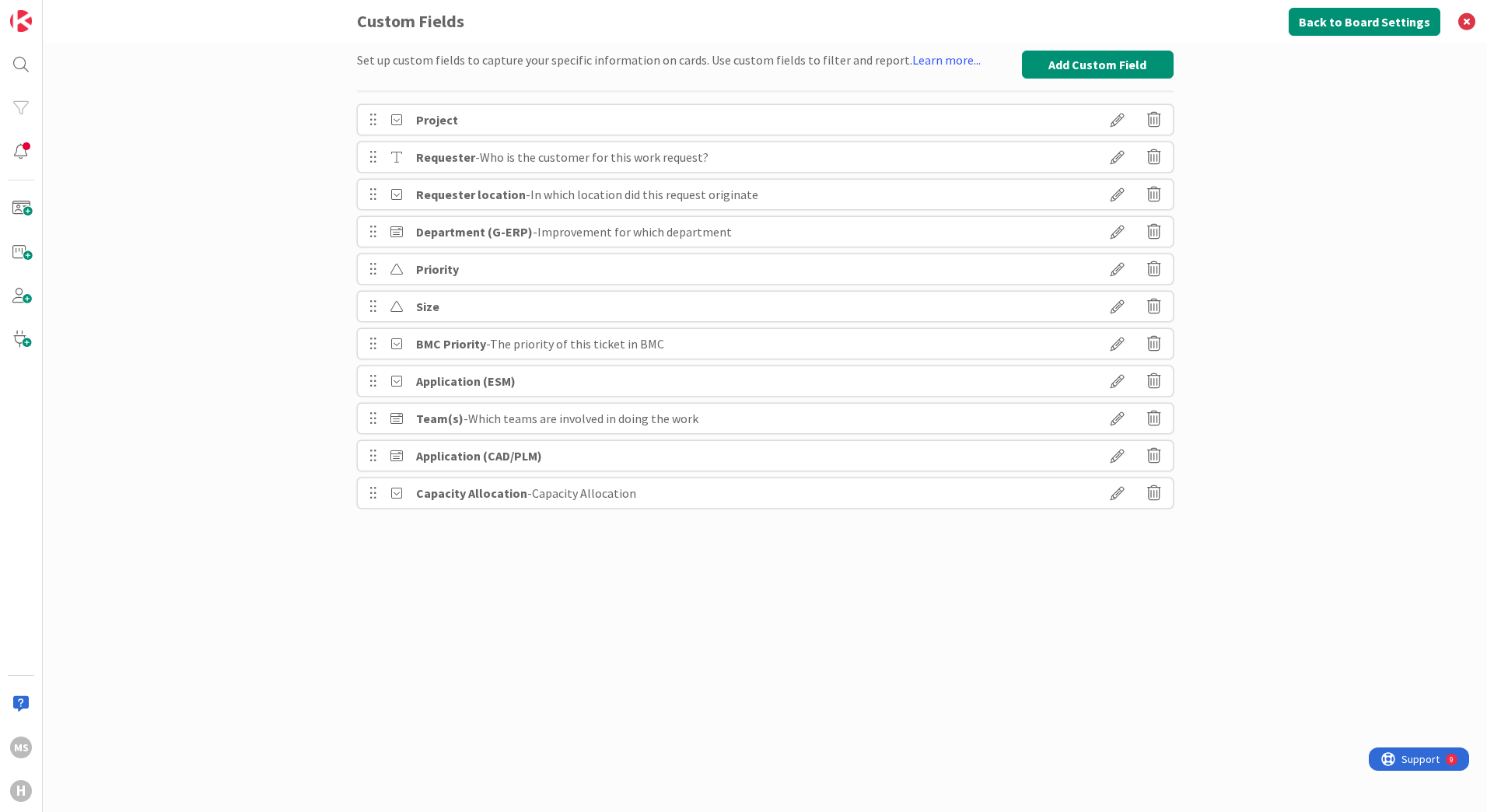
click at [1151, 495] on icon at bounding box center [1154, 493] width 14 height 26
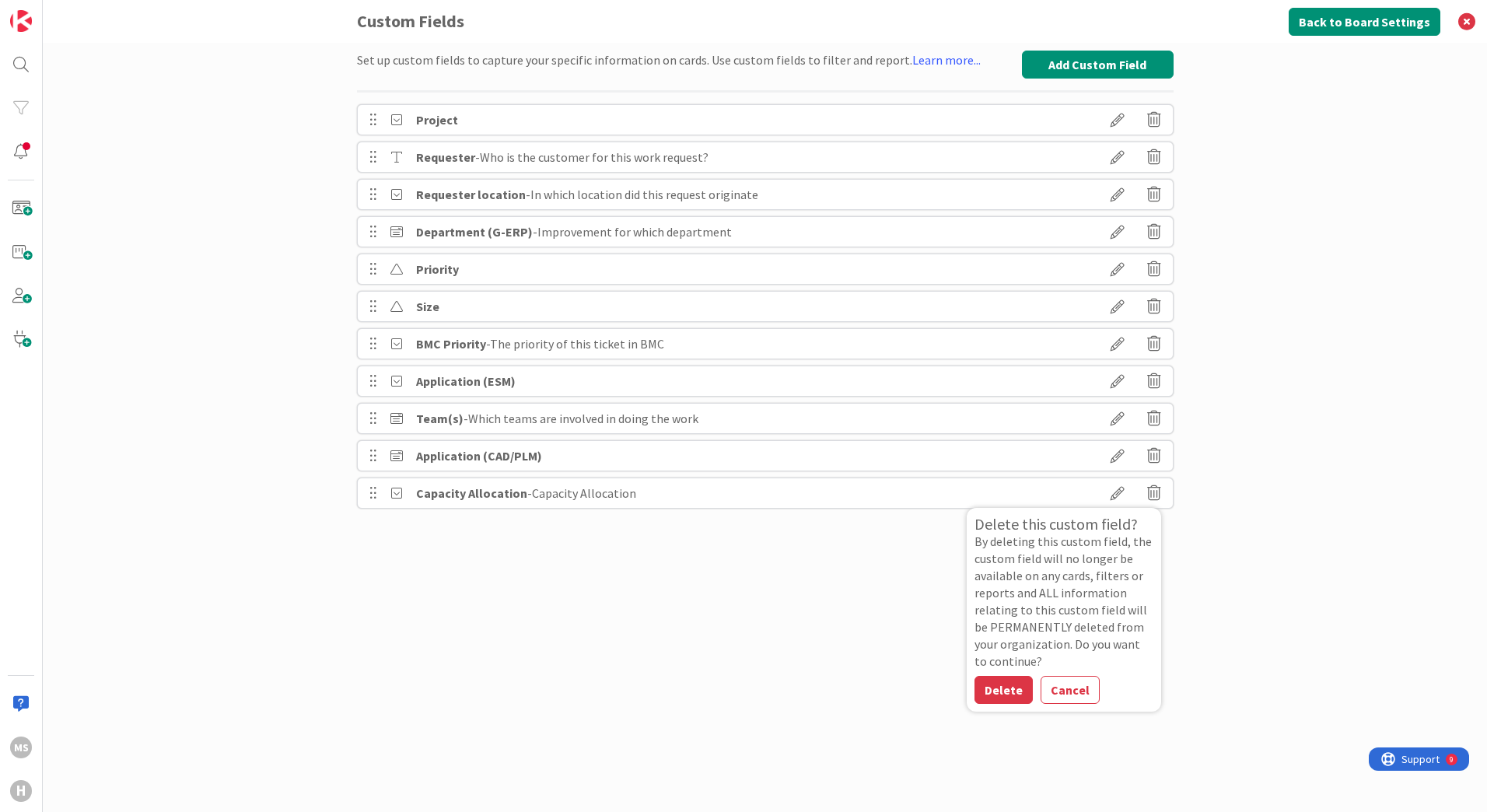
click at [995, 685] on button "Delete" at bounding box center [1003, 690] width 58 height 28
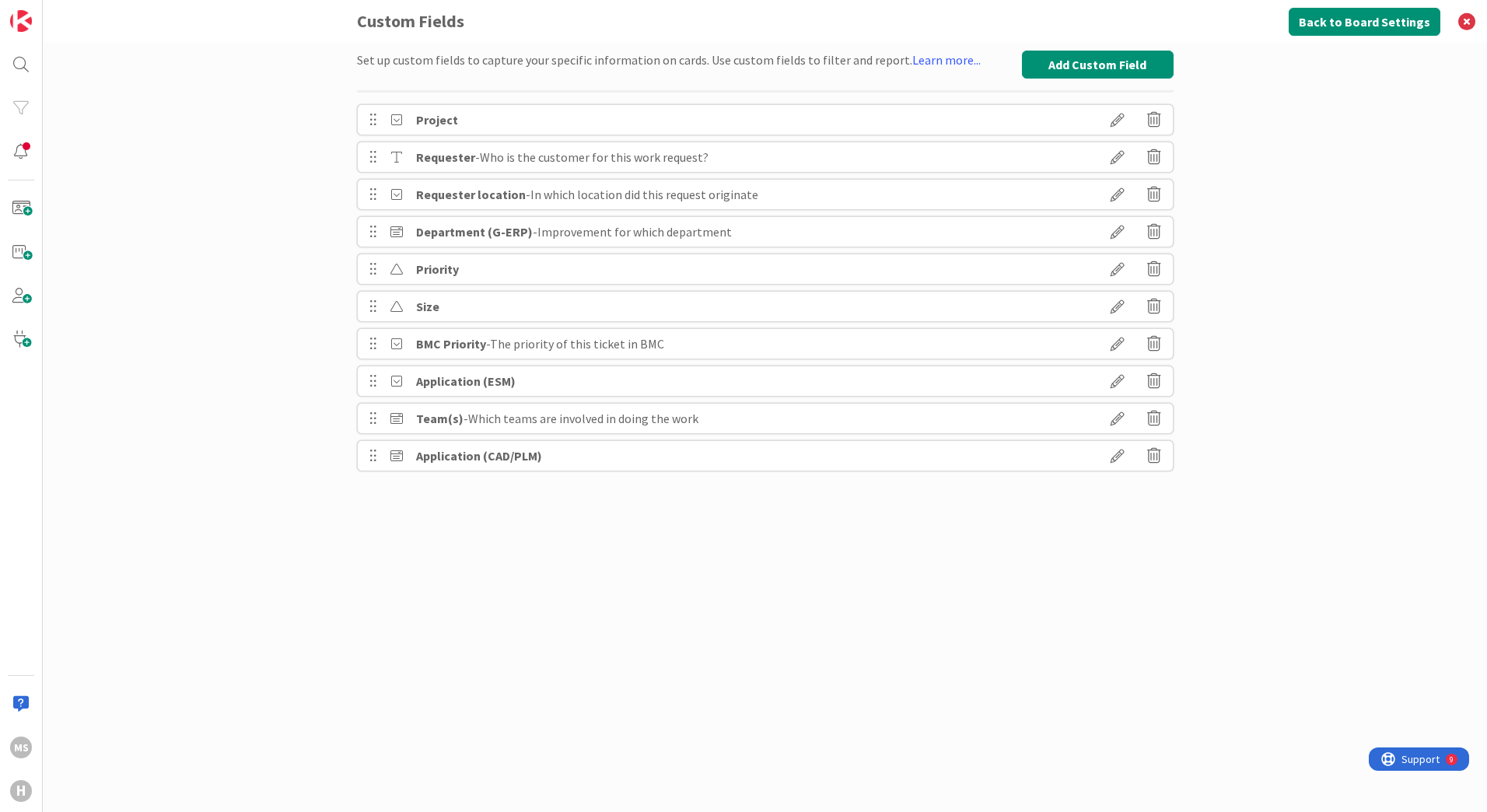
click at [246, 653] on div "Set up custom fields to capture your specific information on cards. Use custom …" at bounding box center [764, 427] width 1444 height 769
click at [1355, 23] on button "Back to Board Settings" at bounding box center [1365, 22] width 152 height 28
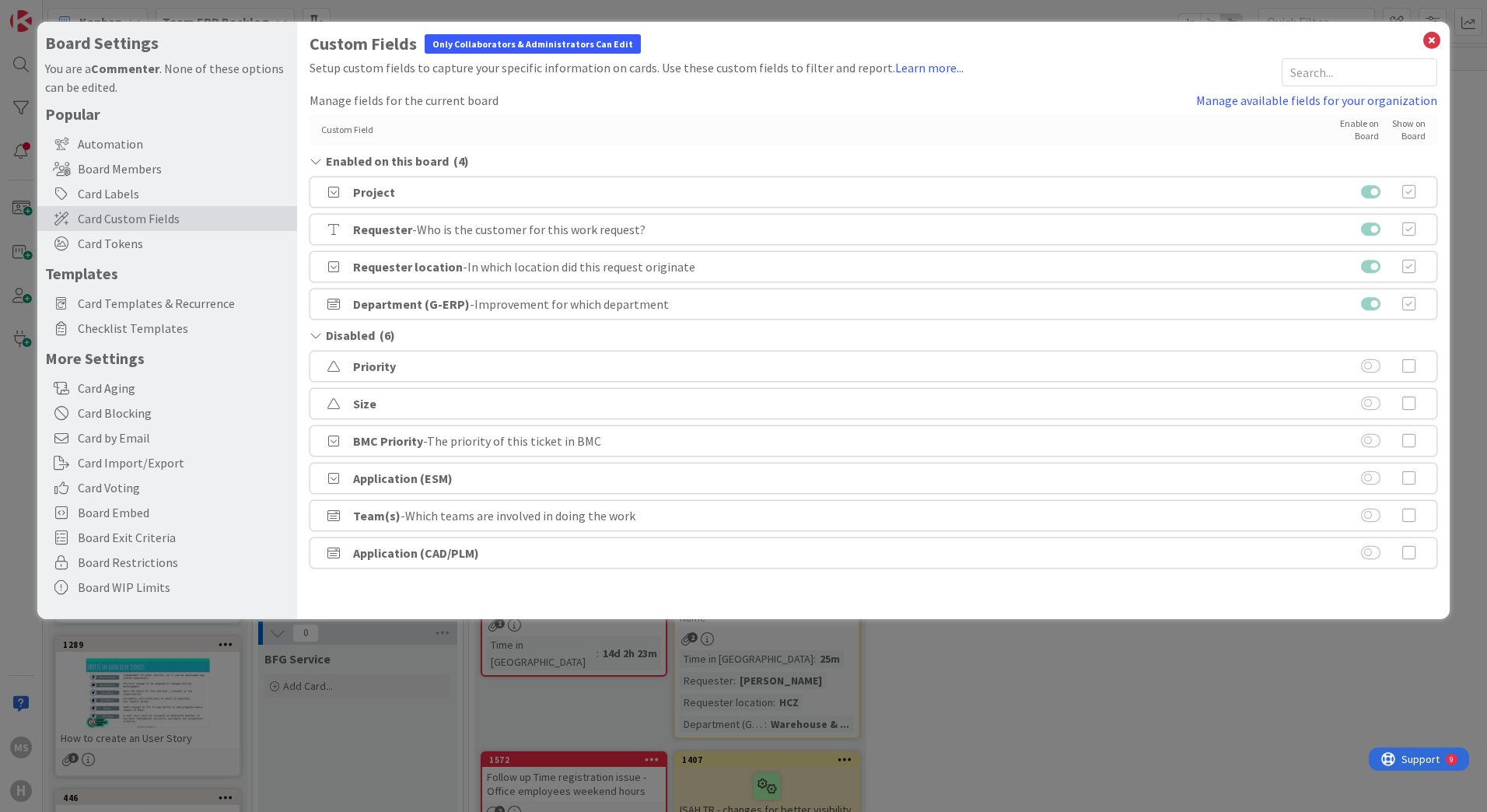
click at [372, 196] on b "Project" at bounding box center [374, 192] width 42 height 16
click at [1281, 97] on link "Manage available fields for your organization" at bounding box center [1317, 100] width 241 height 18
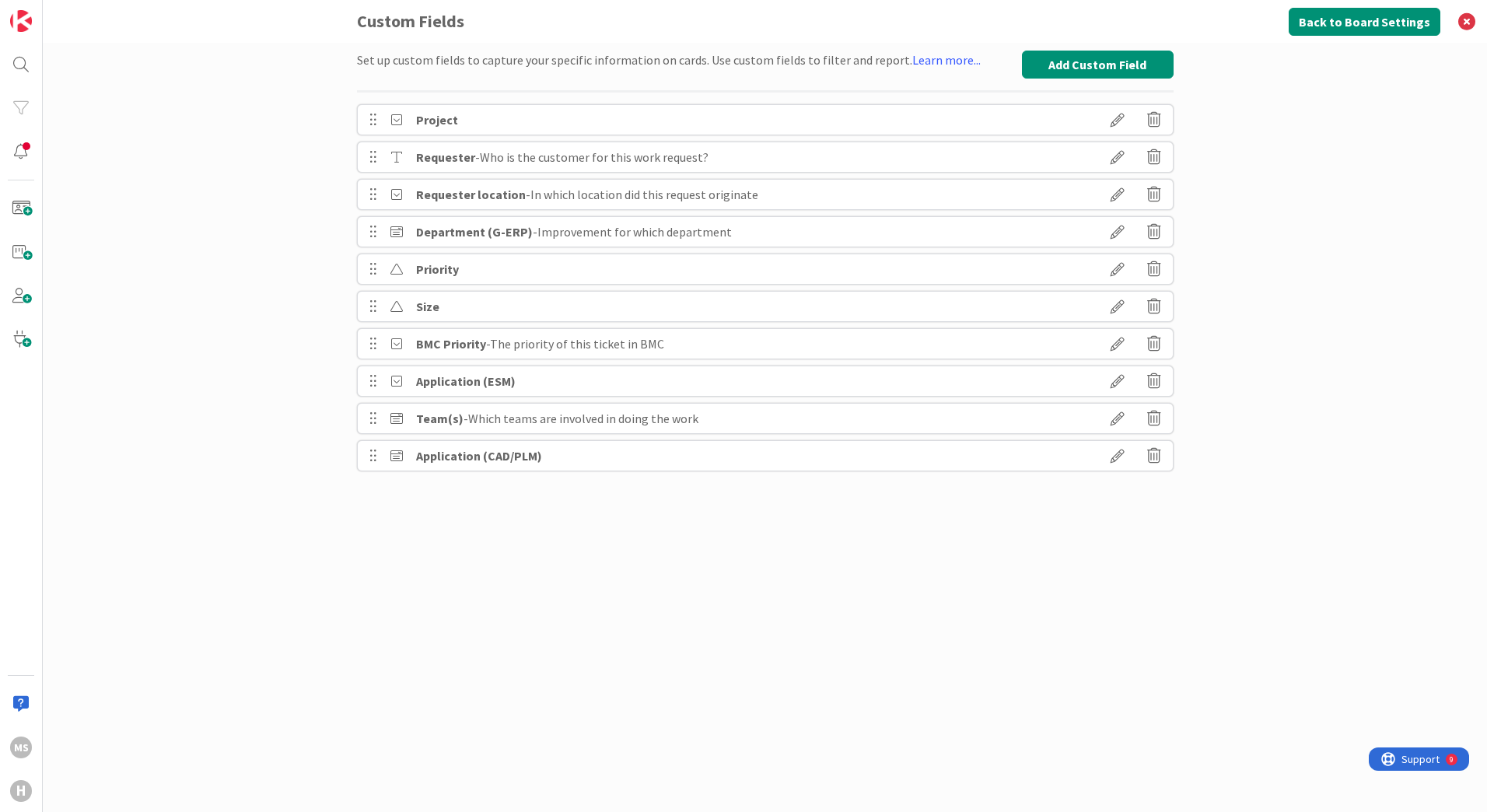
click at [1123, 113] on icon at bounding box center [1118, 120] width 43 height 26
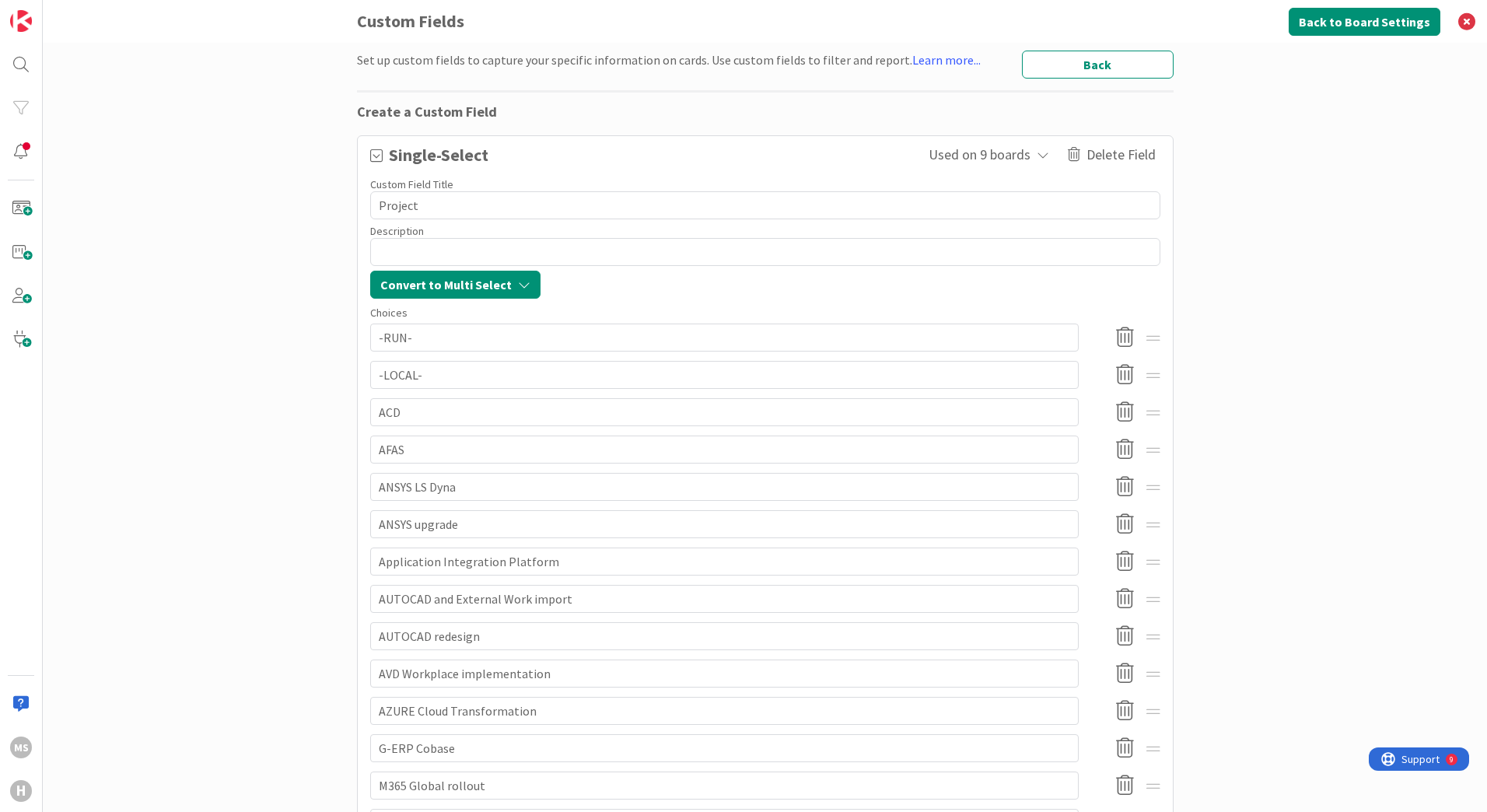
drag, startPoint x: 528, startPoint y: 445, endPoint x: 157, endPoint y: 459, distance: 371.3
click at [157, 459] on div "Set up custom fields to capture your specific information on cards. Use custom …" at bounding box center [764, 427] width 1444 height 769
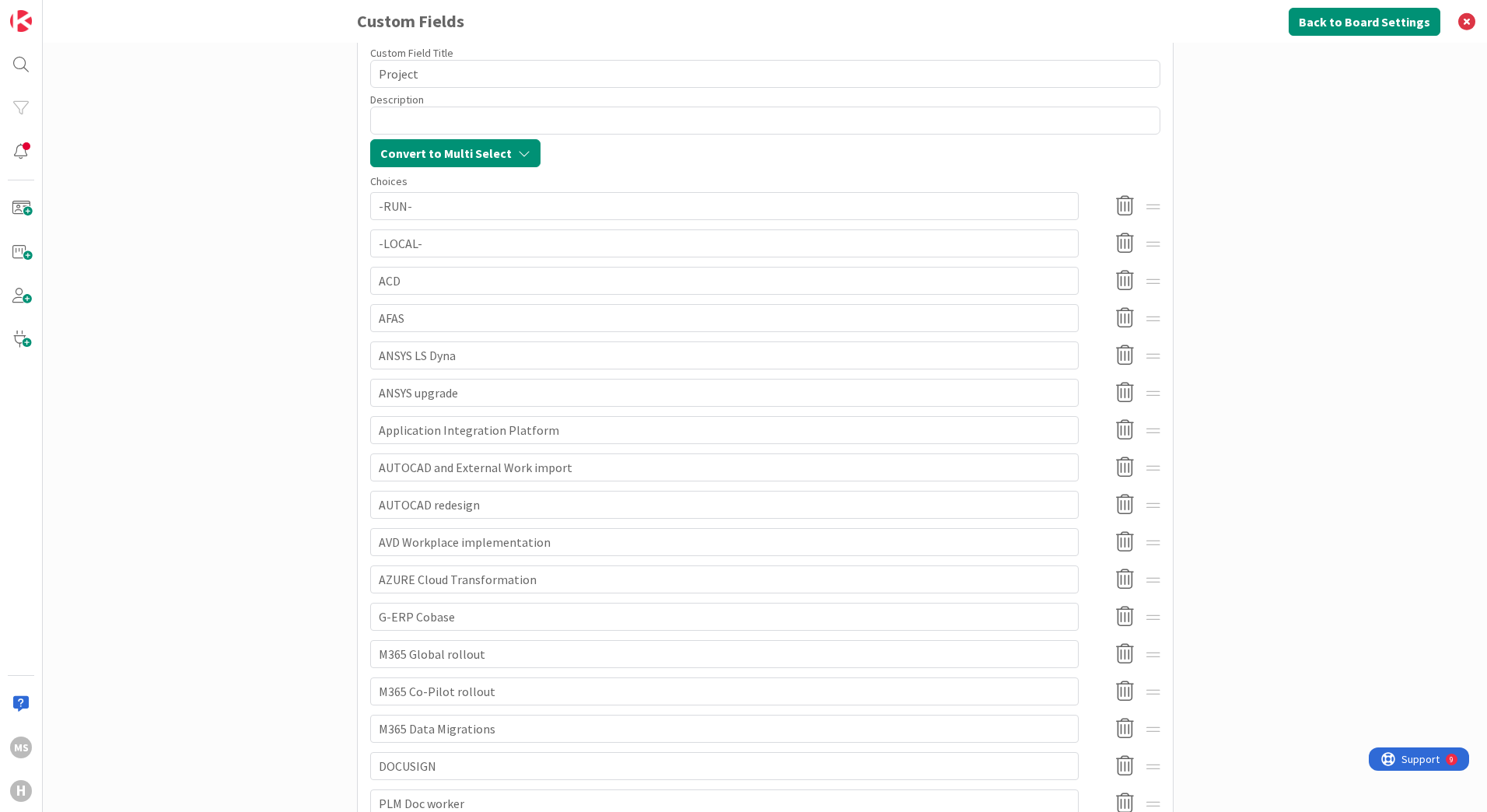
scroll to position [155, 0]
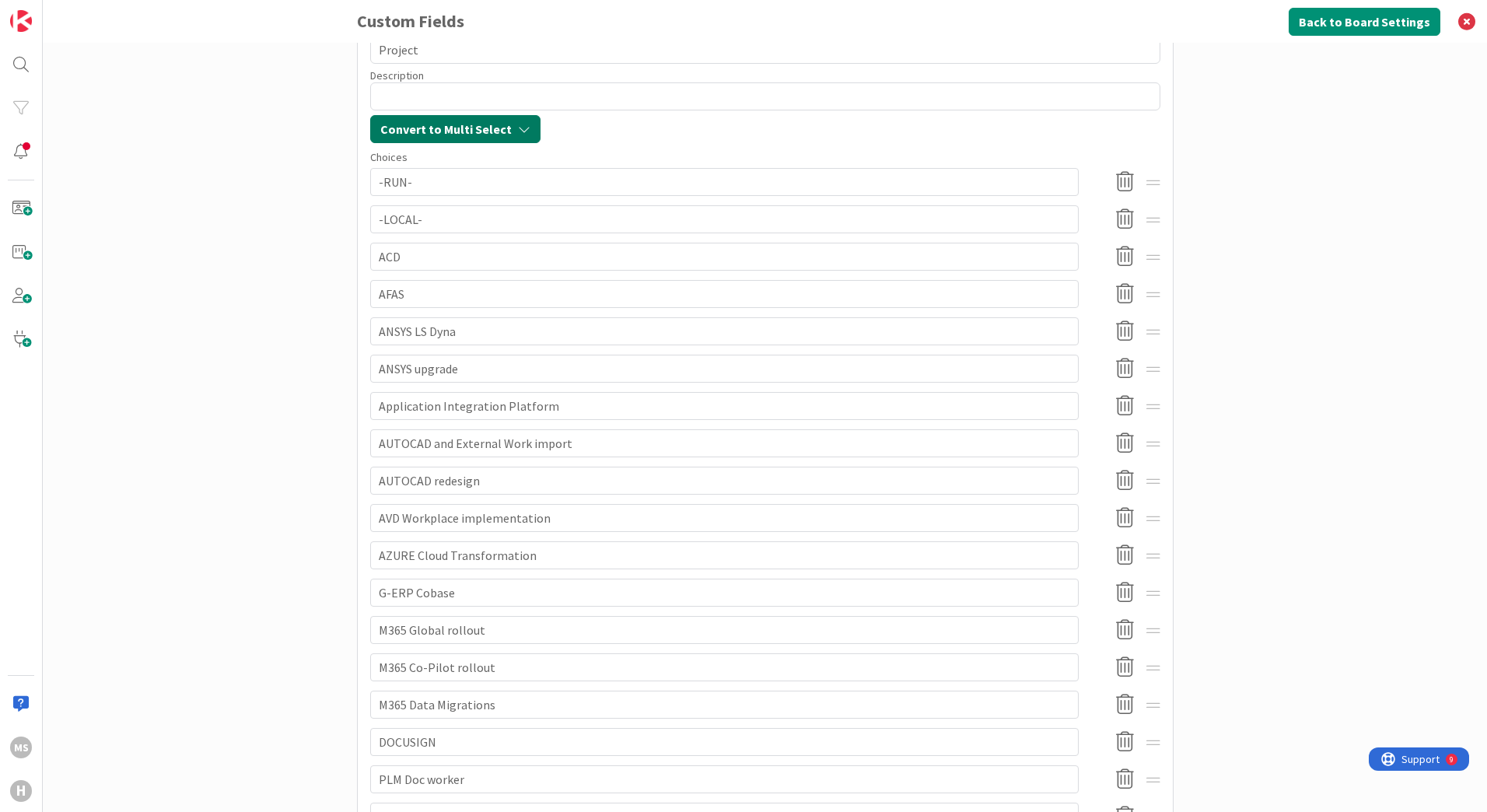
click at [518, 130] on icon "button" at bounding box center [524, 129] width 12 height 12
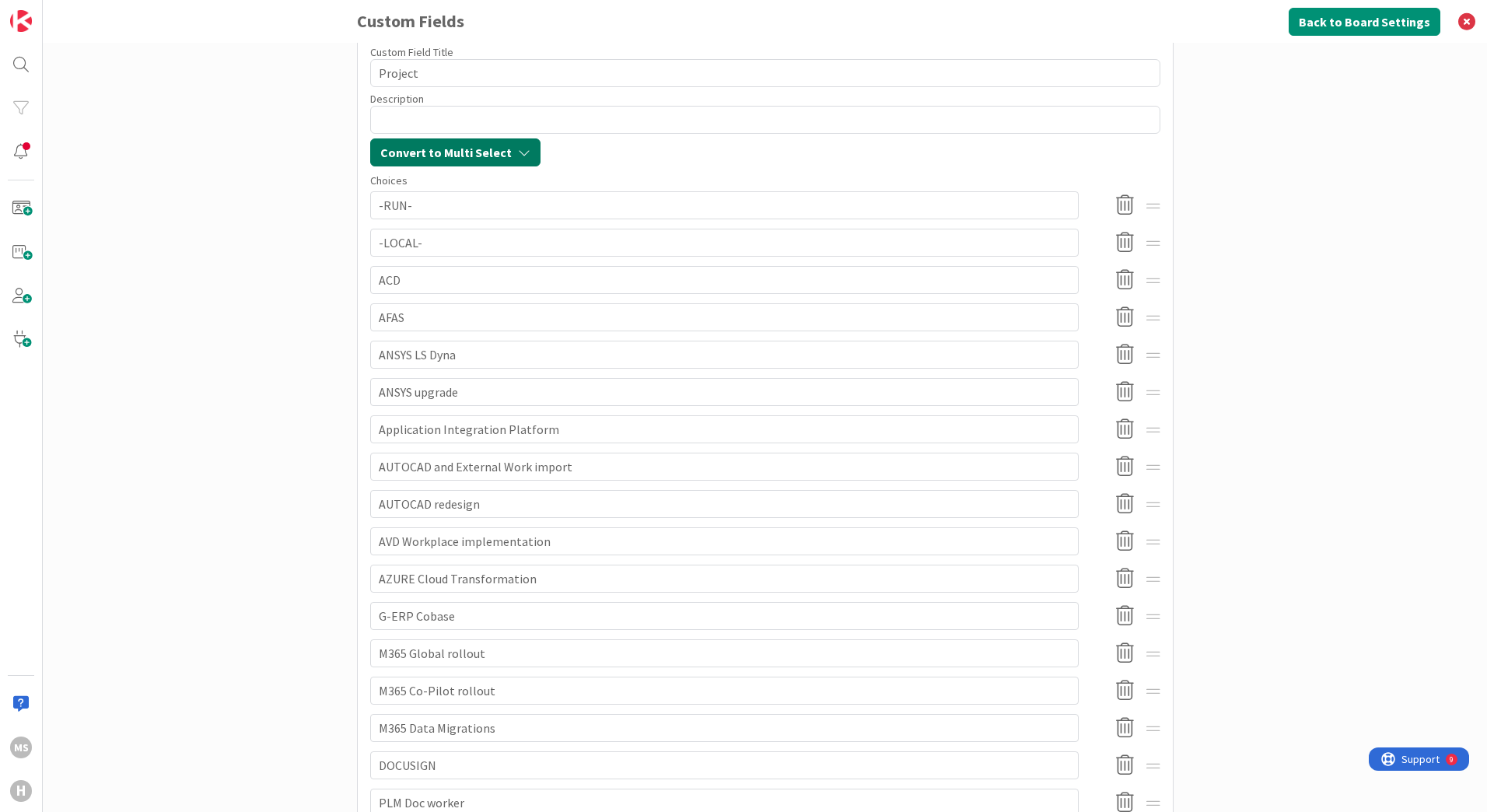
scroll to position [78, 0]
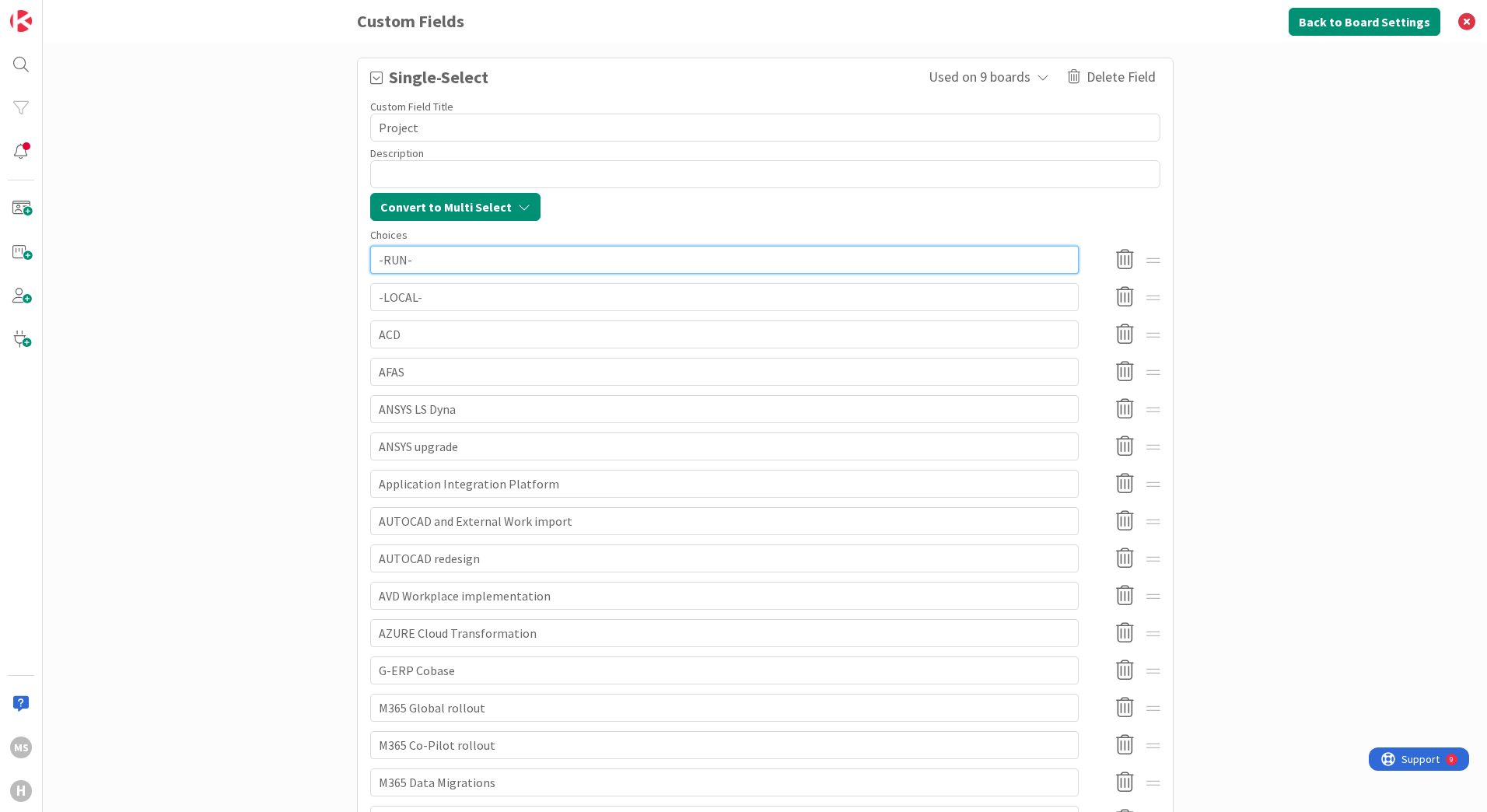
drag, startPoint x: 371, startPoint y: 259, endPoint x: 525, endPoint y: 570, distance: 347.0
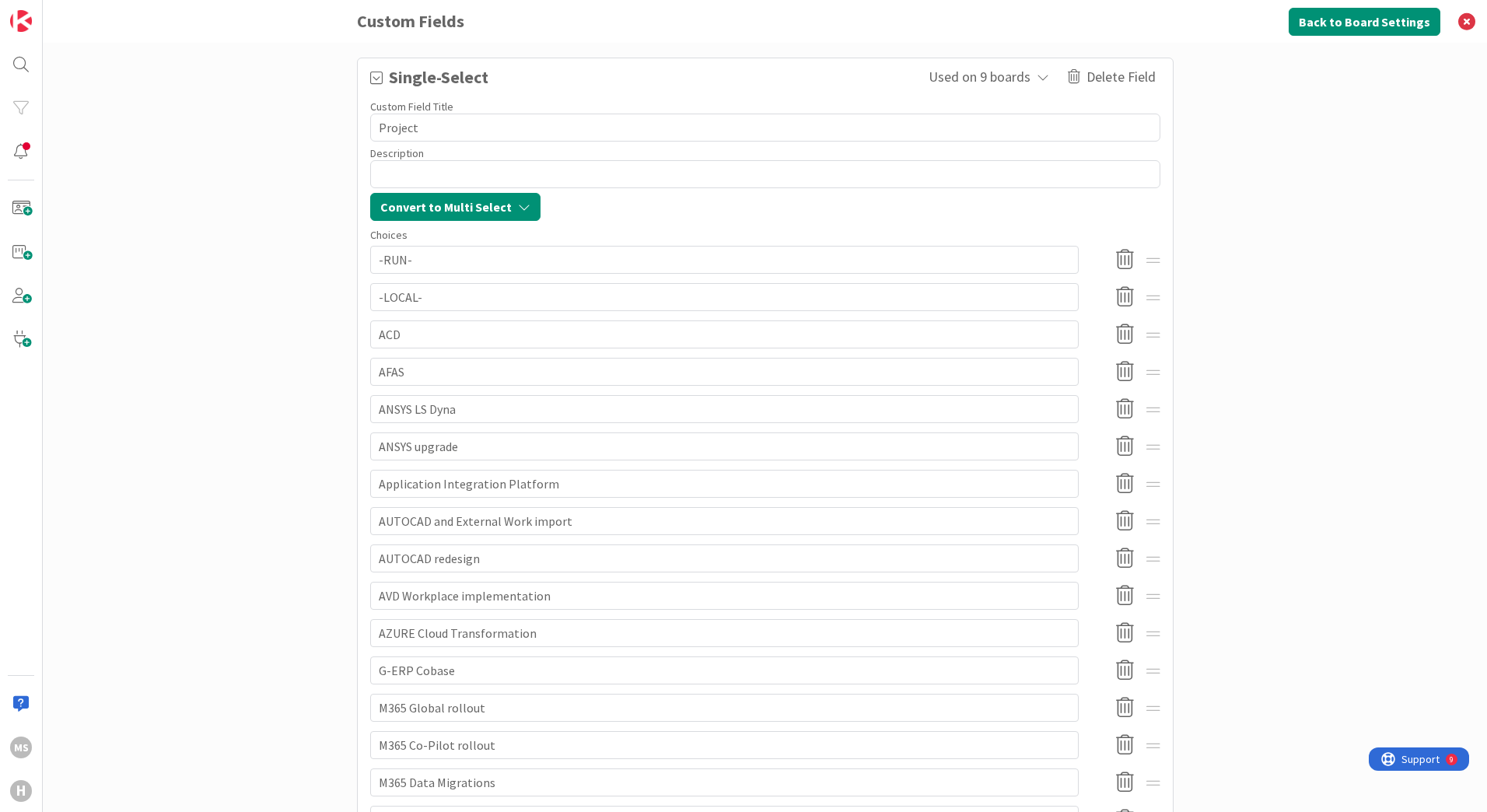
click at [1278, 287] on div "Set up custom fields to capture your specific information on cards. Use custom …" at bounding box center [764, 427] width 1444 height 769
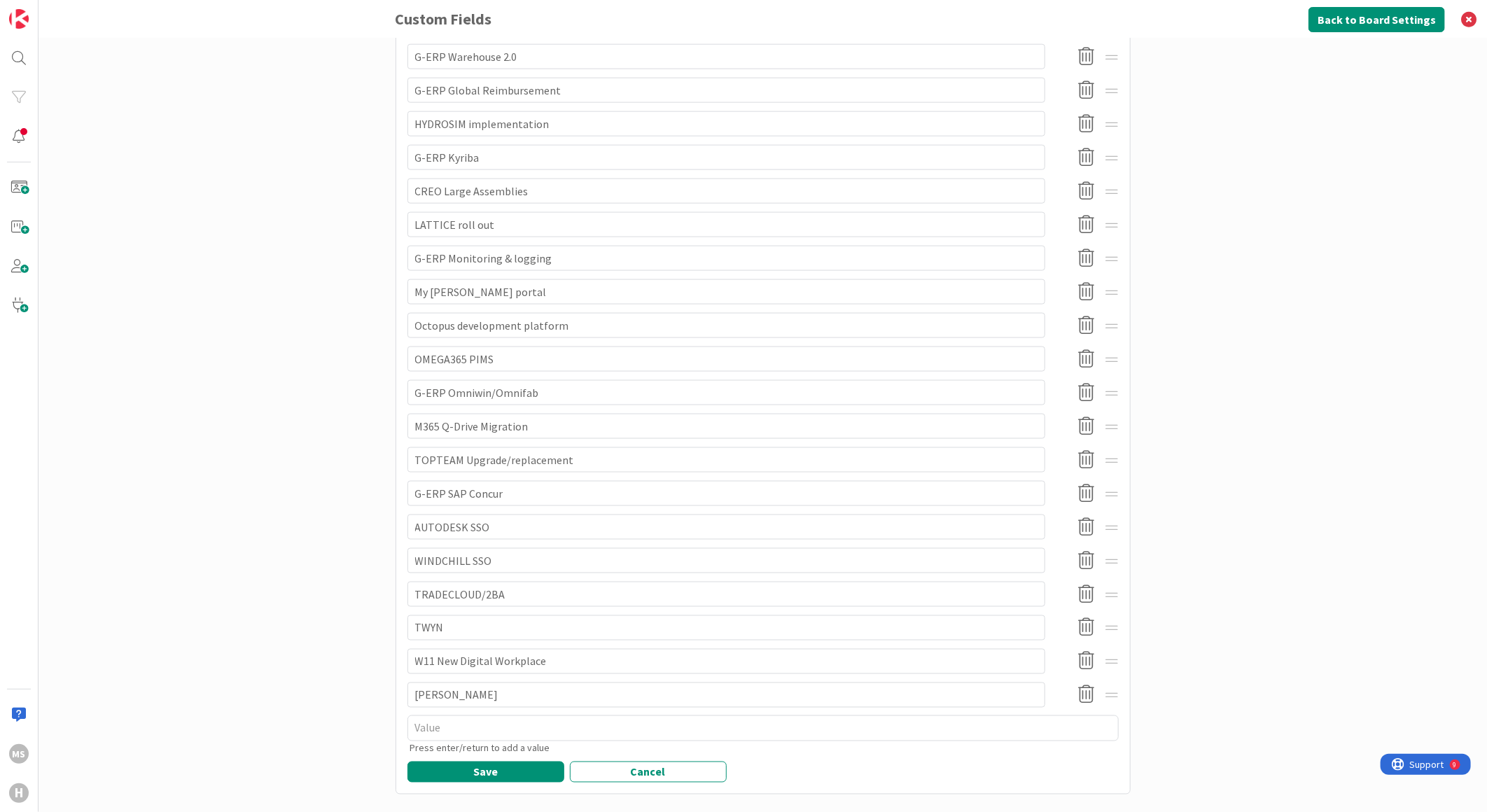
scroll to position [1104, 0]
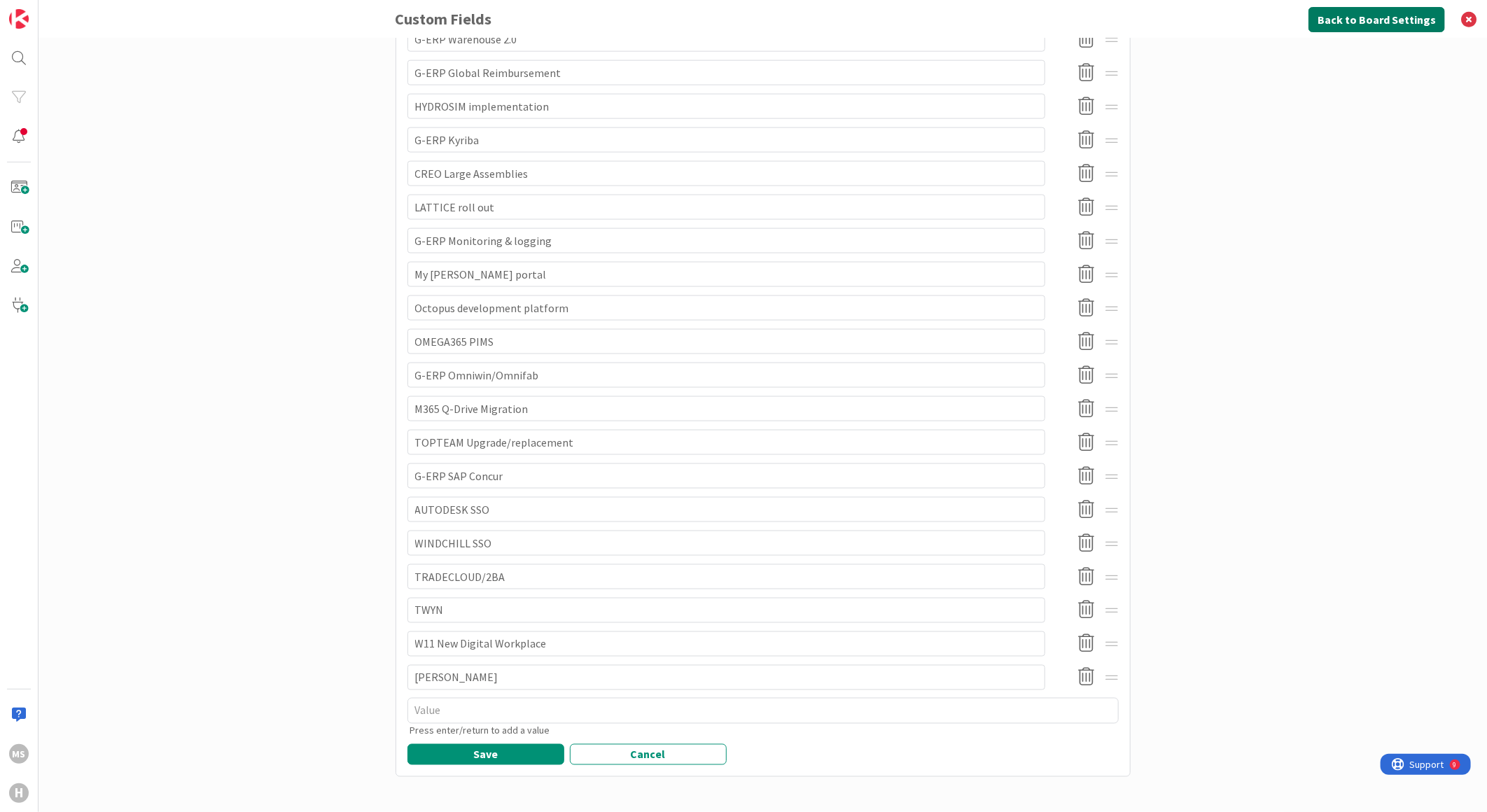
click at [1338, 15] on button "Back to Board Settings" at bounding box center [1377, 20] width 137 height 25
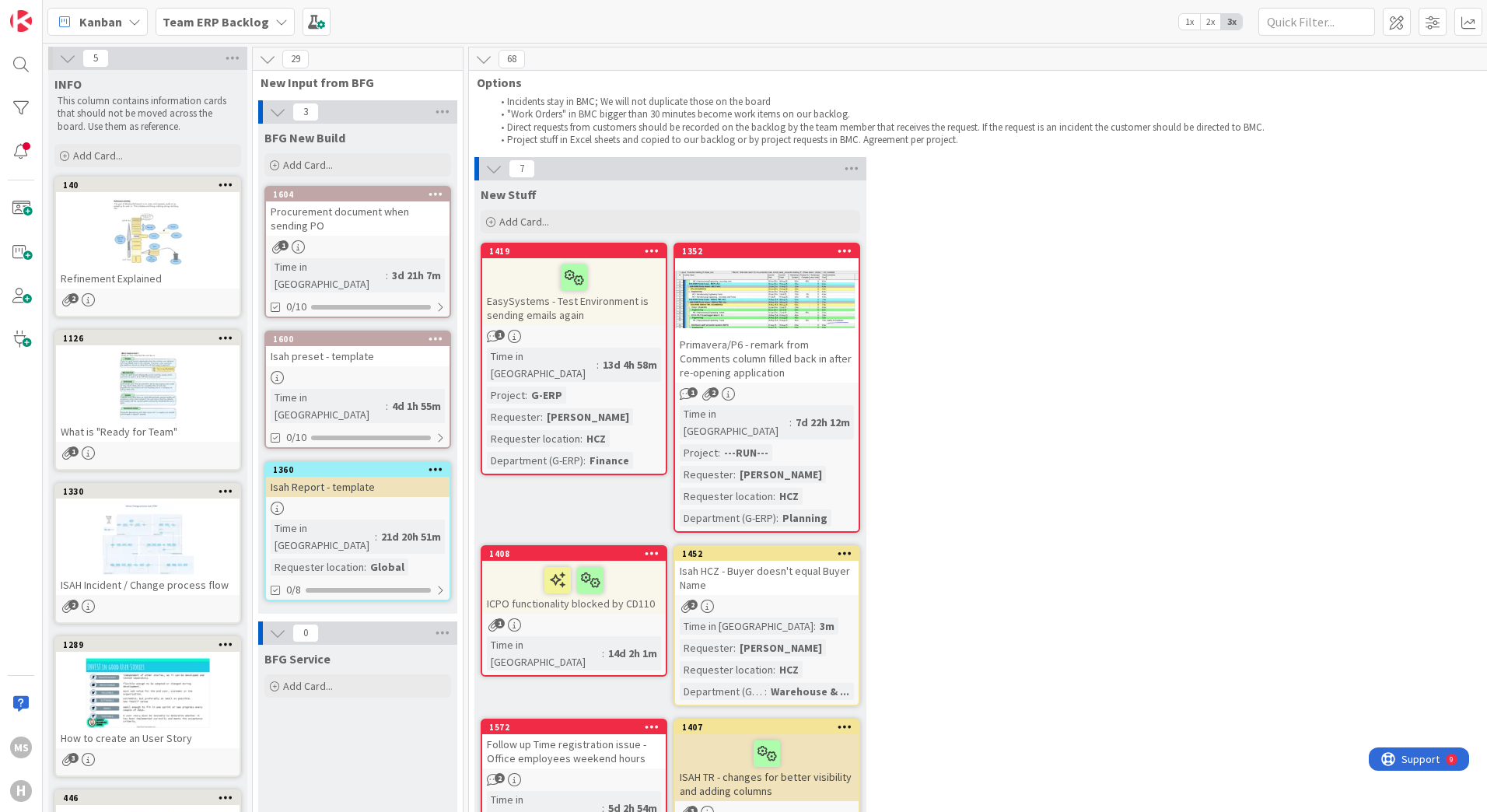
click at [603, 281] on div at bounding box center [574, 278] width 175 height 33
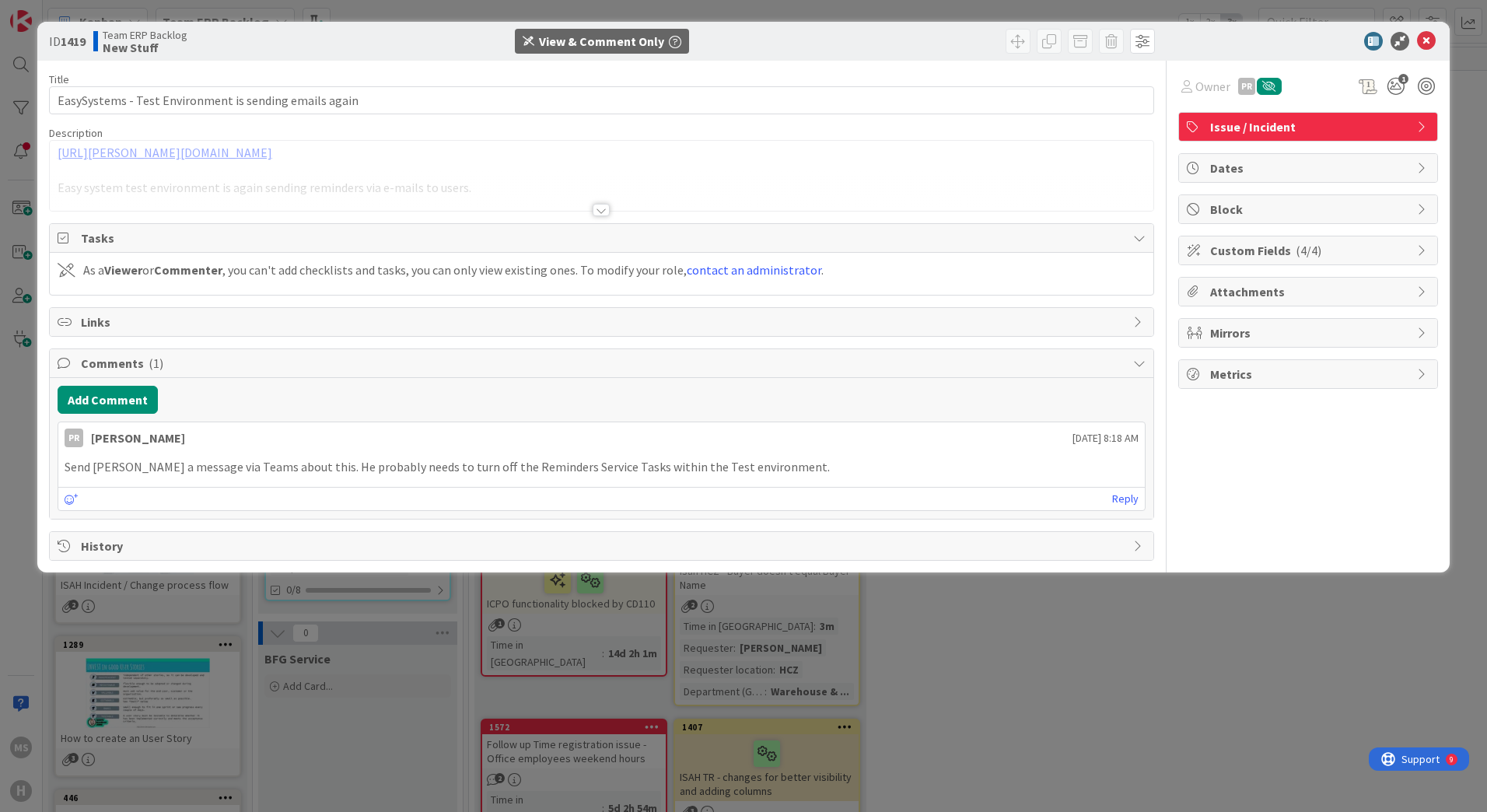
click at [1415, 250] on div "Custom Fields ( 4/4 )" at bounding box center [1308, 250] width 258 height 28
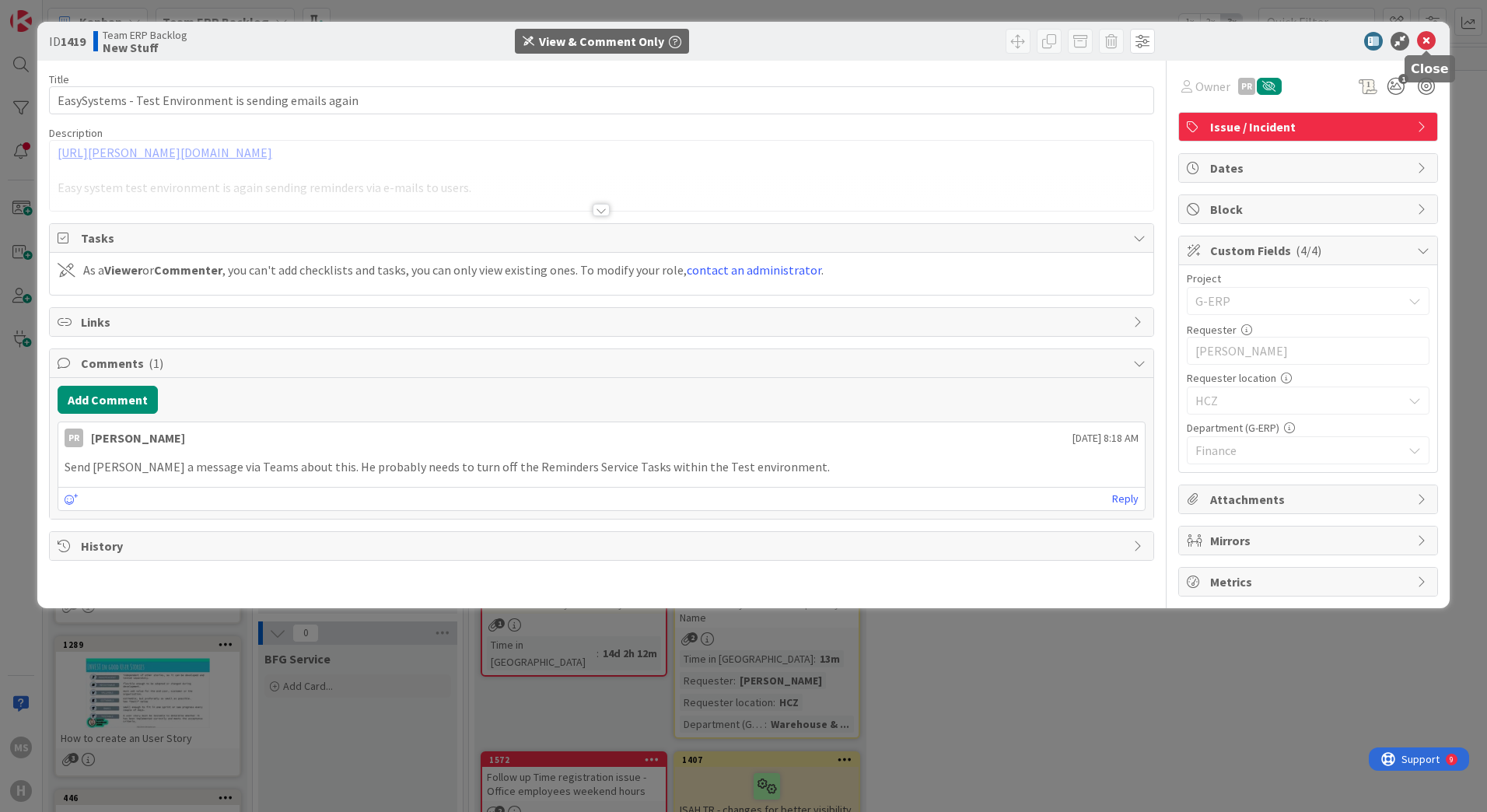
click at [1429, 39] on icon at bounding box center [1426, 41] width 18 height 18
